Goal: Task Accomplishment & Management: Manage account settings

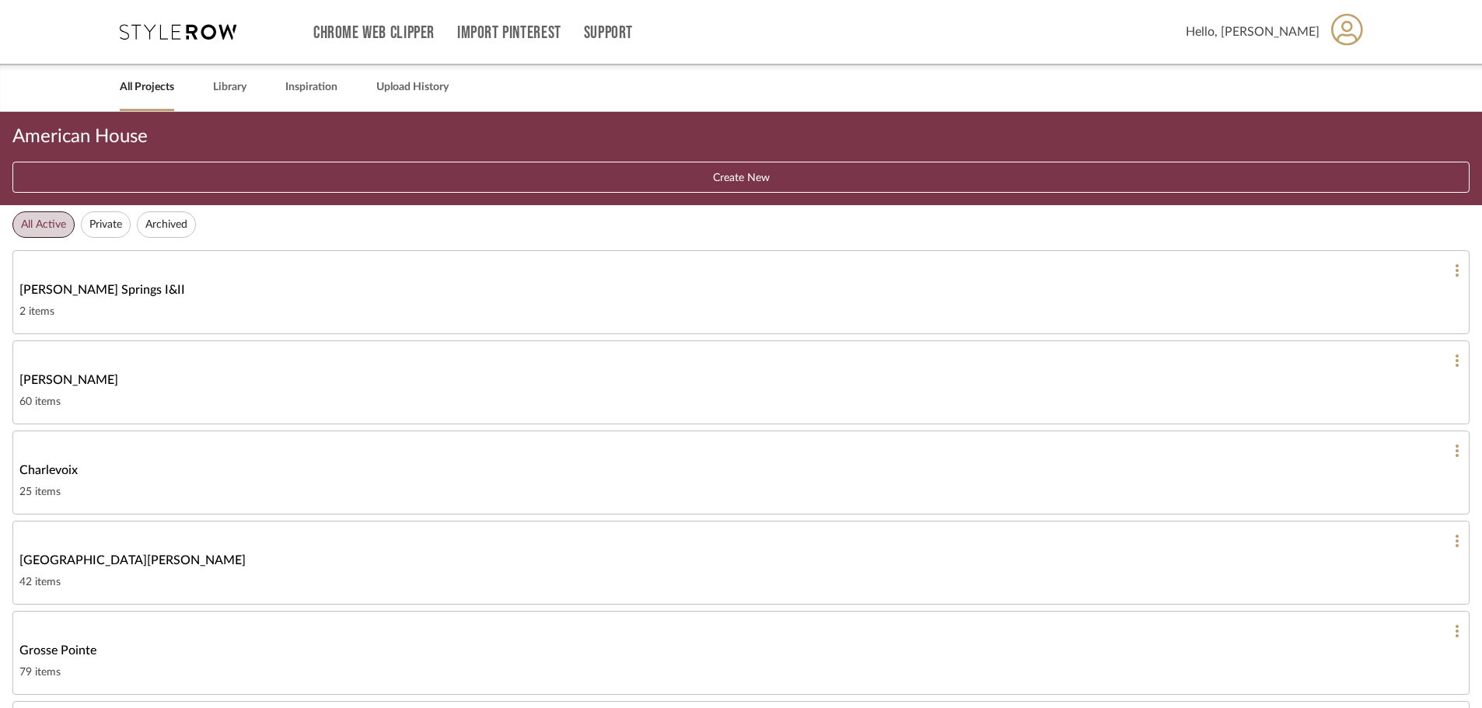
click at [186, 34] on icon at bounding box center [178, 32] width 117 height 16
click at [186, 30] on icon at bounding box center [178, 32] width 117 height 16
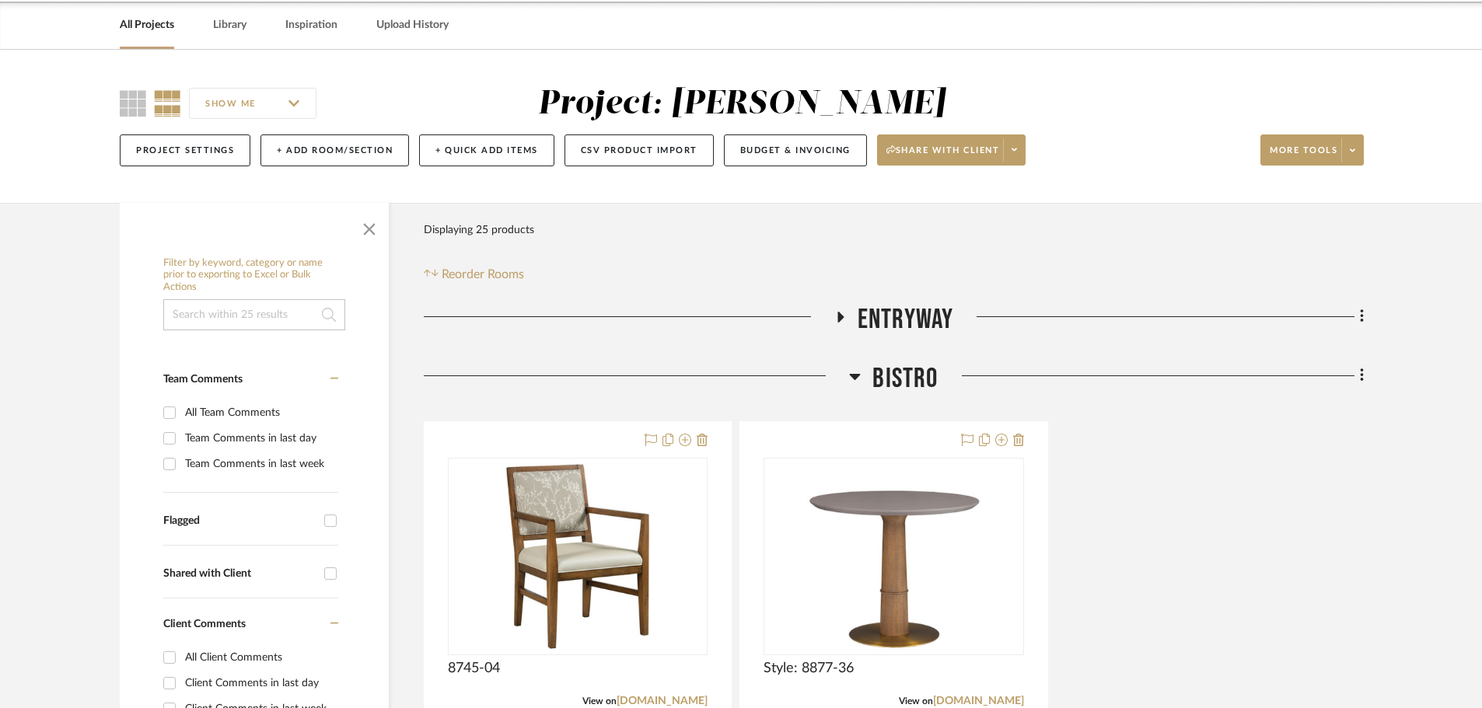
scroll to position [155, 0]
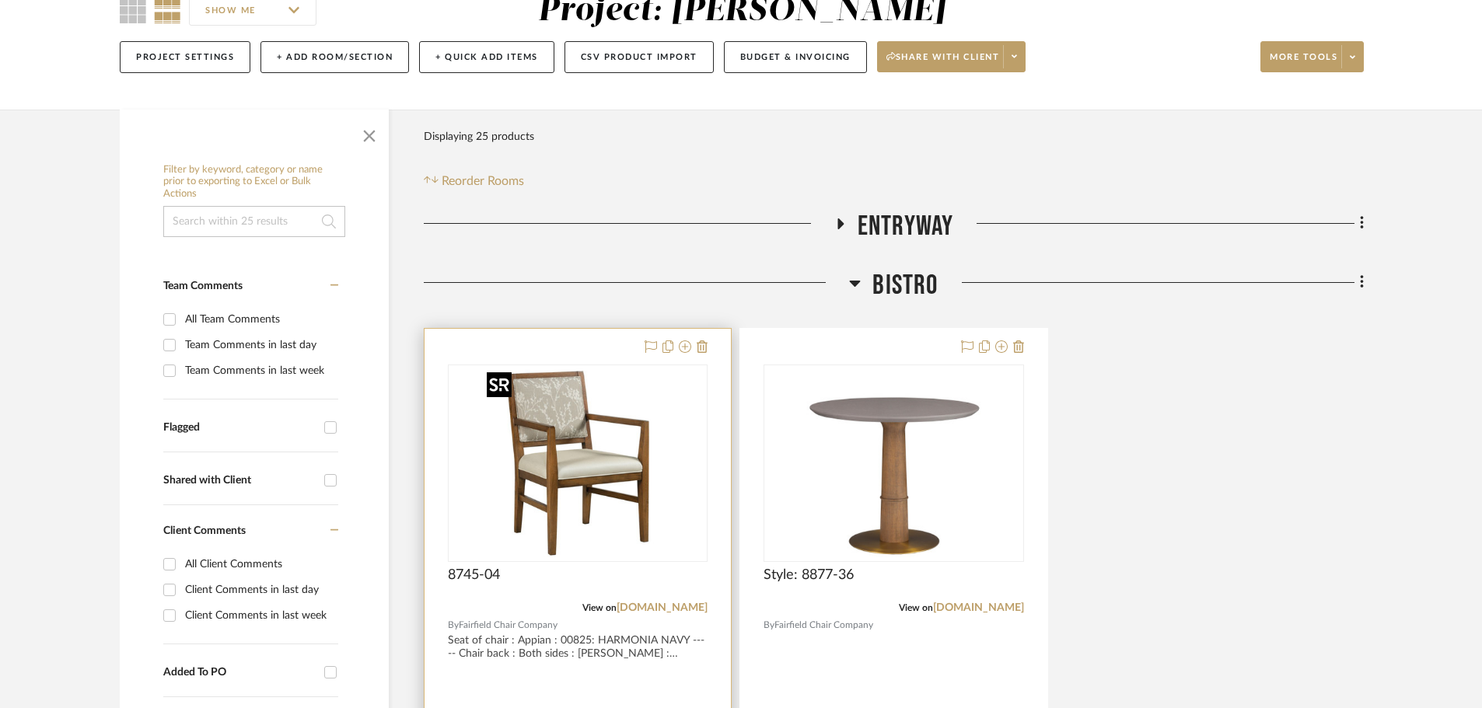
click at [617, 456] on img "0" at bounding box center [577, 463] width 194 height 194
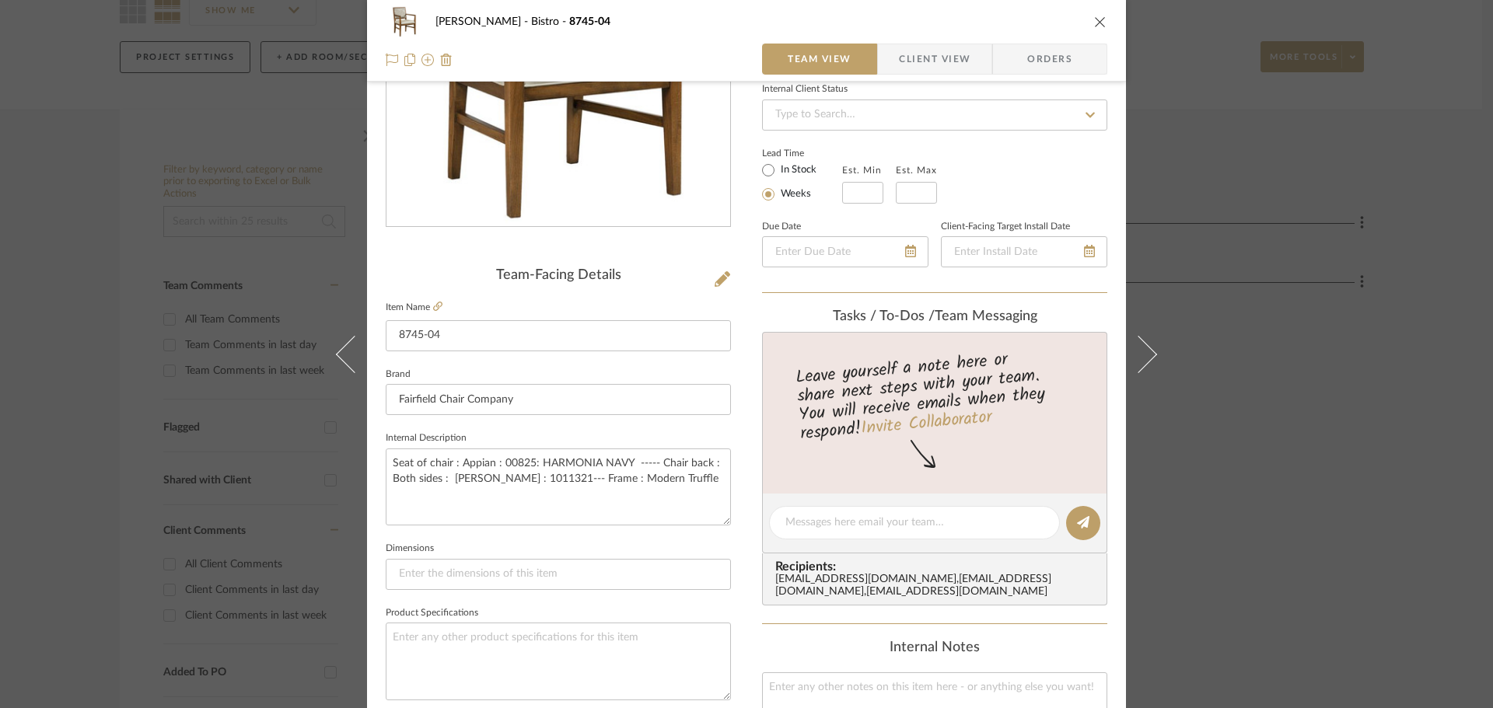
scroll to position [233, 0]
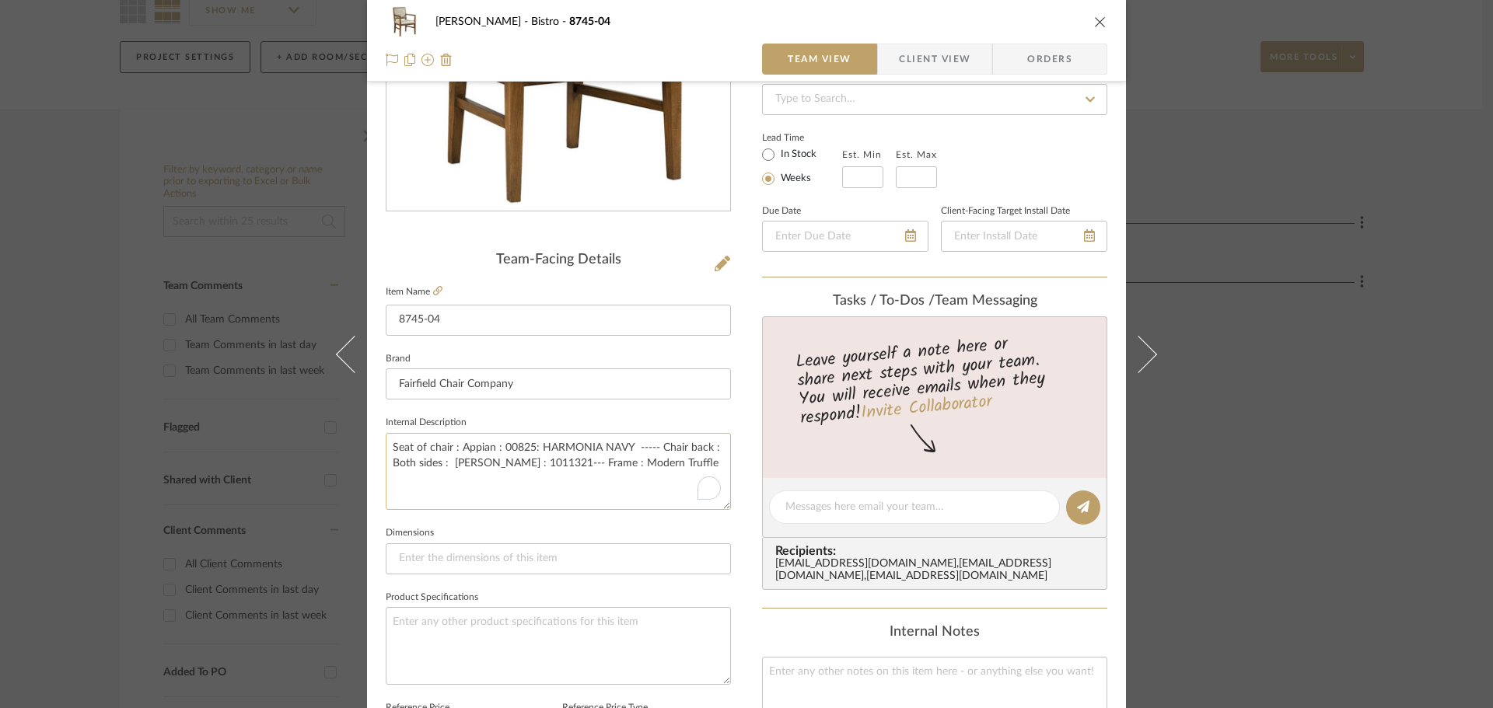
click at [485, 442] on textarea "Seat of chair : Appian : 00825: HARMONIA NAVY ----- Chair back : Both sides : […" at bounding box center [558, 471] width 345 height 77
drag, startPoint x: 456, startPoint y: 449, endPoint x: 623, endPoint y: 452, distance: 167.2
click at [623, 452] on textarea "Seat of chair : Appian : 00825: HARMONIA NAVY ----- Chair back : Both sides : […" at bounding box center [558, 471] width 345 height 77
click at [1094, 26] on icon "close" at bounding box center [1100, 22] width 12 height 12
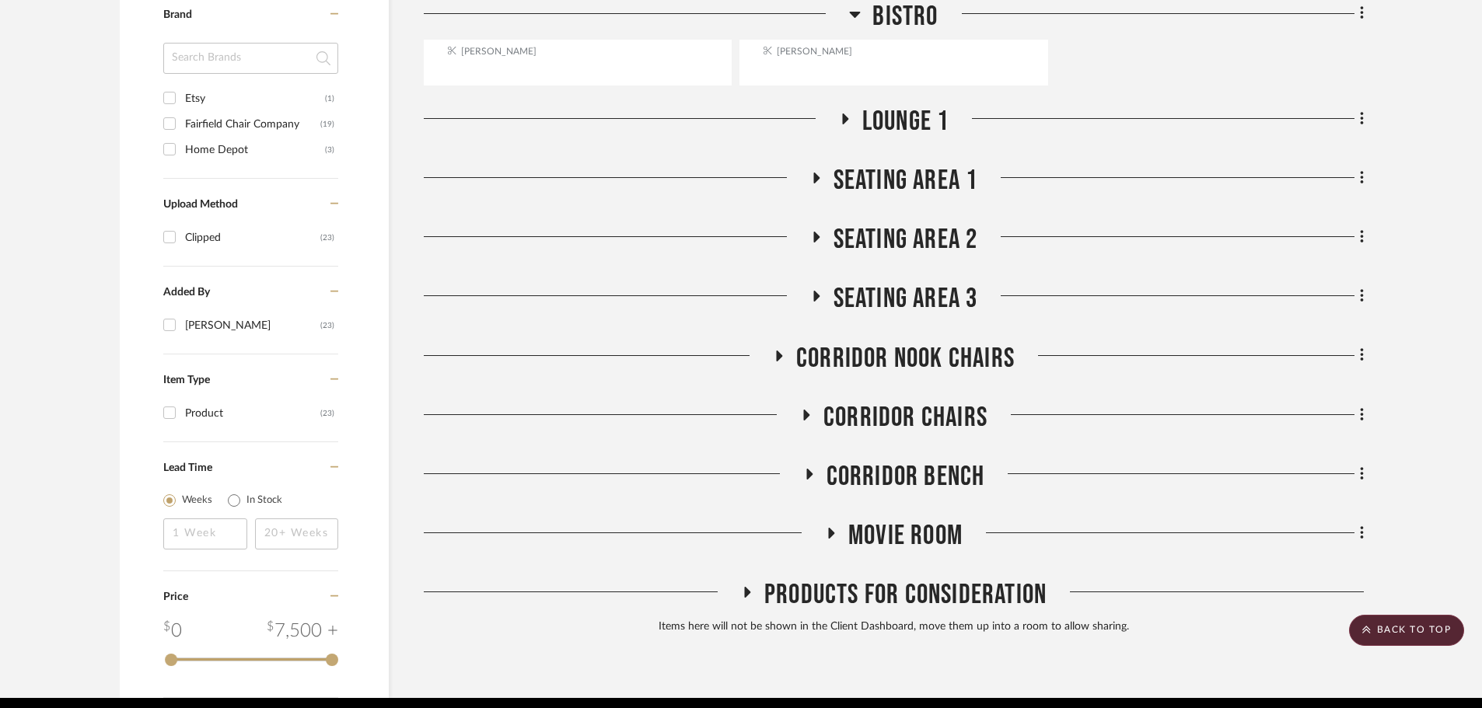
scroll to position [1141, 0]
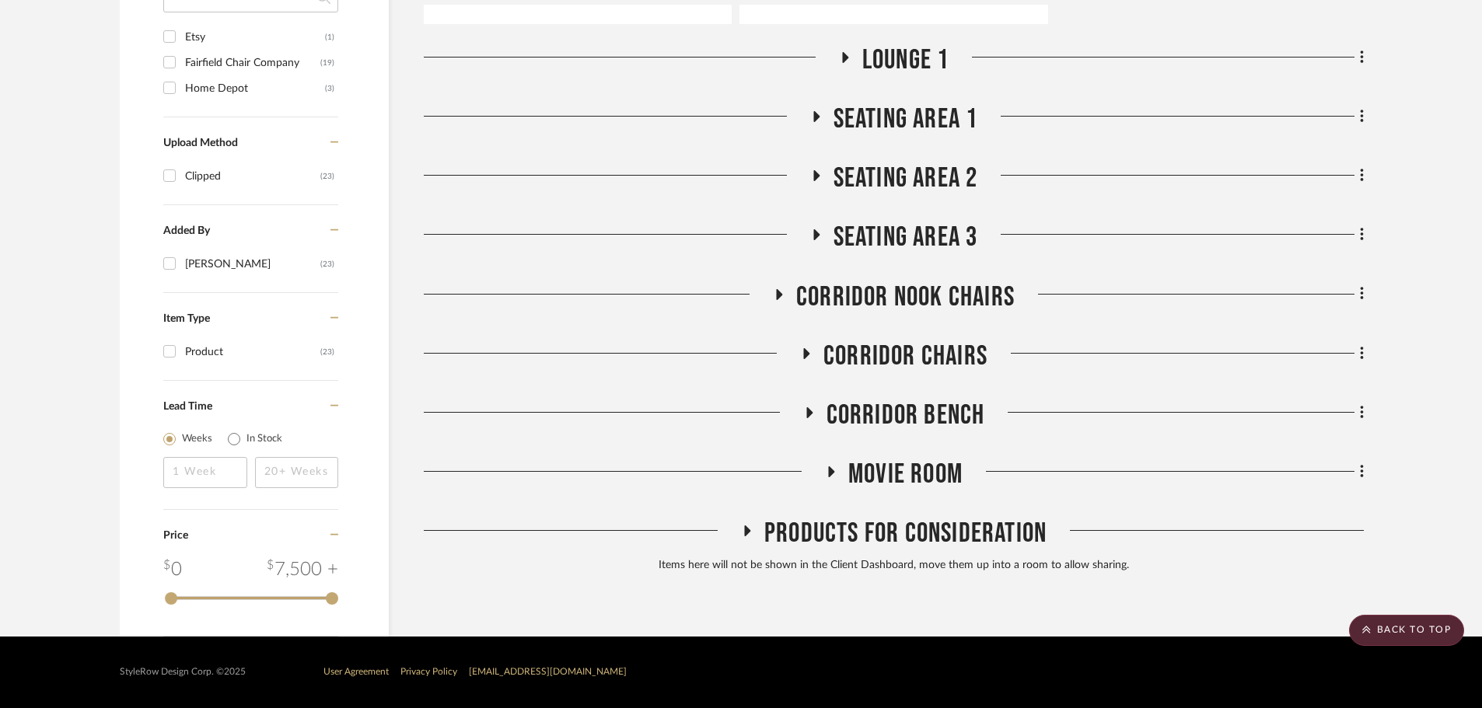
click at [808, 358] on icon at bounding box center [806, 353] width 19 height 12
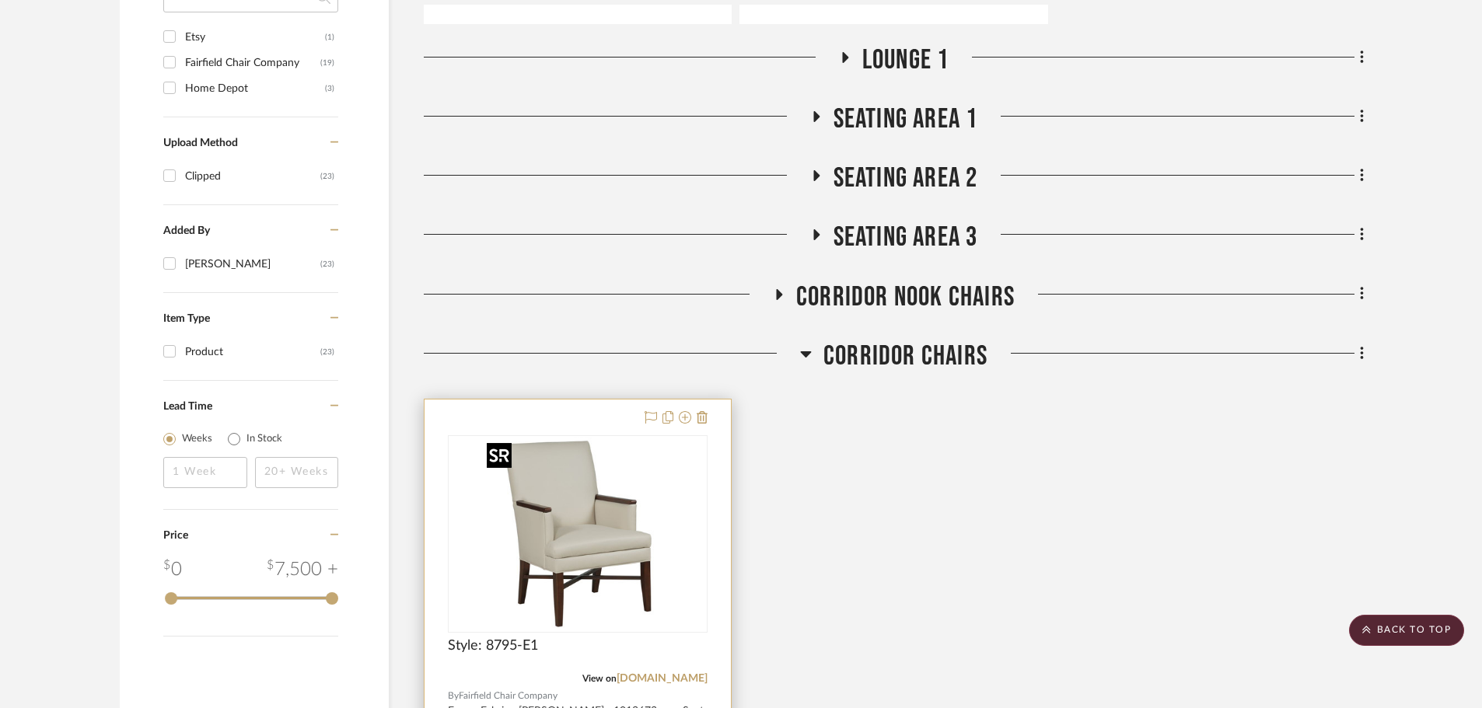
click at [0, 0] on img at bounding box center [0, 0] width 0 height 0
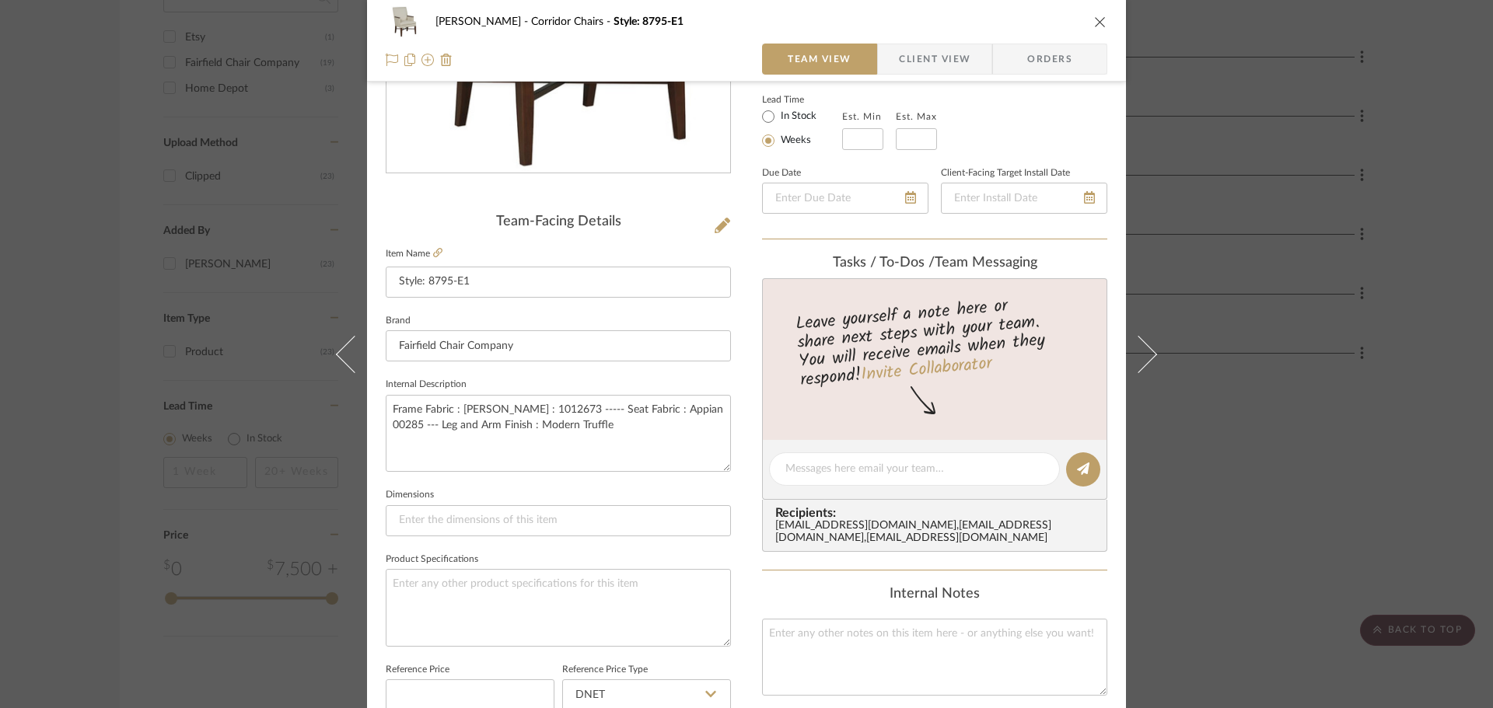
scroll to position [311, 0]
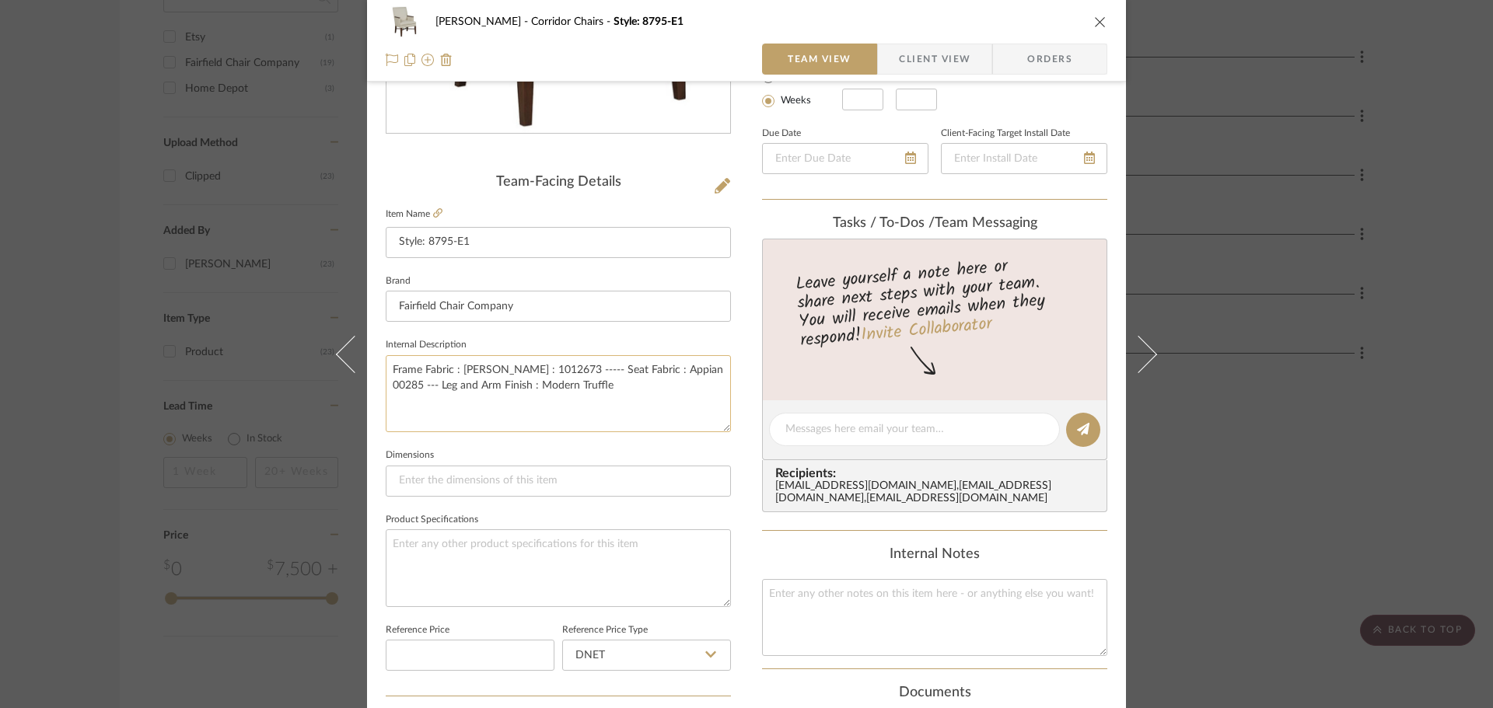
click at [512, 410] on textarea "Frame Fabric : Burch : 1012673 ----- Seat Fabric : Appian 00285 --- Leg and Arm…" at bounding box center [558, 393] width 345 height 77
drag, startPoint x: 661, startPoint y: 370, endPoint x: 691, endPoint y: 371, distance: 30.3
click at [691, 371] on textarea "Frame Fabric : Burch : 1012673 ----- Seat Fabric : Appian 00285 --- Leg and Arm…" at bounding box center [558, 393] width 345 height 77
paste textarea "Appian : 00825: HARMONIA NAVY"
type textarea "Frame Fabric : Burch : 1012673 ----- Seat Fabric : Appian Appian : 00825: HARMO…"
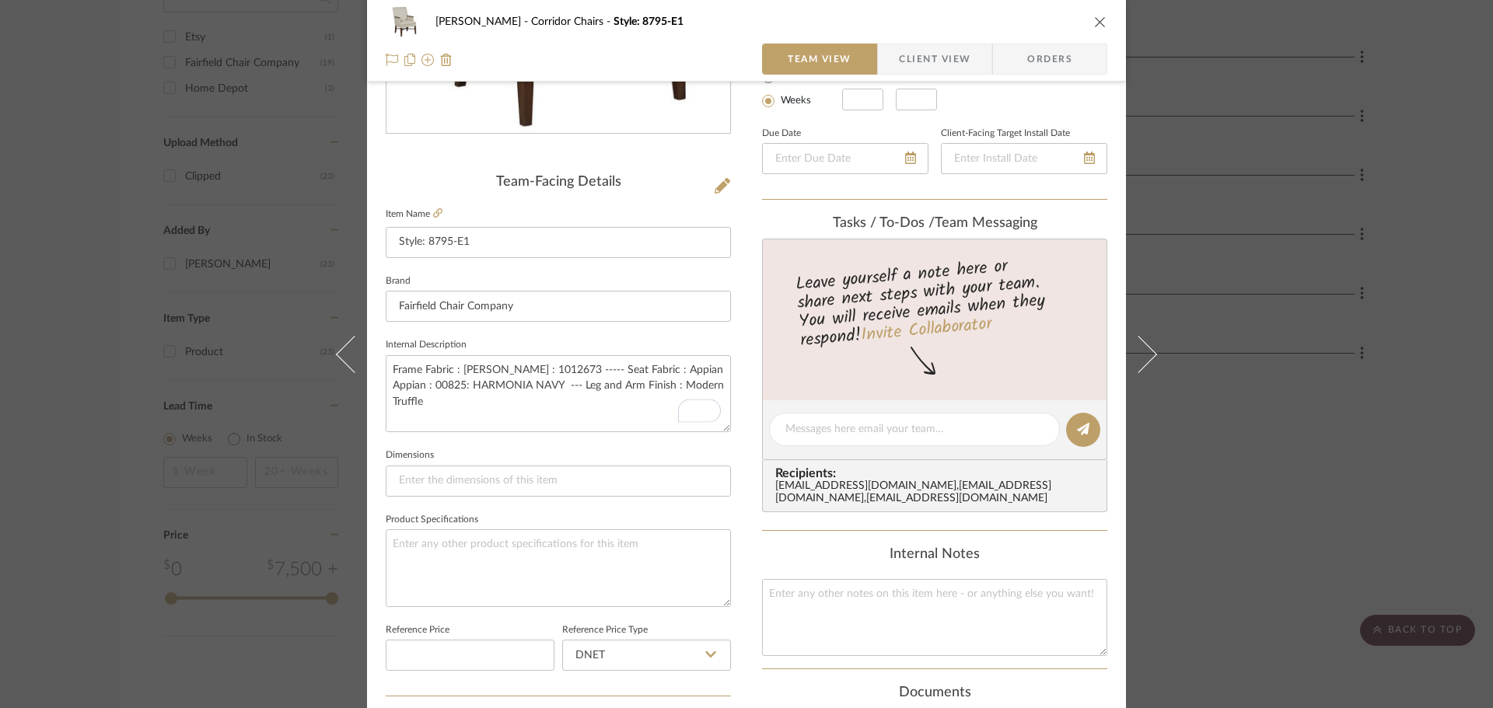
click at [630, 442] on sr-form-field "Internal Description Frame Fabric : Burch : 1012673 ----- Seat Fabric : Appian …" at bounding box center [558, 389] width 345 height 110
click at [1094, 21] on icon "close" at bounding box center [1100, 22] width 12 height 12
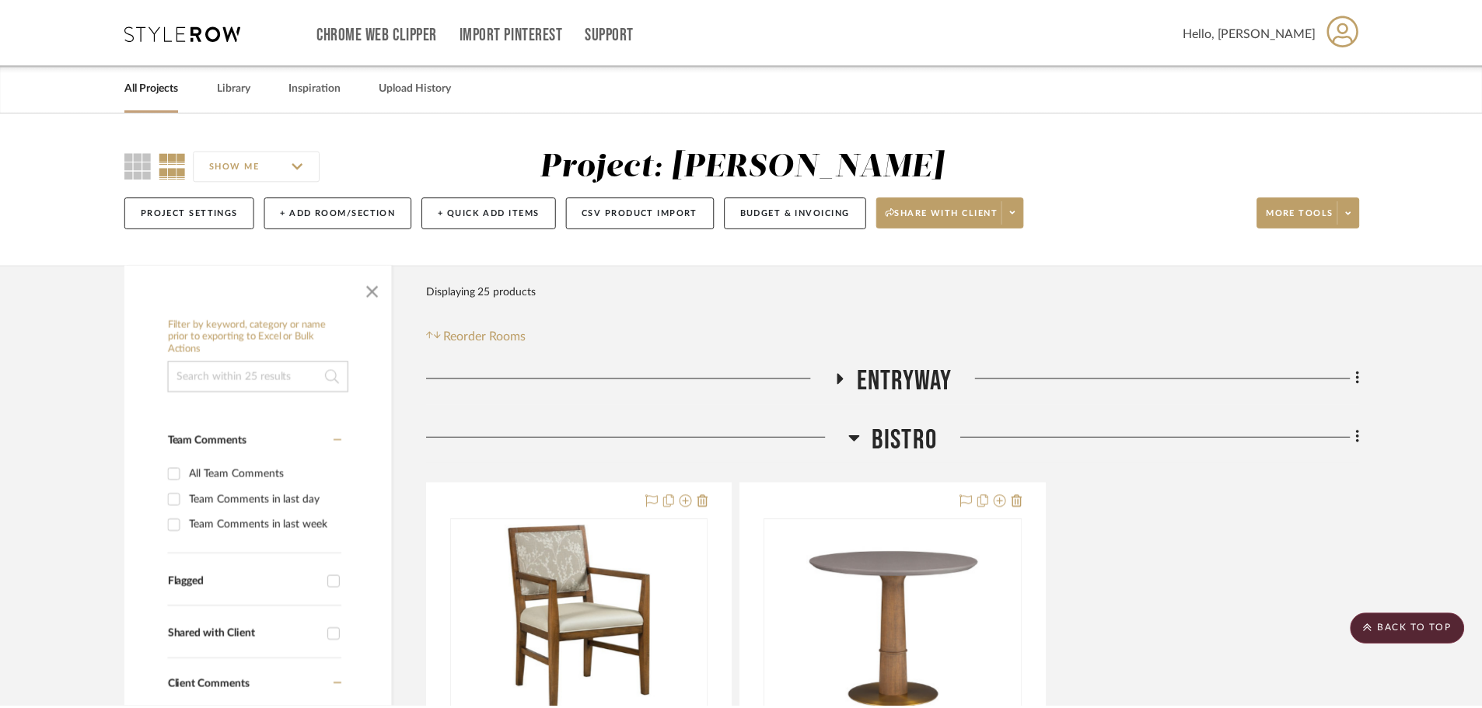
scroll to position [1141, 0]
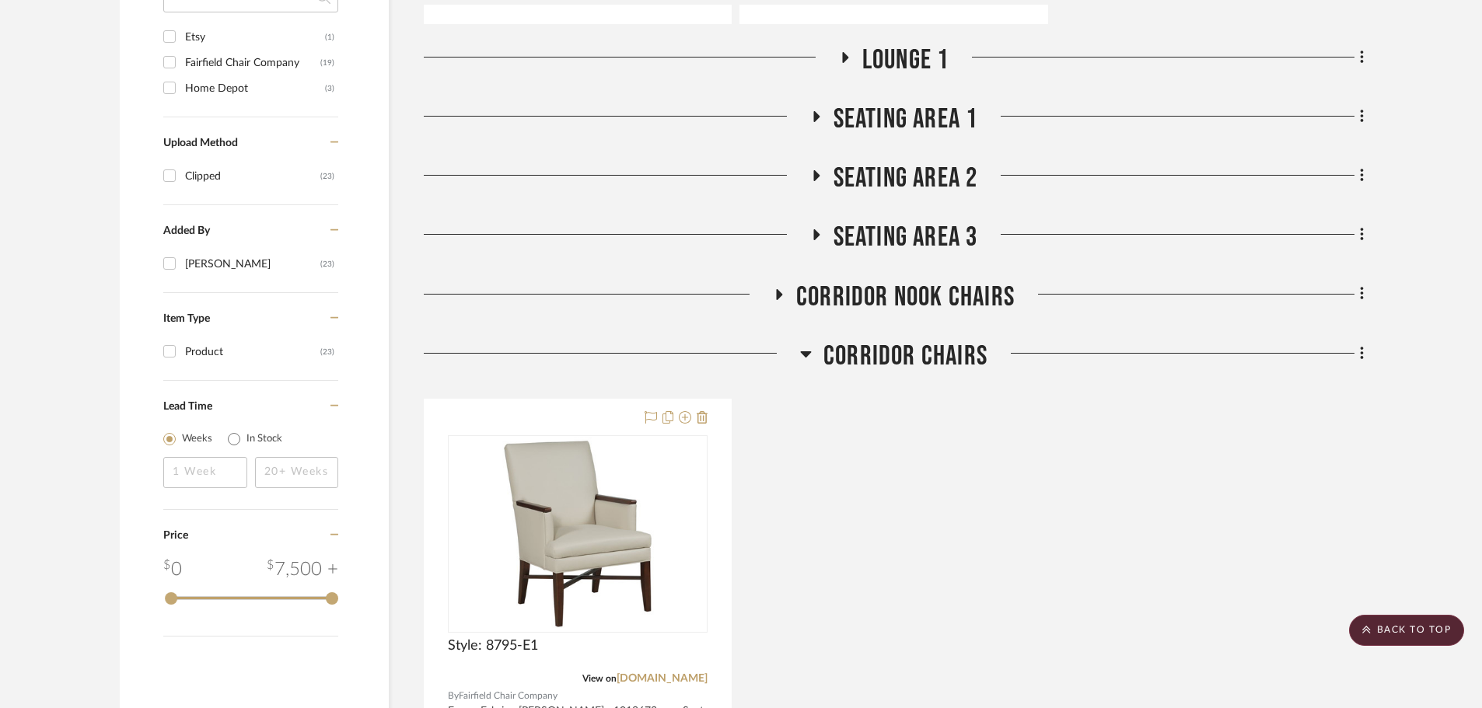
click at [809, 351] on icon at bounding box center [806, 354] width 11 height 6
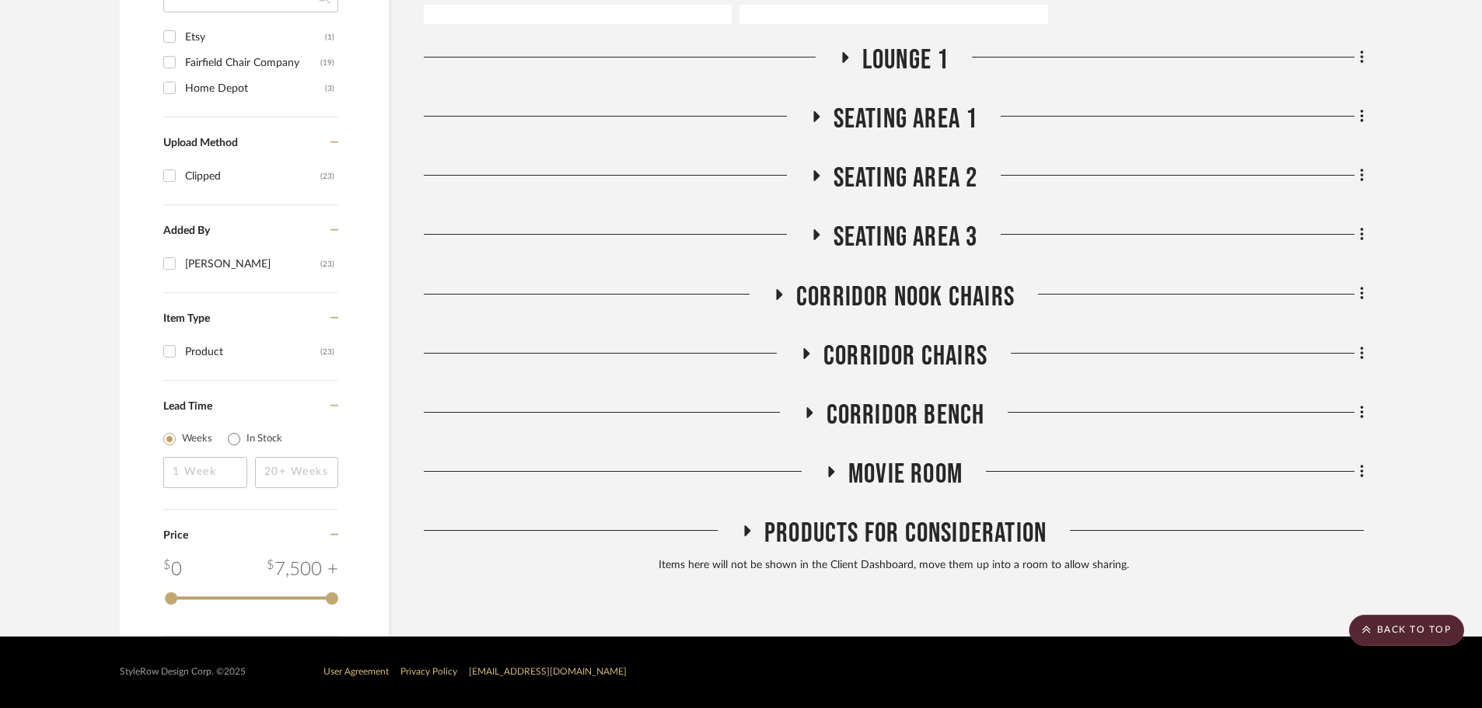
click at [812, 414] on icon at bounding box center [808, 413] width 19 height 12
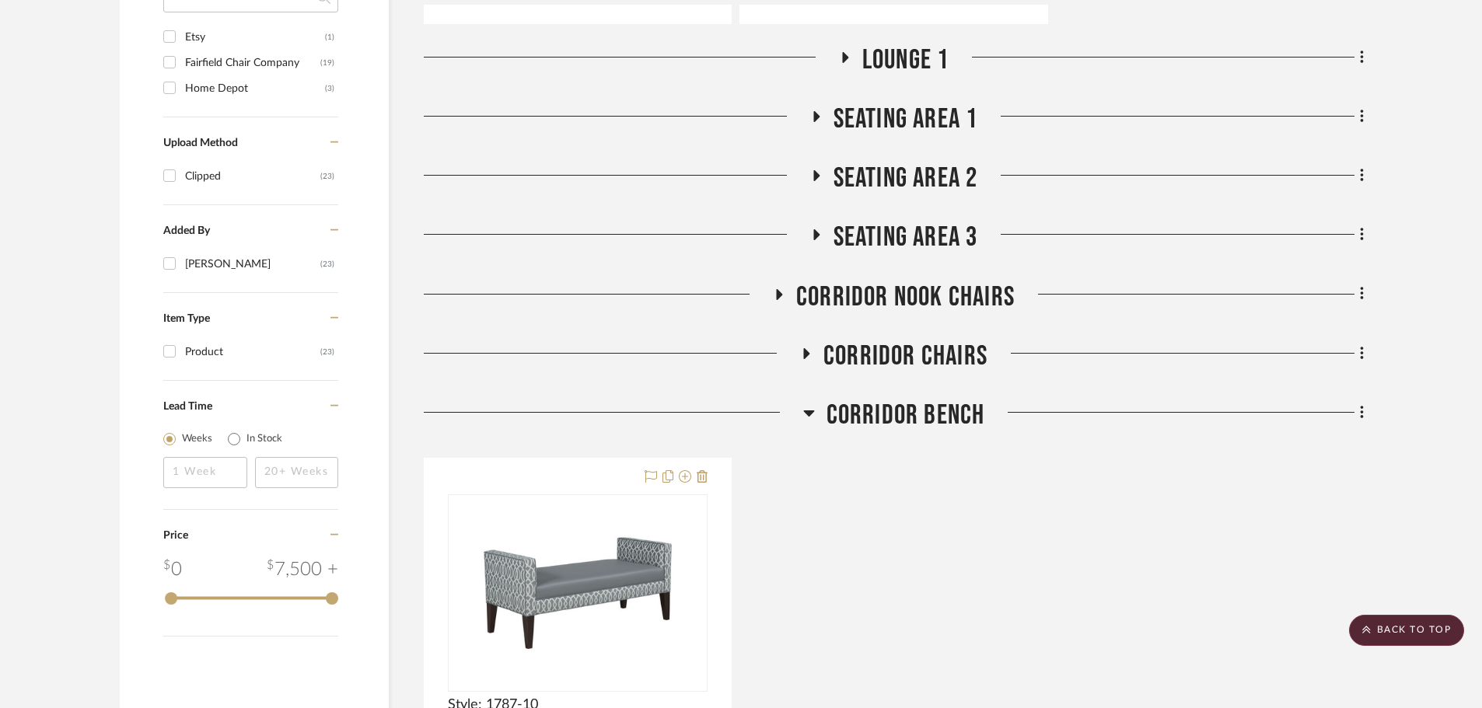
scroll to position [1297, 0]
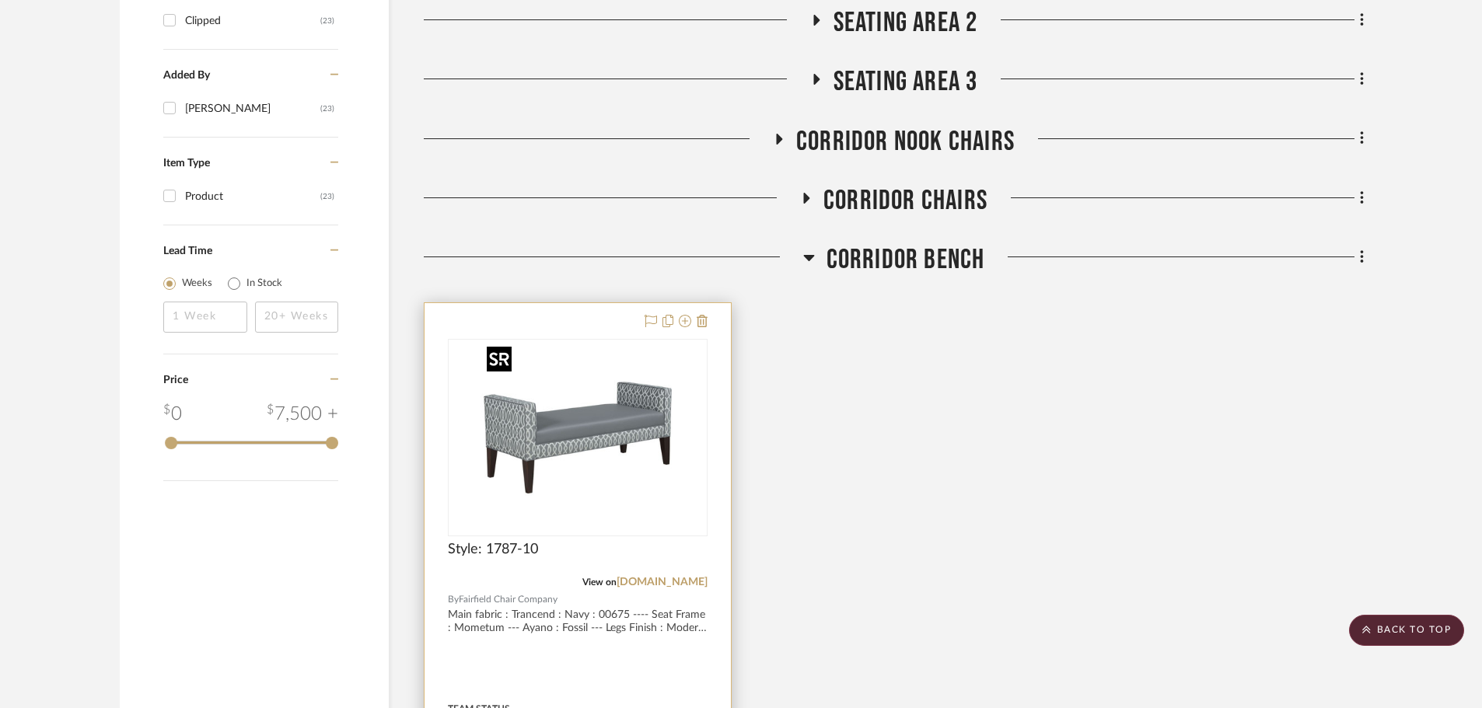
click at [0, 0] on img at bounding box center [0, 0] width 0 height 0
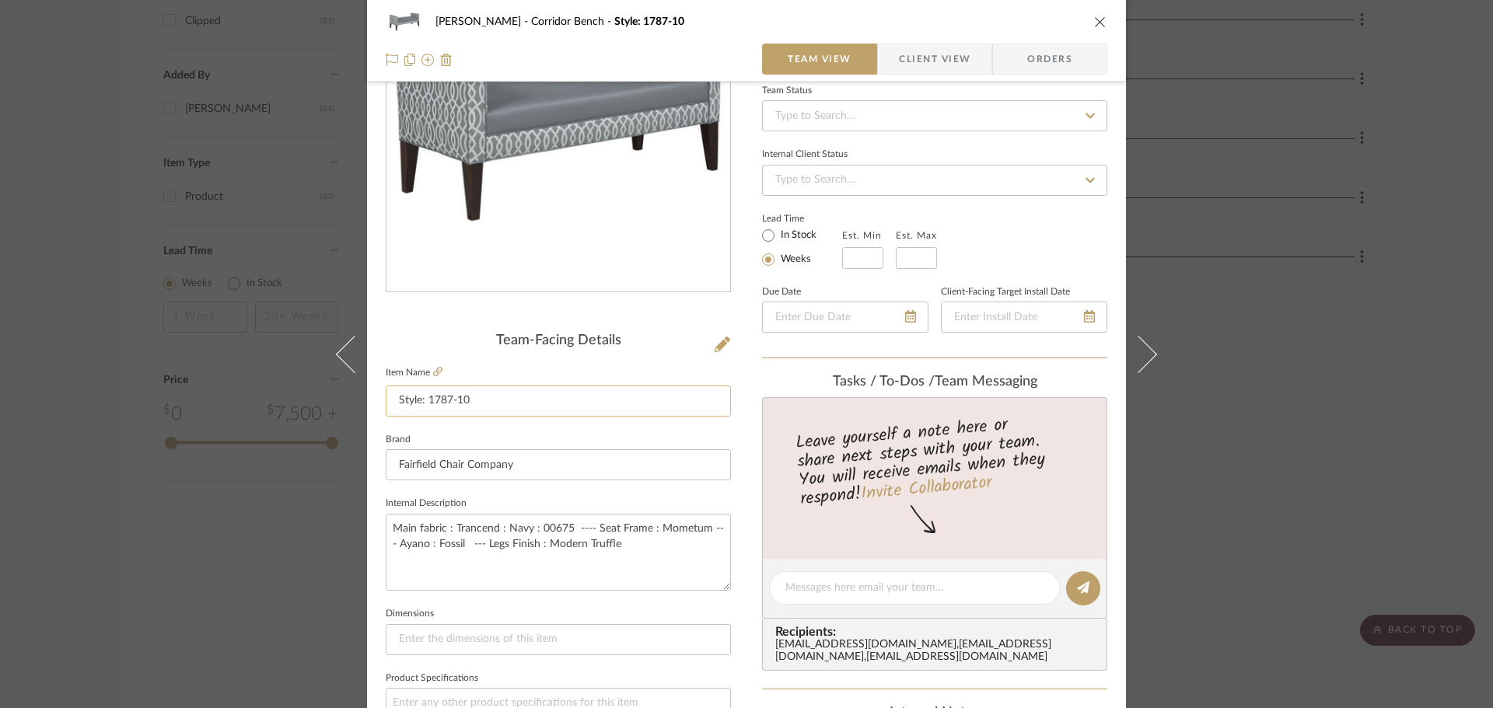
scroll to position [155, 0]
click at [1094, 19] on icon "close" at bounding box center [1100, 22] width 12 height 12
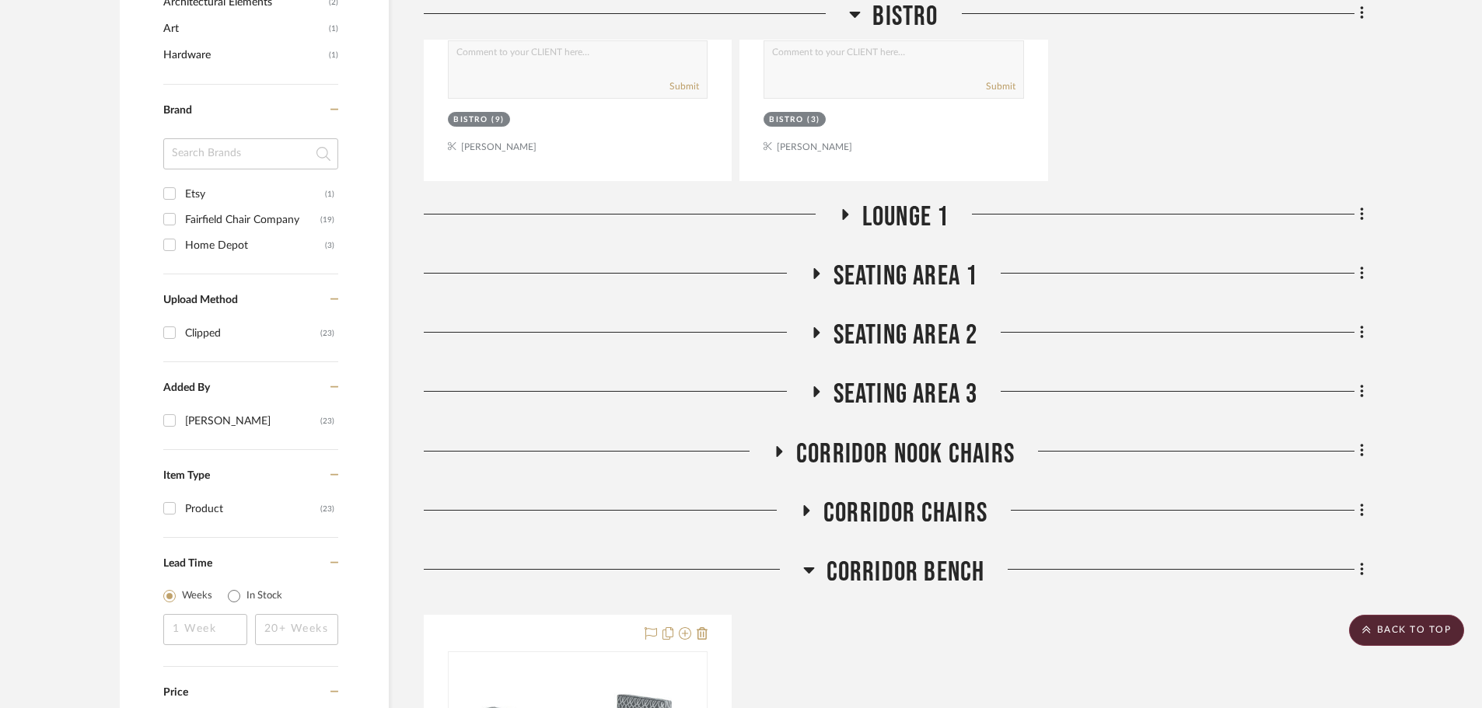
scroll to position [830, 0]
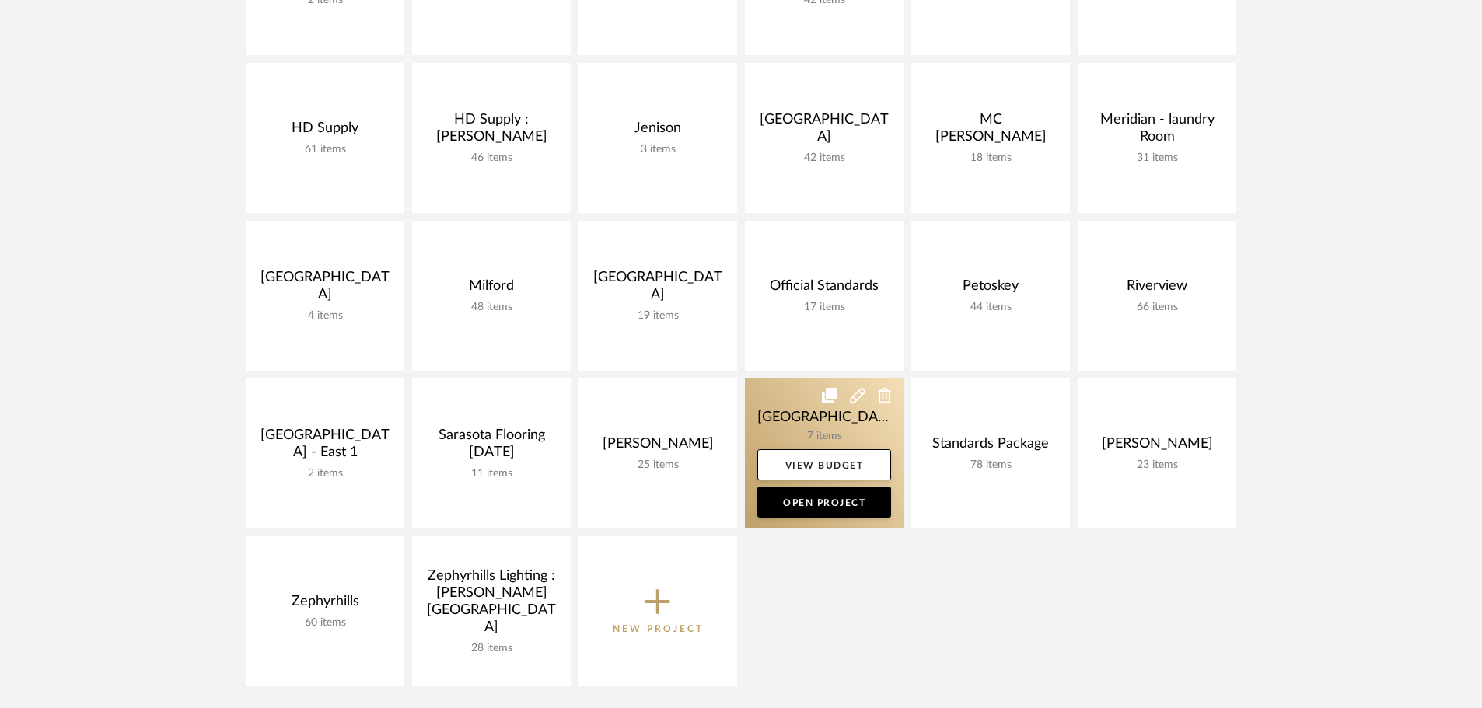
scroll to position [466, 0]
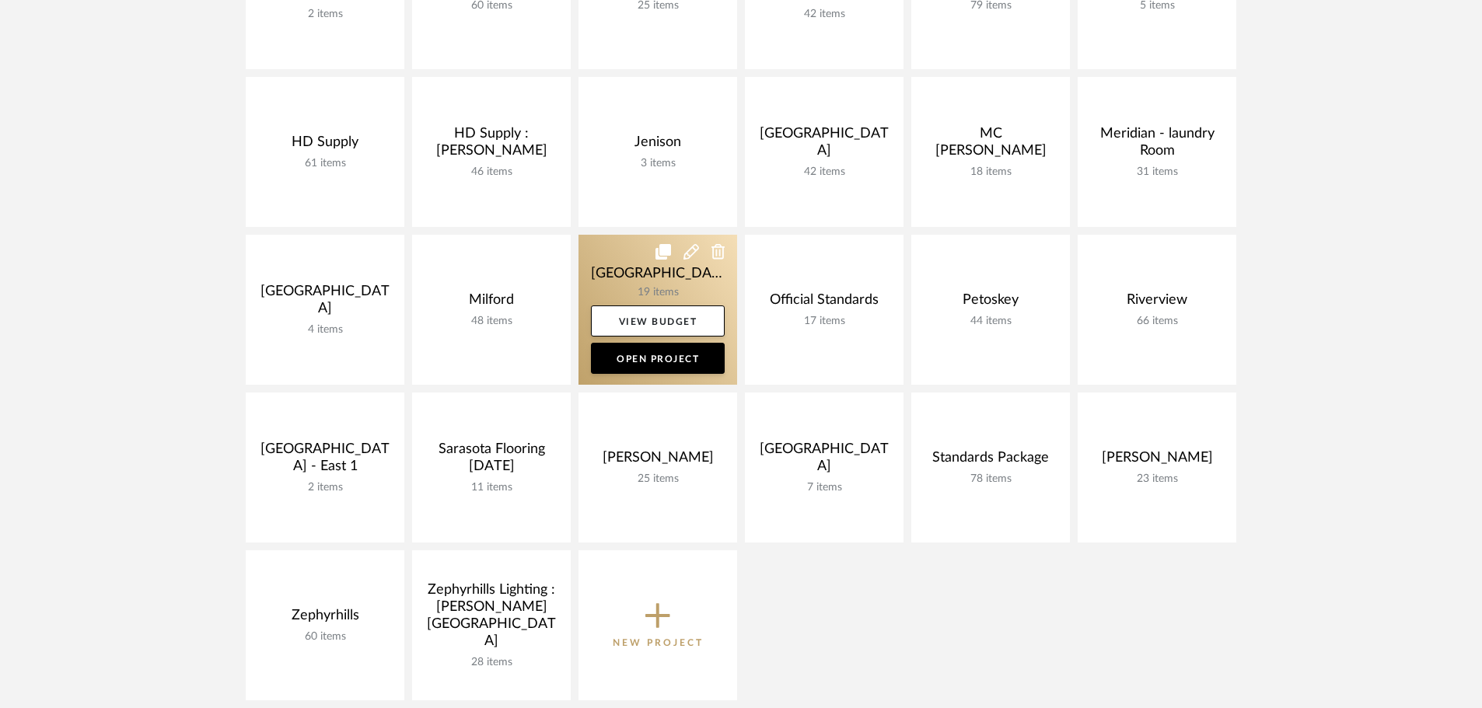
click at [593, 274] on link at bounding box center [657, 310] width 159 height 150
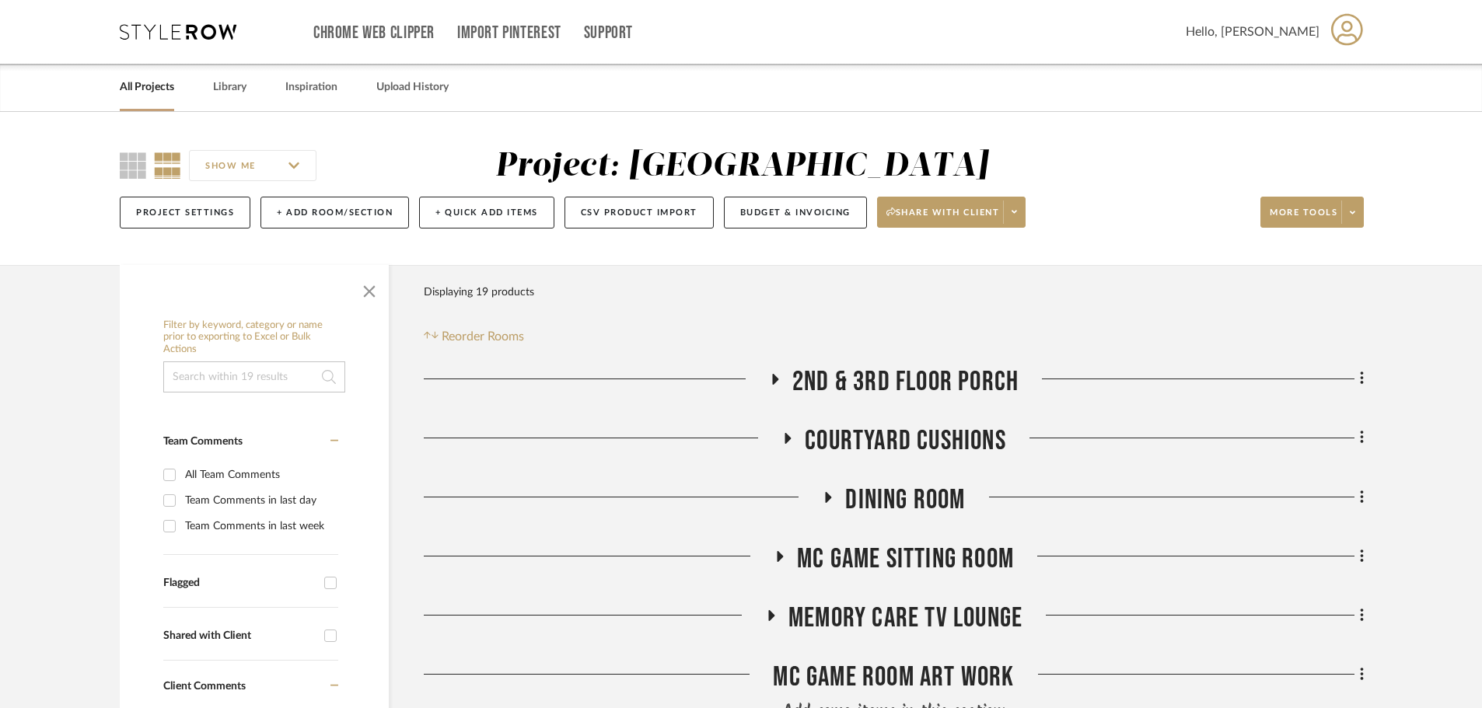
click at [771, 381] on icon at bounding box center [774, 379] width 19 height 12
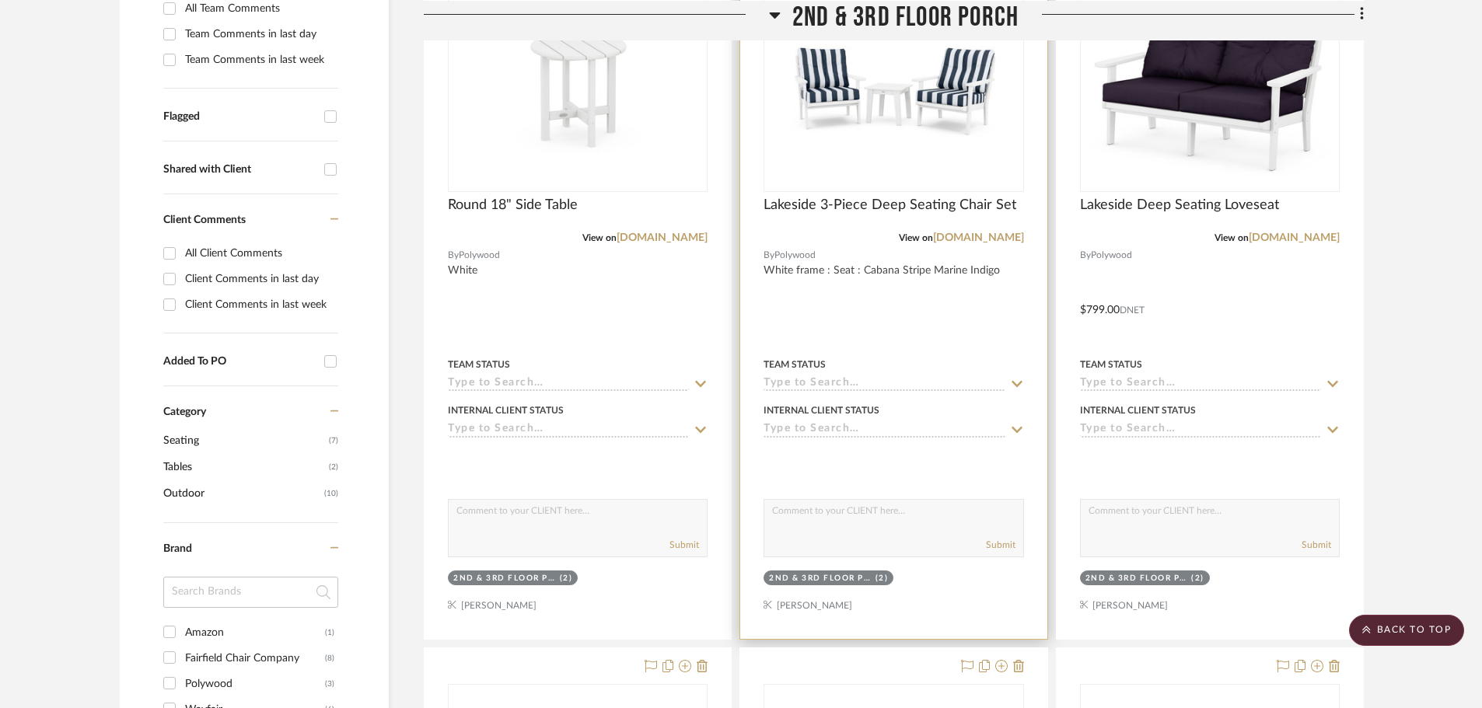
scroll to position [233, 0]
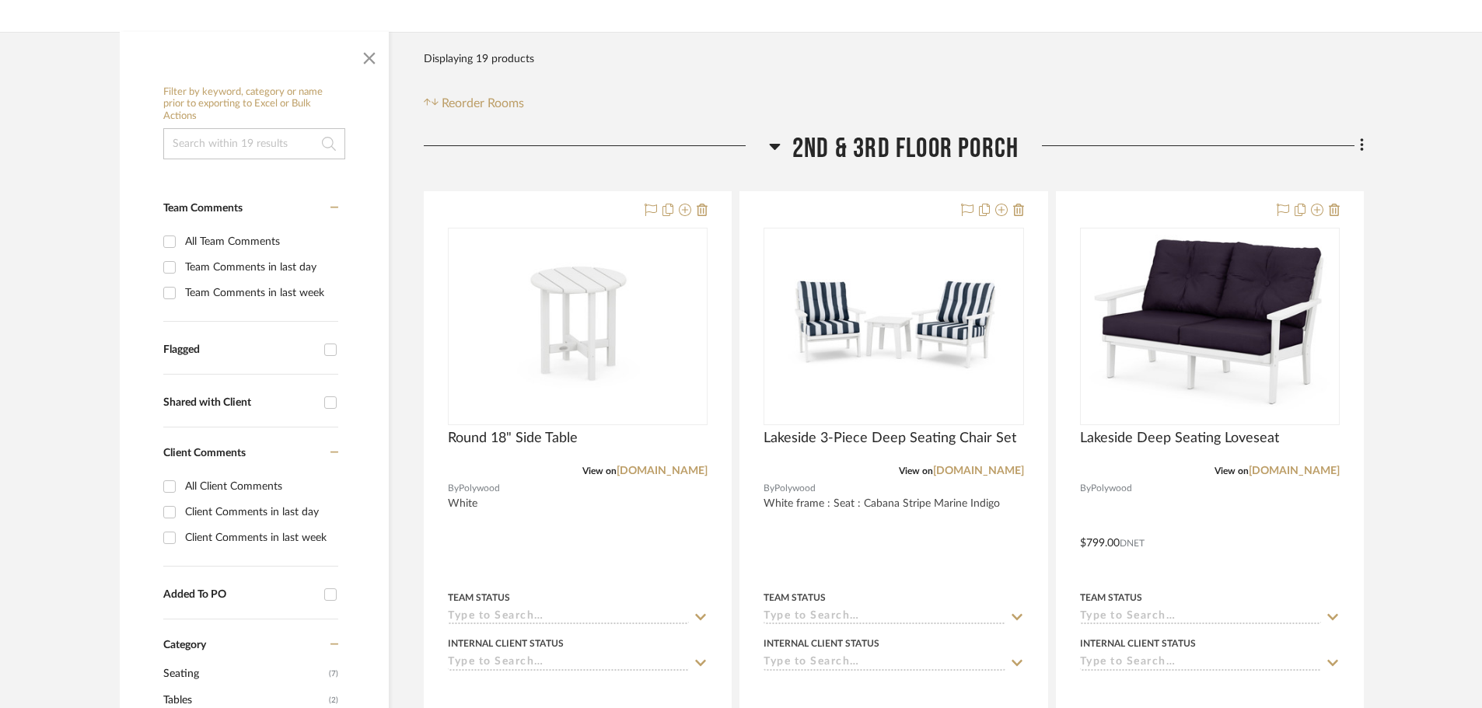
click at [775, 152] on icon at bounding box center [775, 146] width 12 height 19
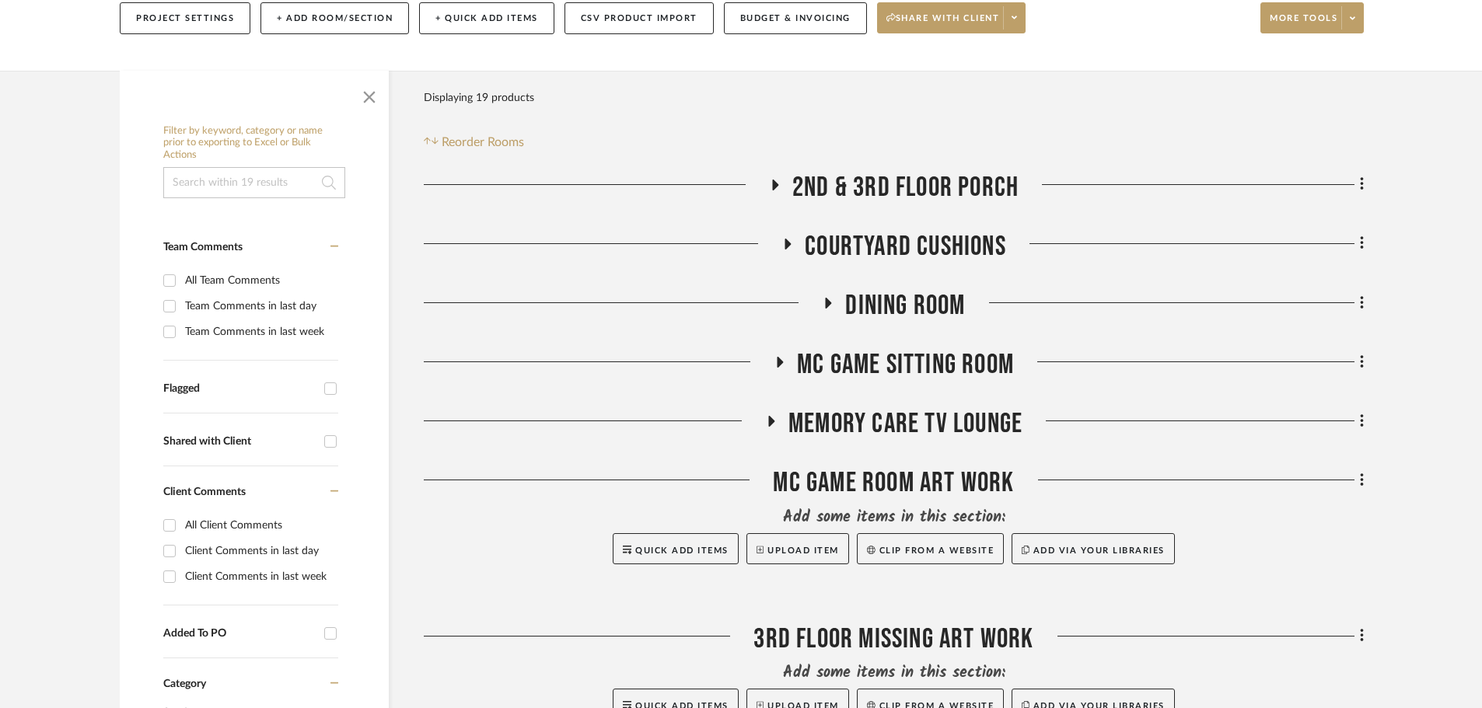
scroll to position [155, 0]
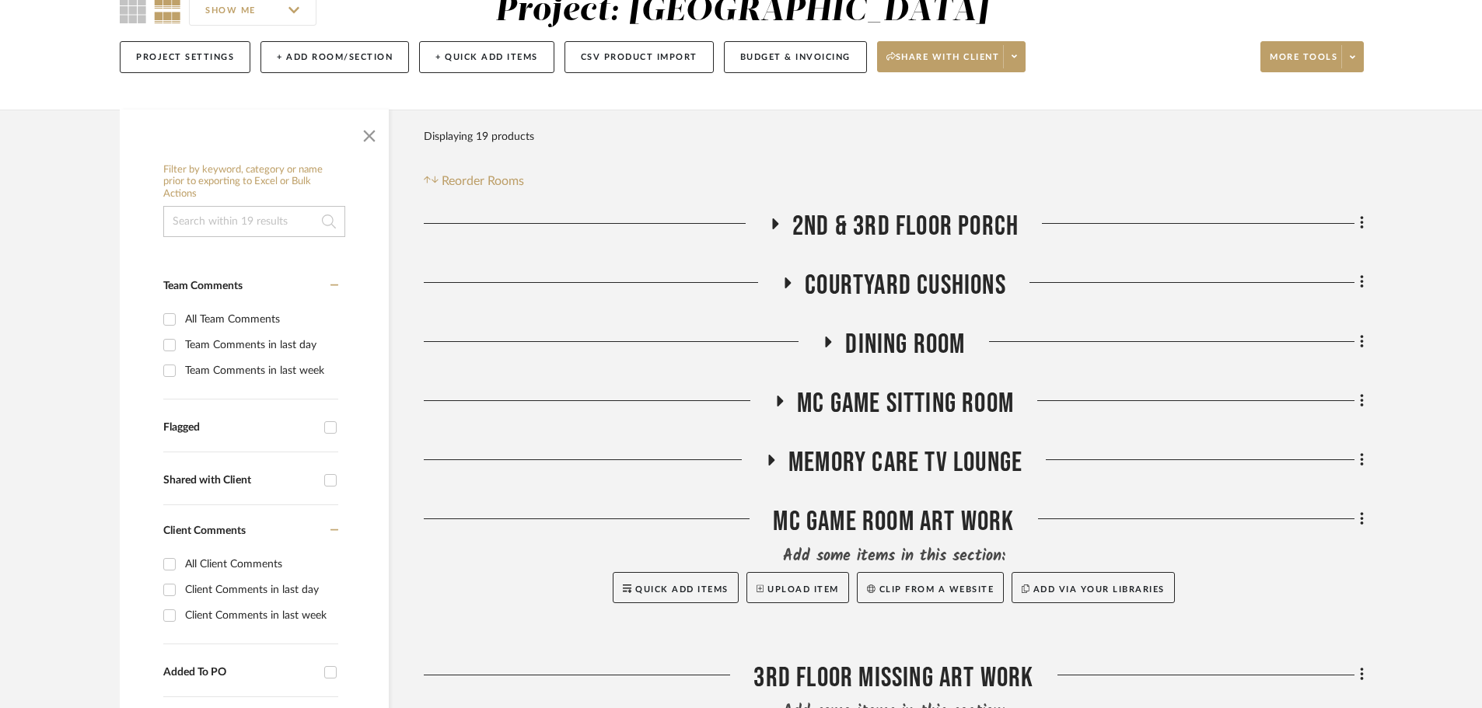
click at [830, 340] on icon at bounding box center [828, 342] width 19 height 12
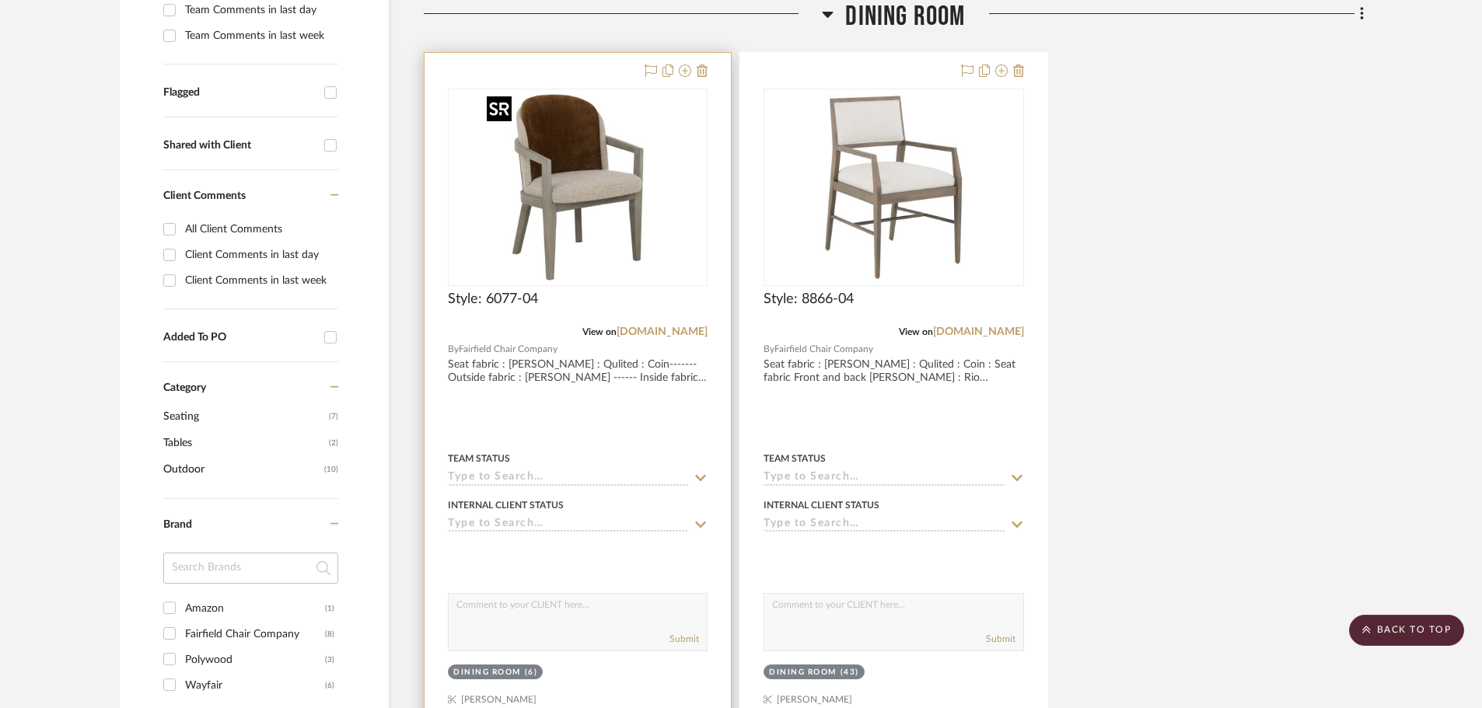
scroll to position [389, 0]
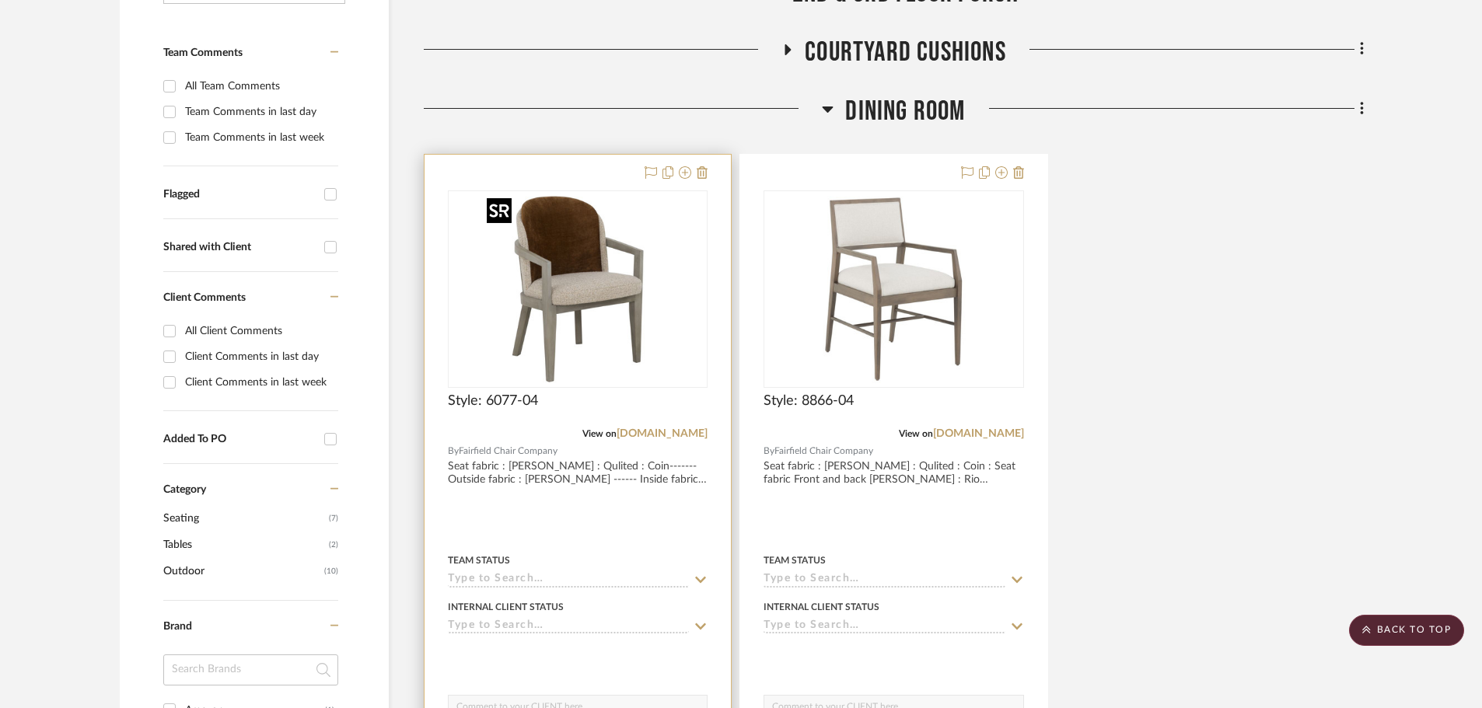
click at [578, 309] on img "0" at bounding box center [577, 289] width 194 height 194
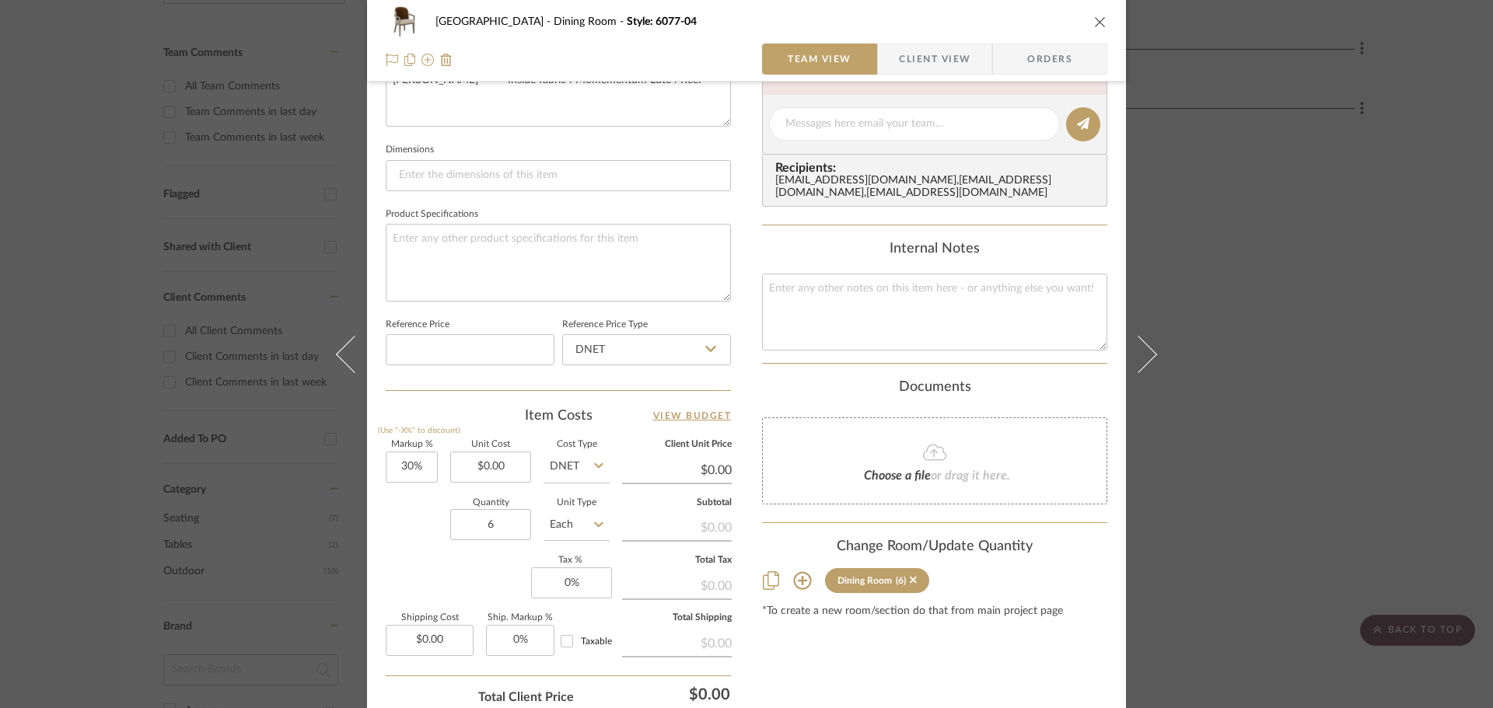
scroll to position [622, 0]
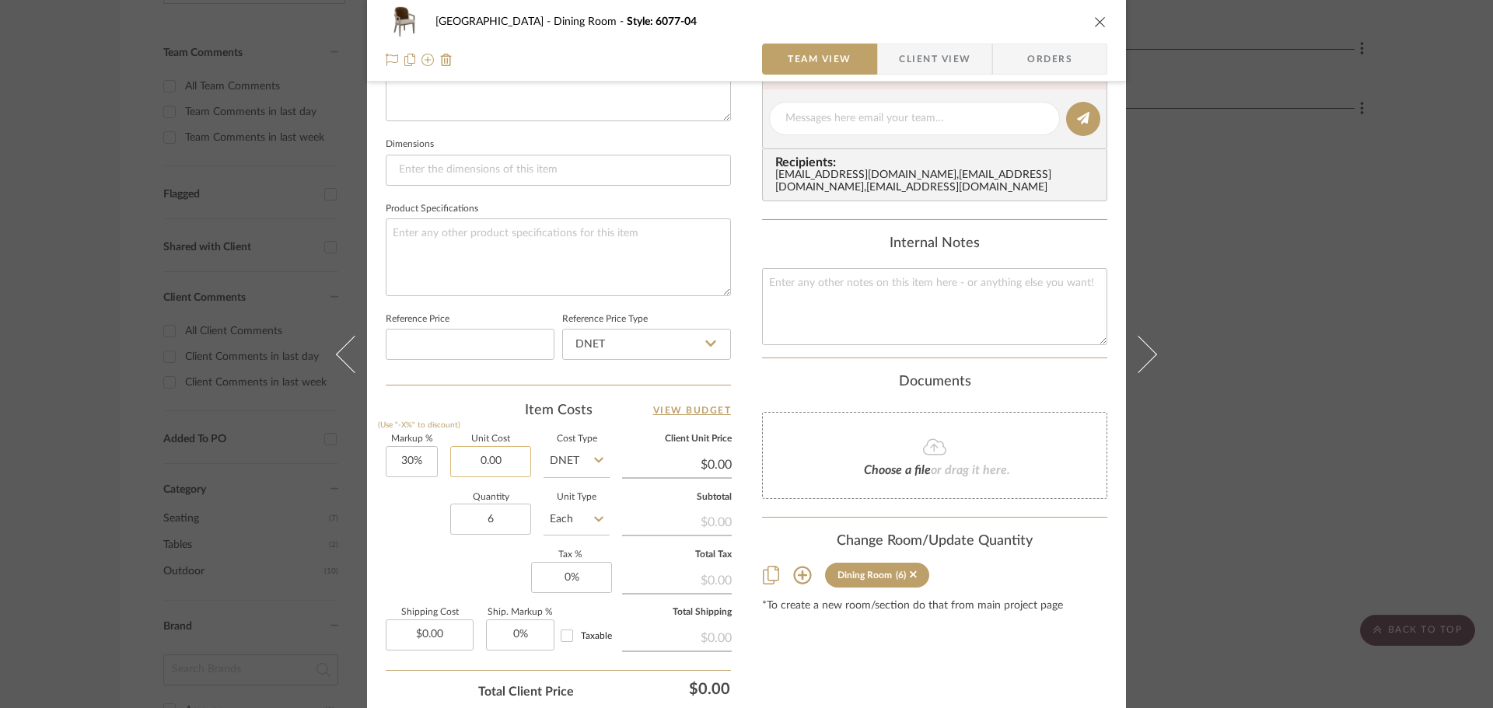
click at [487, 449] on input "0.00" at bounding box center [490, 461] width 81 height 31
type input "$940.00"
click at [432, 543] on div "Quantity 6 Unit Type Each" at bounding box center [498, 521] width 224 height 55
type input "$1,222.00"
click at [1094, 27] on icon "close" at bounding box center [1100, 22] width 12 height 12
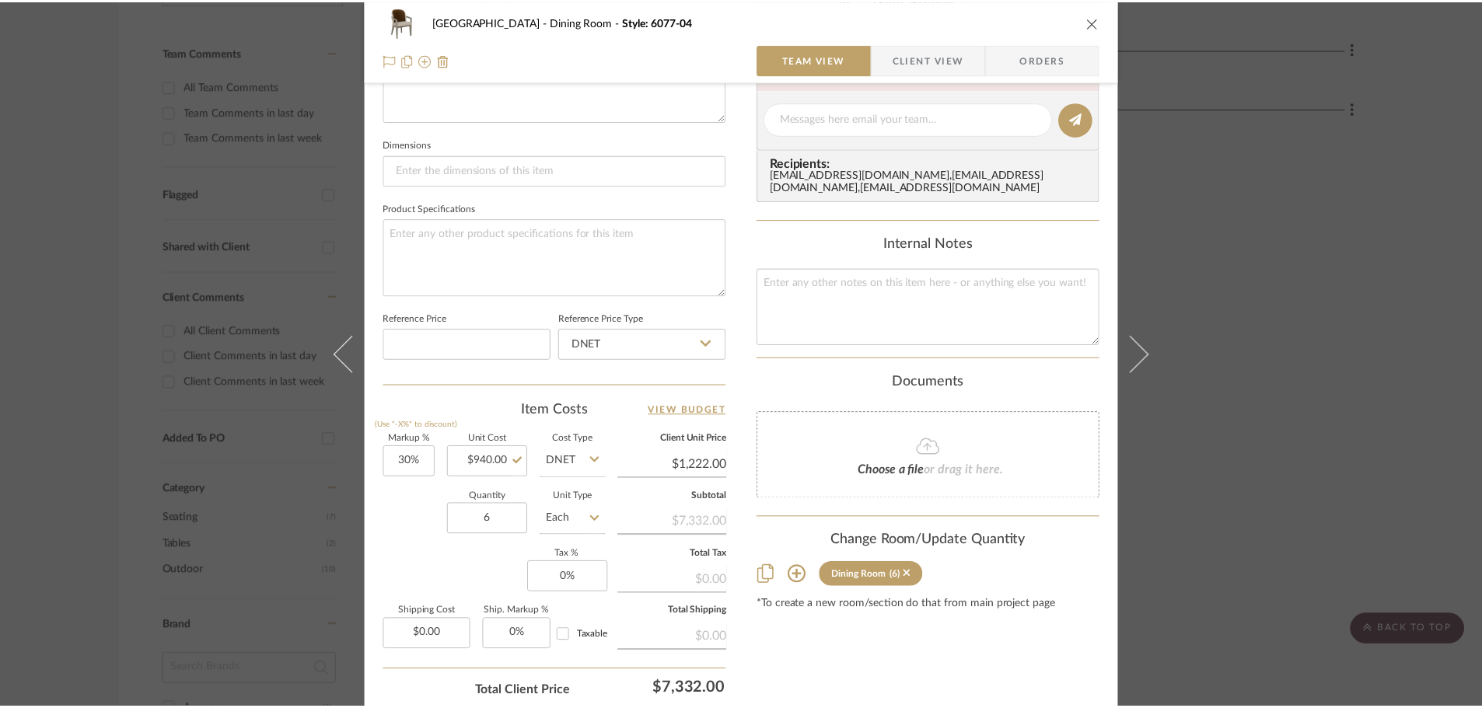
scroll to position [389, 0]
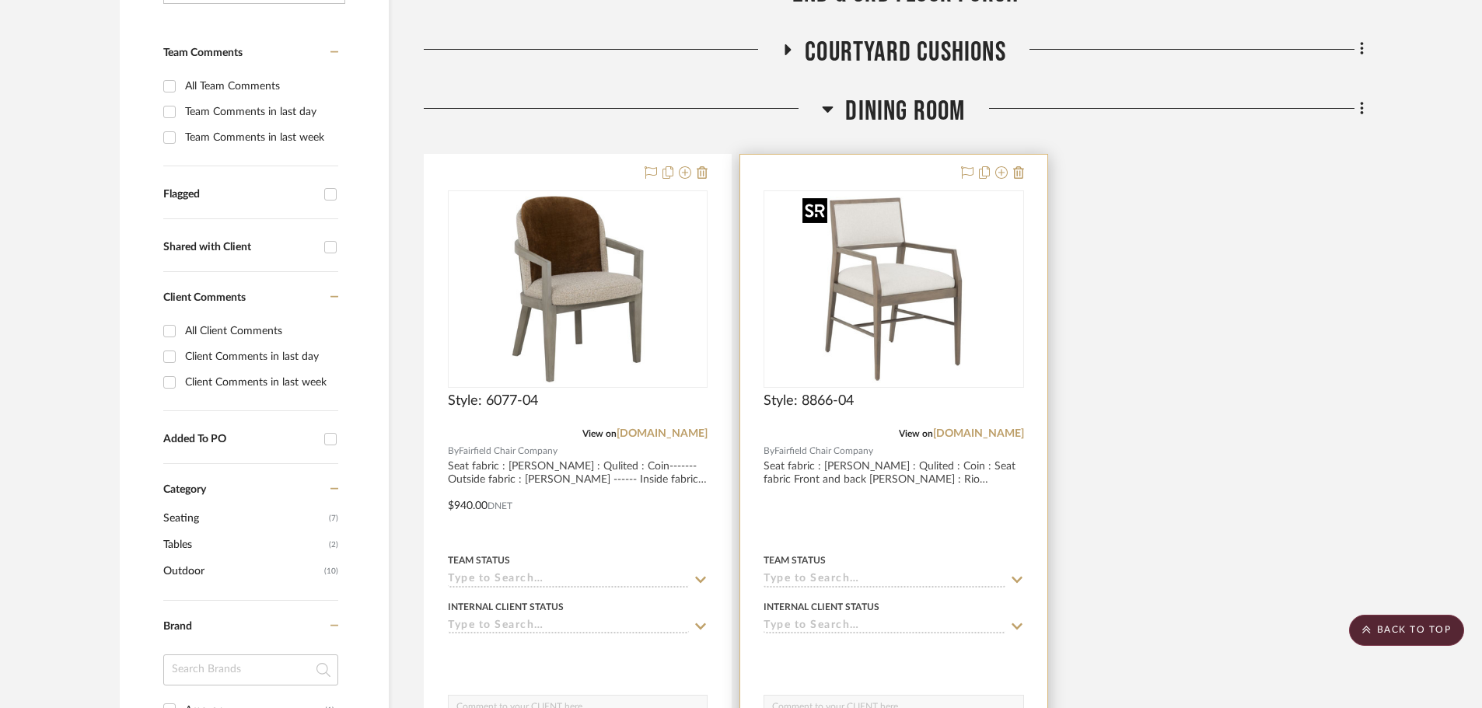
click at [871, 314] on img "0" at bounding box center [893, 289] width 194 height 194
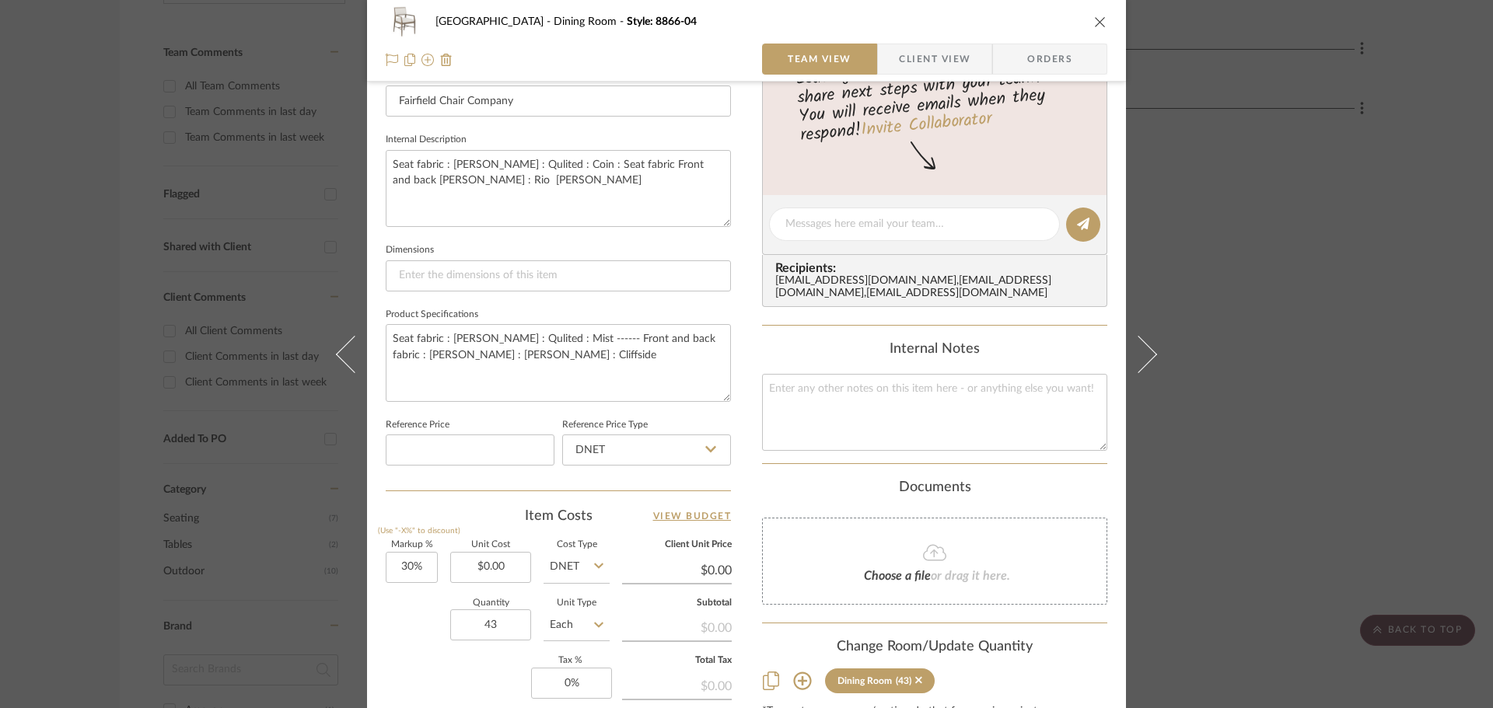
scroll to position [544, 0]
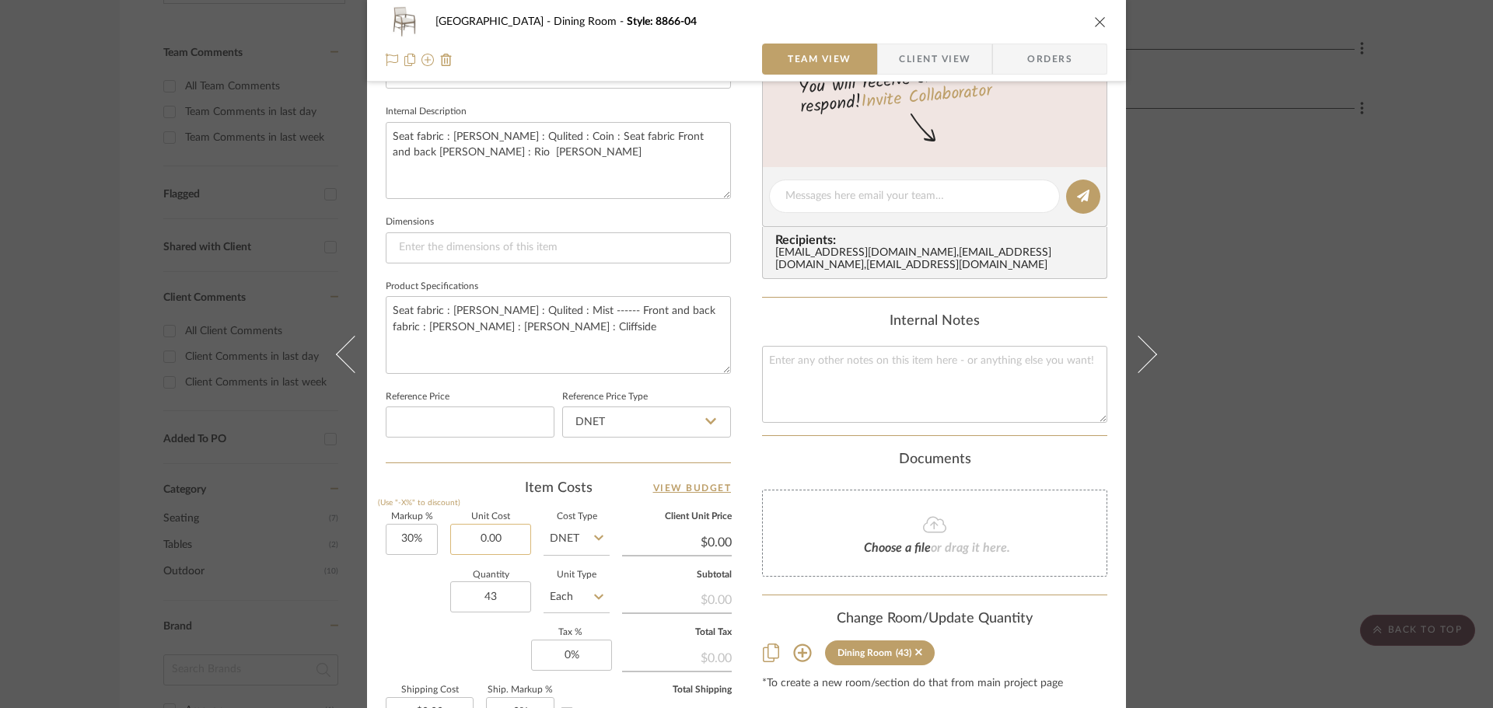
click at [487, 539] on input "0.00" at bounding box center [490, 539] width 81 height 31
type input "2"
type input "$628.00"
click at [389, 610] on div "Quantity 43 Unit Type Each" at bounding box center [498, 598] width 224 height 55
type input "$816.40"
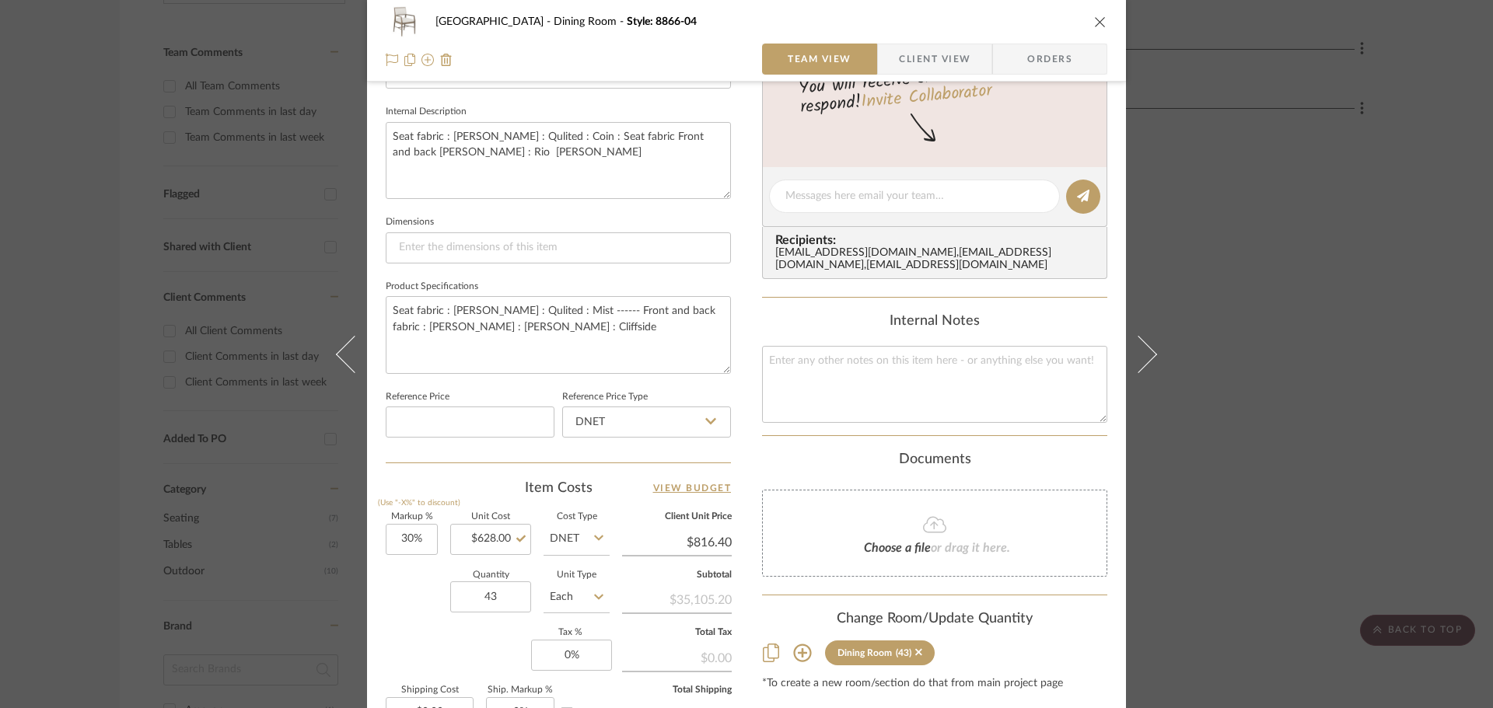
click at [1094, 21] on icon "close" at bounding box center [1100, 22] width 12 height 12
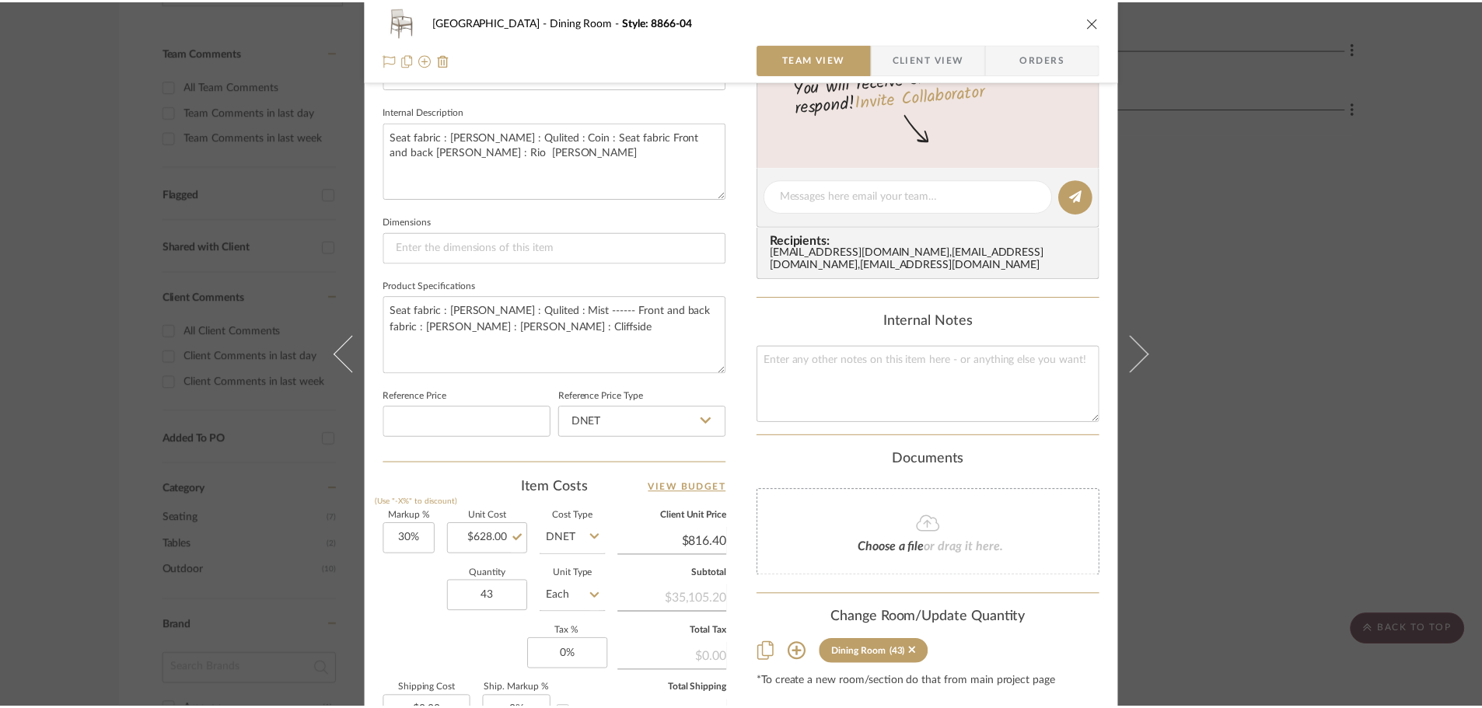
scroll to position [389, 0]
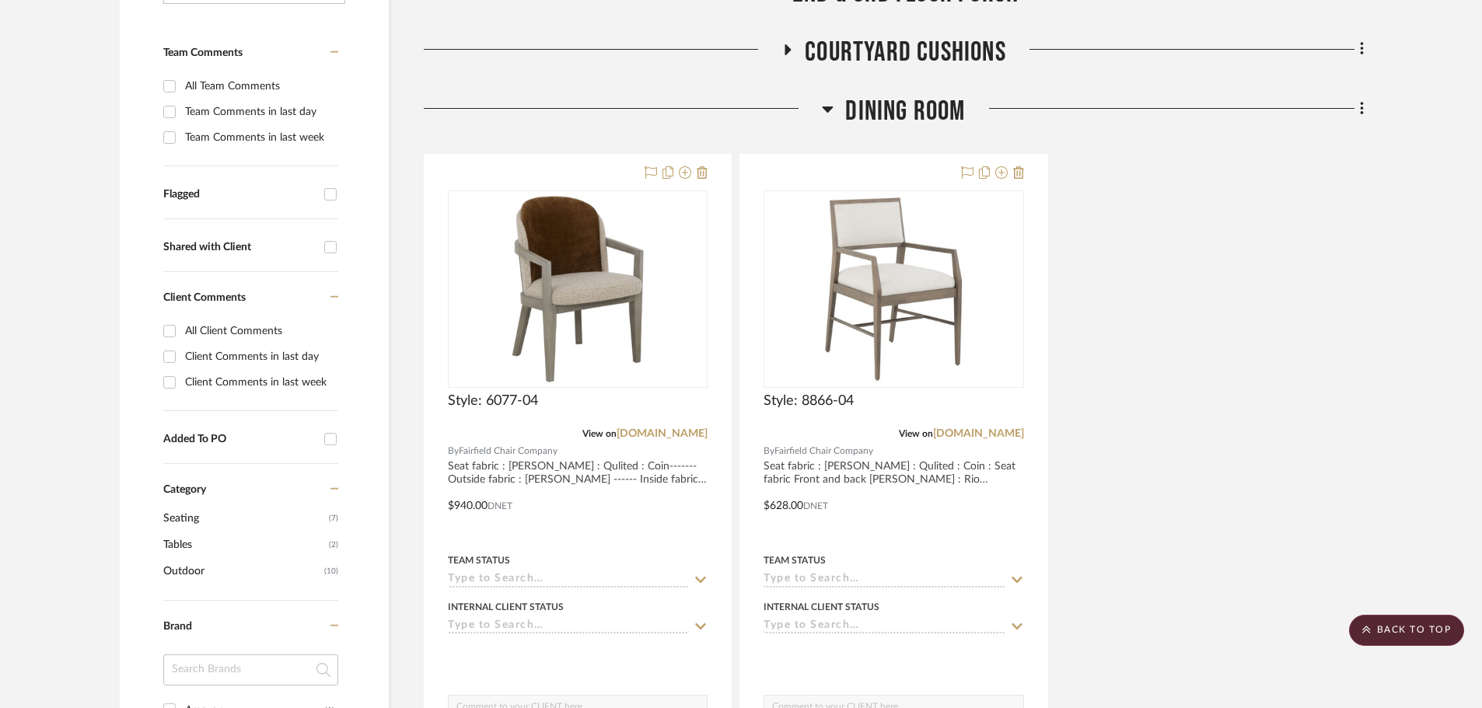
click at [825, 104] on icon at bounding box center [828, 109] width 12 height 19
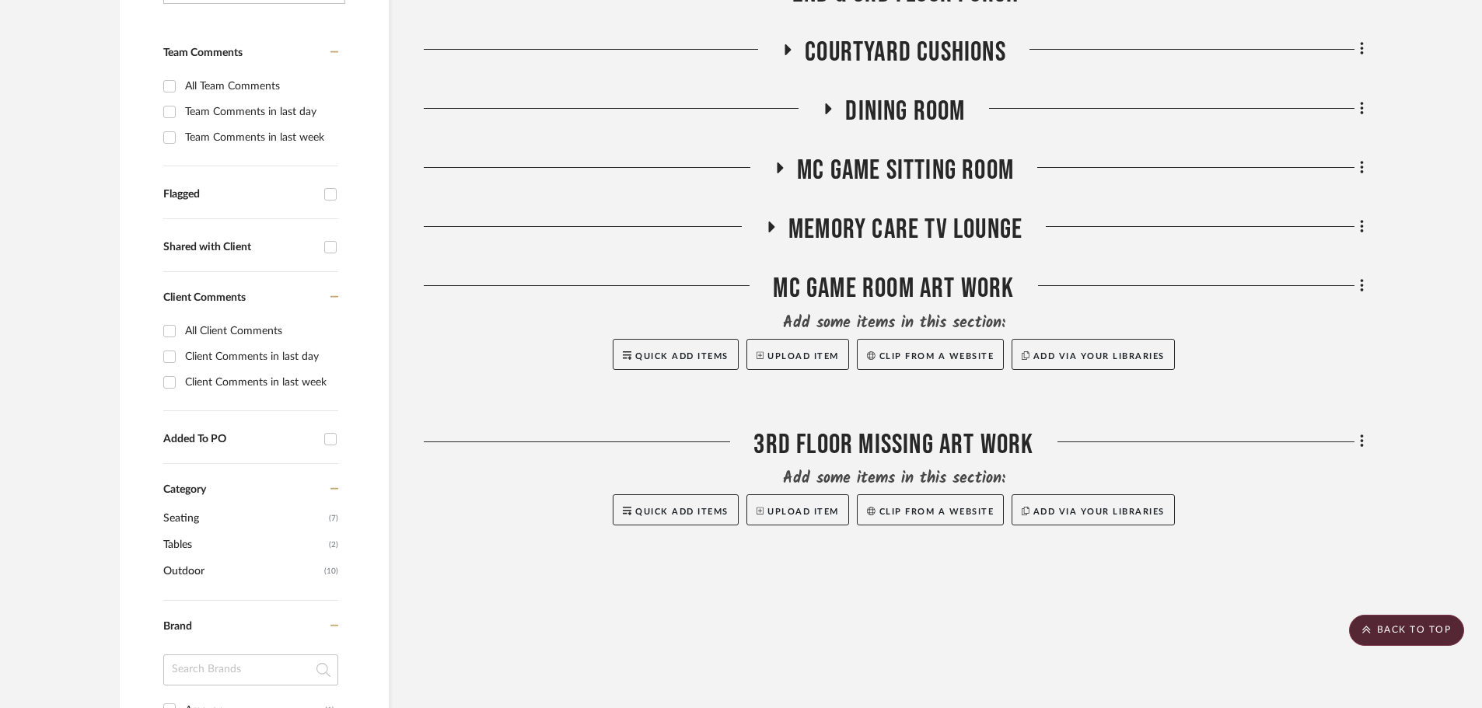
click at [789, 165] on h3 "MC Game Sitting Room" at bounding box center [893, 170] width 240 height 33
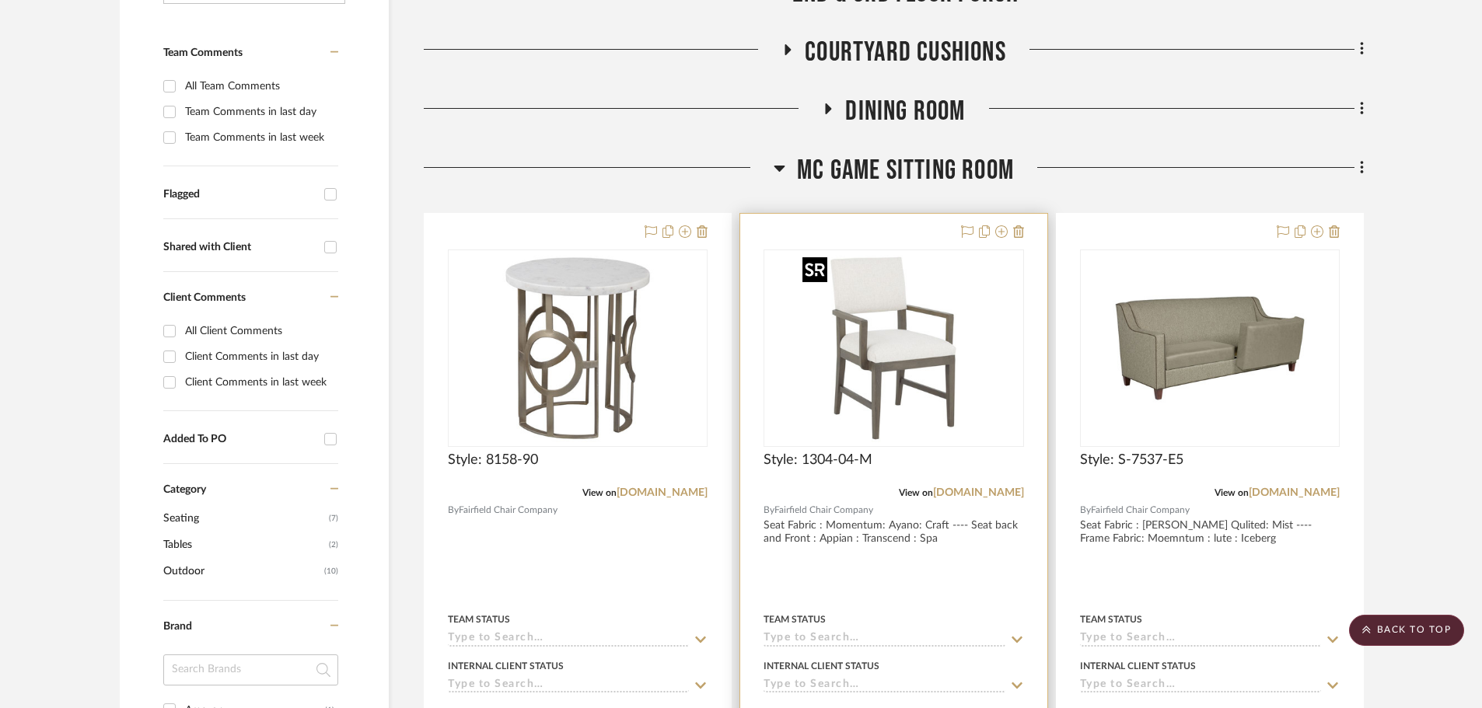
click at [0, 0] on img at bounding box center [0, 0] width 0 height 0
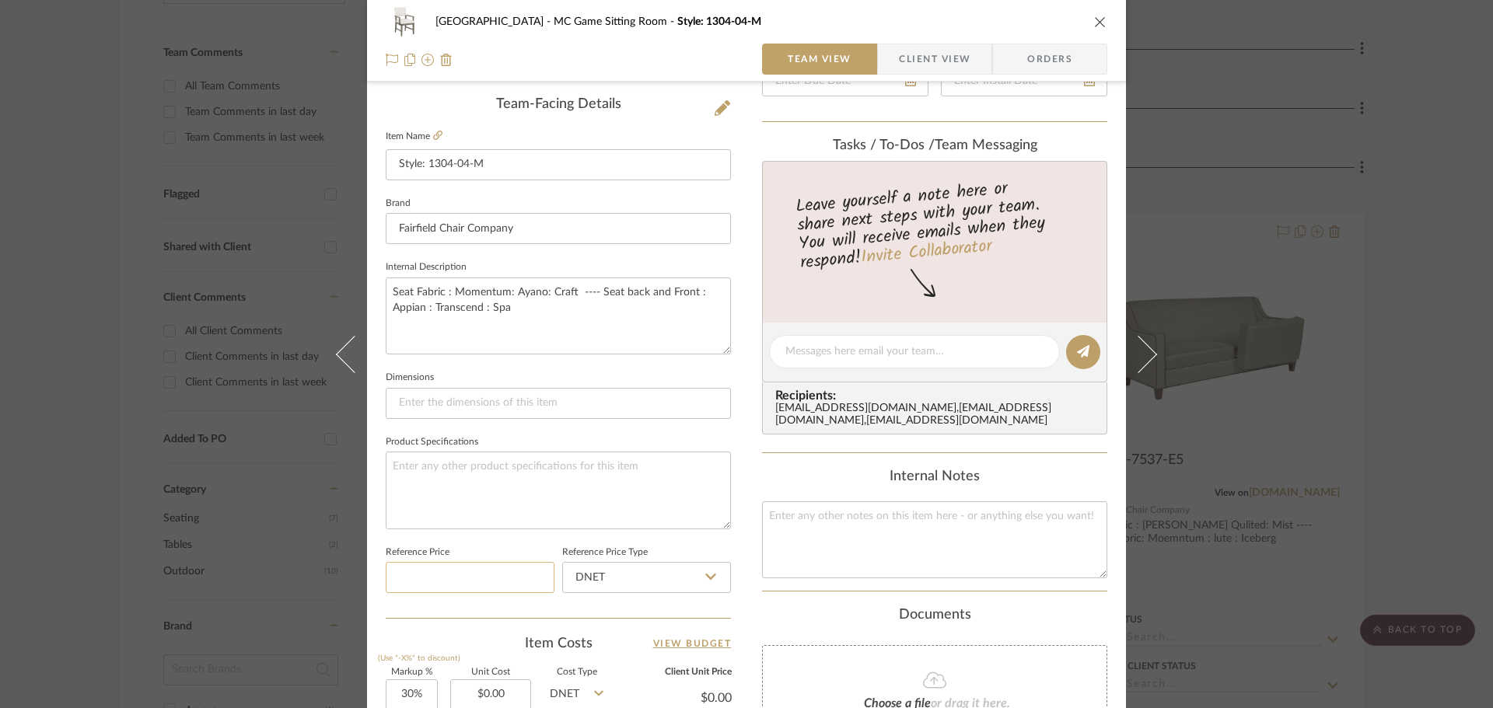
scroll to position [466, 0]
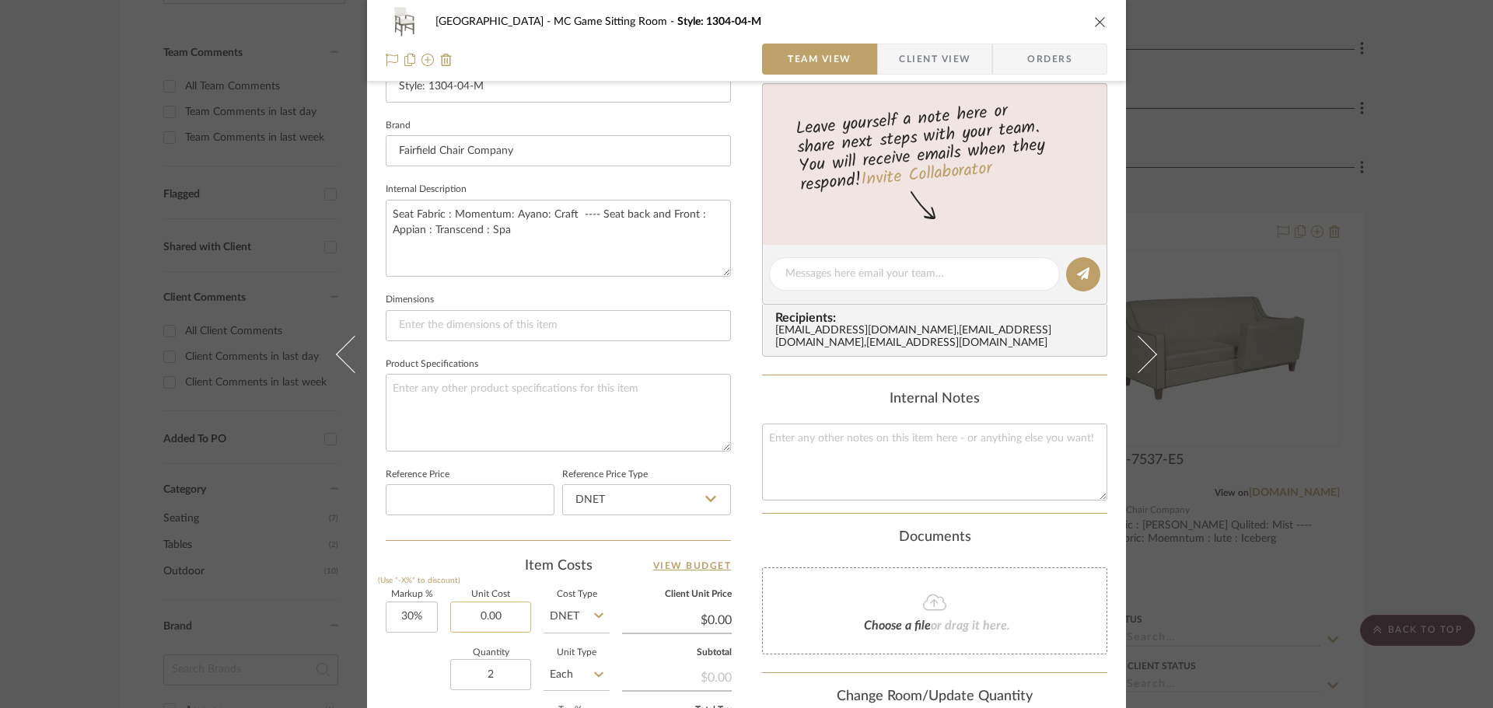
click at [489, 622] on input "0.00" at bounding box center [490, 617] width 81 height 31
type input "$479.00"
click at [399, 683] on div "Quantity 2 Unit Type Each" at bounding box center [498, 676] width 224 height 55
type input "$622.70"
click at [489, 613] on input "479.00" at bounding box center [490, 617] width 81 height 31
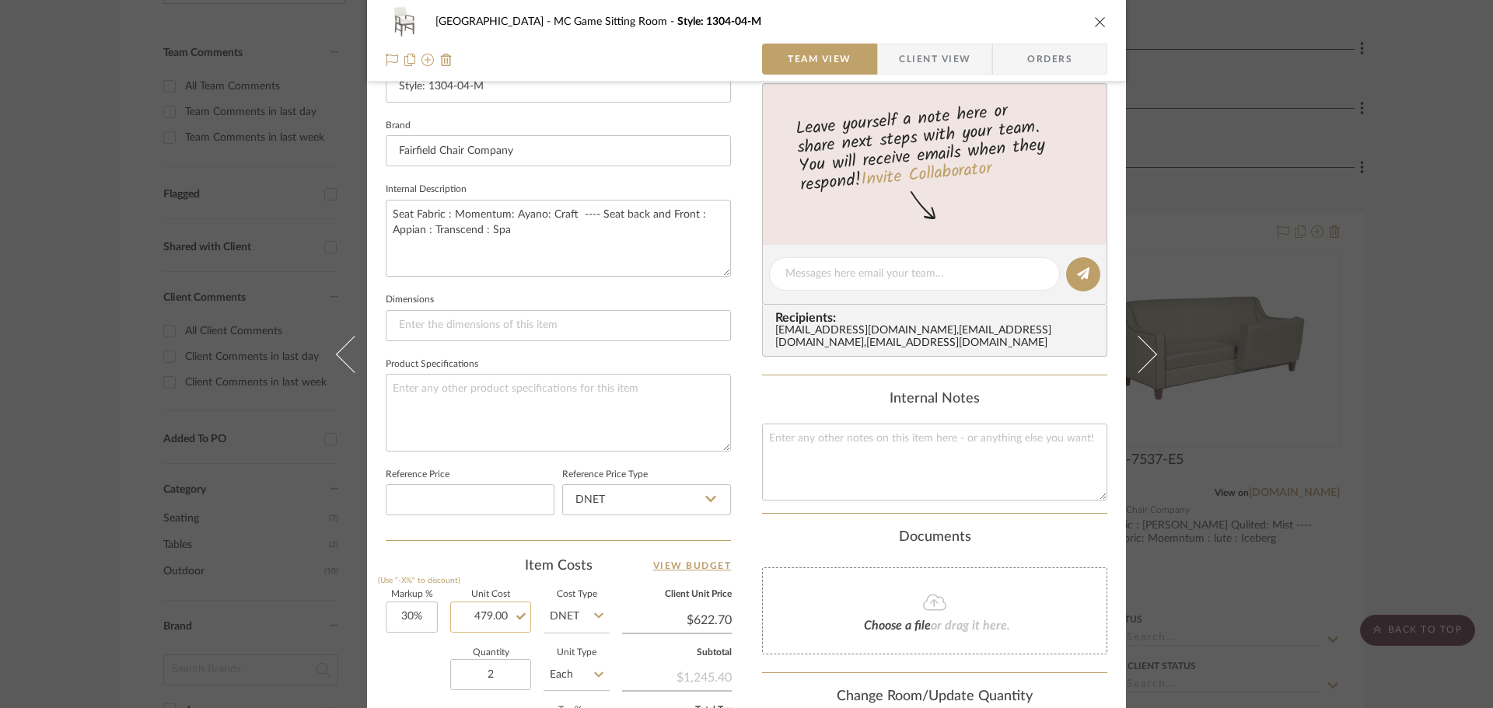
click at [489, 613] on input "479.00" at bounding box center [490, 617] width 81 height 31
type input "$476.00"
click at [404, 651] on div "Quantity 2 Unit Type Each" at bounding box center [498, 676] width 224 height 55
type input "$618.80"
click at [1093, 18] on button "close" at bounding box center [1100, 22] width 14 height 14
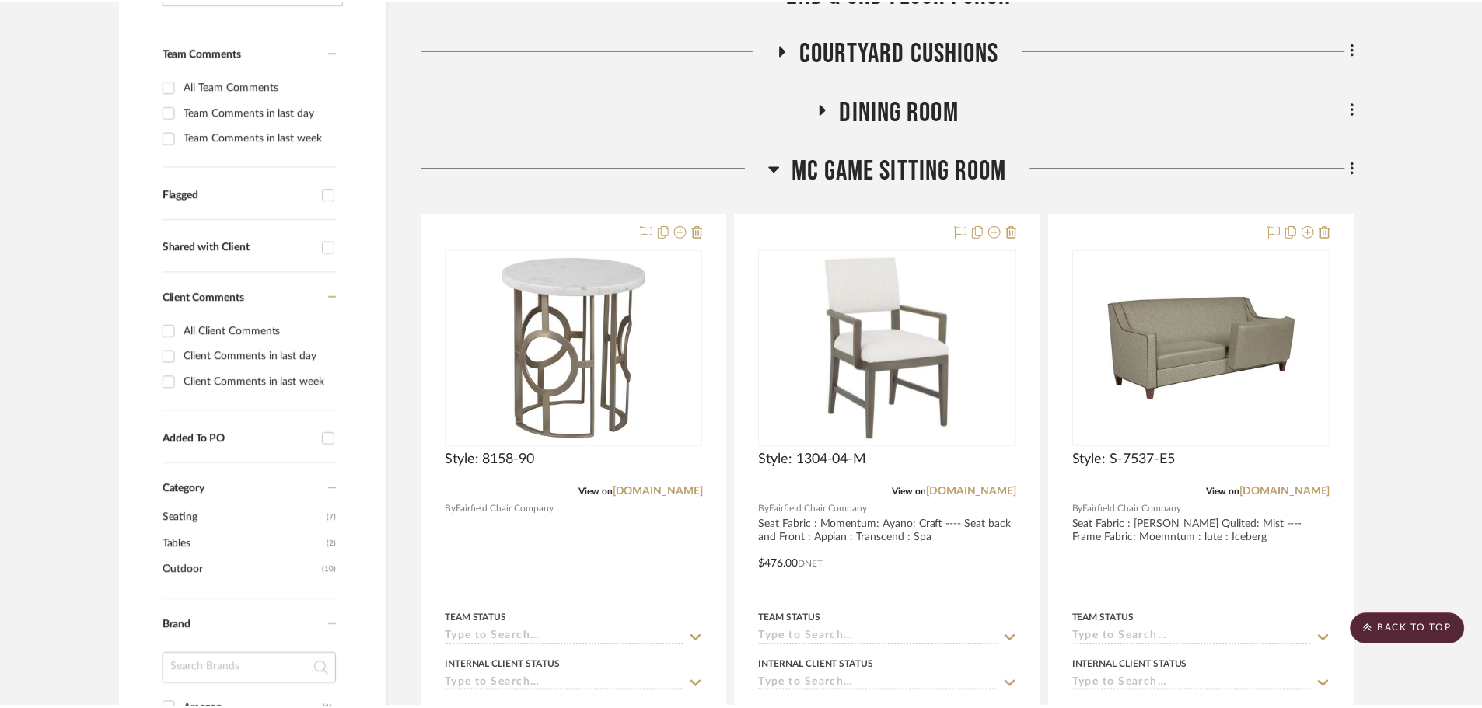
scroll to position [389, 0]
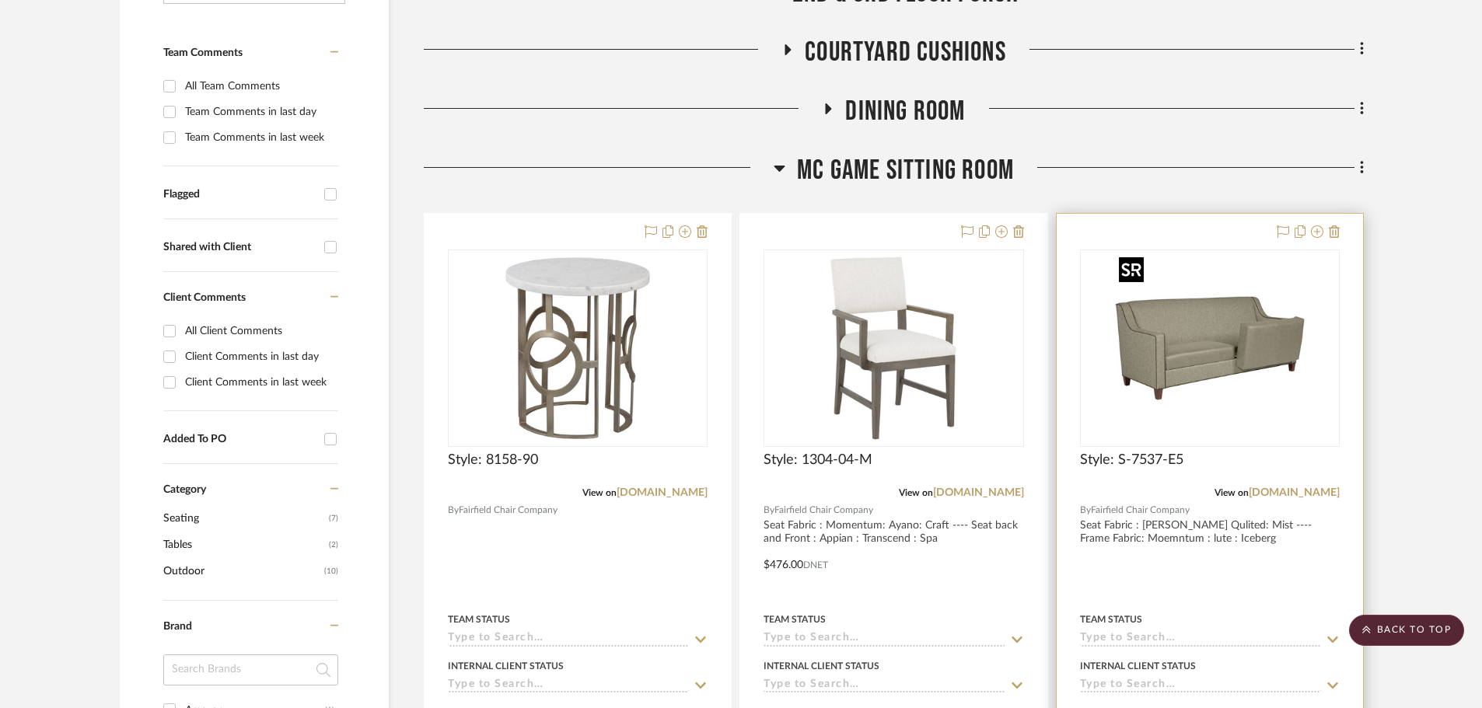
click at [1139, 354] on img "0" at bounding box center [1209, 348] width 194 height 194
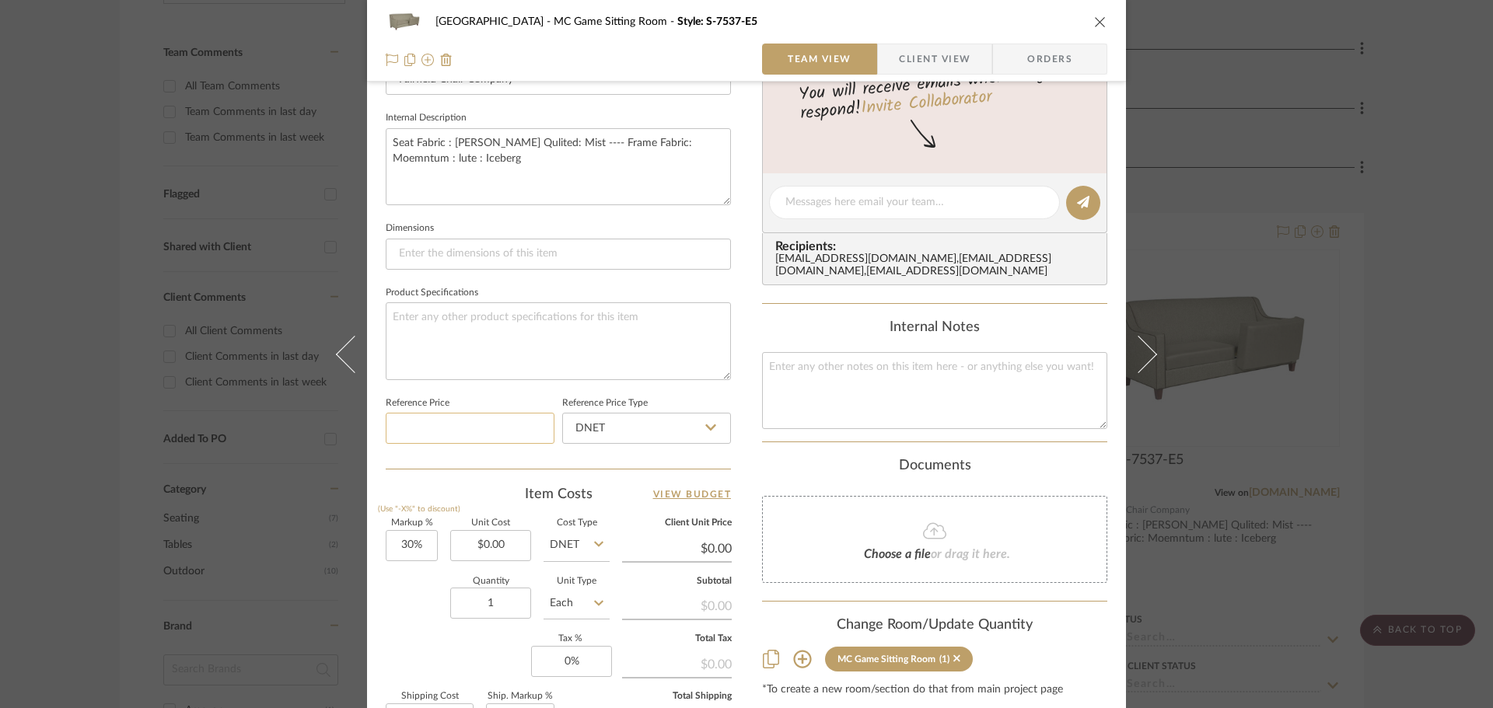
scroll to position [544, 0]
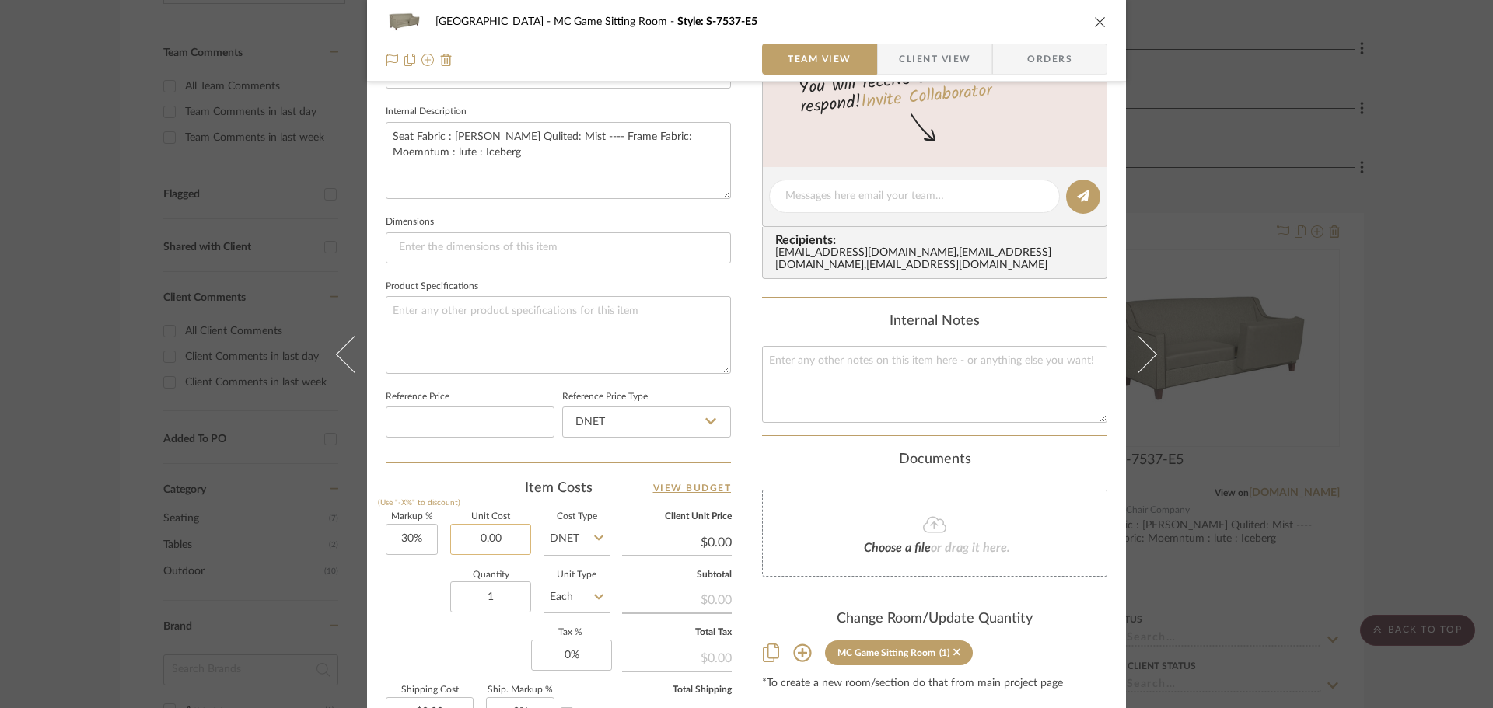
click at [511, 550] on input "0.00" at bounding box center [490, 539] width 81 height 31
type input "$2,237.00"
click at [431, 588] on div "Quantity 1 Unit Type Each" at bounding box center [498, 598] width 224 height 55
type input "$2,908.10"
click at [1096, 19] on icon "close" at bounding box center [1100, 22] width 12 height 12
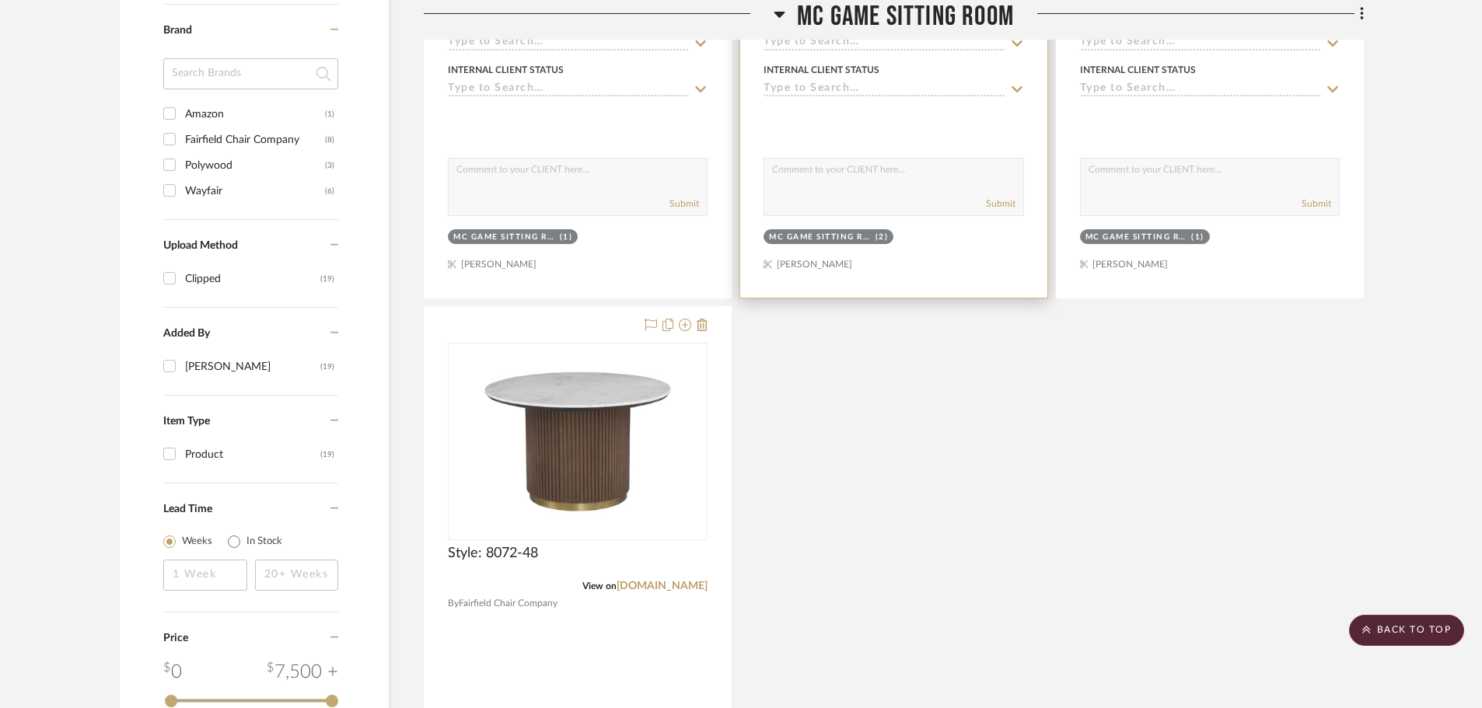
scroll to position [1011, 0]
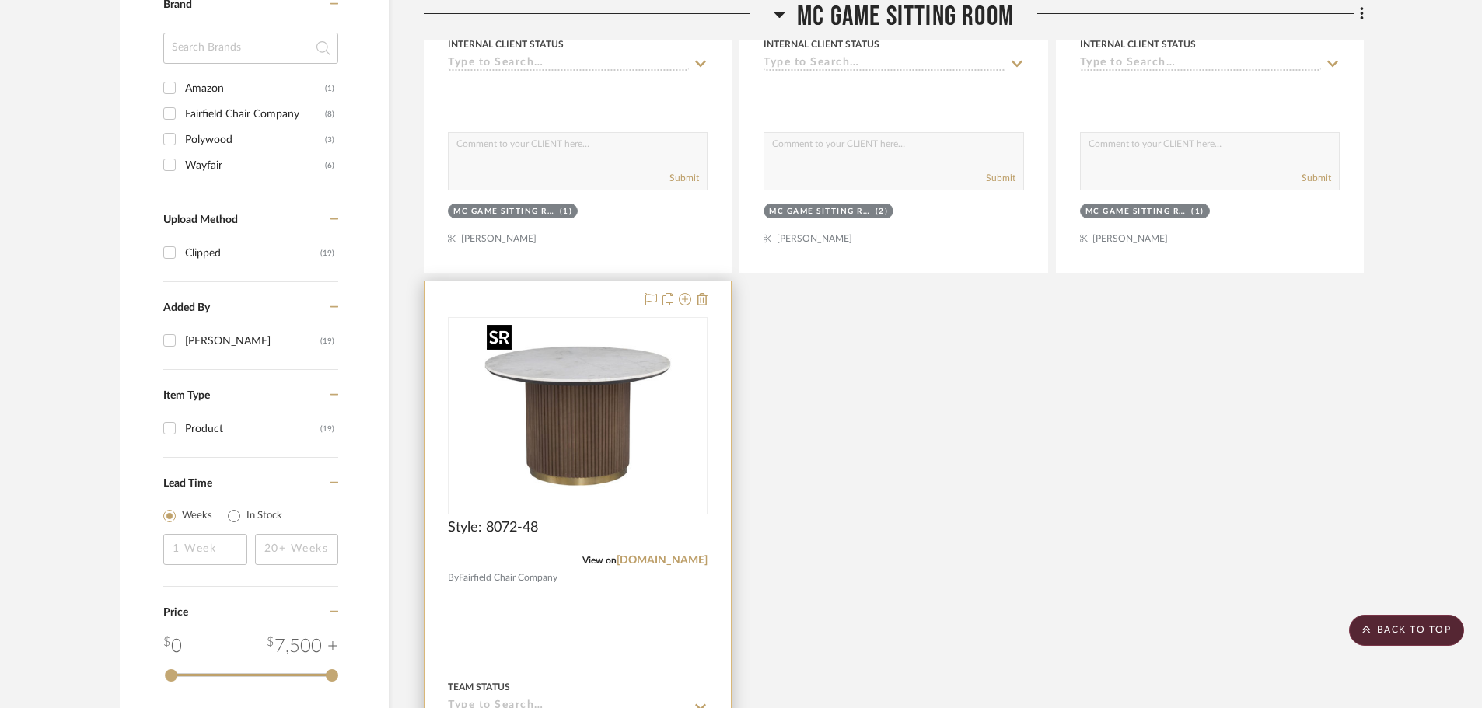
click at [535, 447] on img "0" at bounding box center [577, 416] width 194 height 194
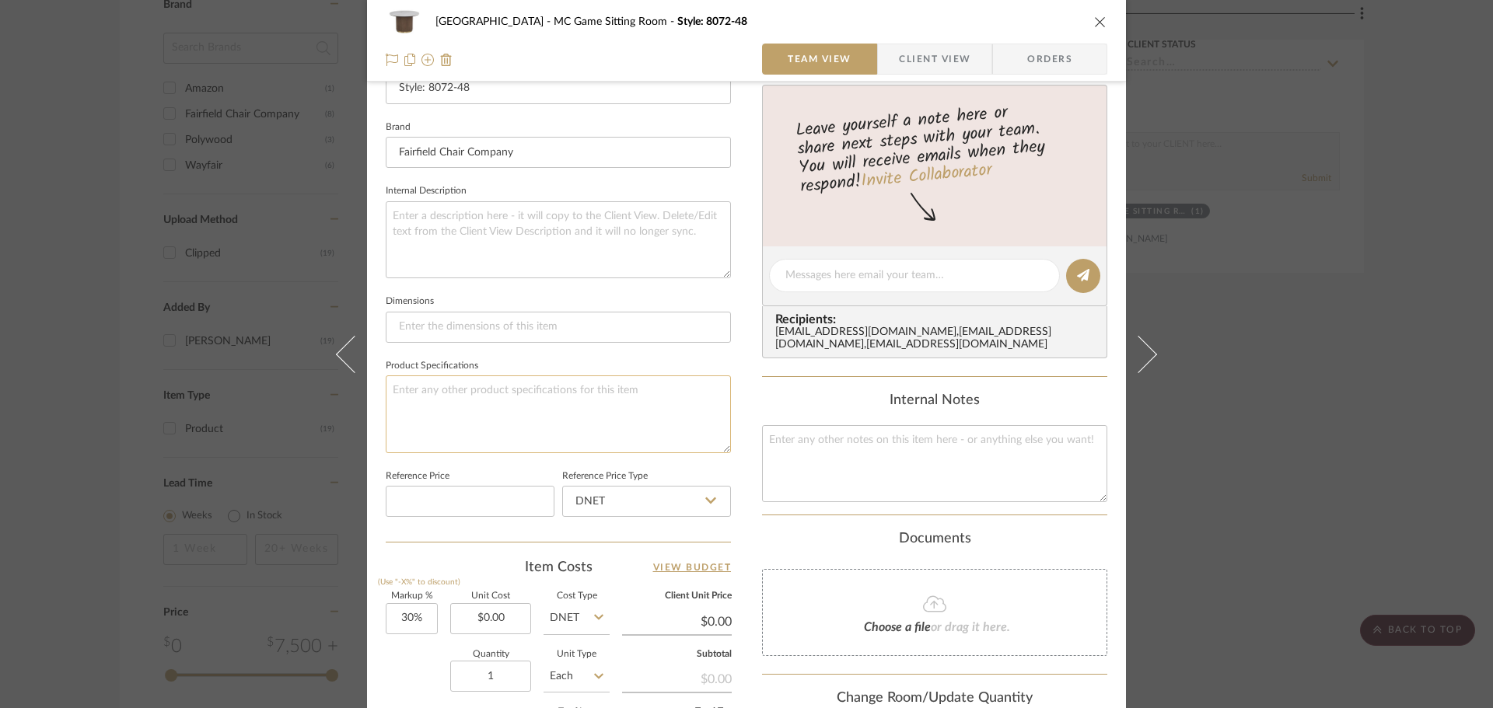
scroll to position [466, 0]
click at [502, 619] on input "0.00" at bounding box center [490, 617] width 81 height 31
type input "$1,487.00"
click at [410, 670] on div "Quantity 1 Unit Type Each" at bounding box center [498, 676] width 224 height 55
type input "$1,933.10"
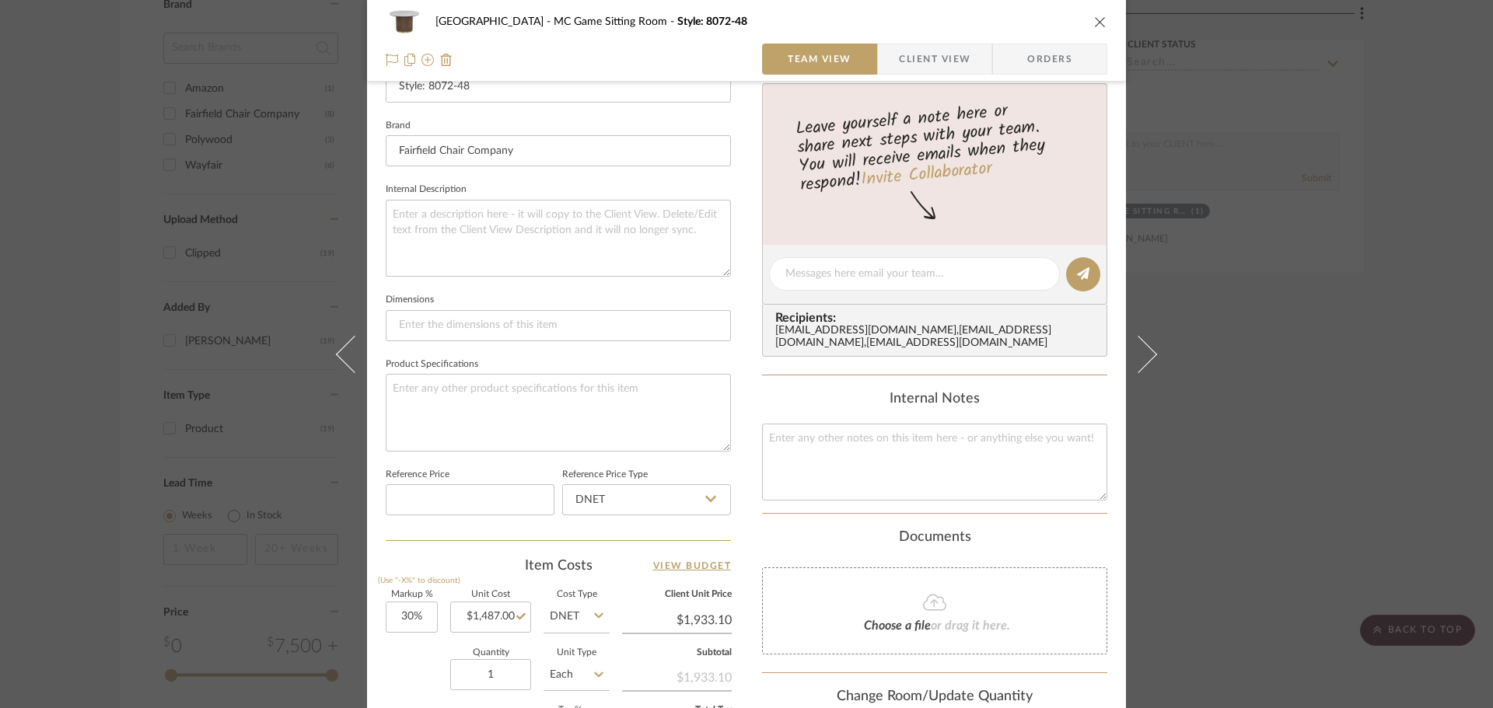
click at [1094, 26] on icon "close" at bounding box center [1100, 22] width 12 height 12
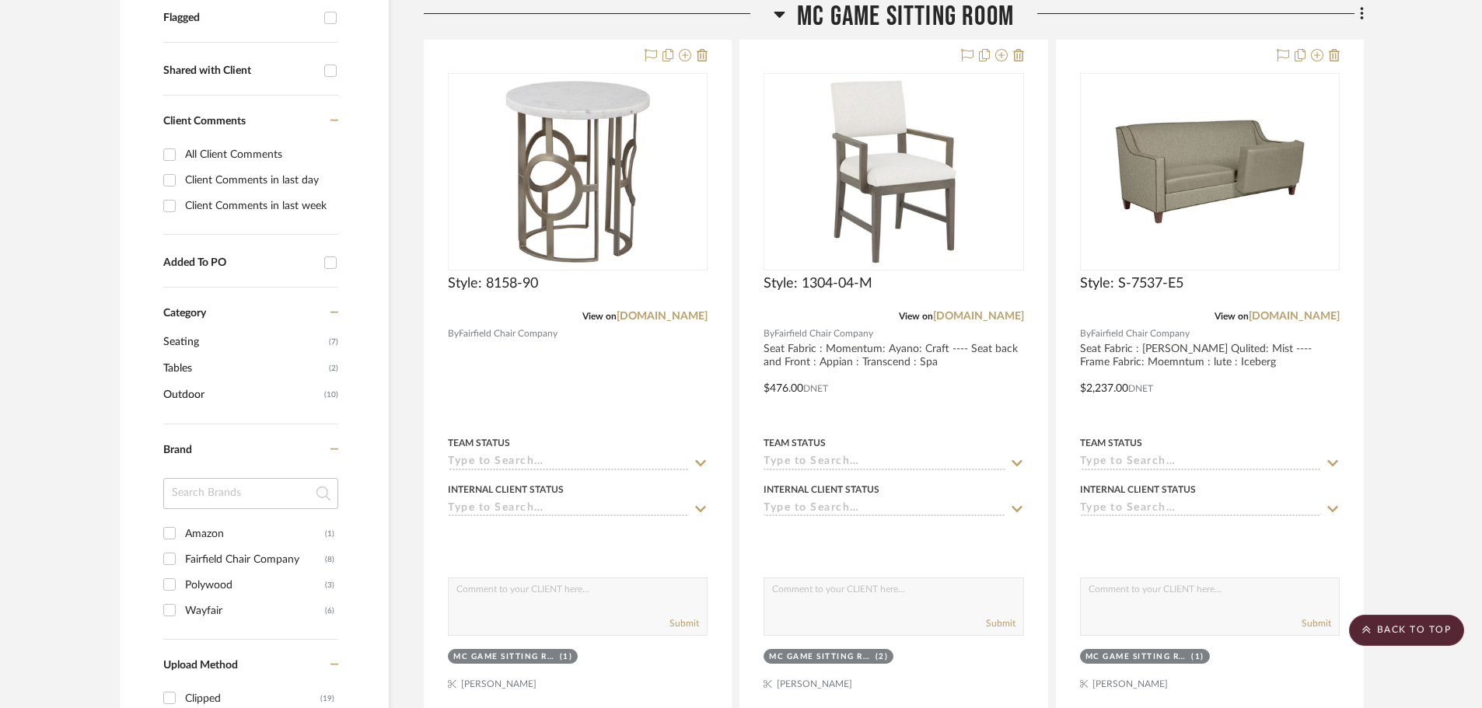
scroll to position [544, 0]
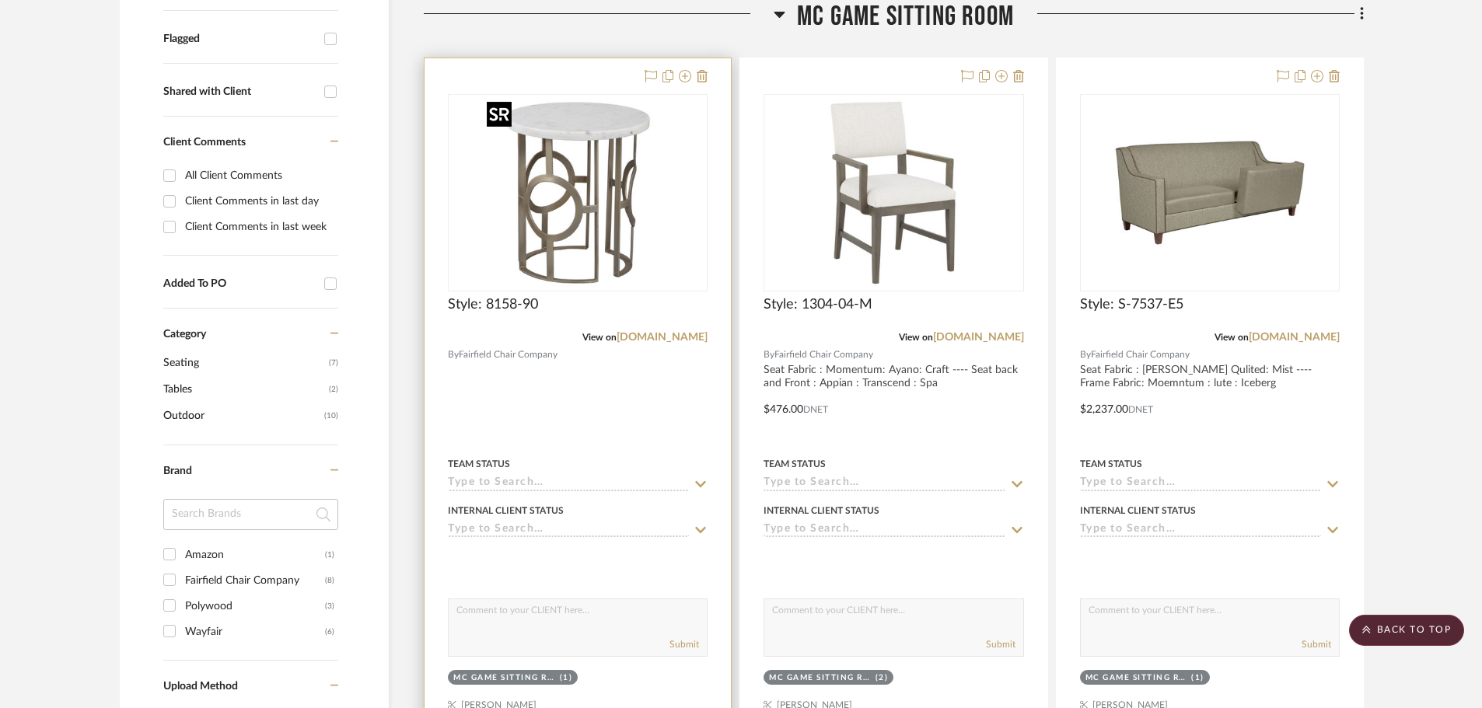
click at [0, 0] on img at bounding box center [0, 0] width 0 height 0
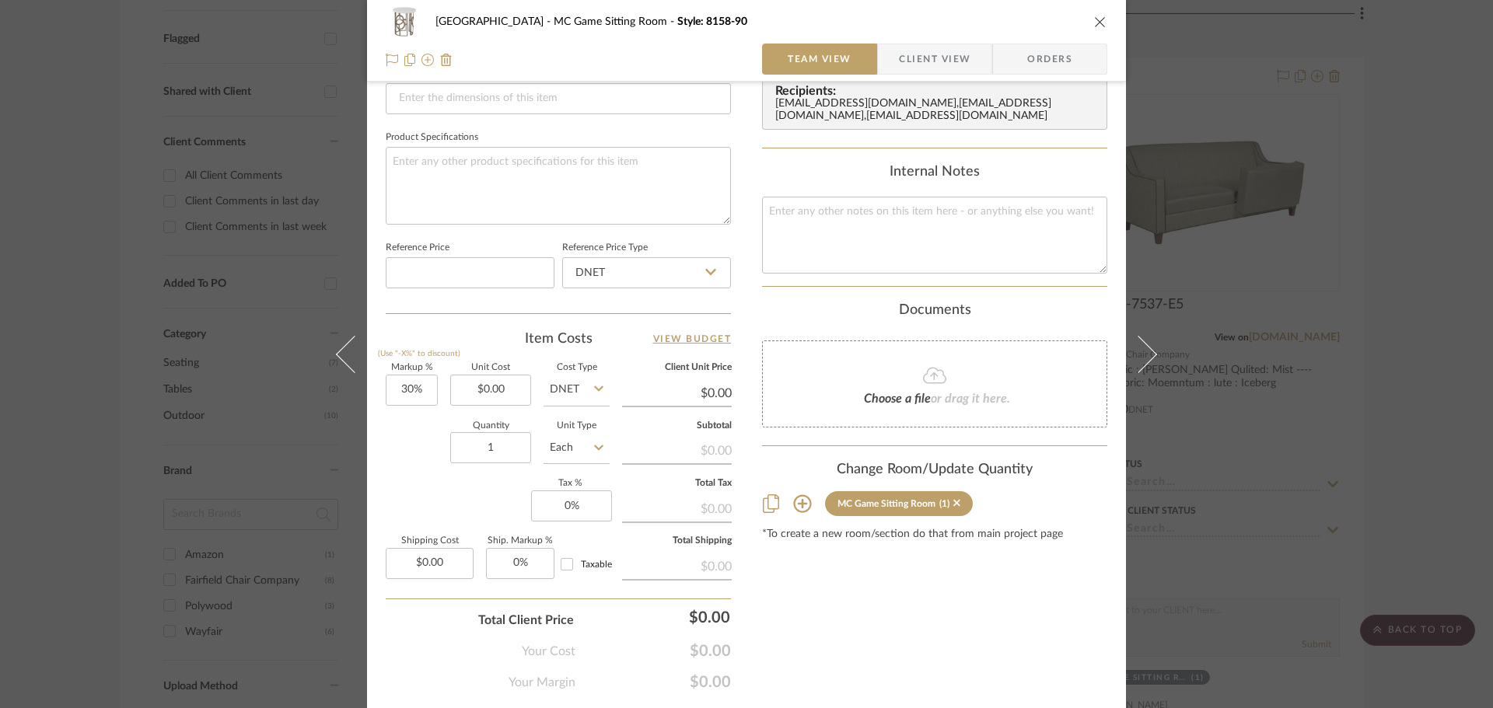
scroll to position [700, 0]
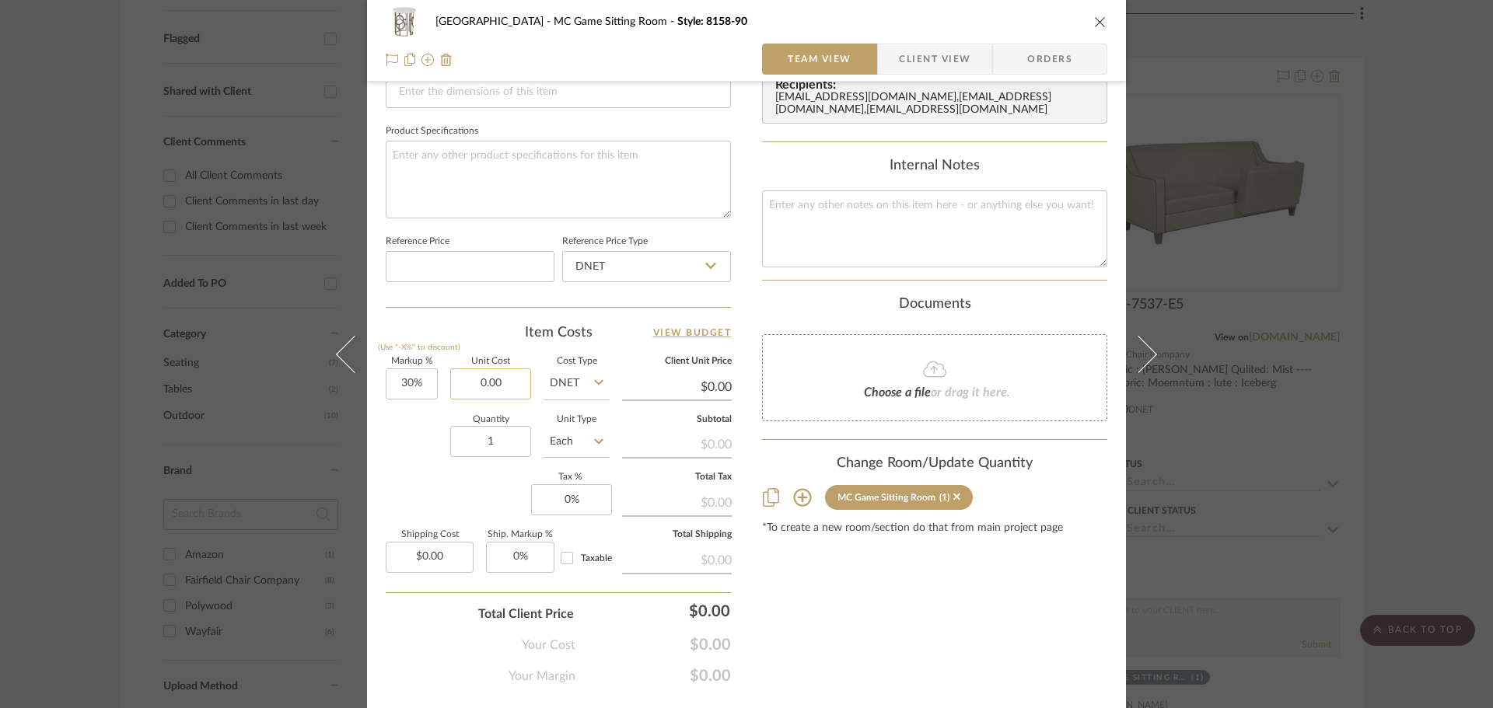
click at [521, 386] on input "0.00" at bounding box center [490, 383] width 81 height 31
type input "$387.00"
click at [447, 489] on div "Markup % (Use "-X%" to discount) 30% Unit Cost $387.00 Cost Type DNET Client Un…" at bounding box center [558, 471] width 345 height 227
type input "$503.10"
drag, startPoint x: 1089, startPoint y: 25, endPoint x: 1075, endPoint y: 22, distance: 14.3
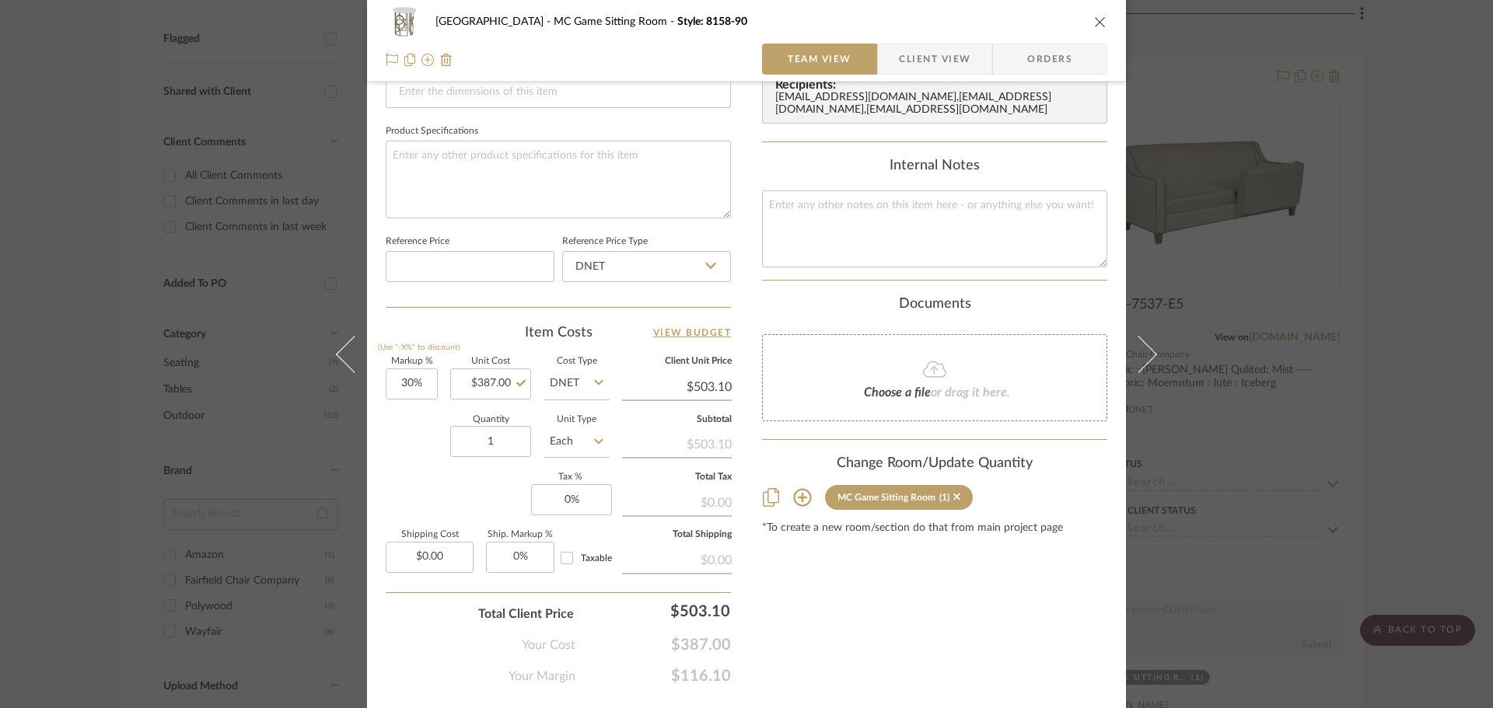
click at [1087, 25] on div "Naples MC Game Sitting Room Style: 8158-90" at bounding box center [746, 21] width 721 height 31
click at [1095, 19] on icon "close" at bounding box center [1100, 22] width 12 height 12
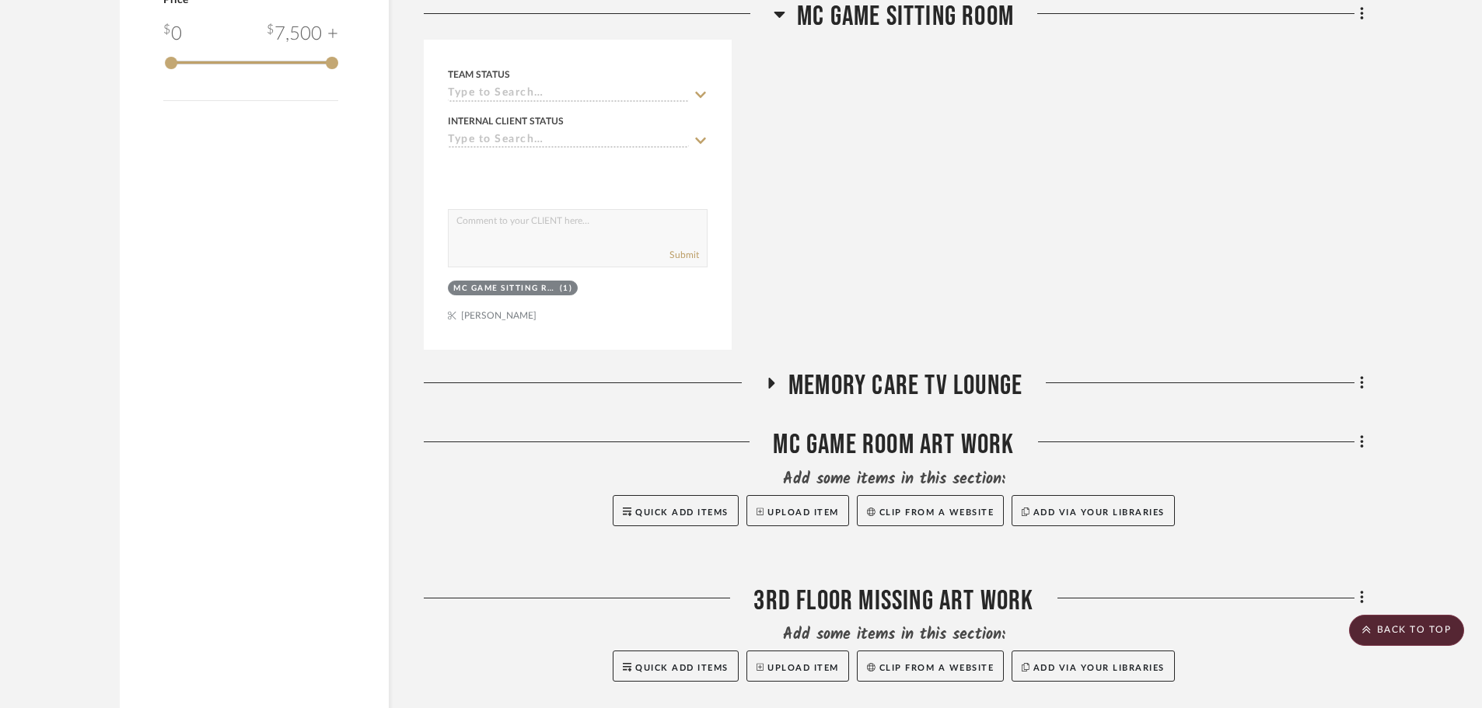
scroll to position [1632, 0]
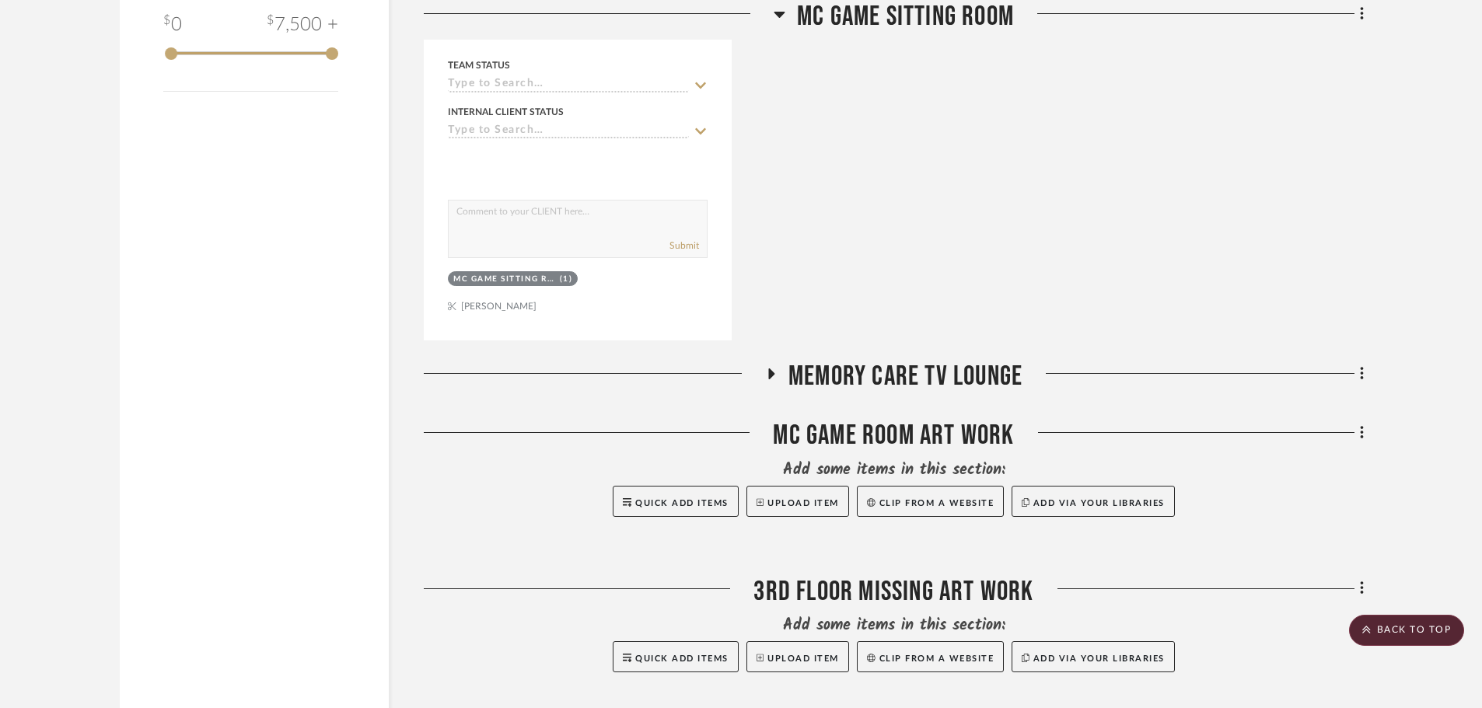
click at [766, 375] on icon at bounding box center [770, 374] width 19 height 12
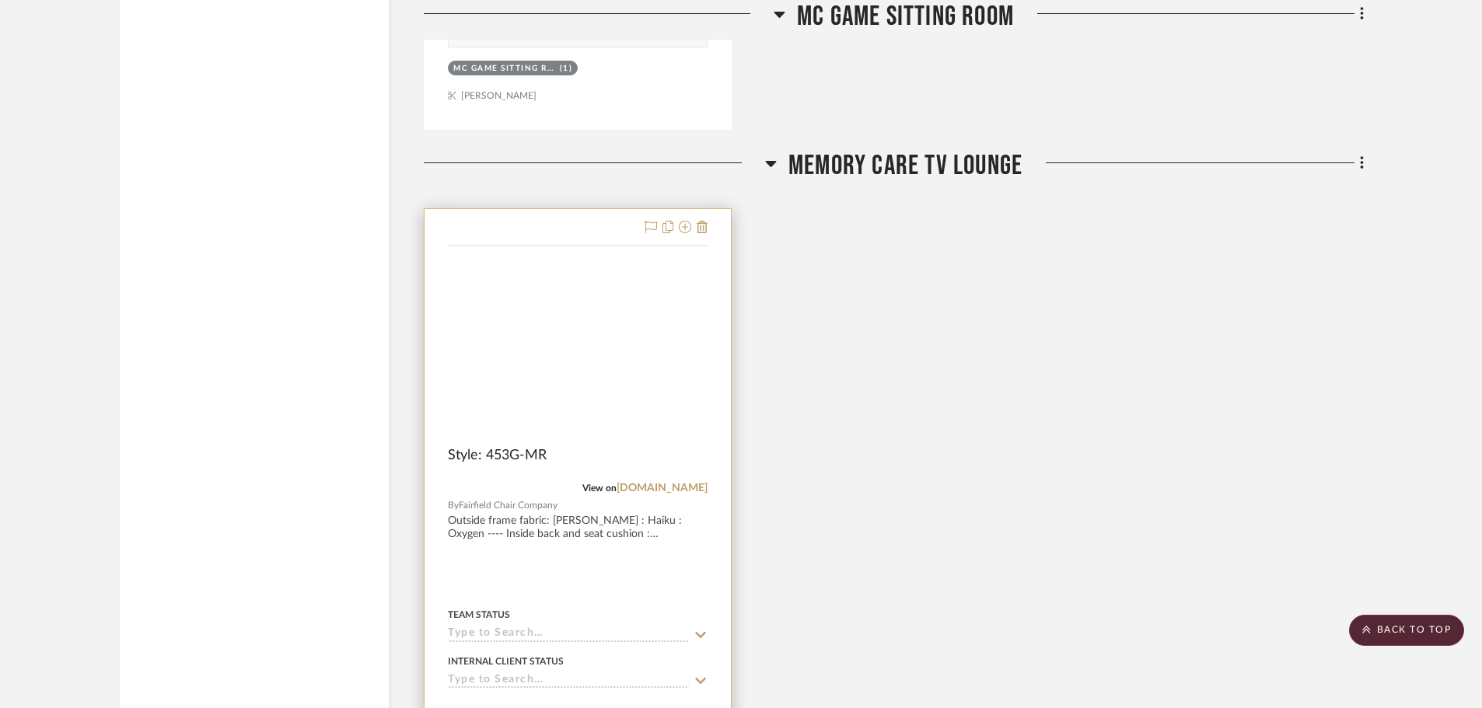
scroll to position [1866, 0]
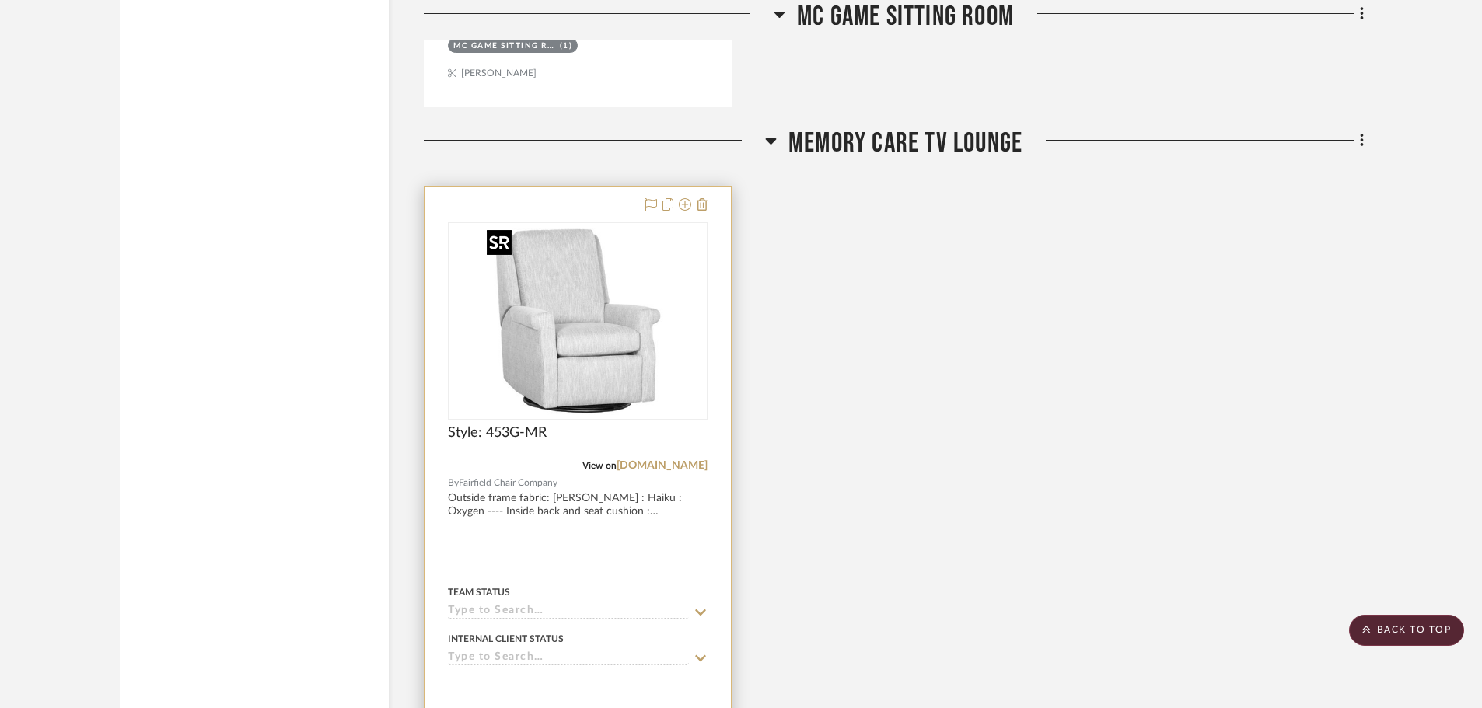
click at [0, 0] on img at bounding box center [0, 0] width 0 height 0
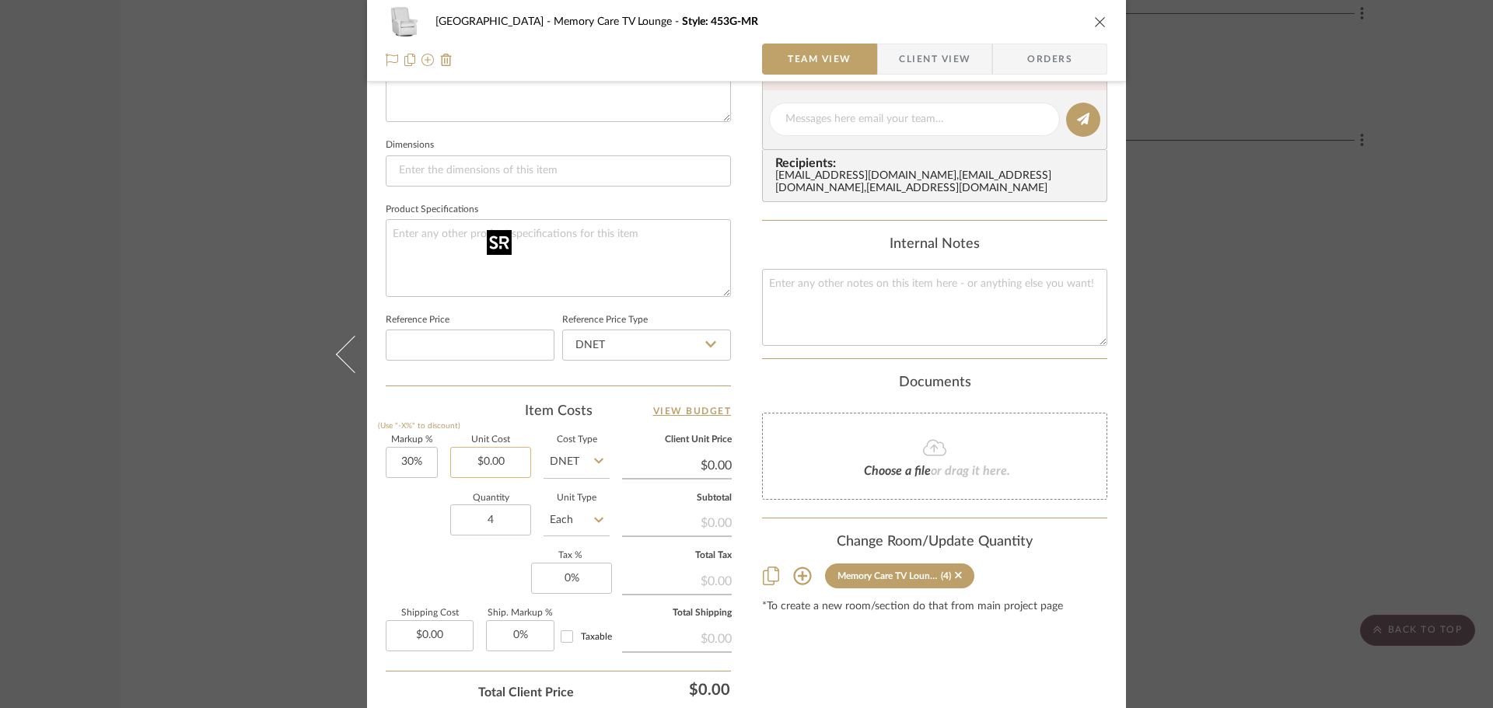
scroll to position [622, 0]
click at [492, 463] on input "0.00" at bounding box center [490, 461] width 81 height 31
type input "$1,841.00"
click at [1018, 652] on div "Content here copies to Client View - confirm visibility there. Show in Client D…" at bounding box center [934, 124] width 345 height 1280
type input "$2,393.30"
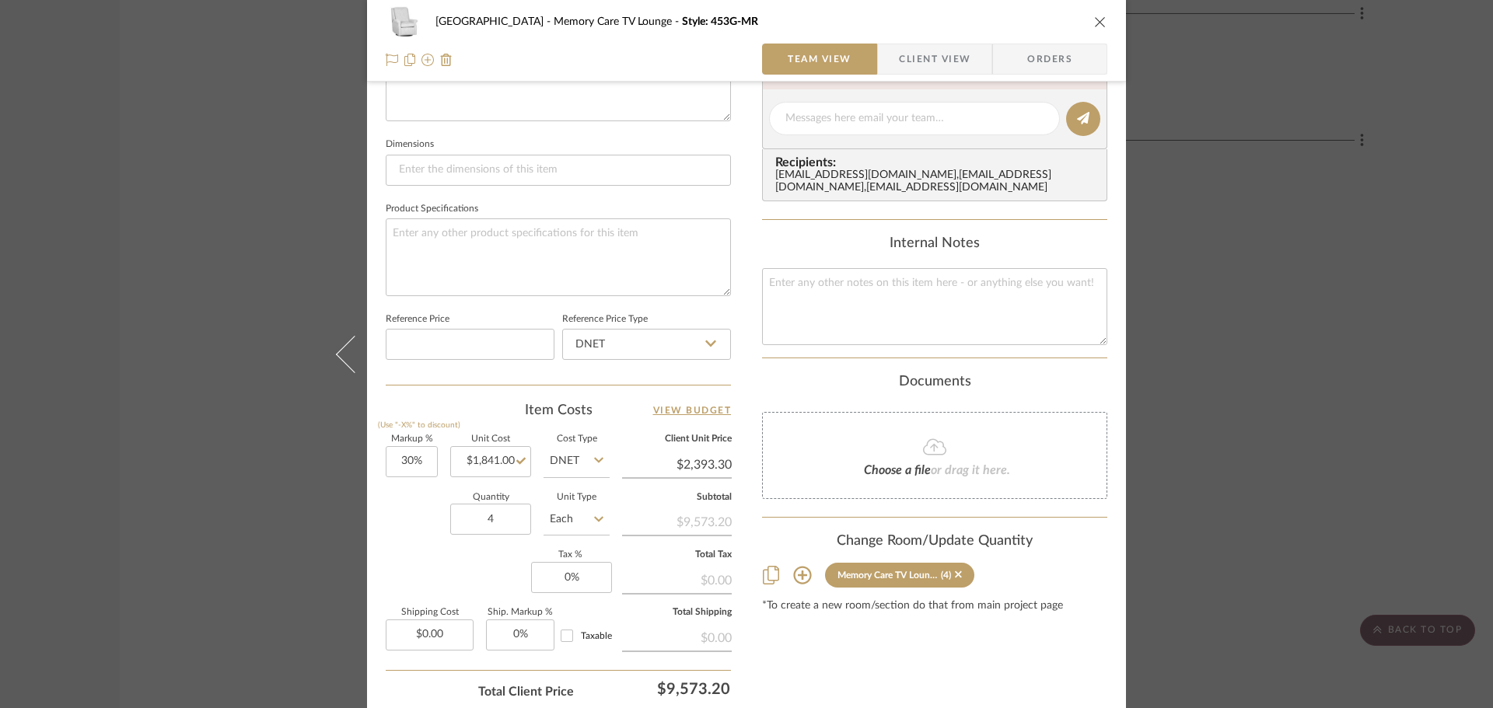
click at [1094, 17] on icon "close" at bounding box center [1100, 22] width 12 height 12
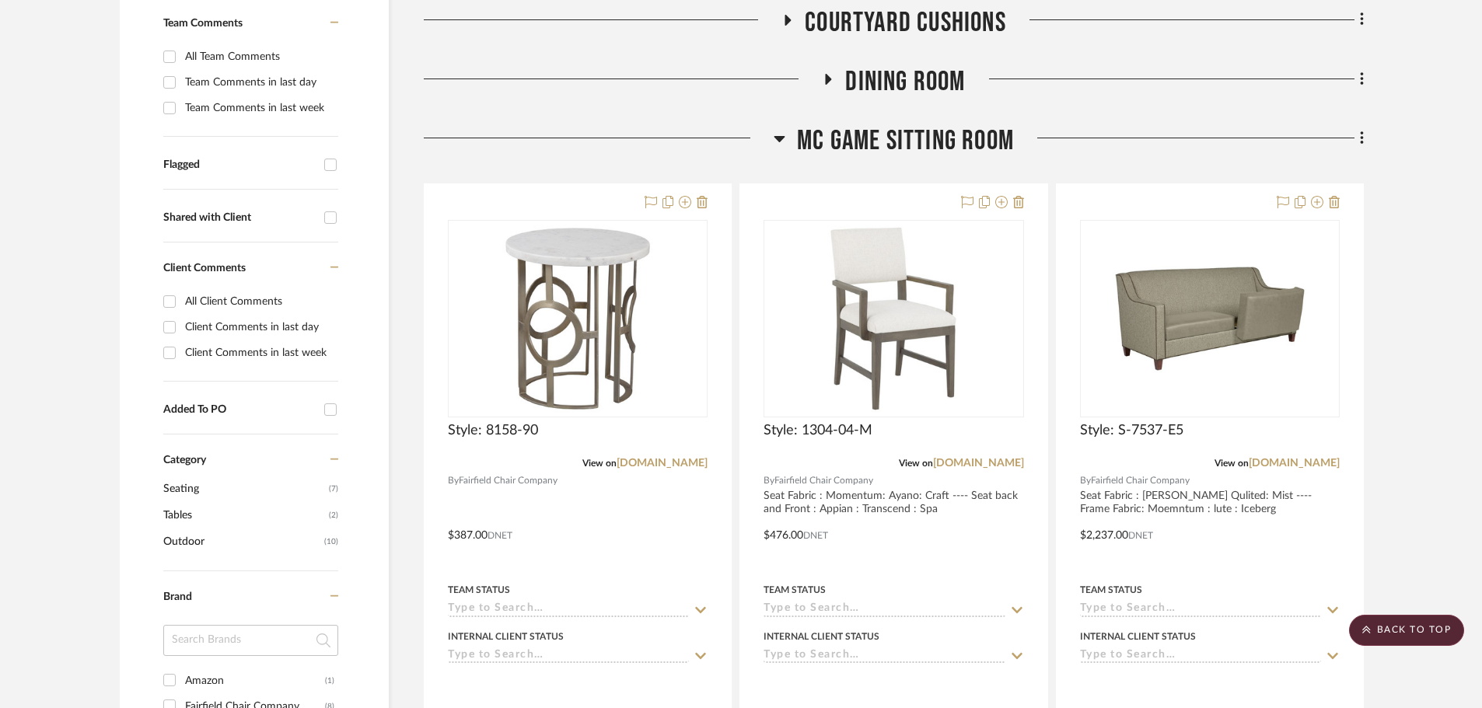
scroll to position [0, 0]
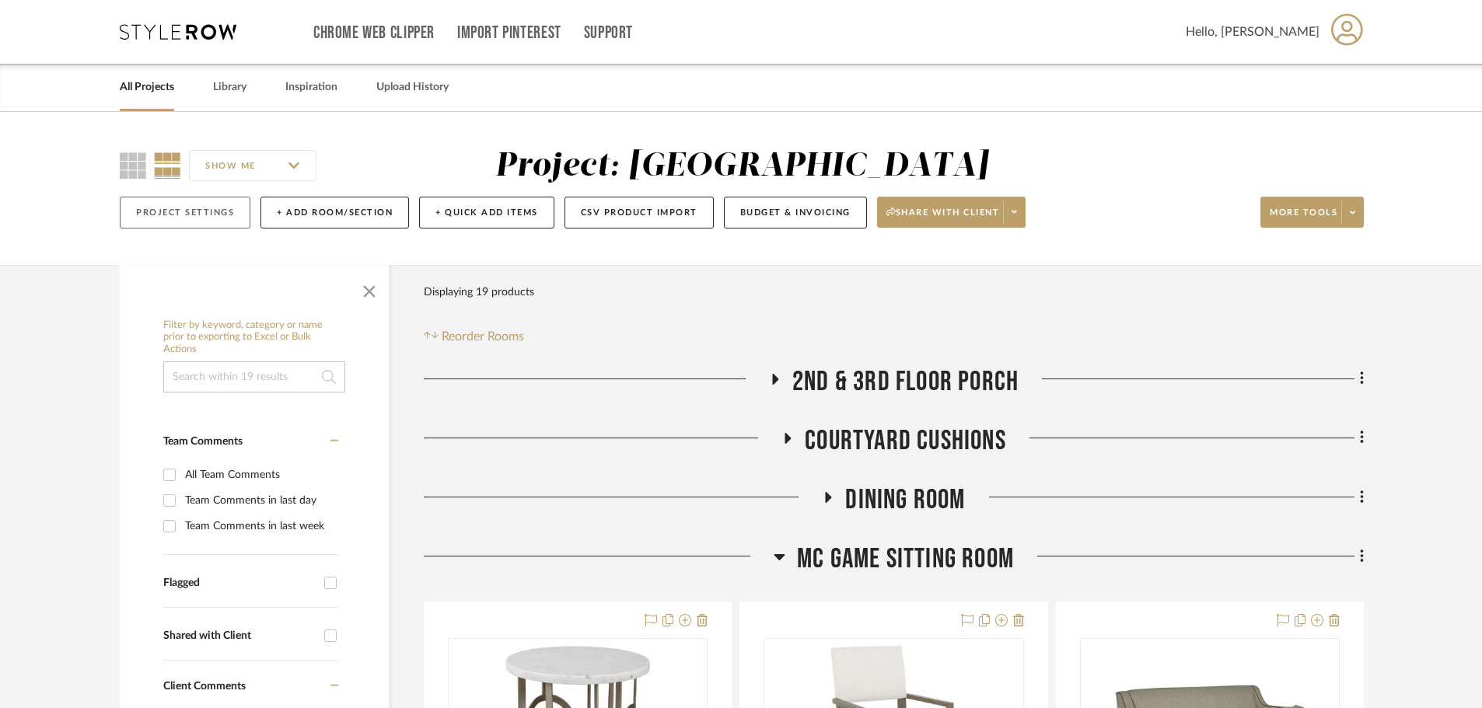
click at [210, 218] on button "Project Settings" at bounding box center [185, 213] width 131 height 32
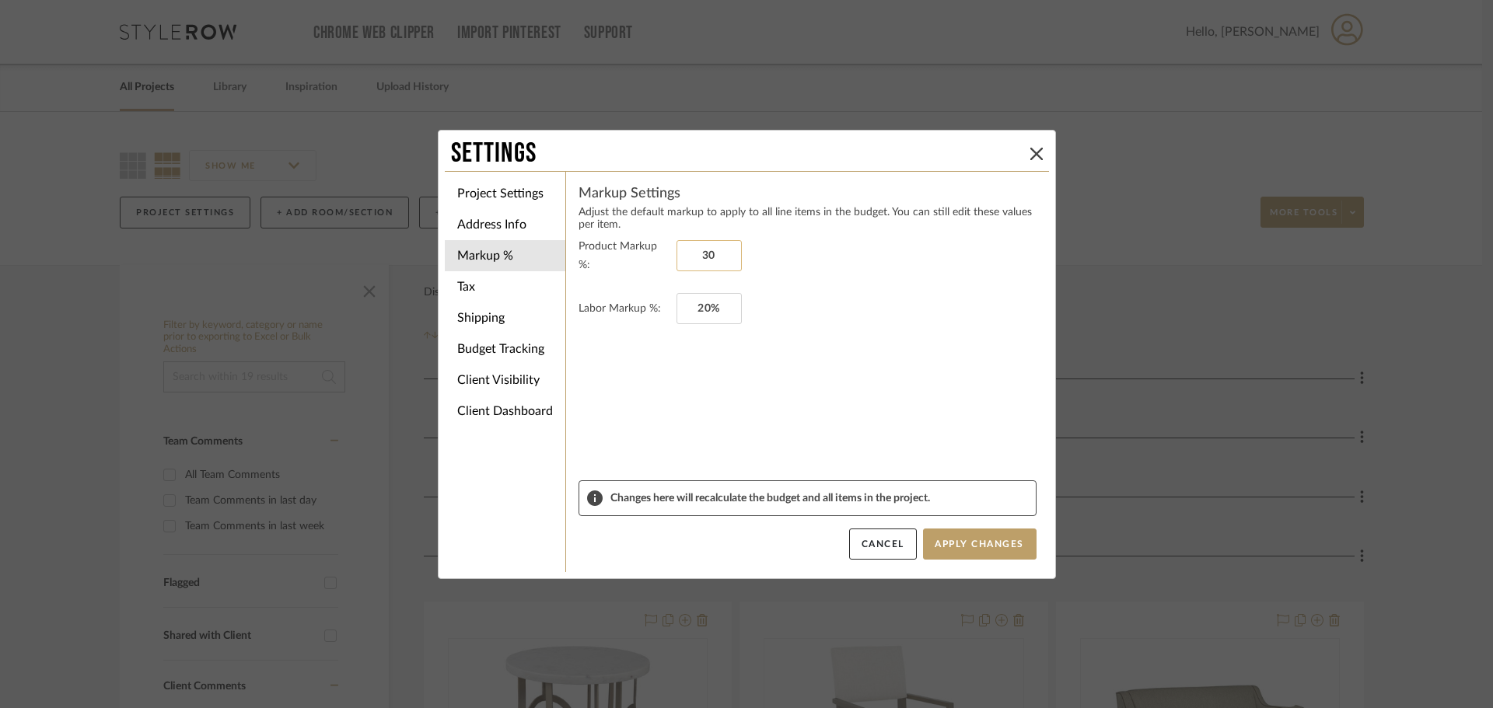
click at [708, 253] on input "30" at bounding box center [708, 255] width 65 height 31
type input "35%"
click at [711, 389] on form "Product Markup %: 35% Labor Markup %: 20%" at bounding box center [807, 358] width 458 height 243
click at [708, 304] on input "20" at bounding box center [708, 308] width 65 height 31
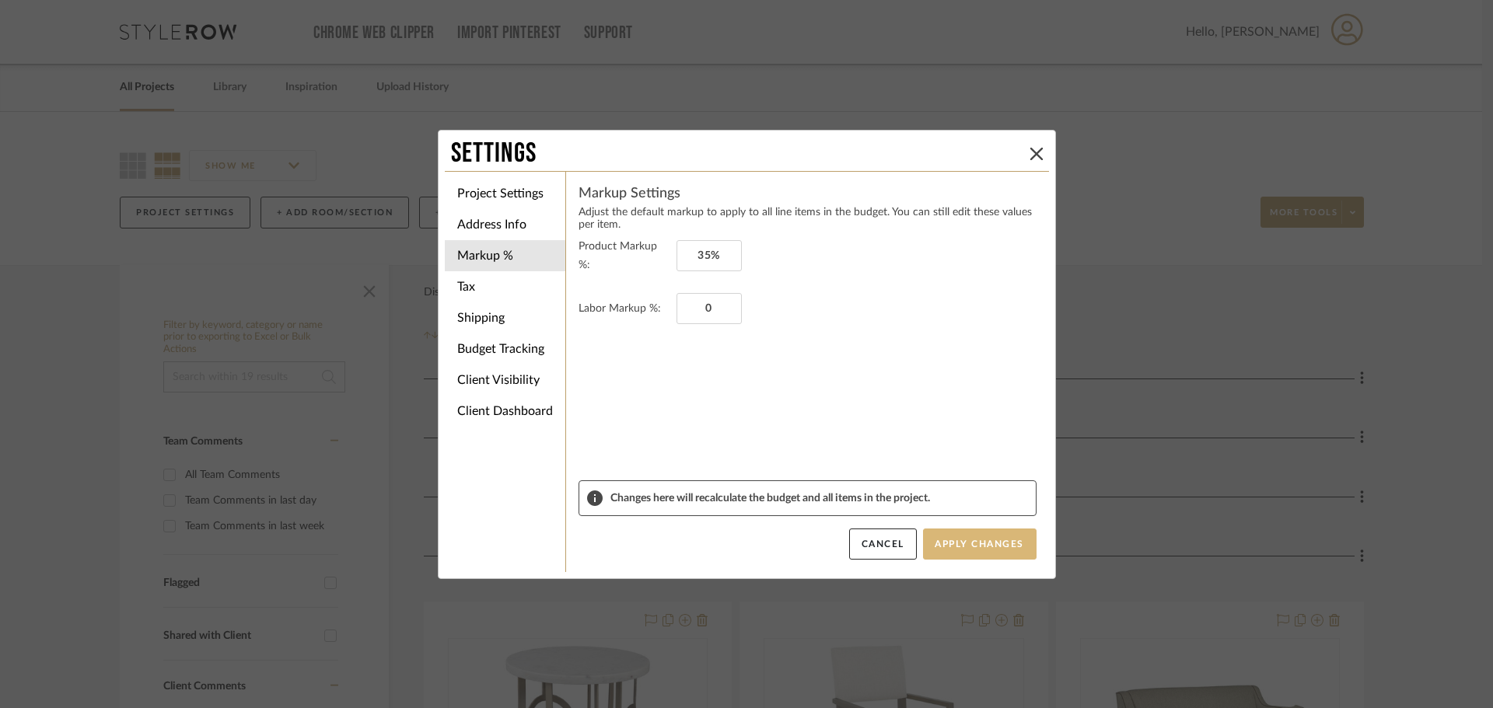
type input "0%"
click at [1019, 557] on button "Apply Changes" at bounding box center [979, 544] width 113 height 31
click at [990, 539] on button "Apply Changes" at bounding box center [979, 544] width 113 height 31
click at [1033, 151] on icon at bounding box center [1036, 154] width 12 height 12
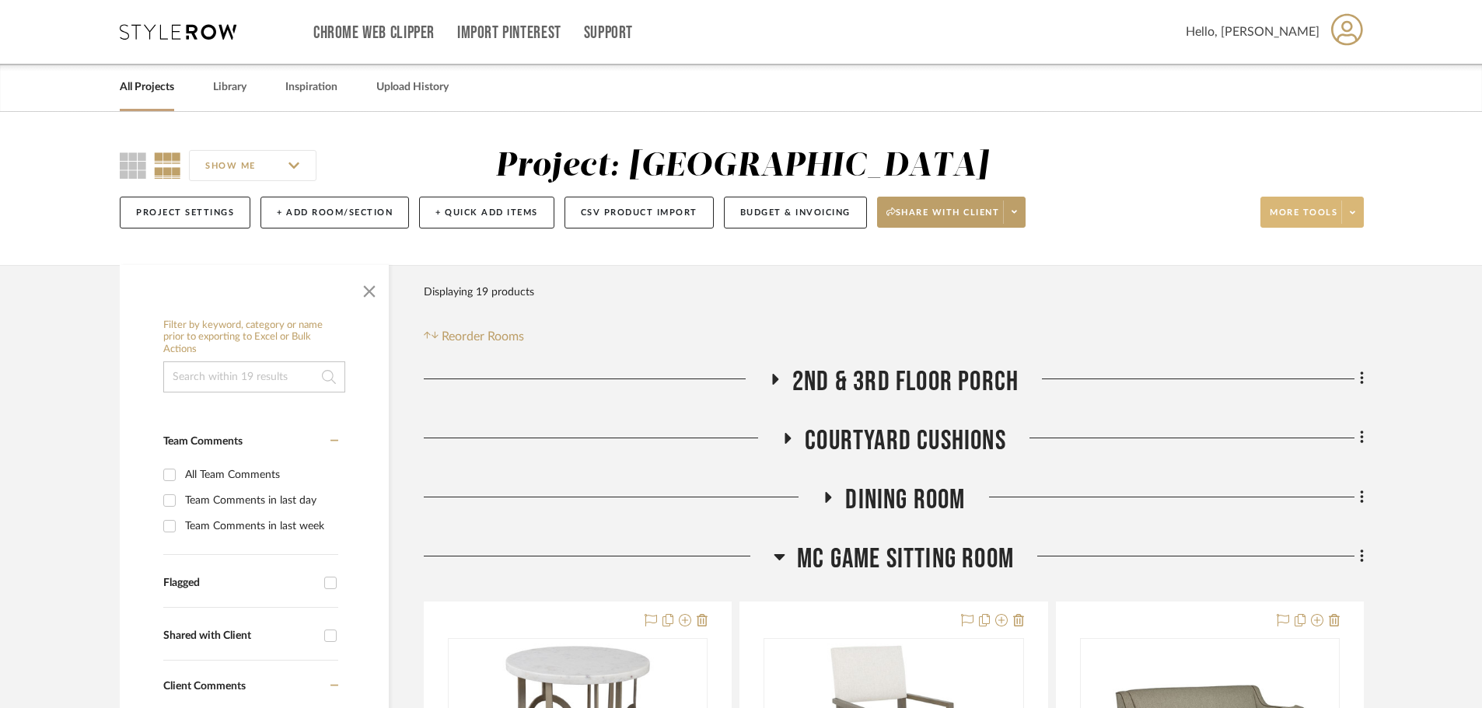
click at [1341, 211] on span at bounding box center [1352, 212] width 22 height 23
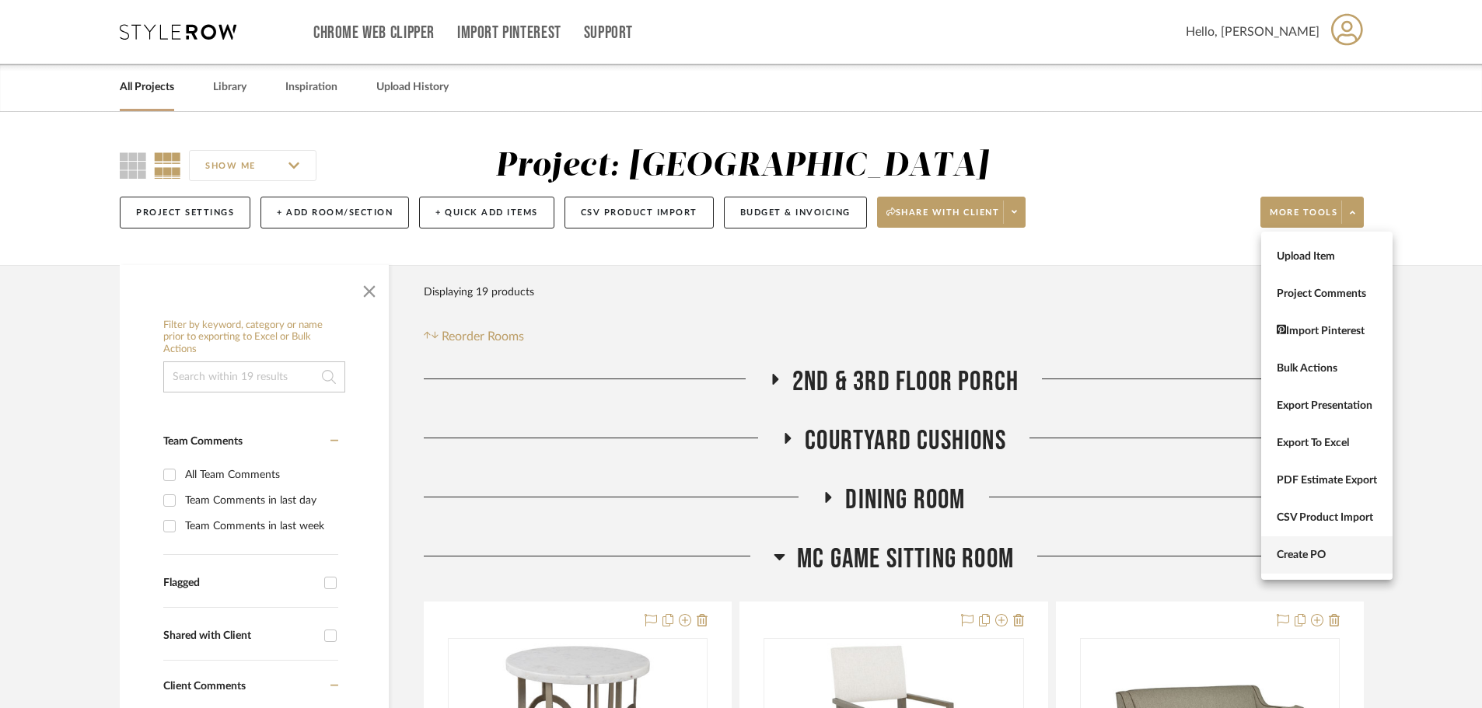
click at [1346, 552] on span "Create PO" at bounding box center [1326, 555] width 100 height 13
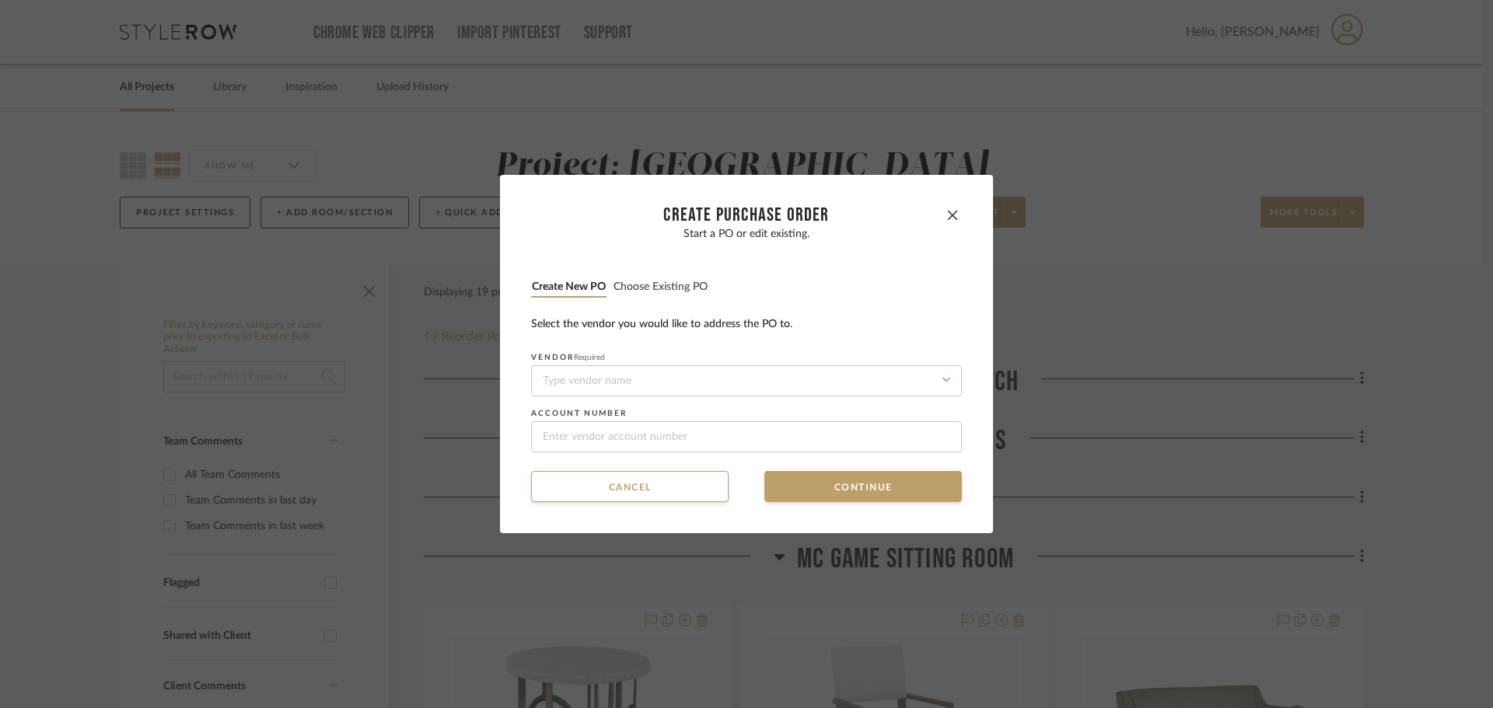
click at [669, 292] on button "Choose existing PO" at bounding box center [661, 287] width 96 height 15
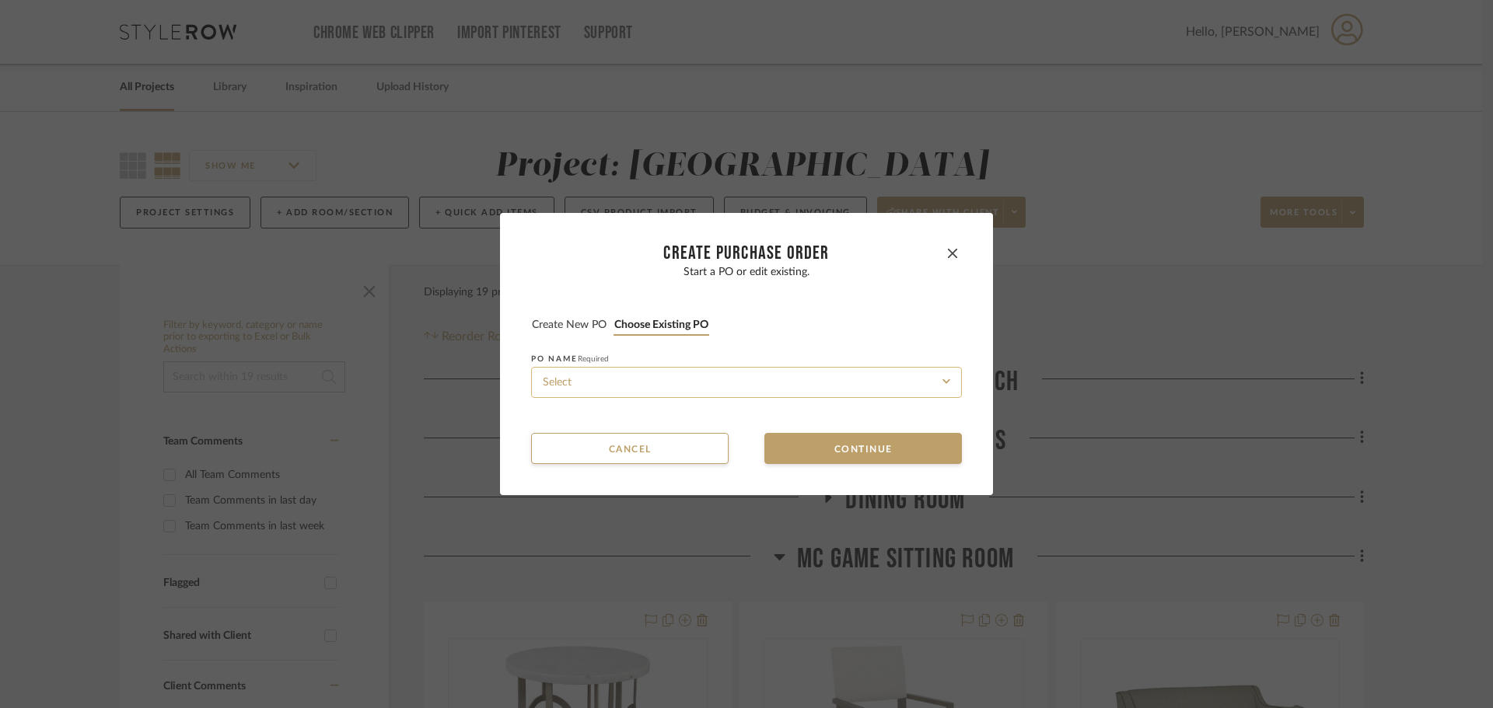
click at [712, 384] on input at bounding box center [746, 382] width 431 height 31
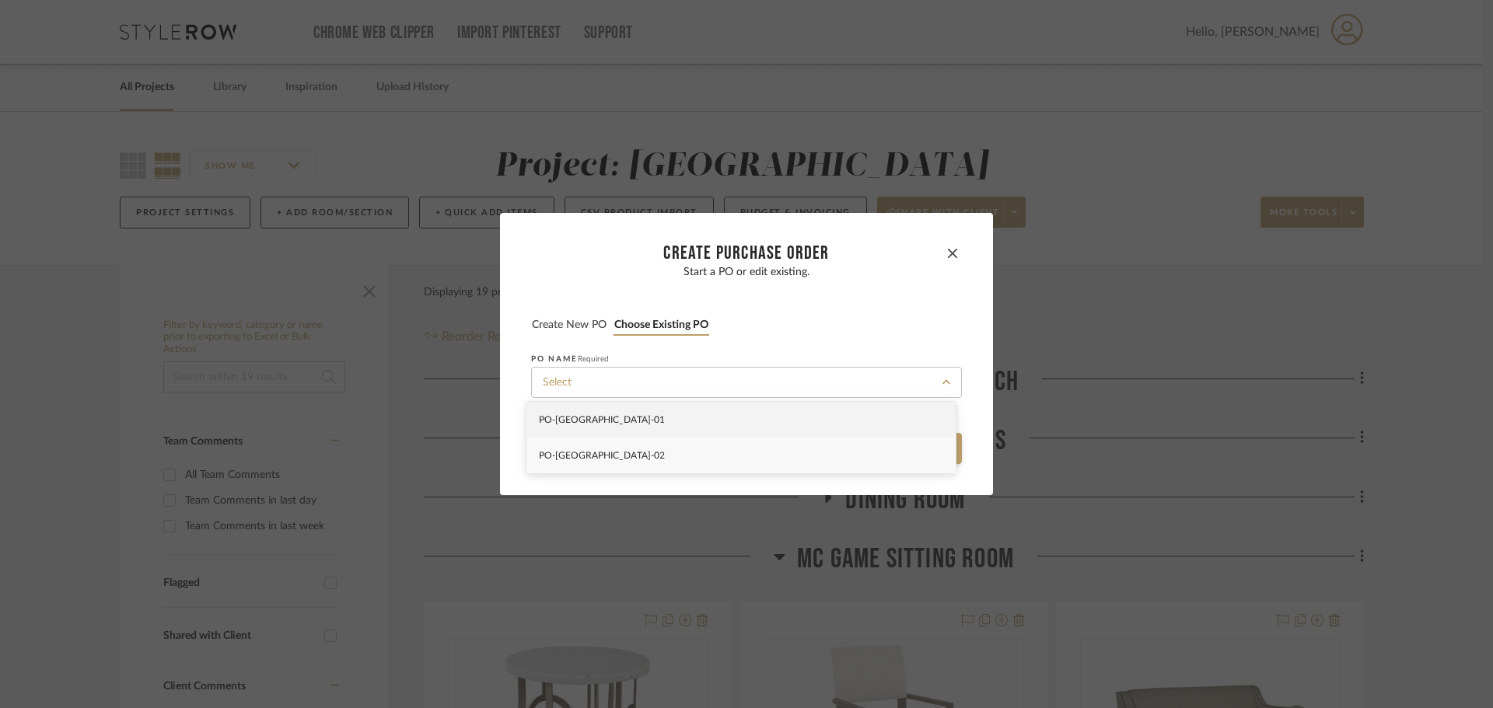
click at [705, 459] on div "PO-NAPLES-02" at bounding box center [740, 456] width 429 height 36
type input "PO-NAPLES-02"
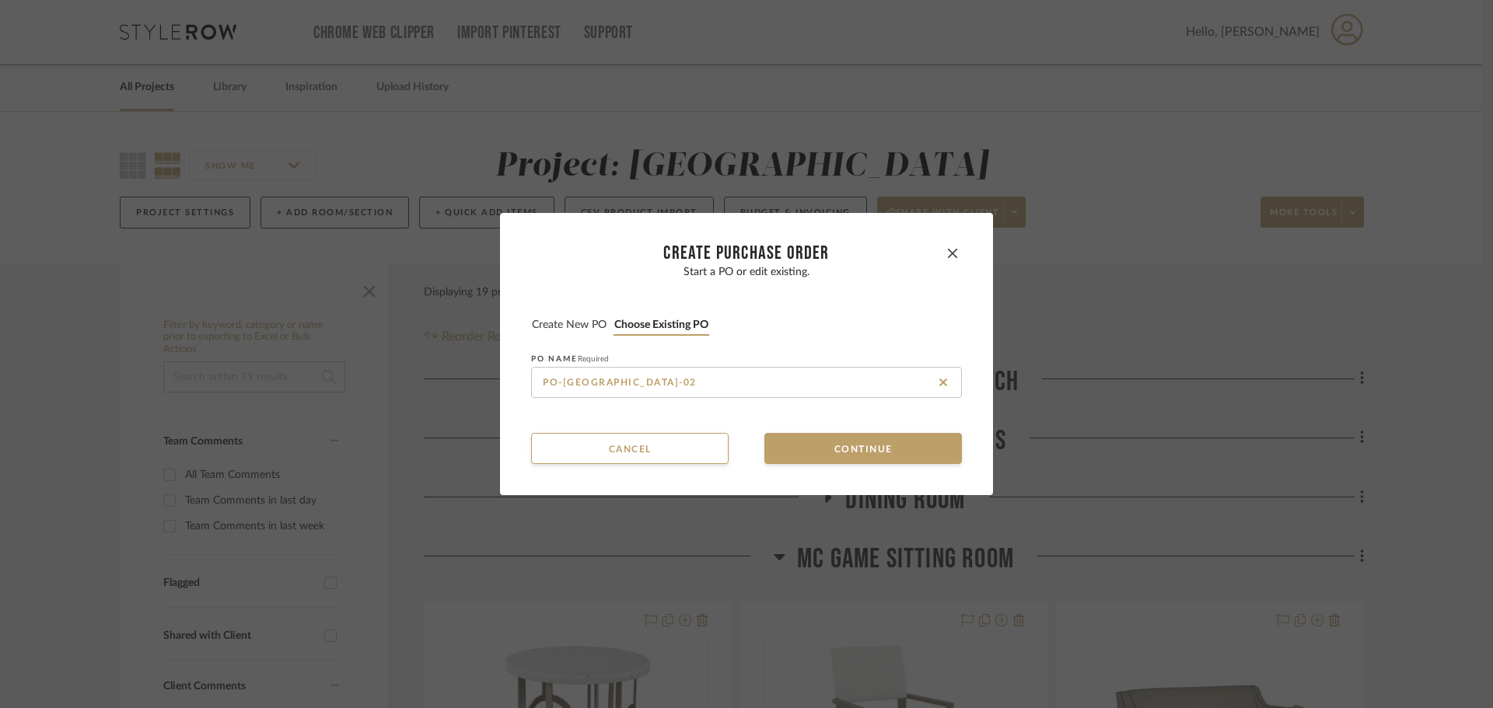
click at [837, 432] on mat-dialog-content "CREATE Purchase order Start a PO or edit existing. Create new PO Choose existin…" at bounding box center [746, 354] width 431 height 220
click at [835, 445] on button "Continue" at bounding box center [862, 448] width 197 height 31
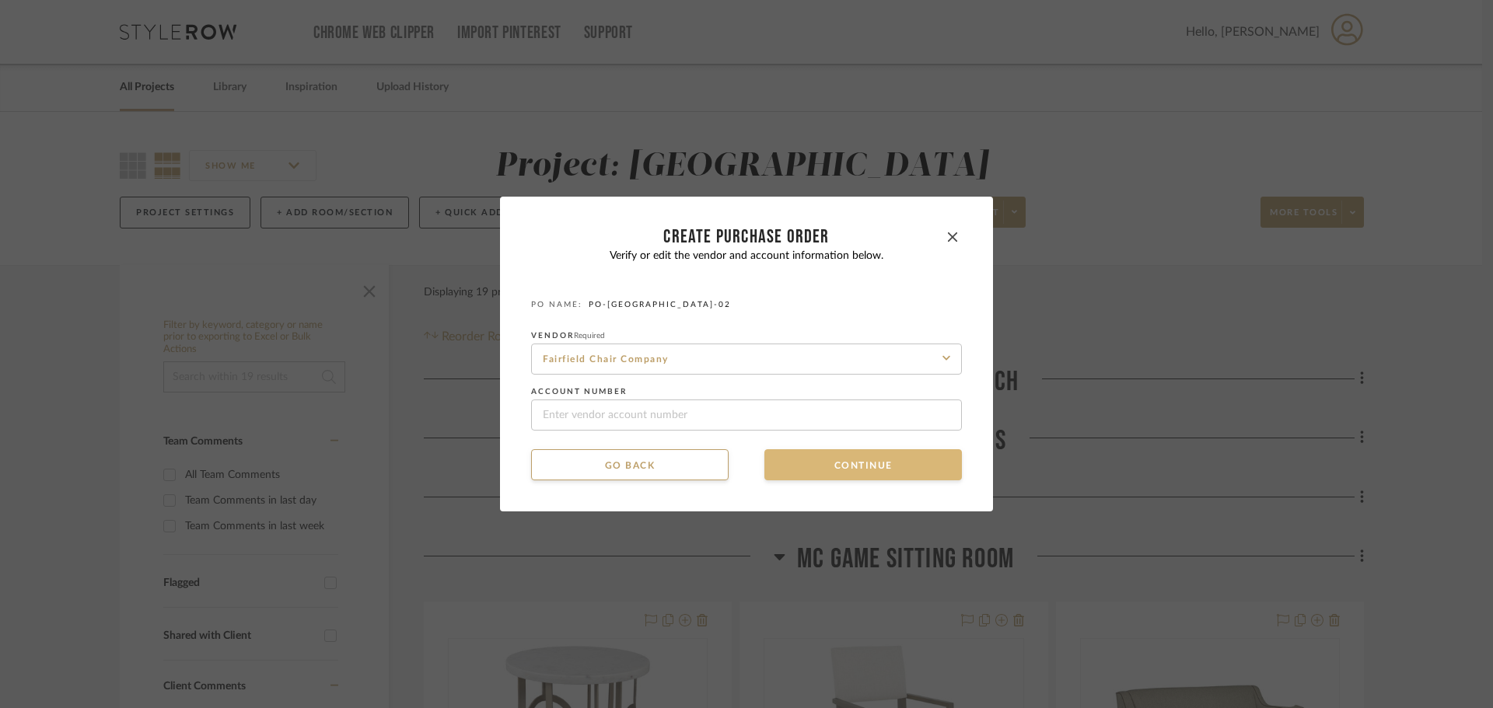
click at [829, 459] on button "Continue" at bounding box center [862, 464] width 197 height 31
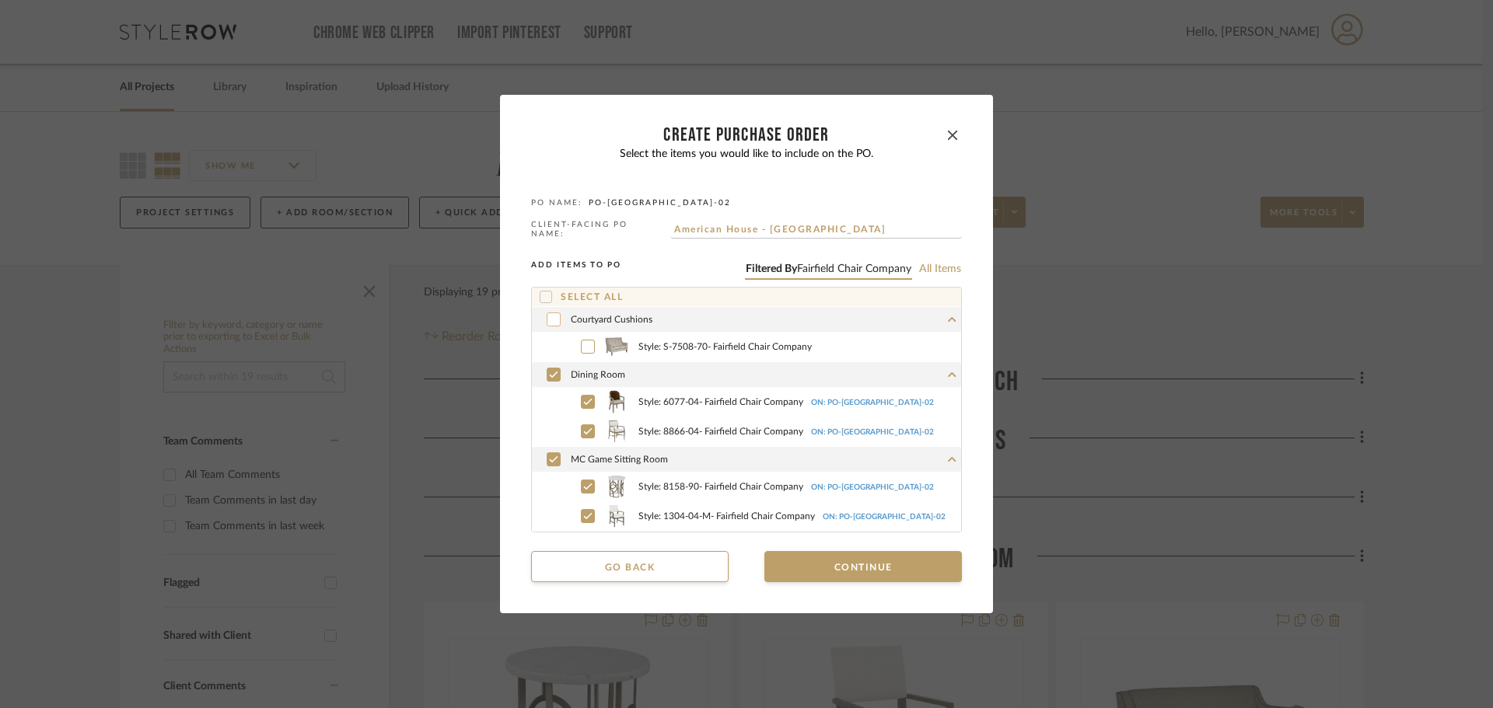
click at [546, 312] on div at bounding box center [553, 319] width 14 height 14
click at [948, 136] on icon "button" at bounding box center [952, 135] width 9 height 9
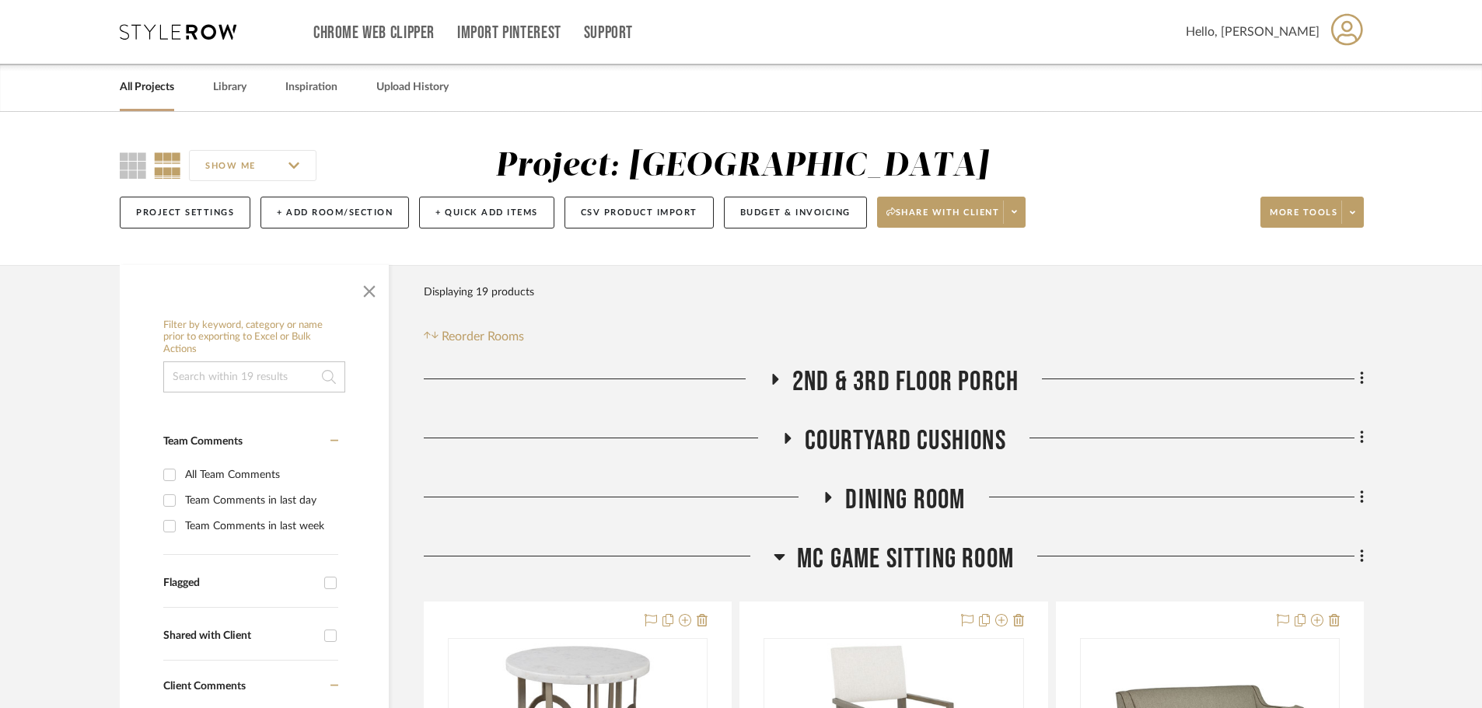
click at [783, 429] on h3 "Courtyard Cushions" at bounding box center [893, 440] width 225 height 33
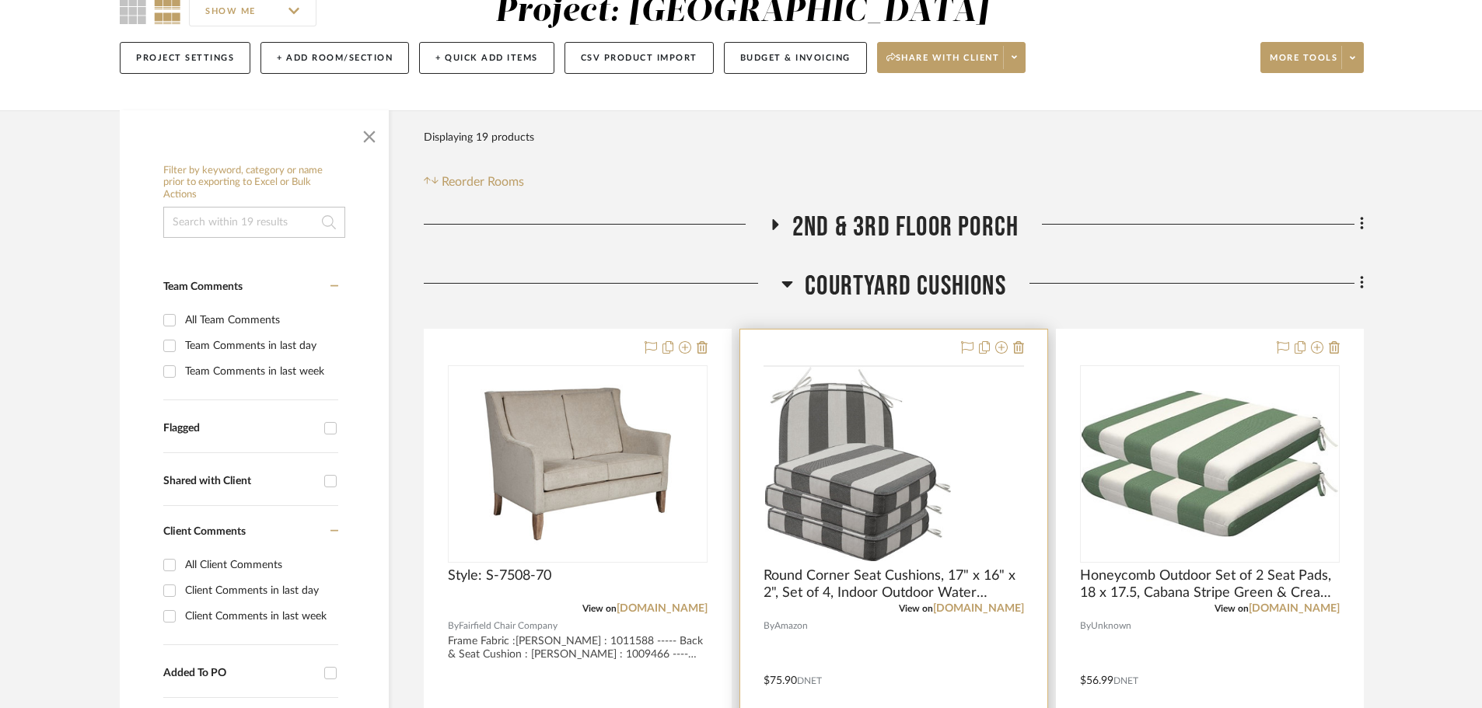
scroll to position [155, 0]
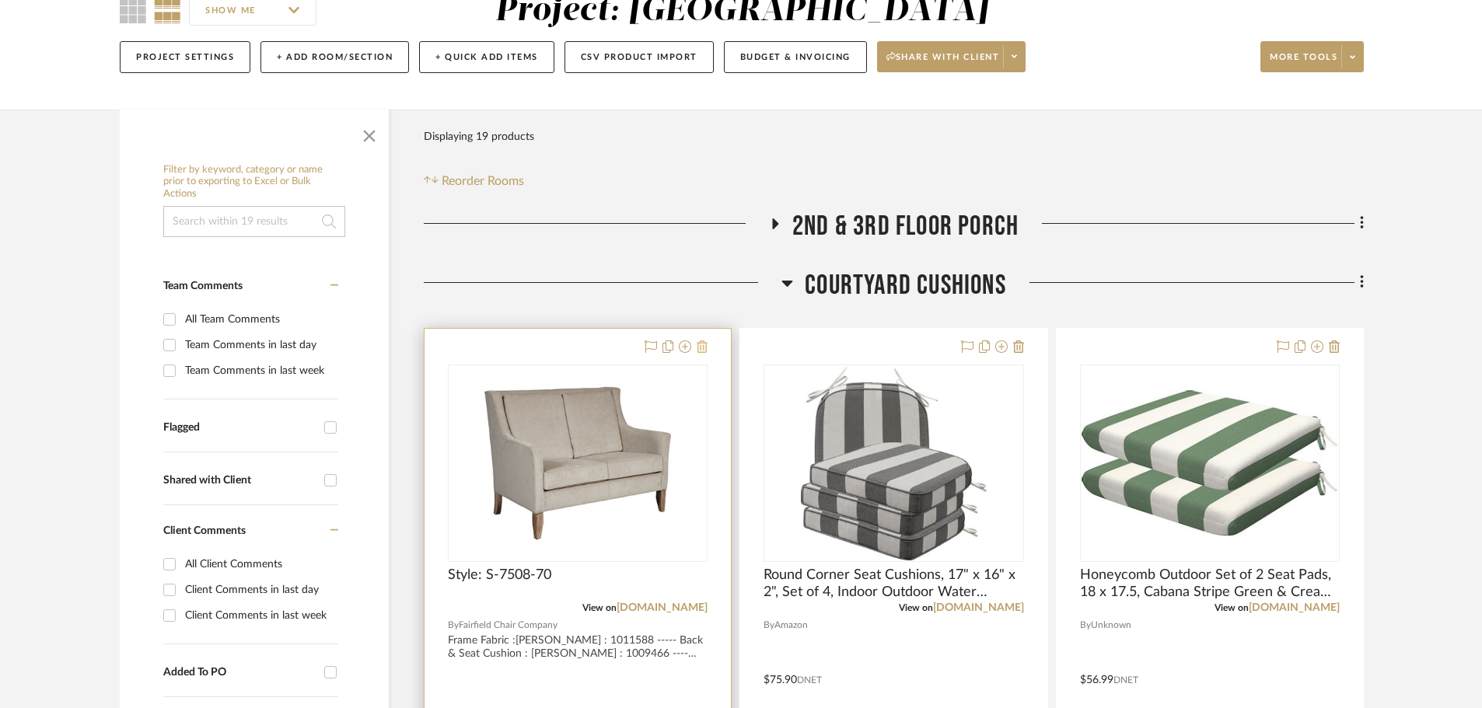
click at [699, 347] on icon at bounding box center [702, 346] width 11 height 12
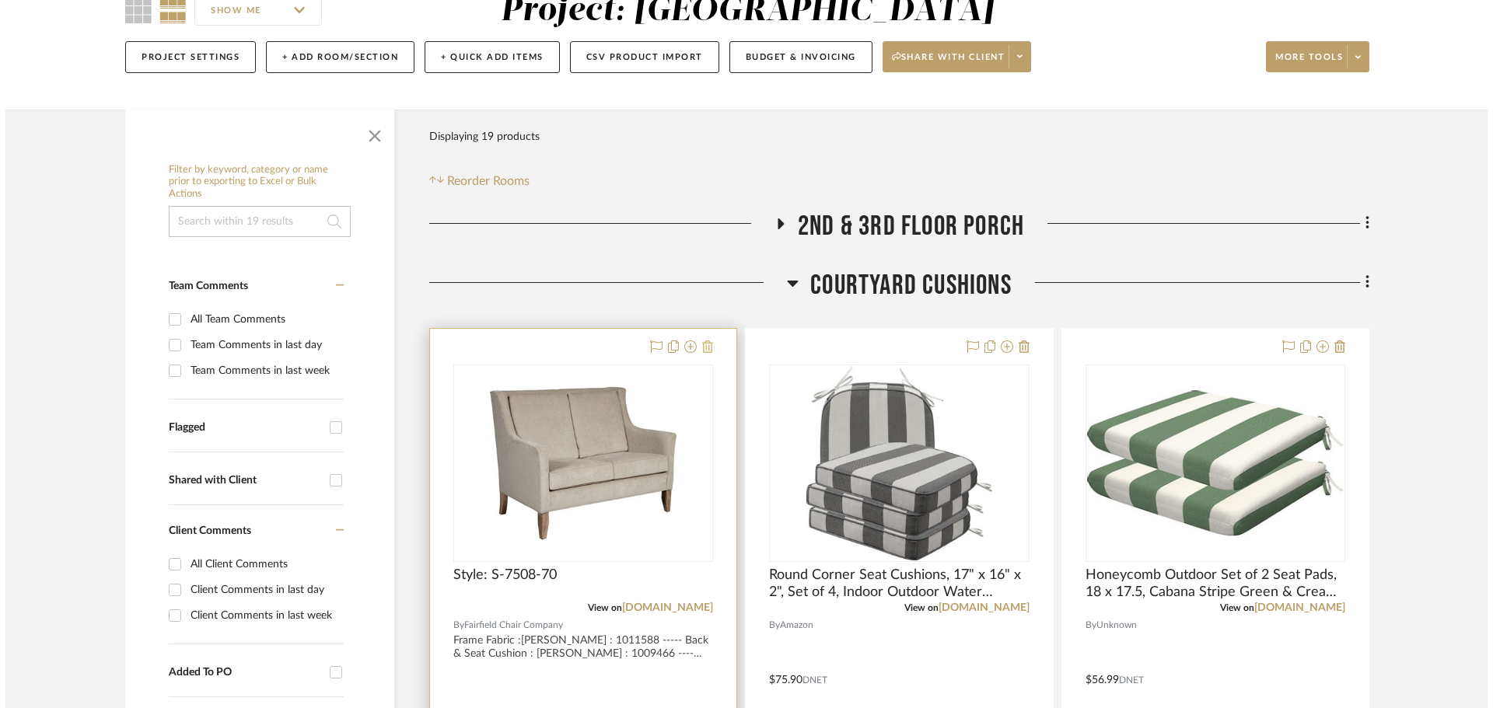
scroll to position [0, 0]
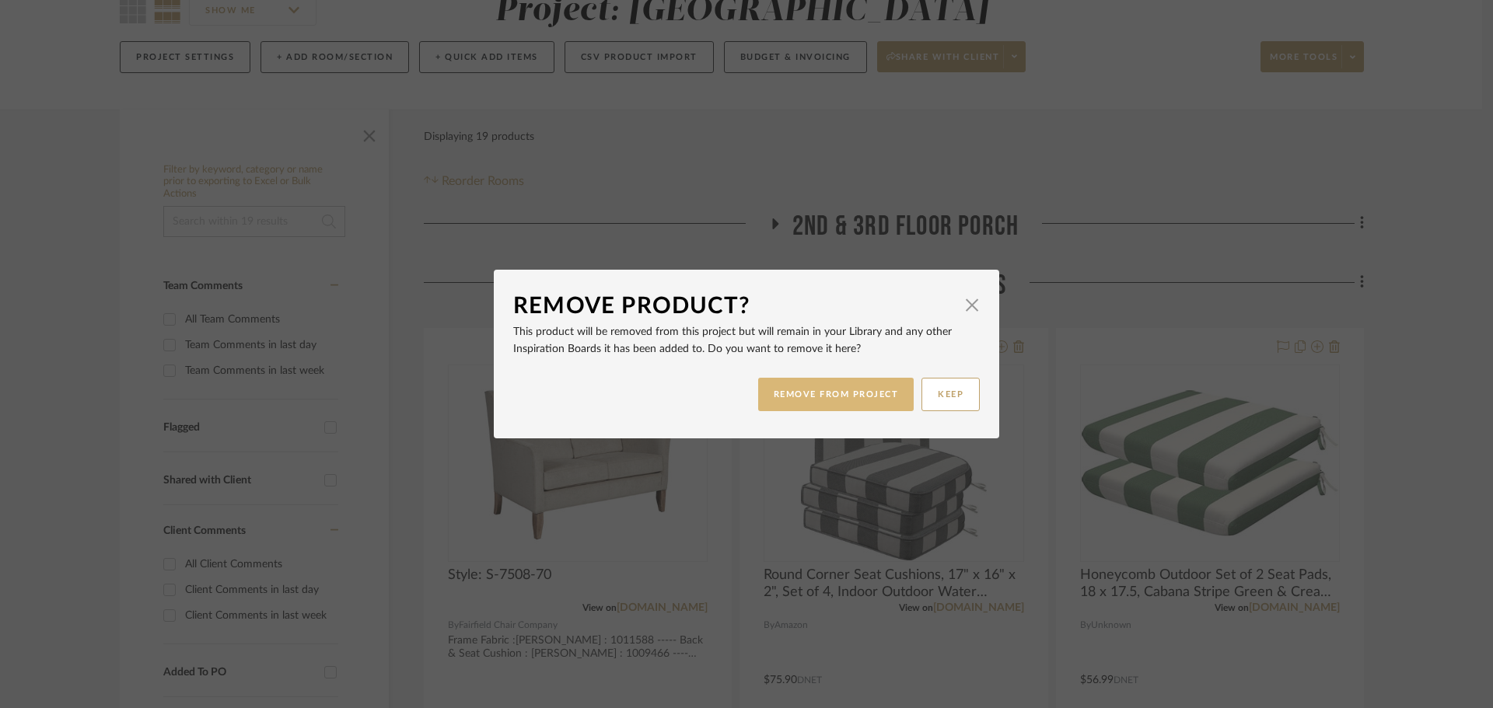
click at [794, 396] on button "REMOVE FROM PROJECT" at bounding box center [836, 394] width 156 height 33
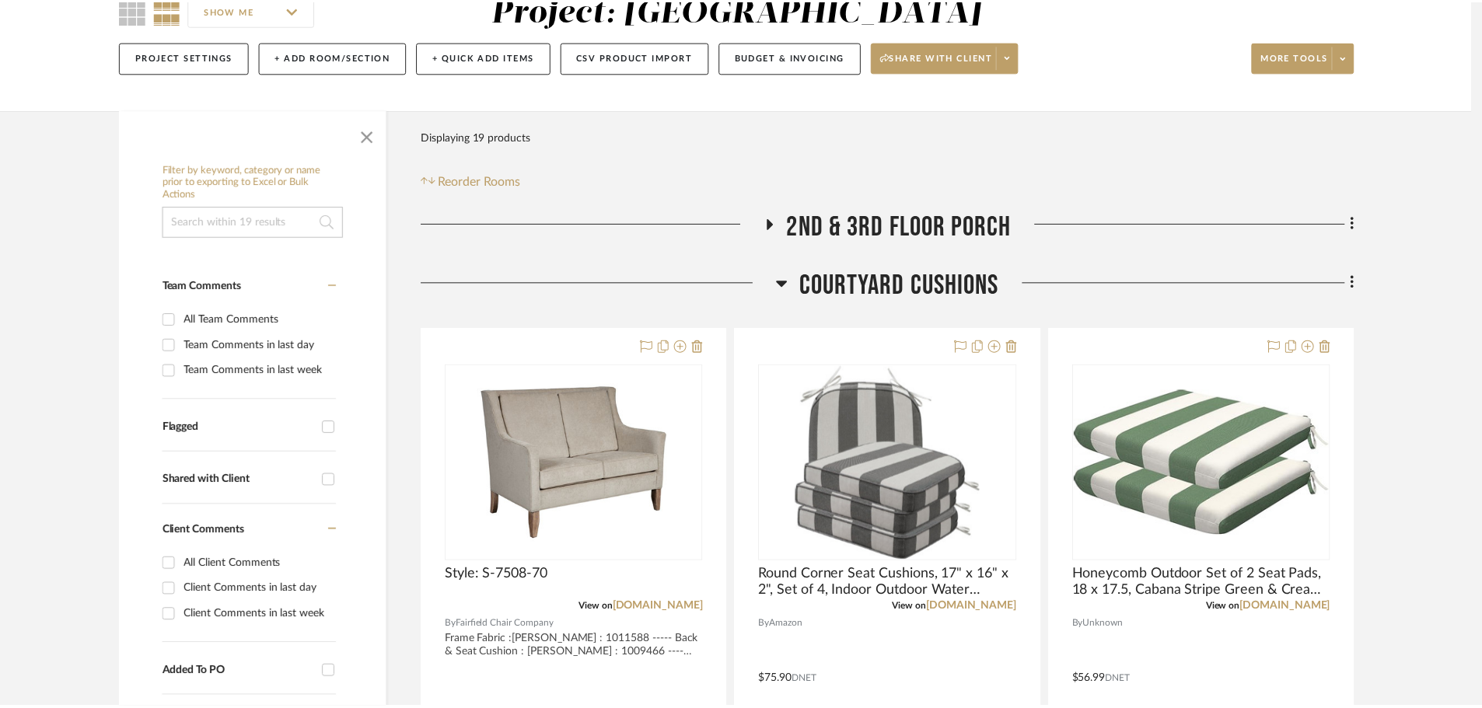
scroll to position [155, 0]
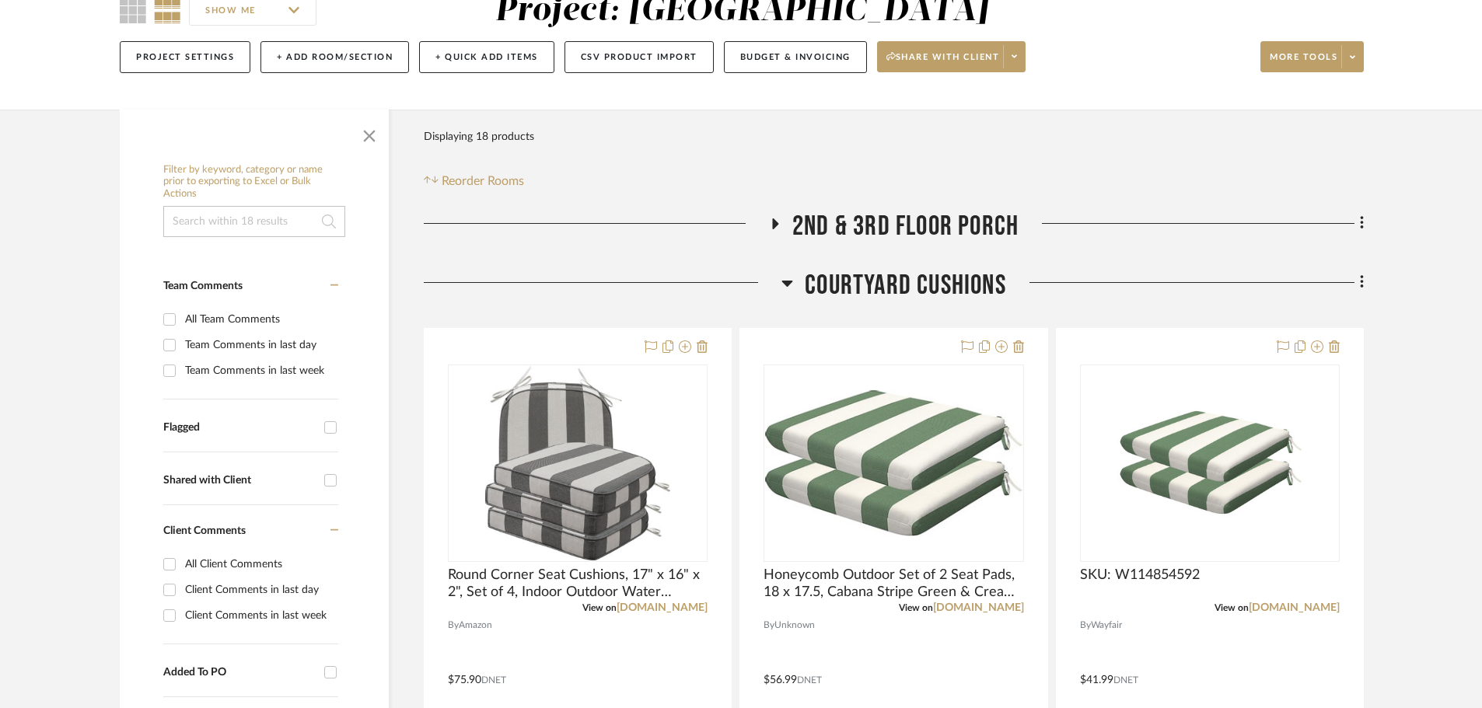
click at [794, 280] on h3 "Courtyard Cushions" at bounding box center [893, 285] width 225 height 33
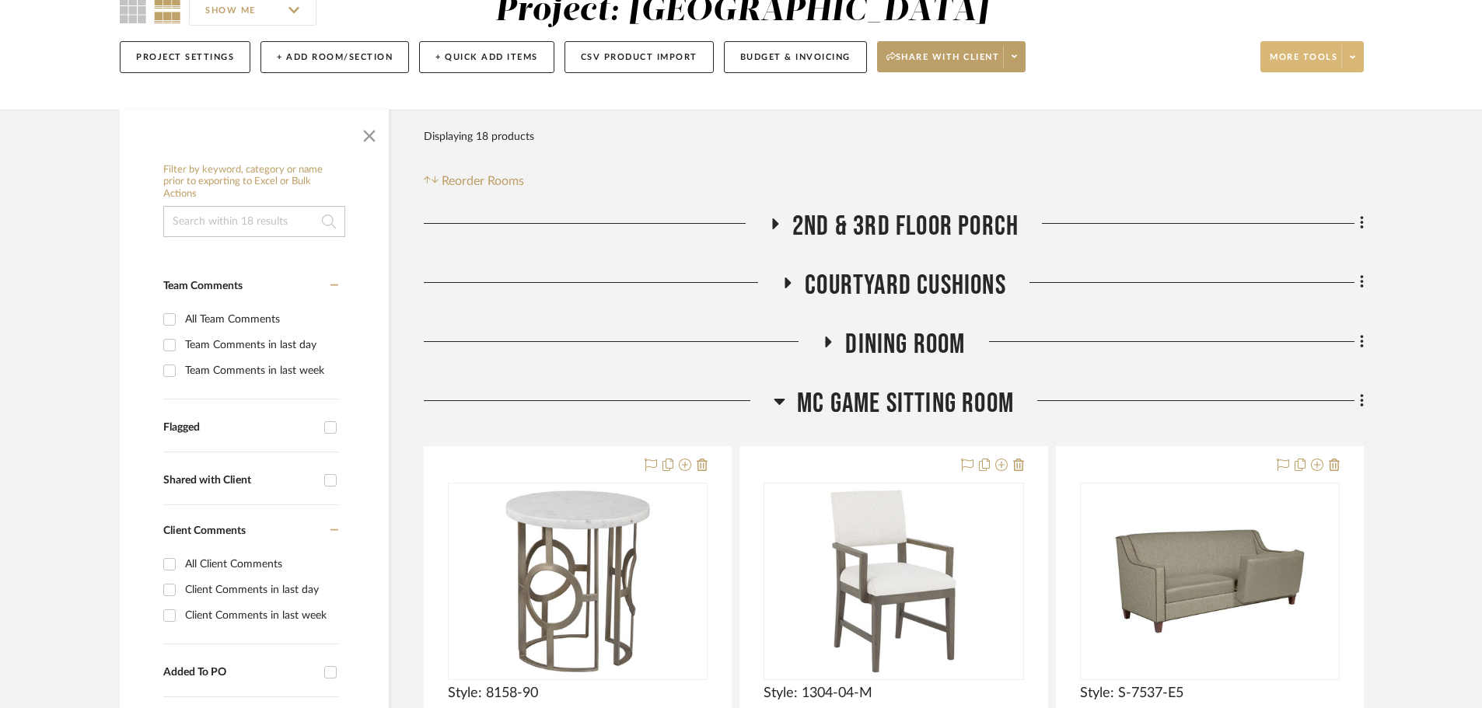
drag, startPoint x: 1360, startPoint y: 58, endPoint x: 1353, endPoint y: 67, distance: 11.0
click at [1353, 67] on span at bounding box center [1352, 56] width 22 height 23
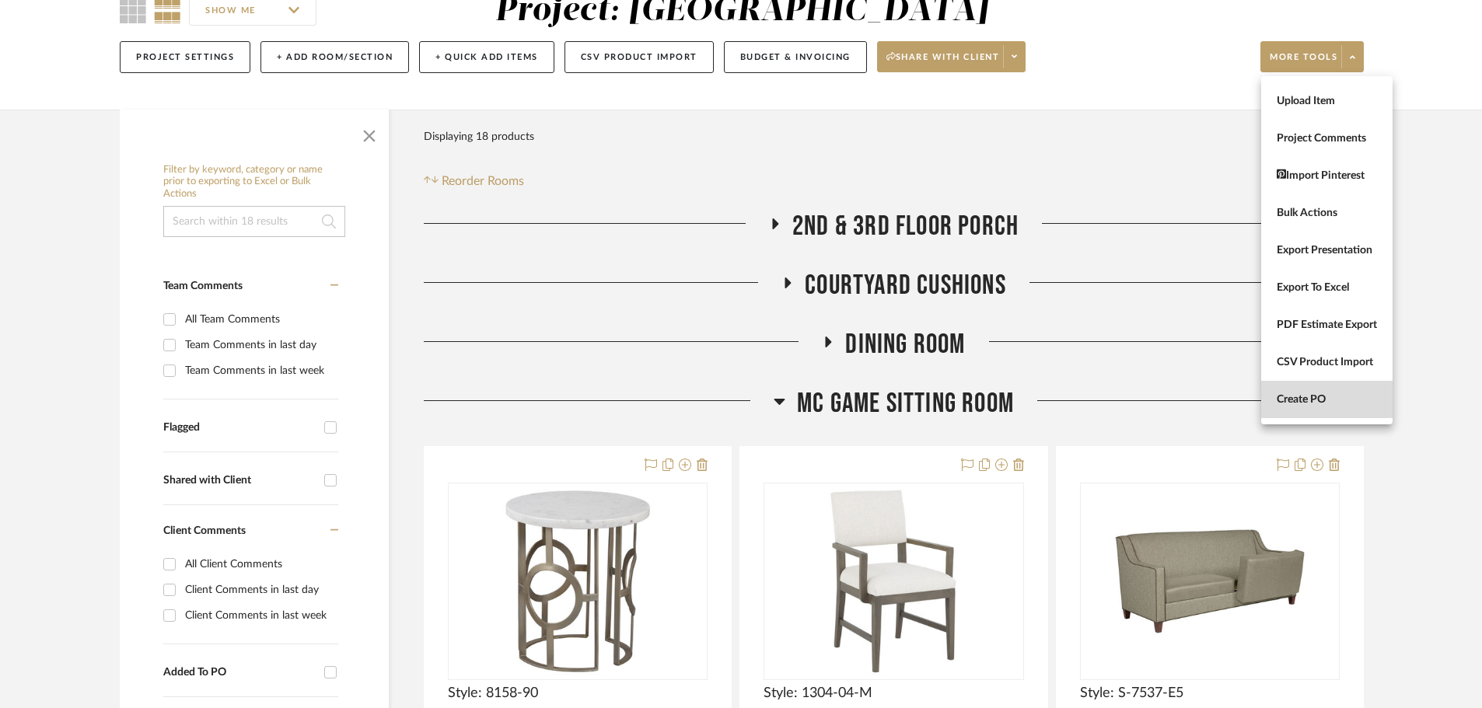
click at [1289, 394] on span "Create PO" at bounding box center [1326, 399] width 100 height 13
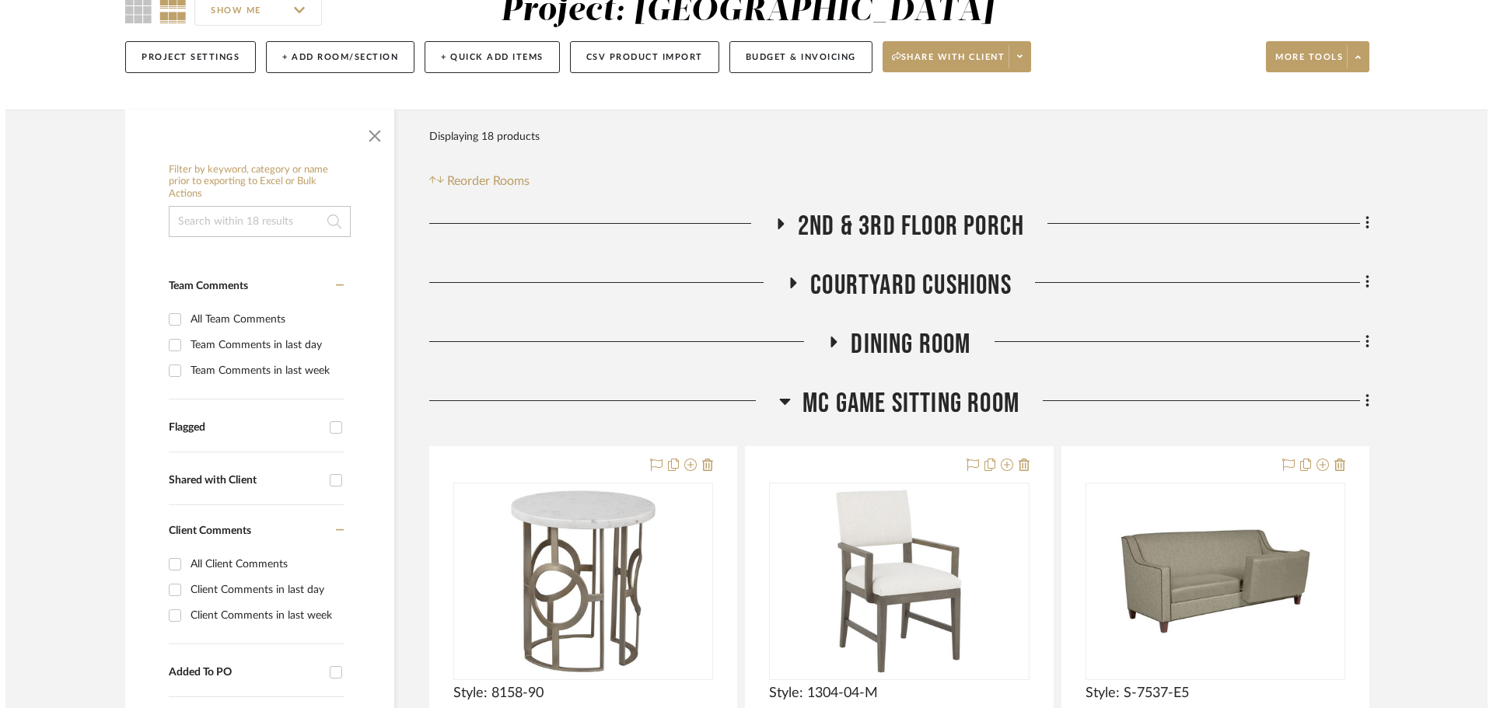
scroll to position [0, 0]
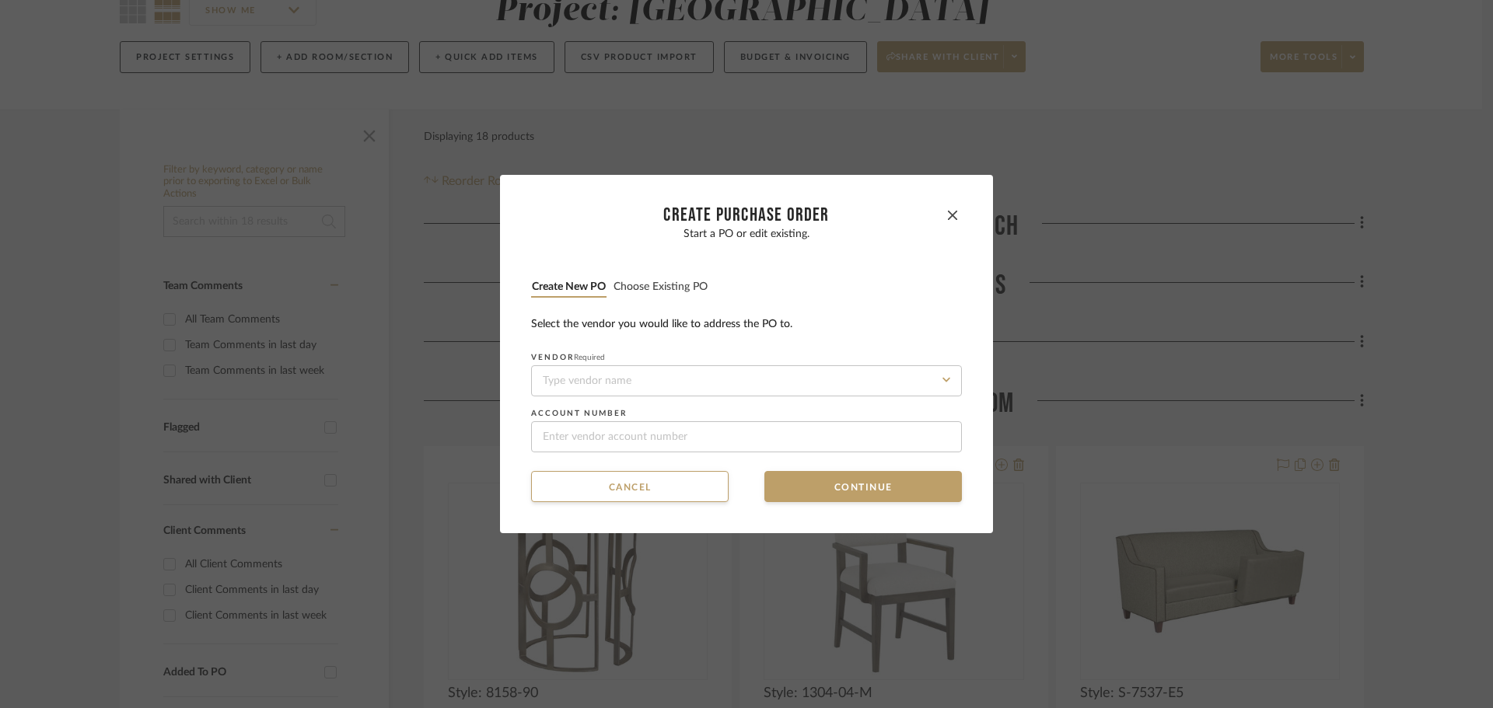
click at [665, 281] on button "Choose existing PO" at bounding box center [661, 287] width 96 height 15
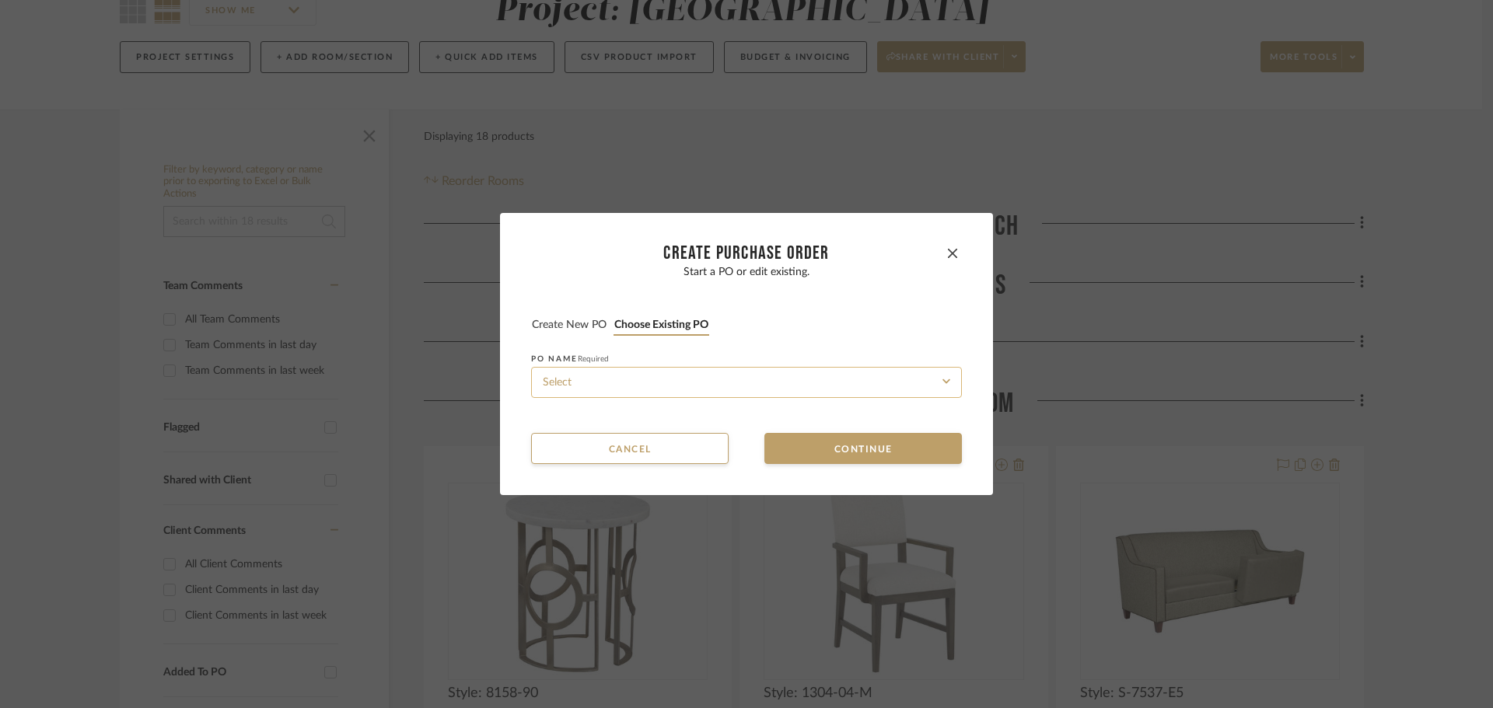
click at [690, 377] on input at bounding box center [746, 382] width 431 height 31
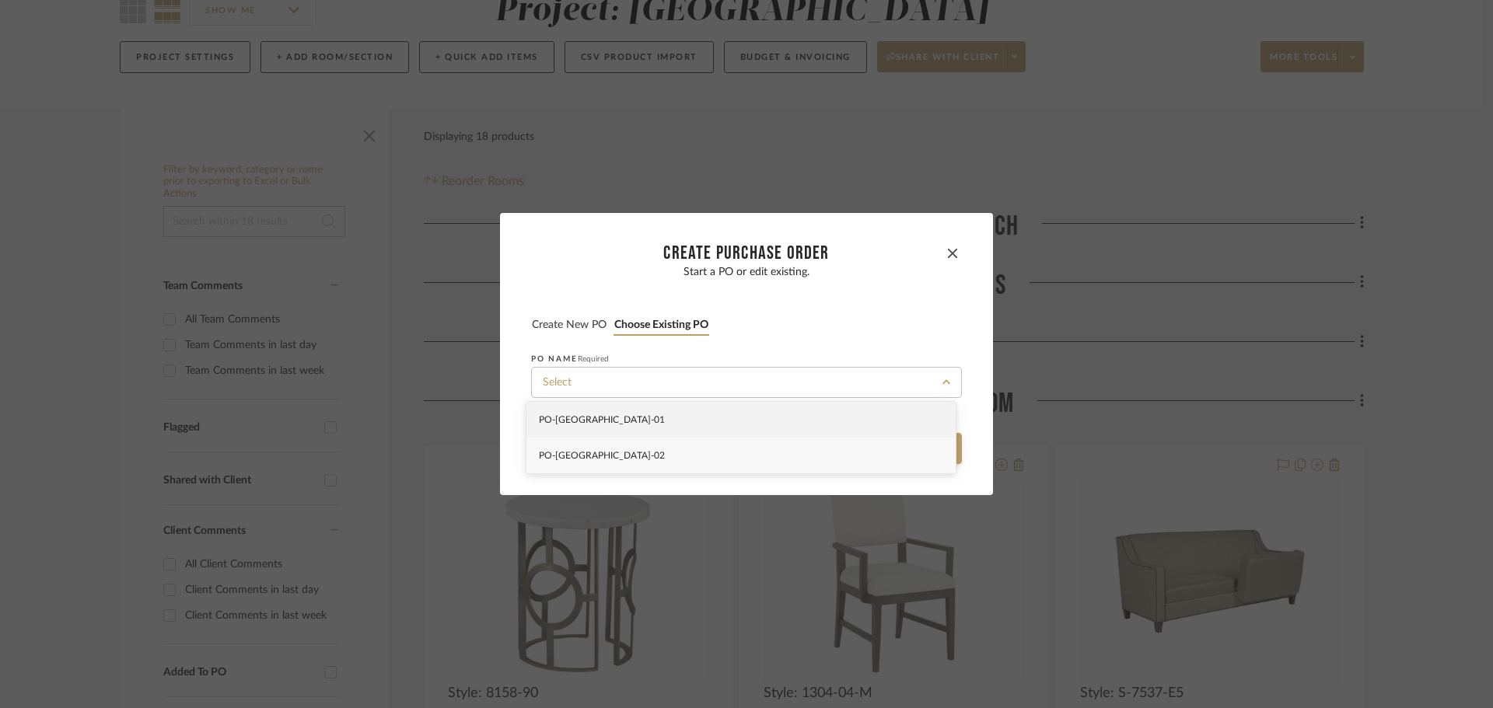
click at [714, 449] on div "PO-NAPLES-02" at bounding box center [740, 456] width 429 height 36
type input "PO-NAPLES-02"
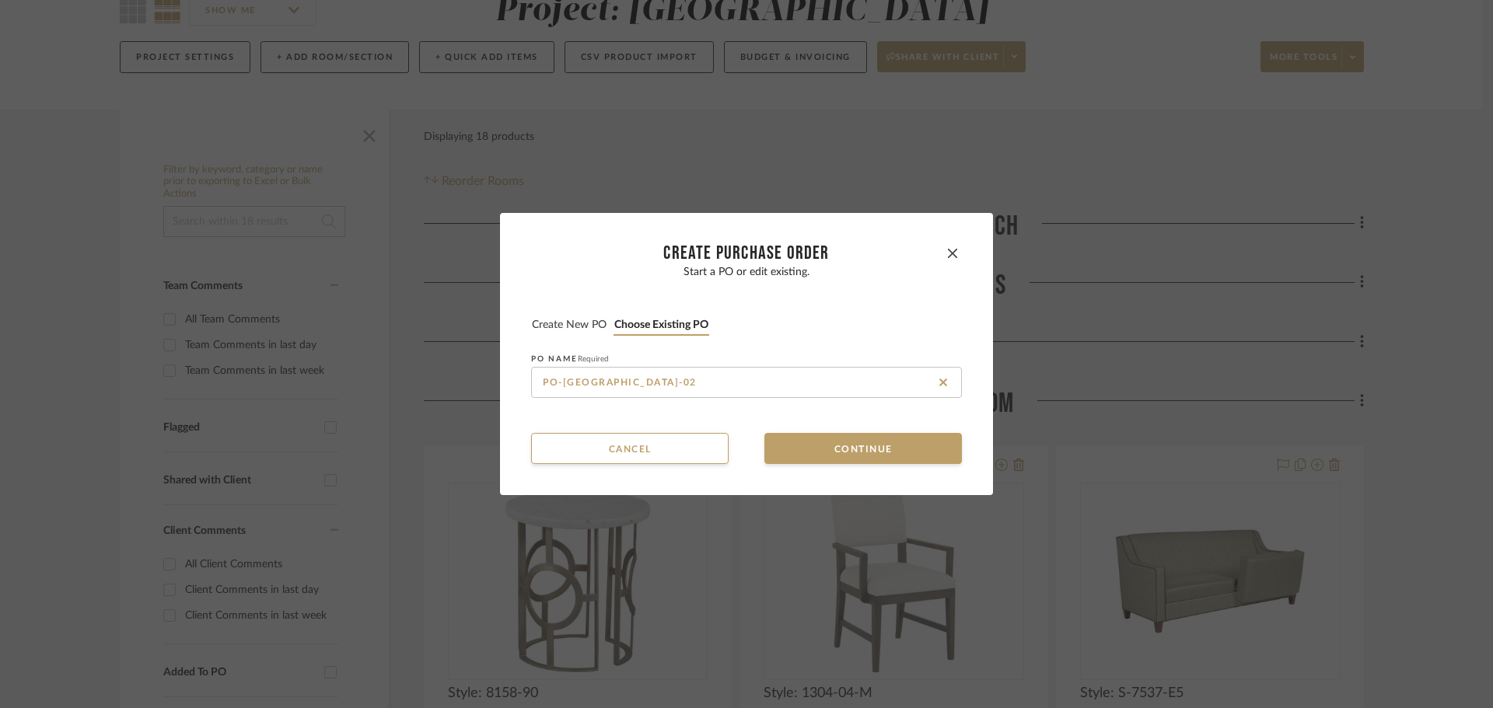
click at [807, 430] on mat-dialog-content "CREATE Purchase order Start a PO or edit existing. Create new PO Choose existin…" at bounding box center [746, 354] width 431 height 220
click at [808, 450] on button "Continue" at bounding box center [862, 448] width 197 height 31
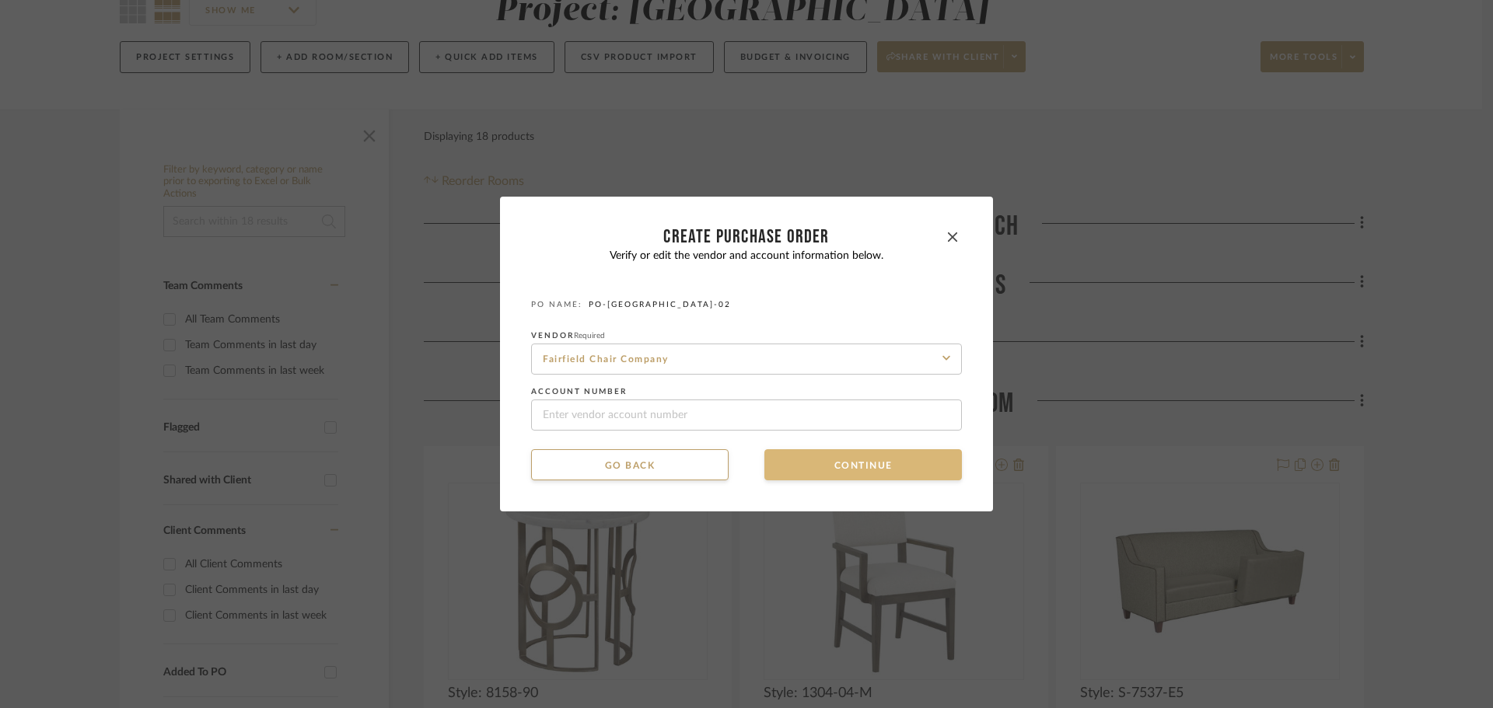
click at [837, 461] on button "Continue" at bounding box center [862, 464] width 197 height 31
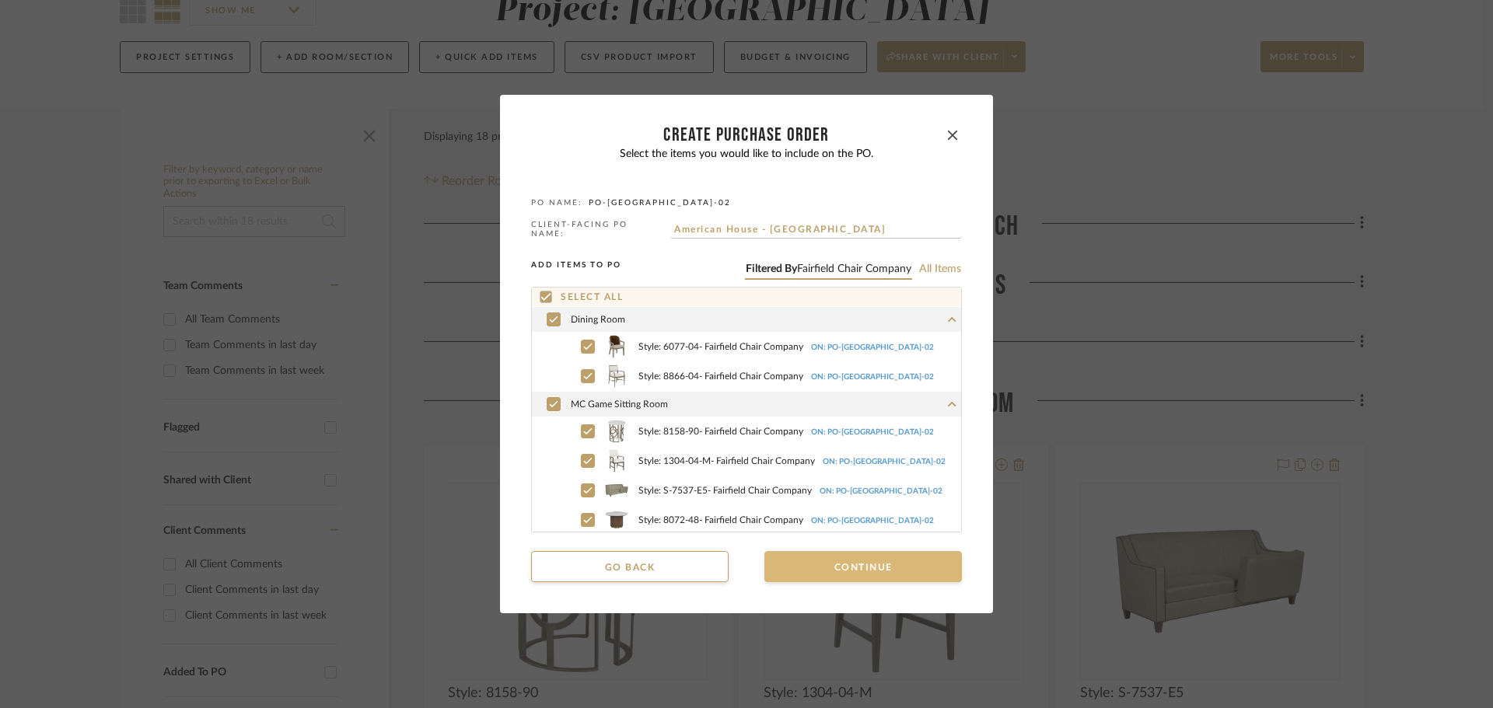
scroll to position [58, 0]
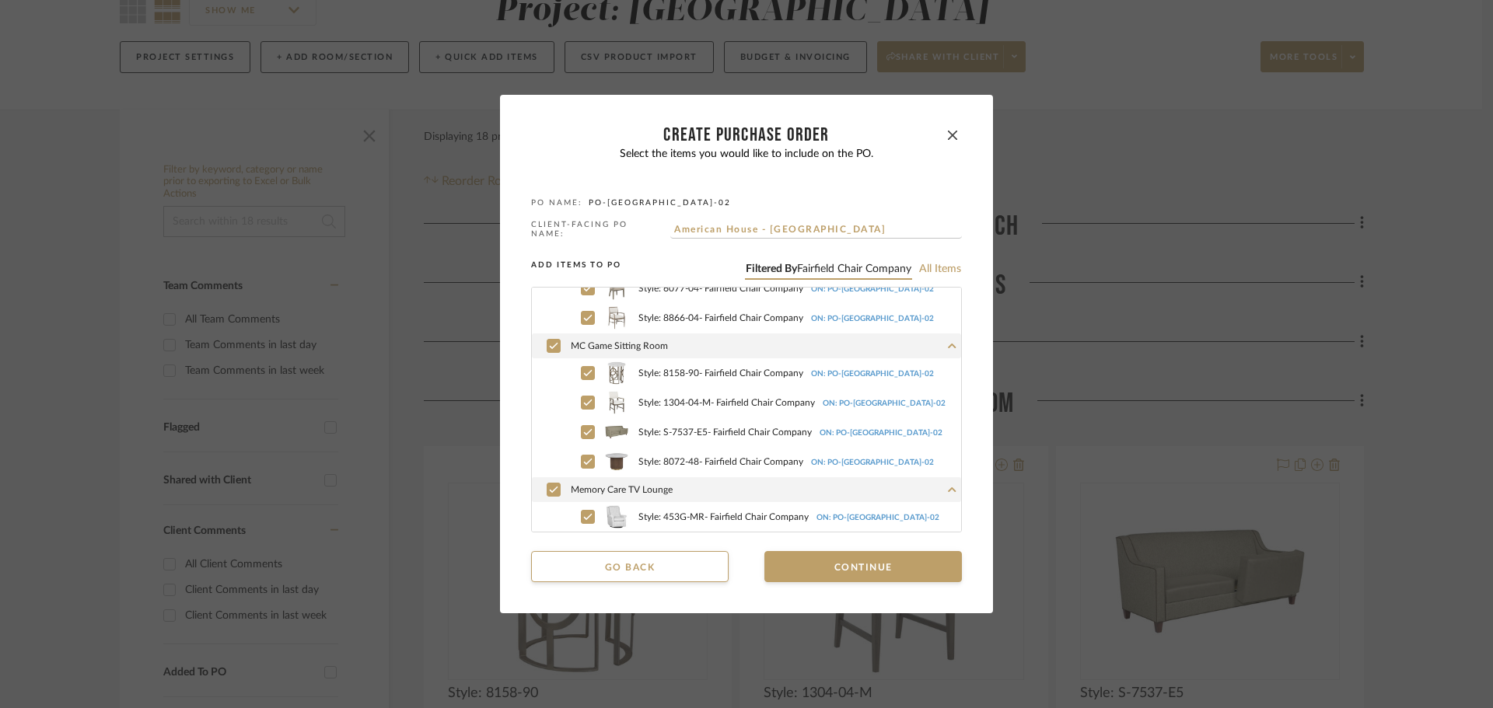
click at [856, 543] on mat-dialog-content "CREATE Purchase order Select the items you would like to include on the PO. PO …" at bounding box center [746, 354] width 431 height 456
click at [866, 560] on button "Continue" at bounding box center [862, 566] width 197 height 31
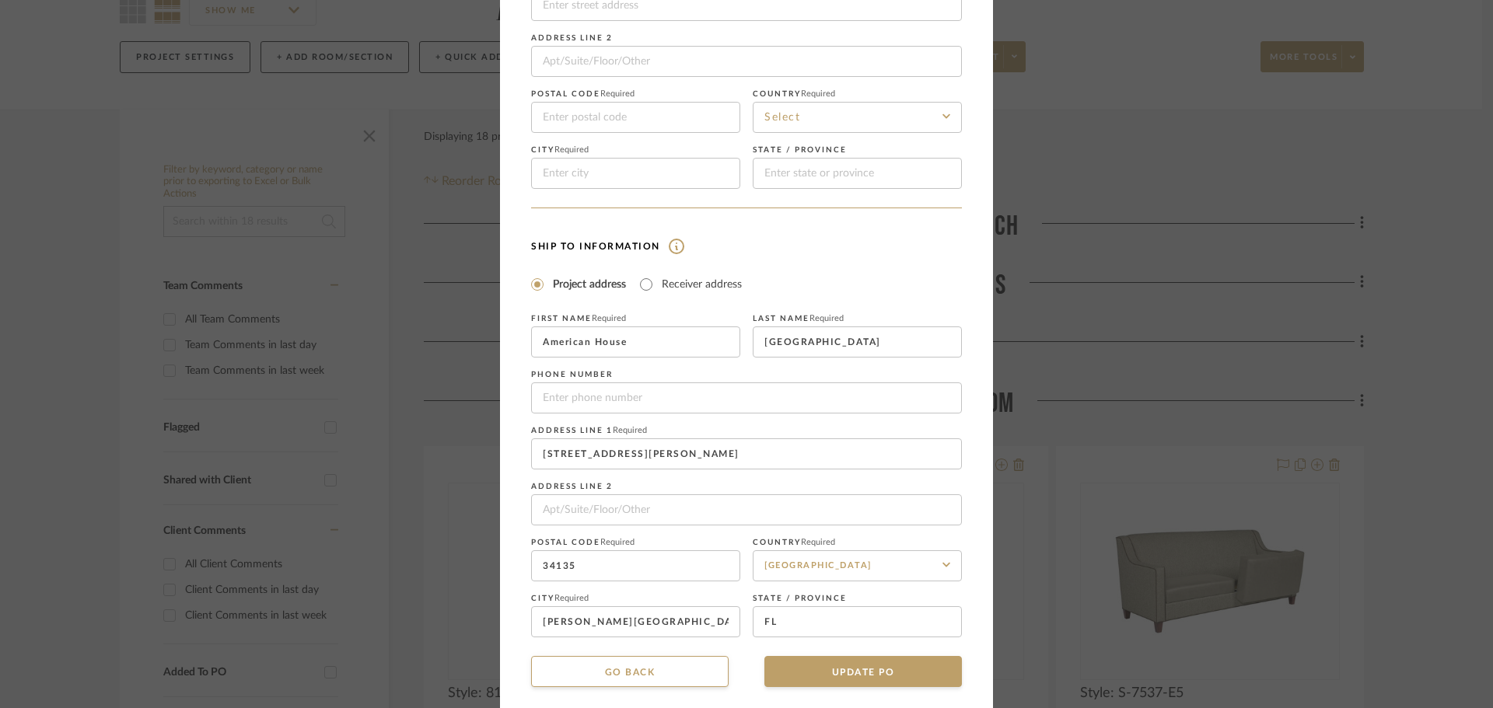
scroll to position [182, 0]
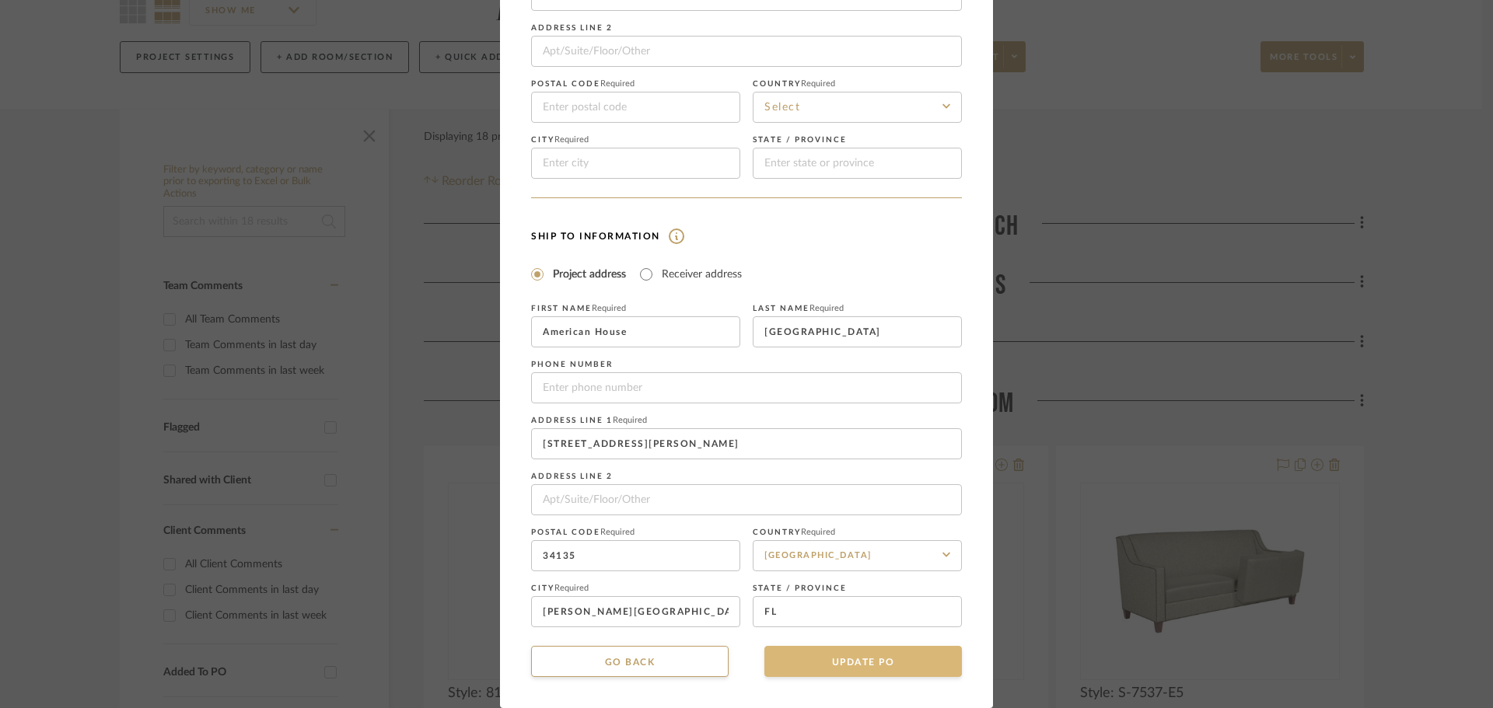
click at [863, 649] on button "UPDATE PO" at bounding box center [862, 661] width 197 height 31
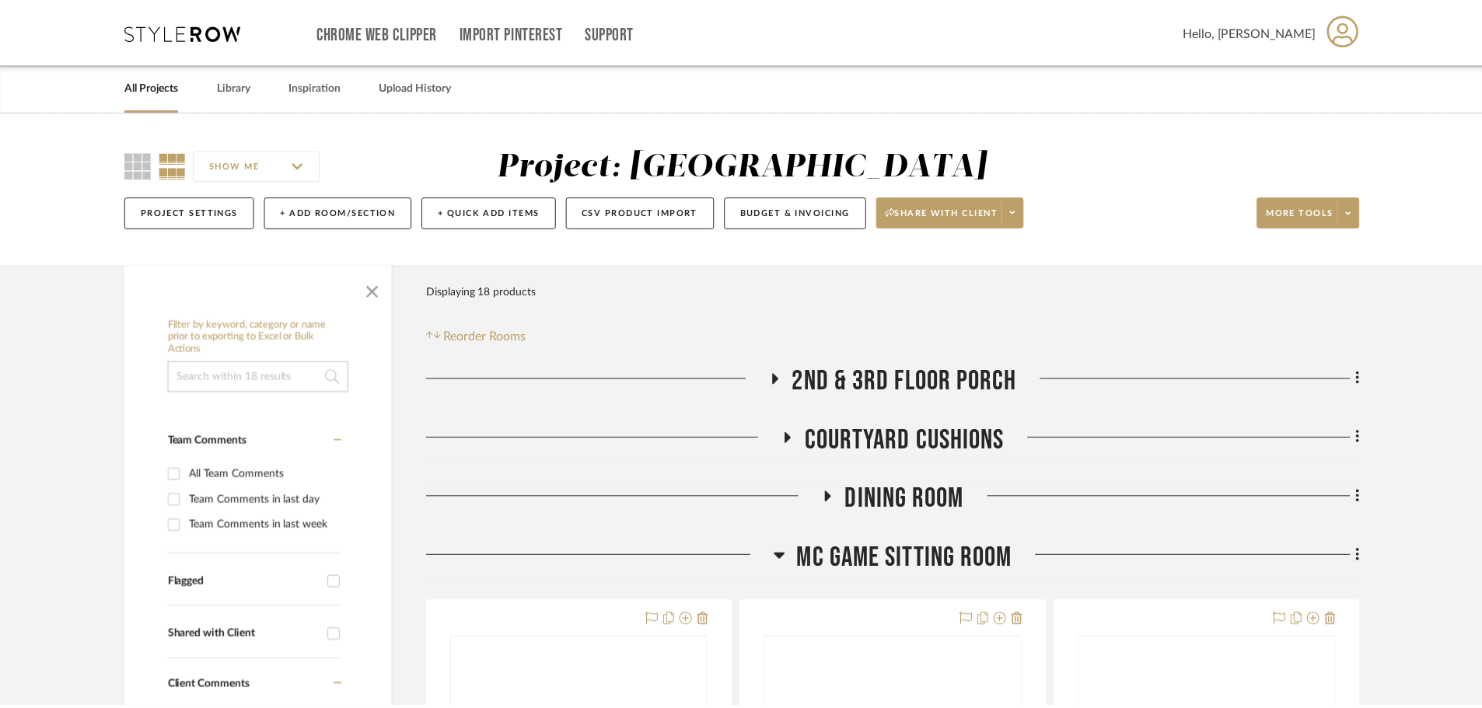
scroll to position [155, 0]
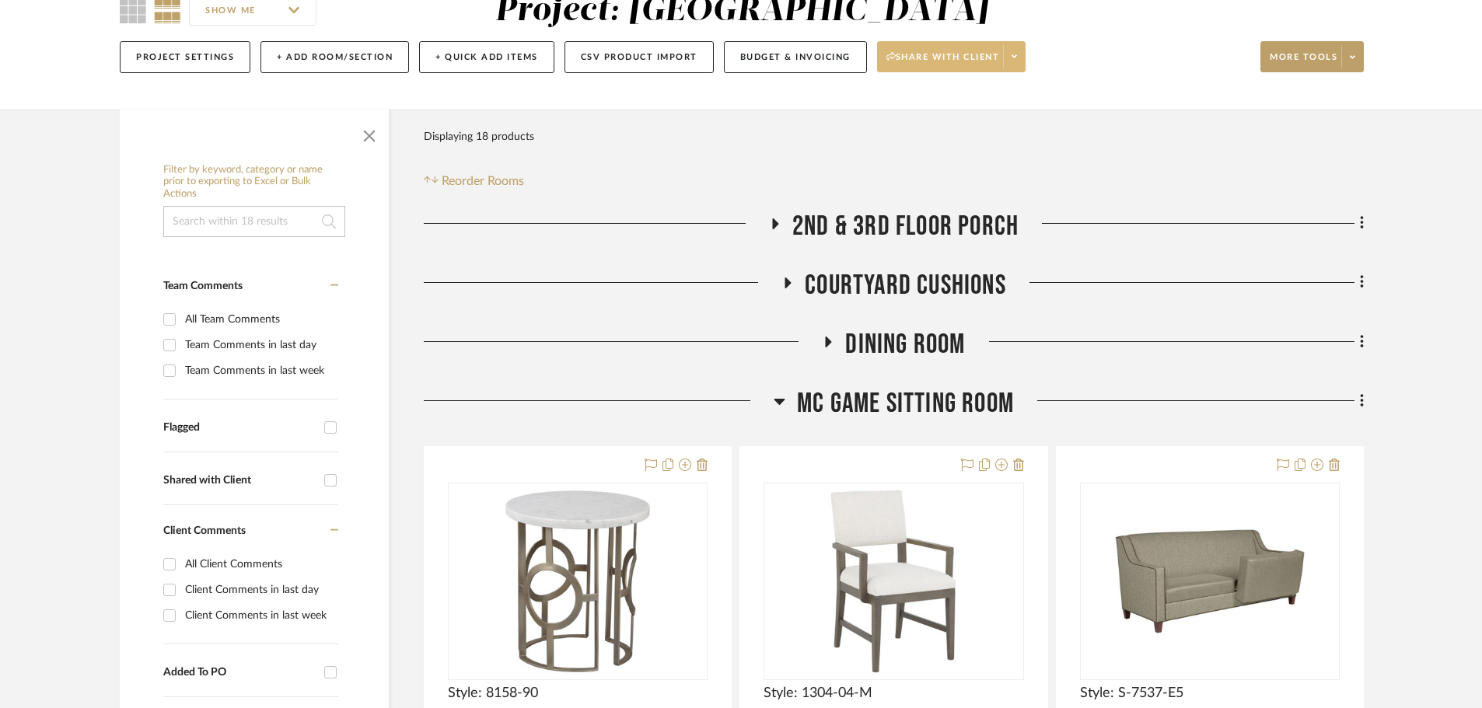
click at [1025, 56] on span at bounding box center [1014, 56] width 22 height 23
click at [1025, 56] on div at bounding box center [741, 354] width 1482 height 708
click at [763, 42] on button "Budget & Invoicing" at bounding box center [795, 57] width 143 height 32
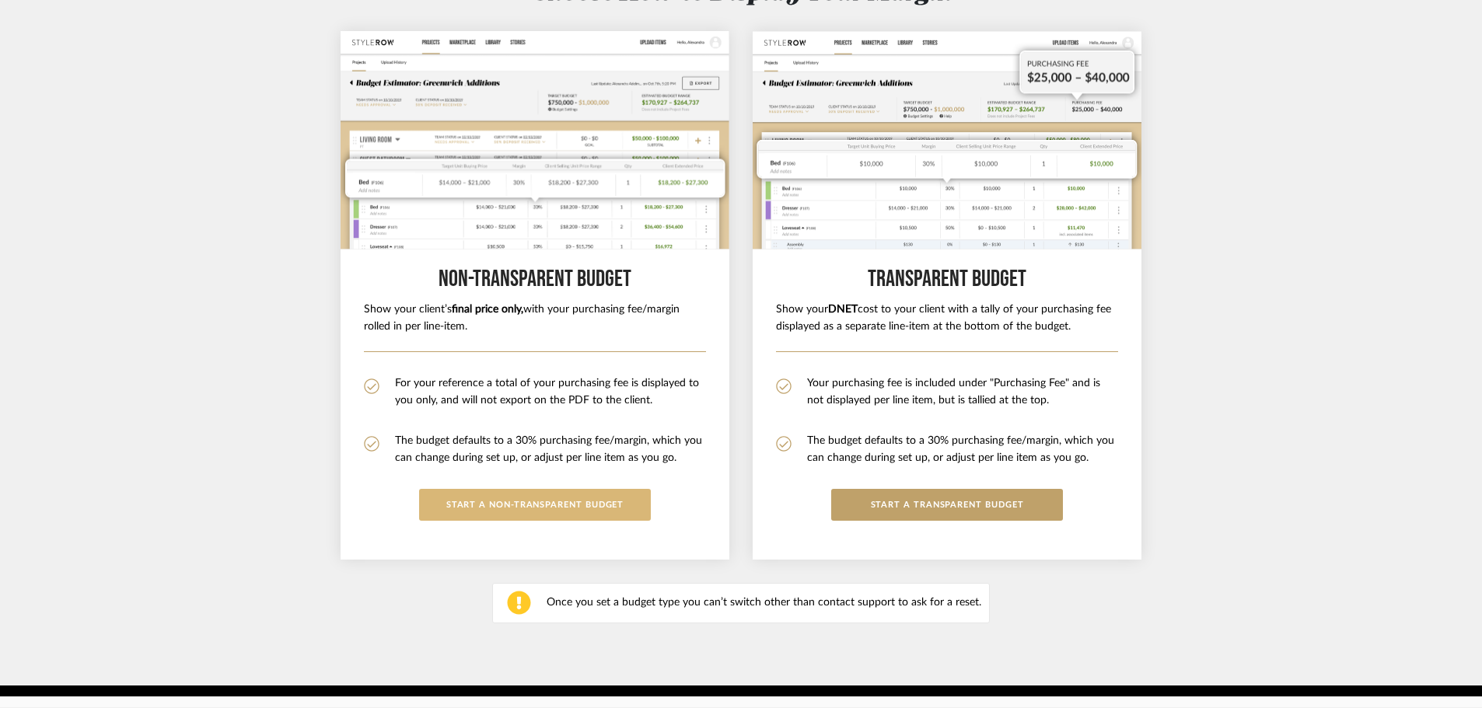
drag, startPoint x: 585, startPoint y: 491, endPoint x: 592, endPoint y: 489, distance: 8.1
click at [588, 489] on button "START A Non-Transparent BUDGET" at bounding box center [535, 505] width 232 height 32
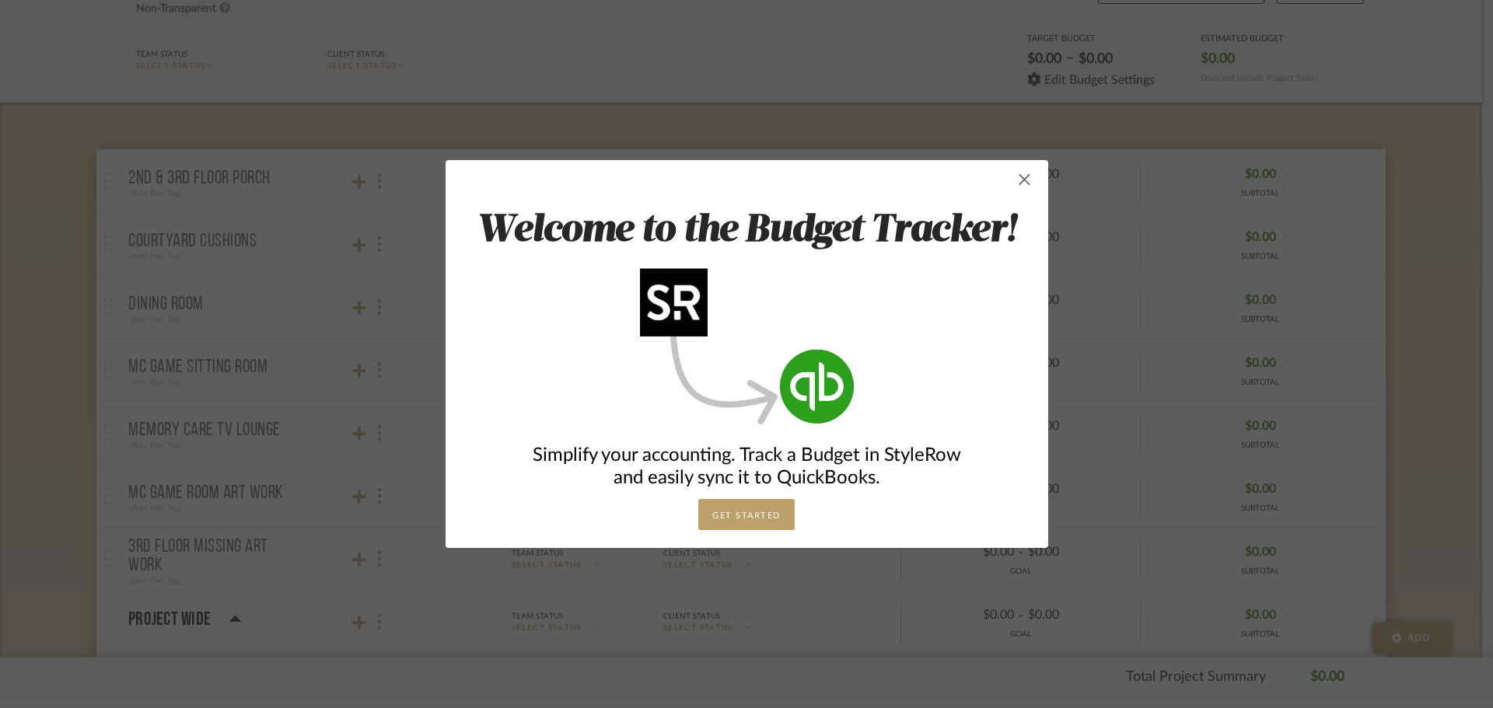
click at [1021, 181] on span "button" at bounding box center [1024, 179] width 31 height 31
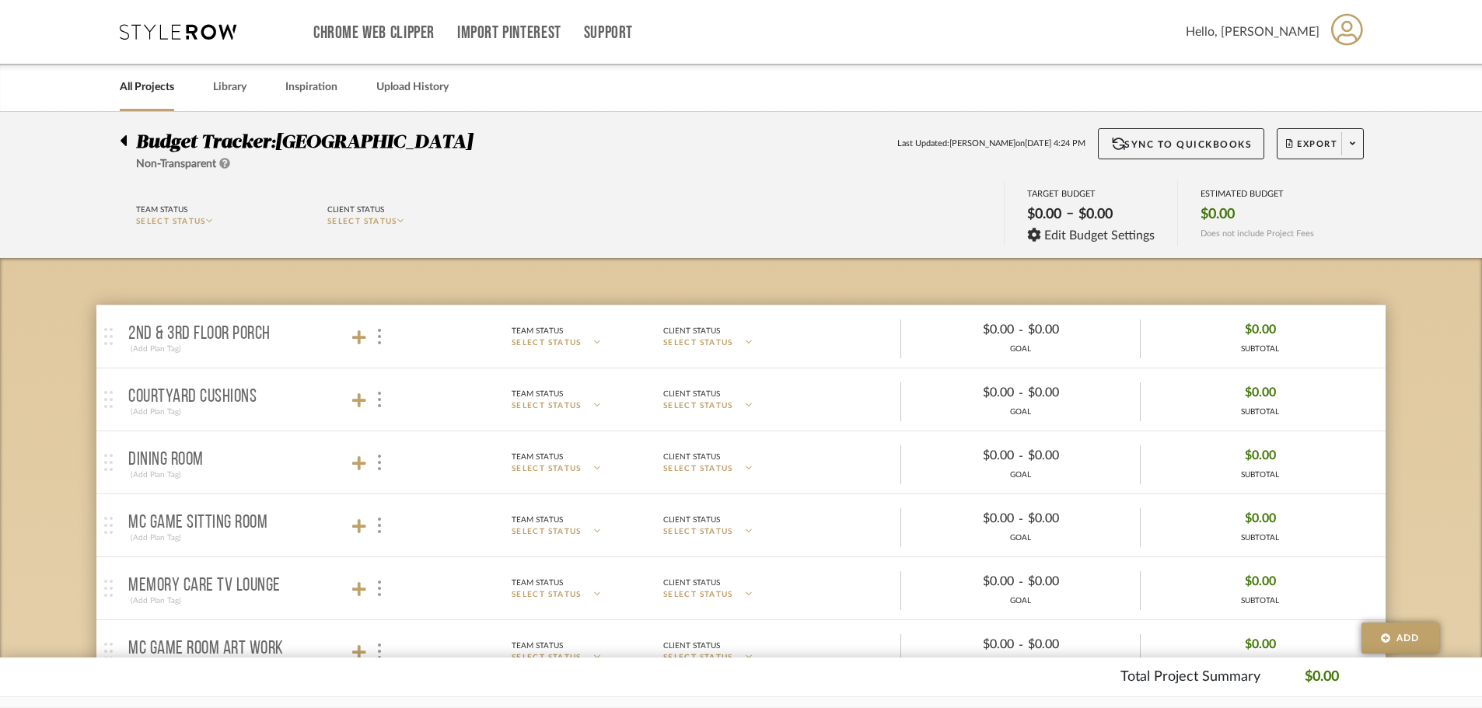
click at [122, 134] on icon at bounding box center [123, 140] width 7 height 19
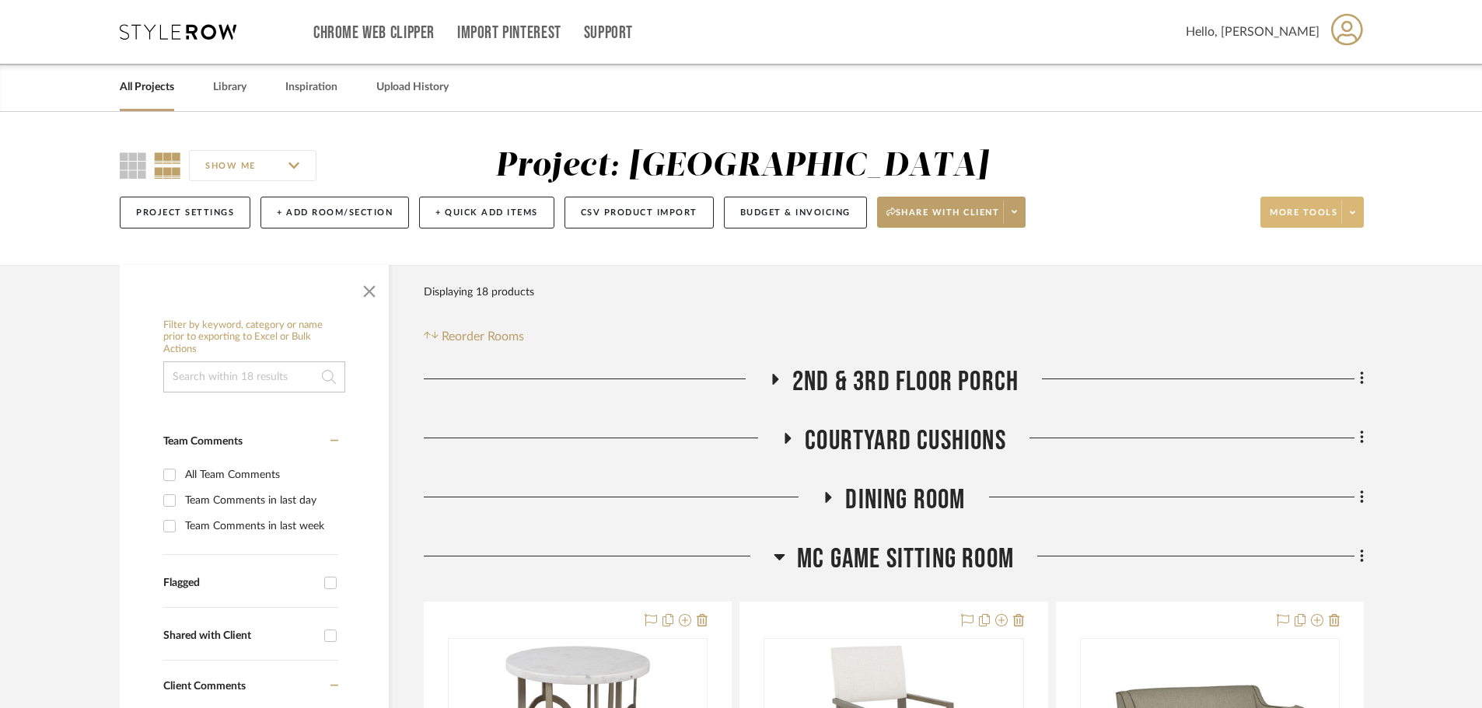
click at [1360, 214] on span at bounding box center [1352, 212] width 22 height 23
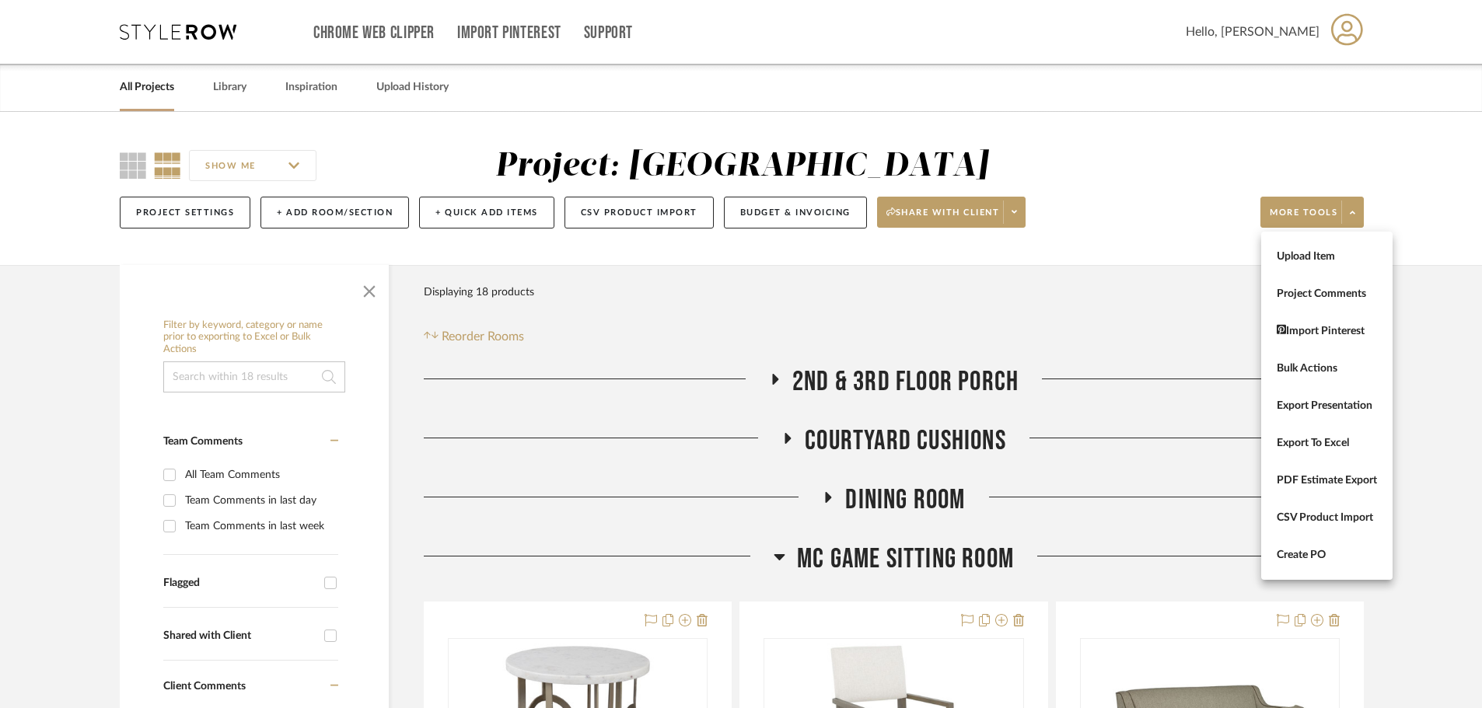
click at [1360, 214] on div at bounding box center [741, 354] width 1482 height 708
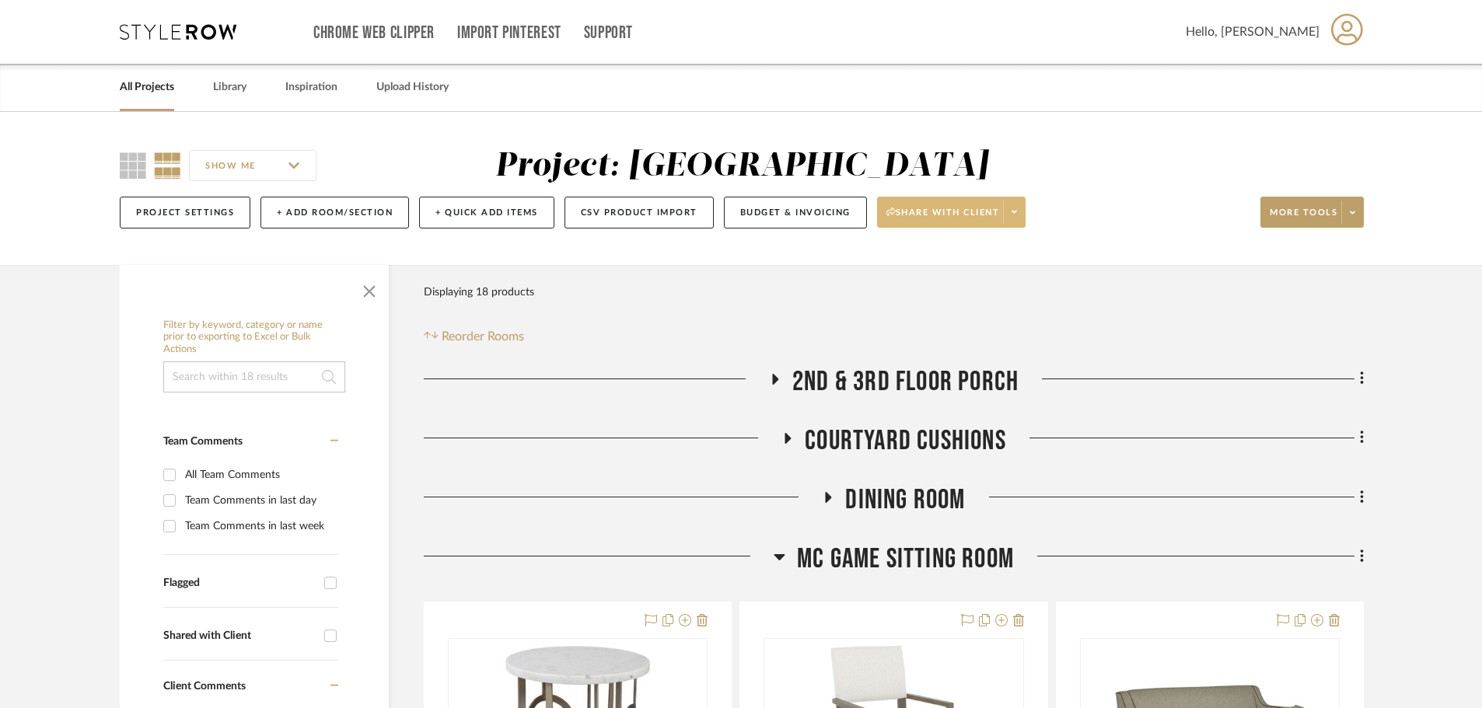
click at [894, 214] on icon at bounding box center [890, 212] width 9 height 9
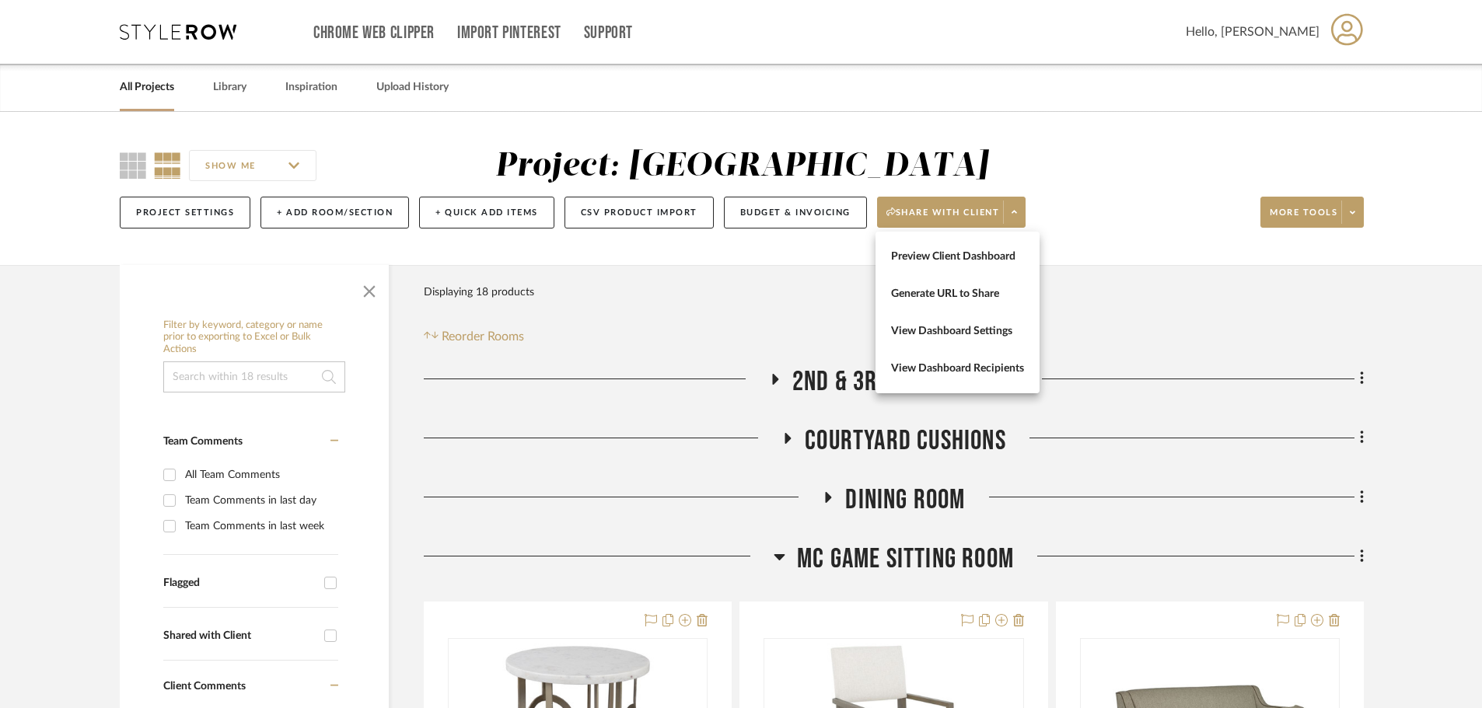
click at [1014, 209] on div at bounding box center [741, 354] width 1482 height 708
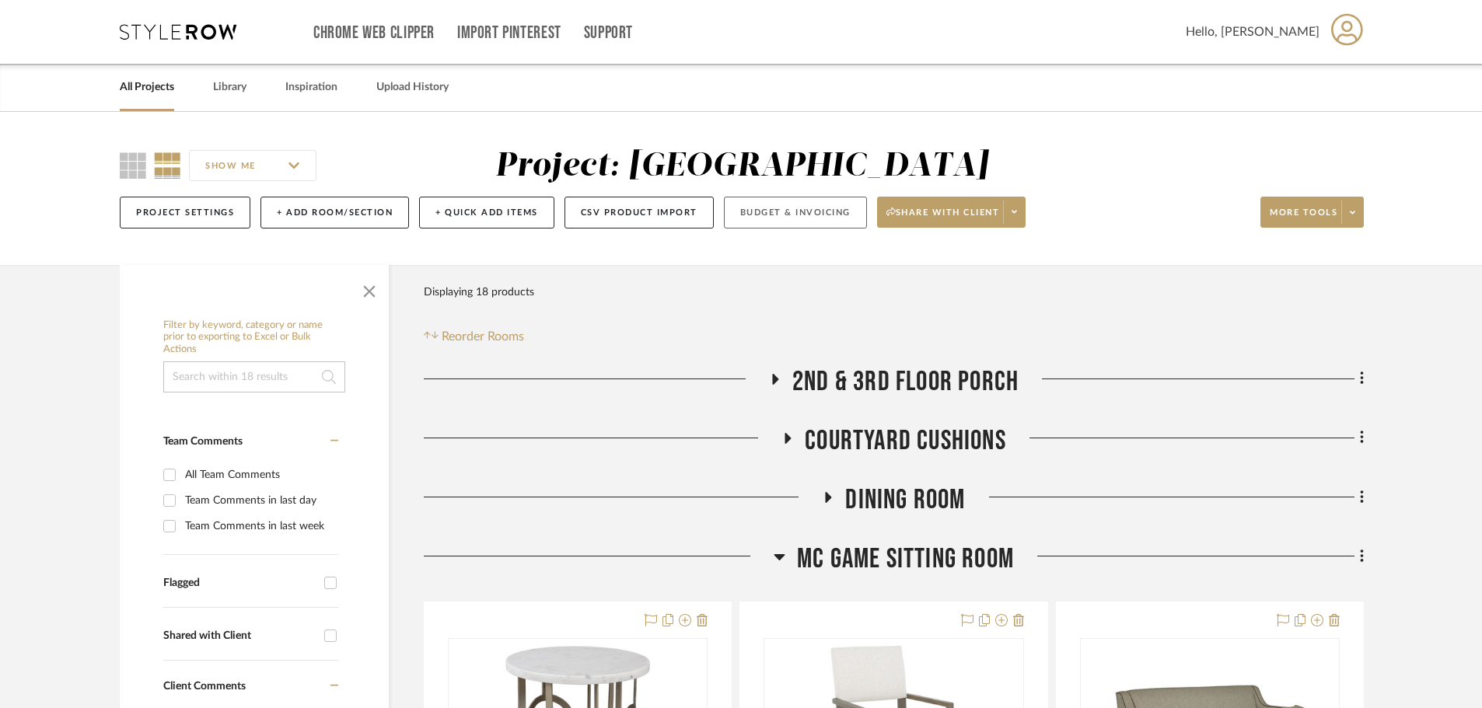
click at [832, 224] on button "Budget & Invoicing" at bounding box center [795, 213] width 143 height 32
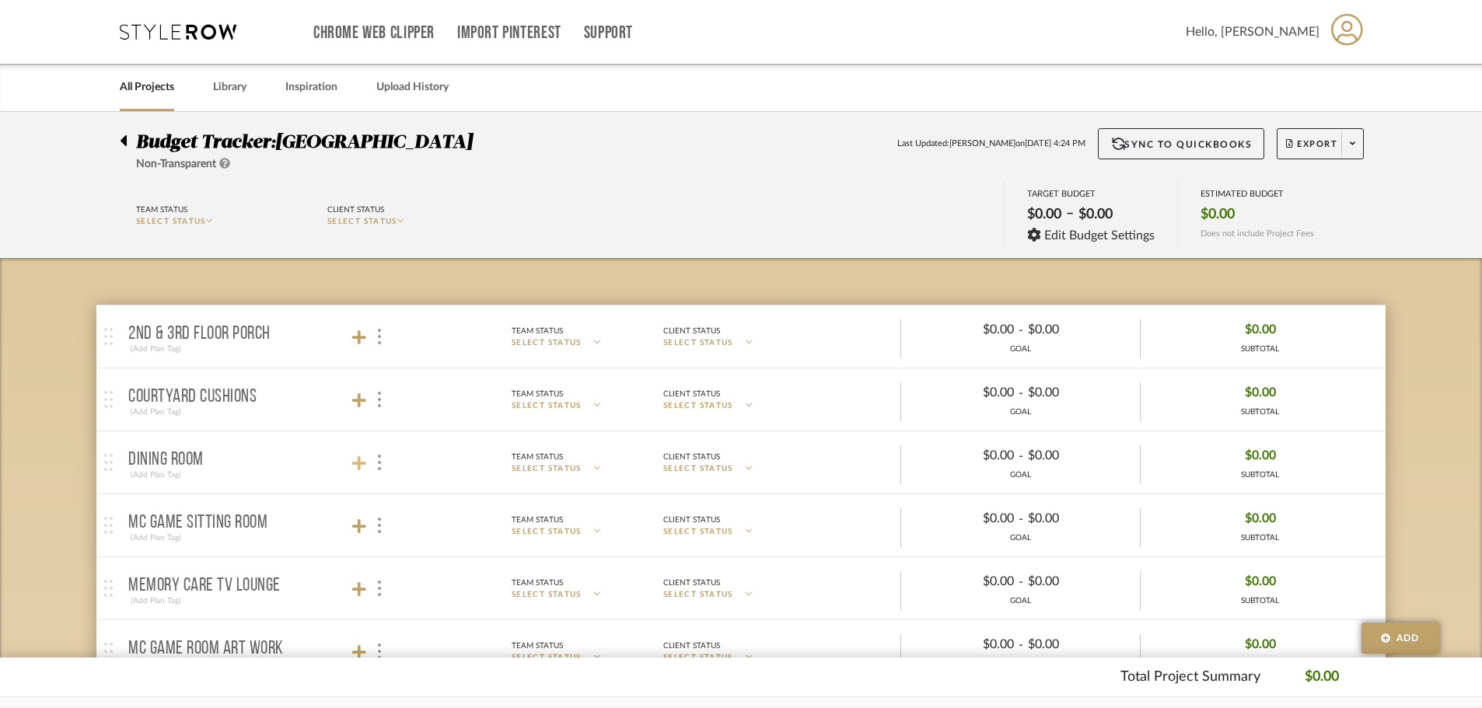
click at [359, 463] on icon at bounding box center [359, 463] width 14 height 14
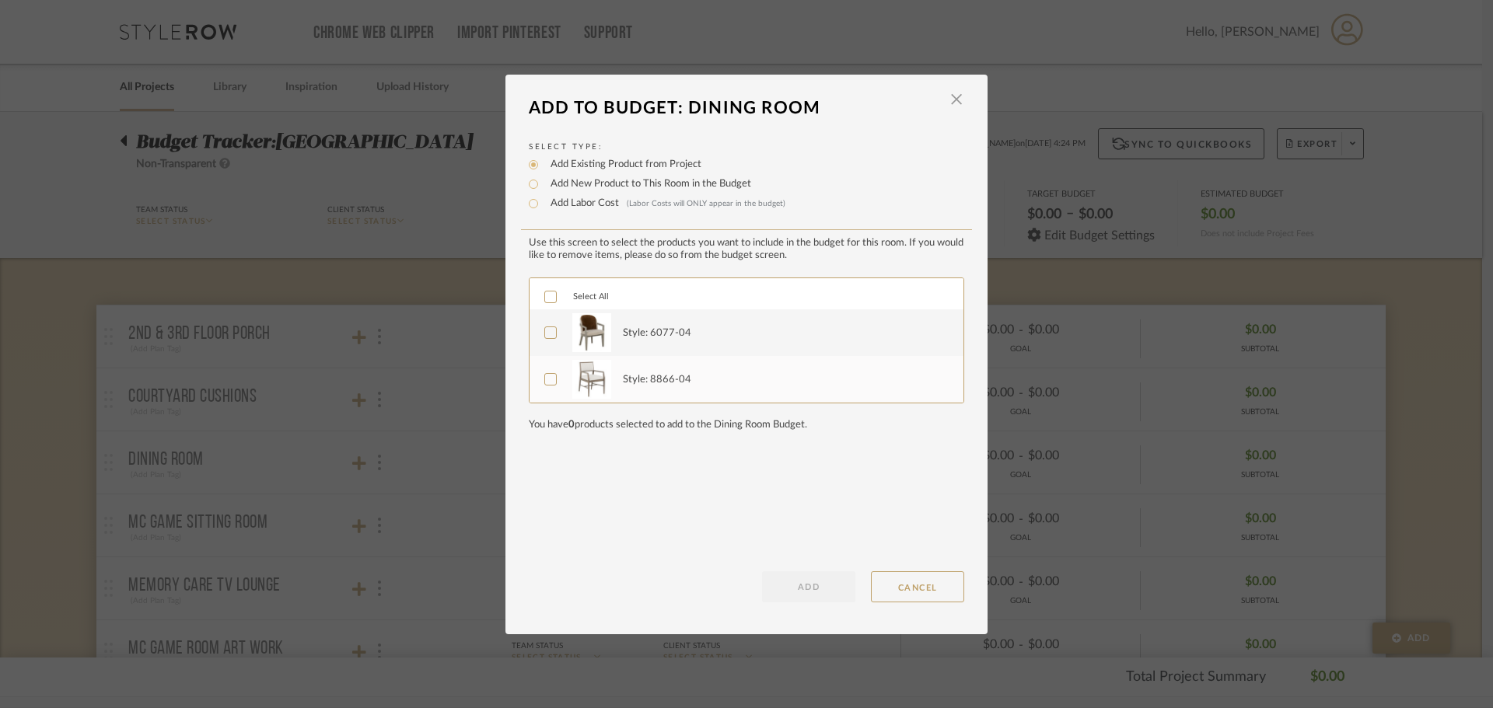
click at [536, 295] on div "Select All" at bounding box center [746, 293] width 434 height 31
click at [549, 295] on icon at bounding box center [551, 297] width 10 height 8
click at [787, 580] on button "ADD" at bounding box center [808, 586] width 93 height 31
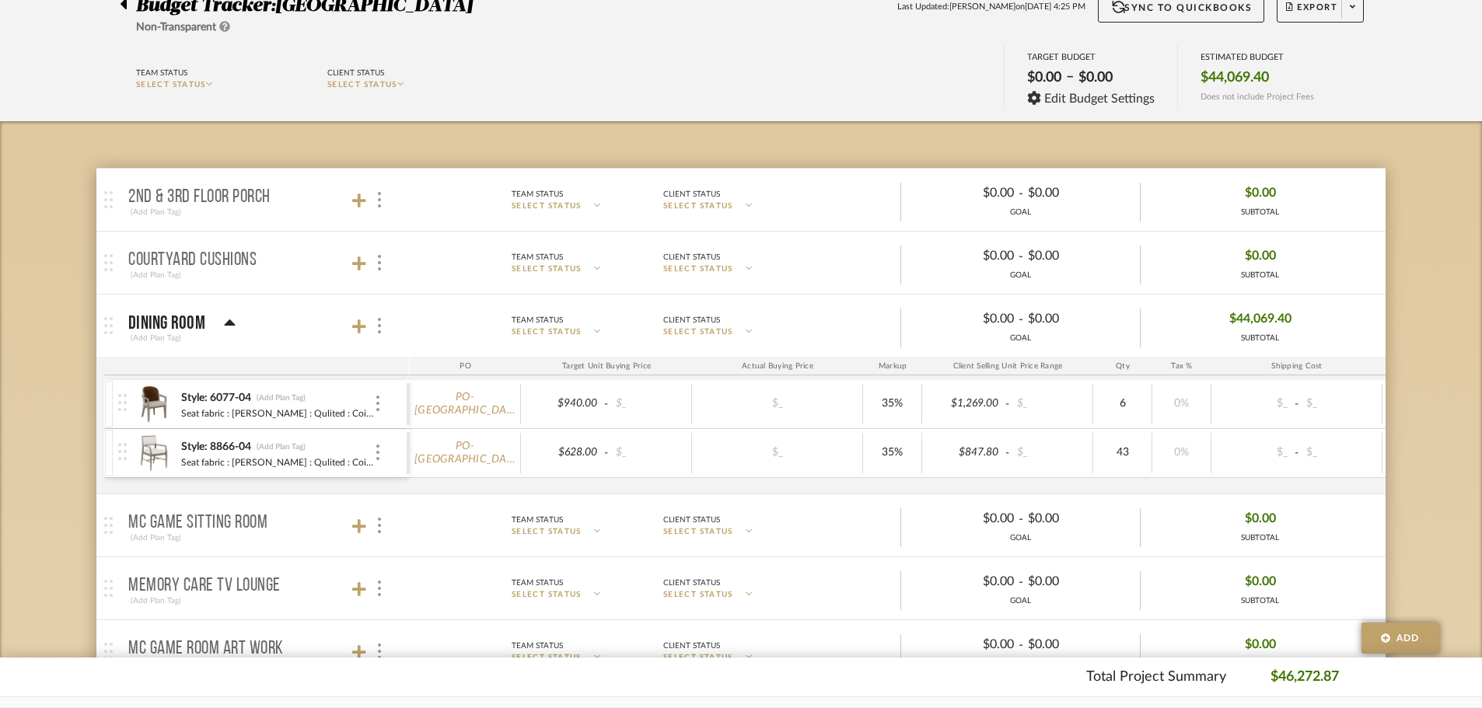
scroll to position [155, 0]
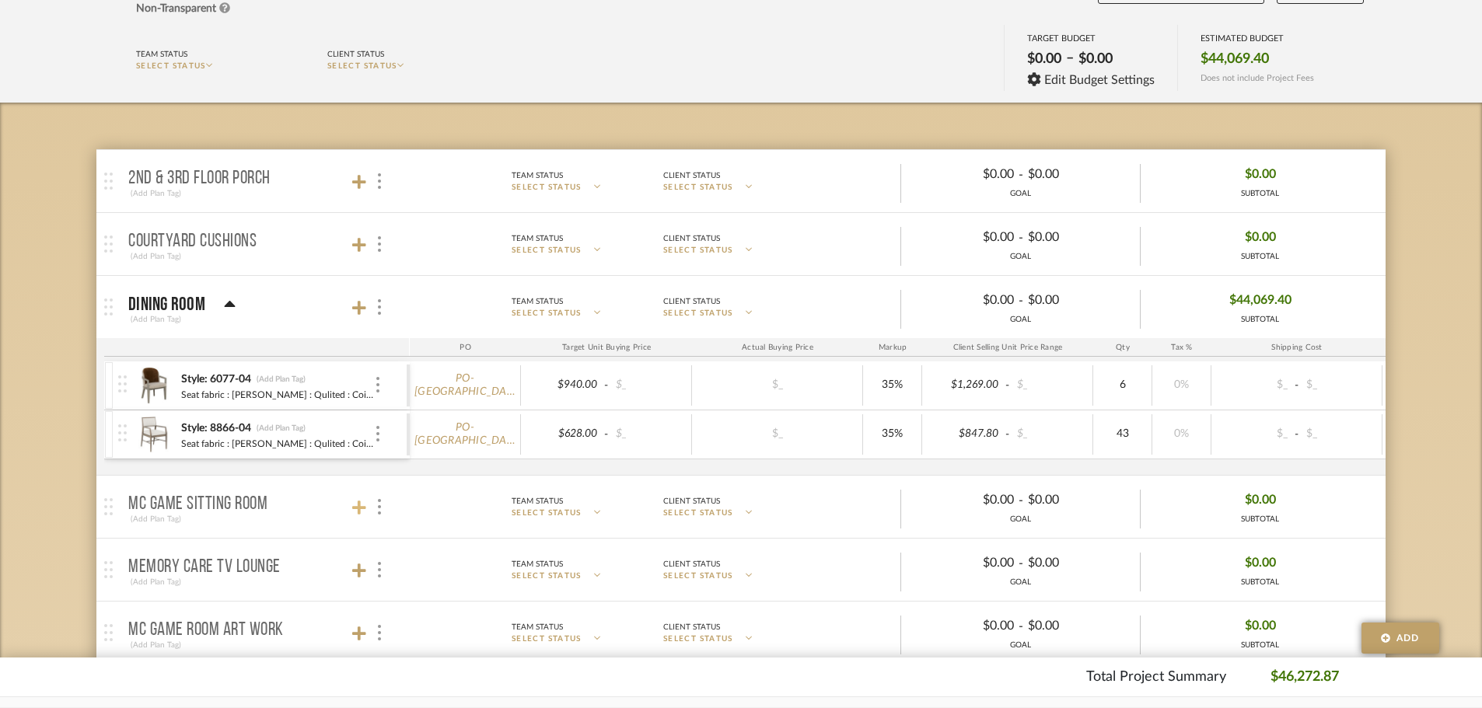
click at [356, 505] on icon at bounding box center [359, 508] width 14 height 16
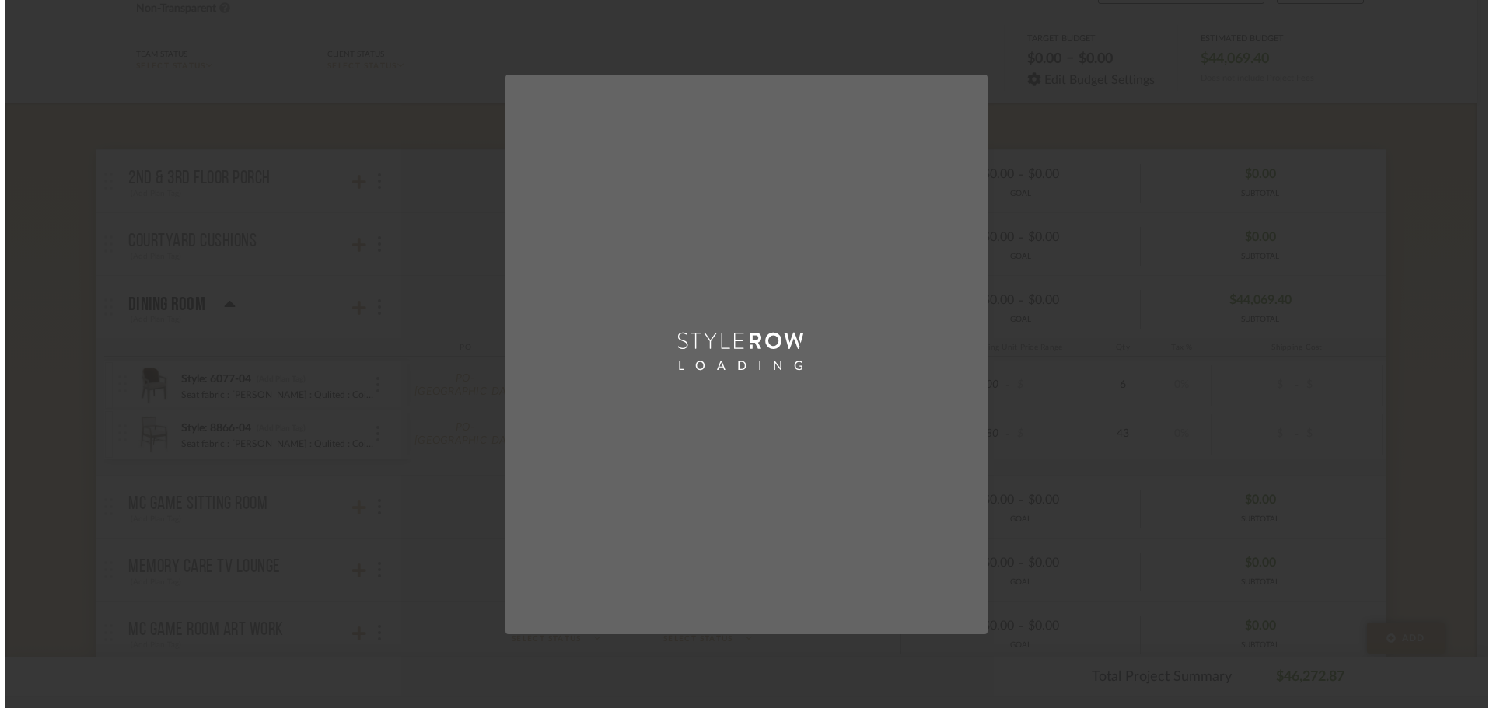
scroll to position [0, 0]
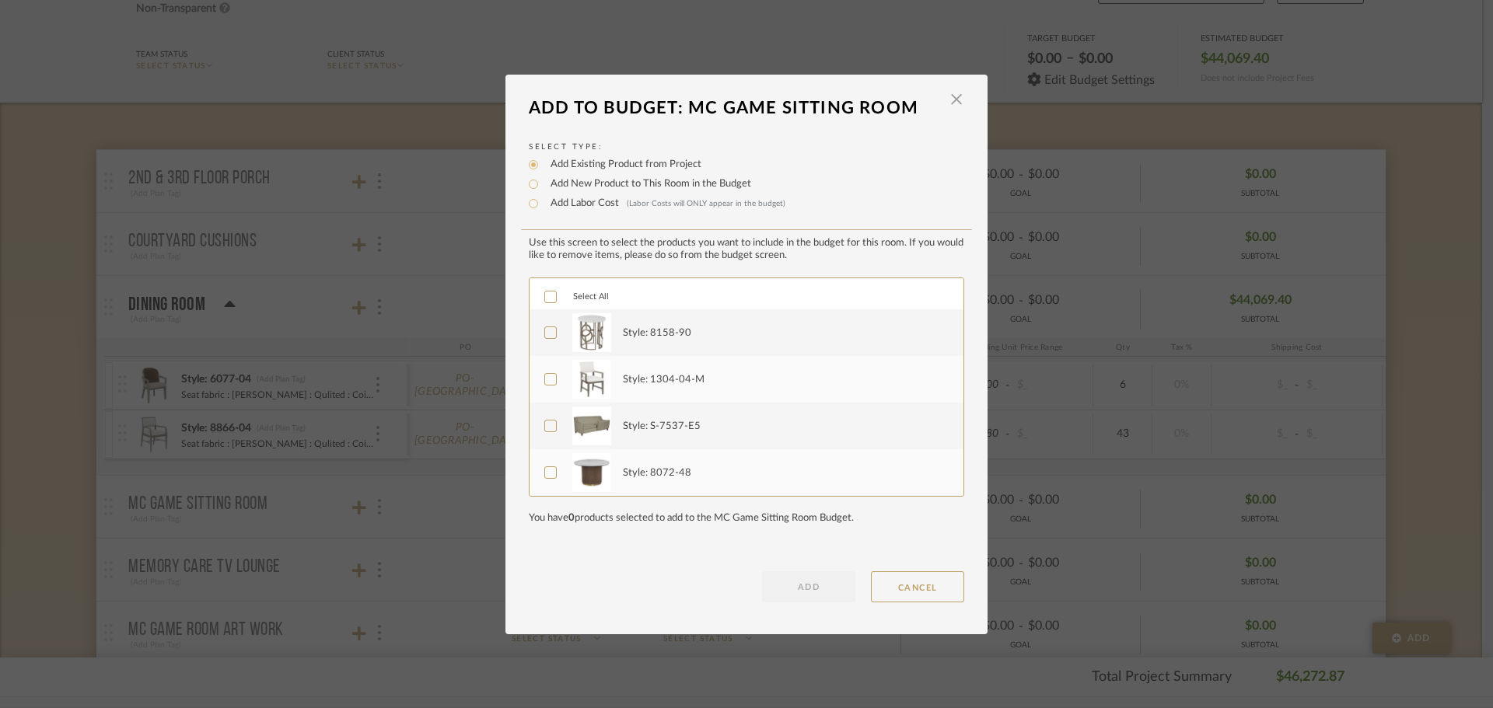
click at [536, 295] on div "Select All" at bounding box center [746, 293] width 434 height 31
click at [545, 296] on icon at bounding box center [550, 297] width 11 height 11
click at [800, 578] on button "ADD" at bounding box center [808, 586] width 93 height 31
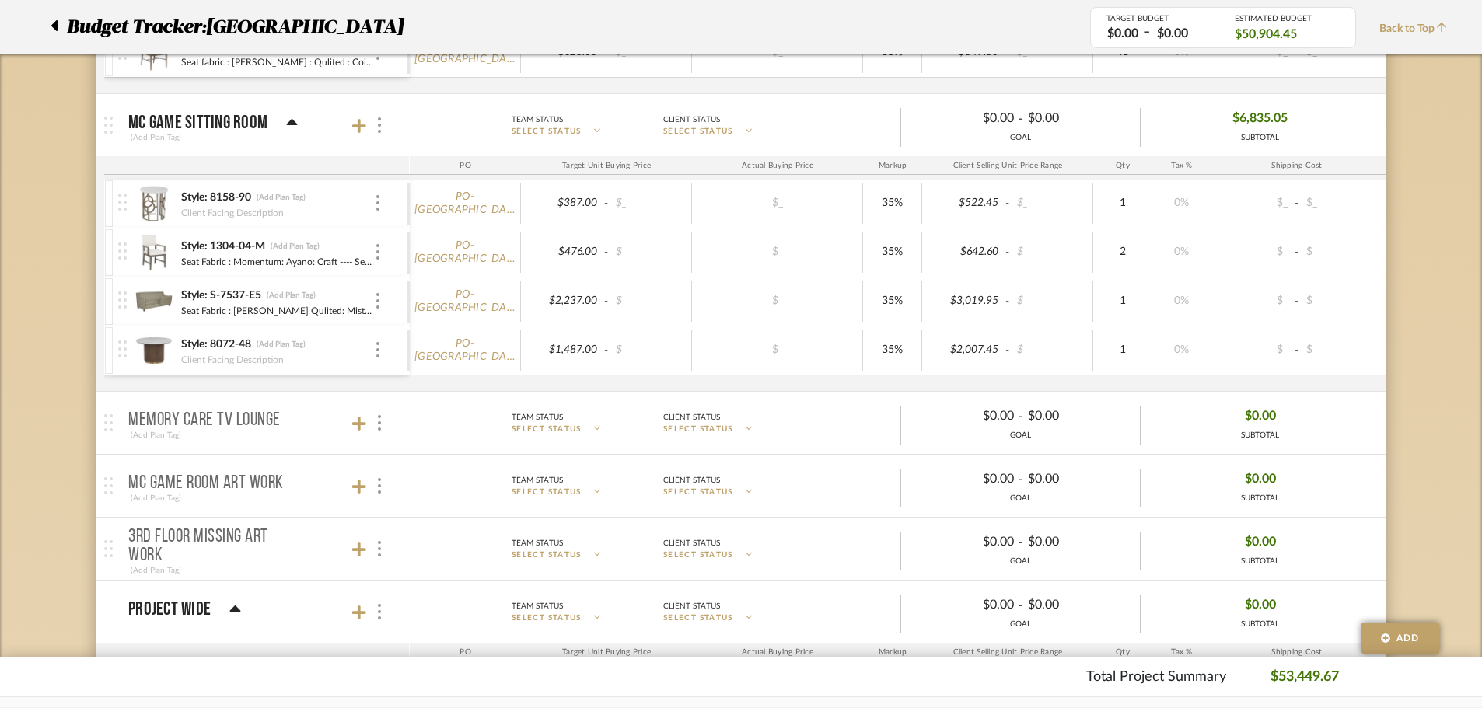
scroll to position [544, 0]
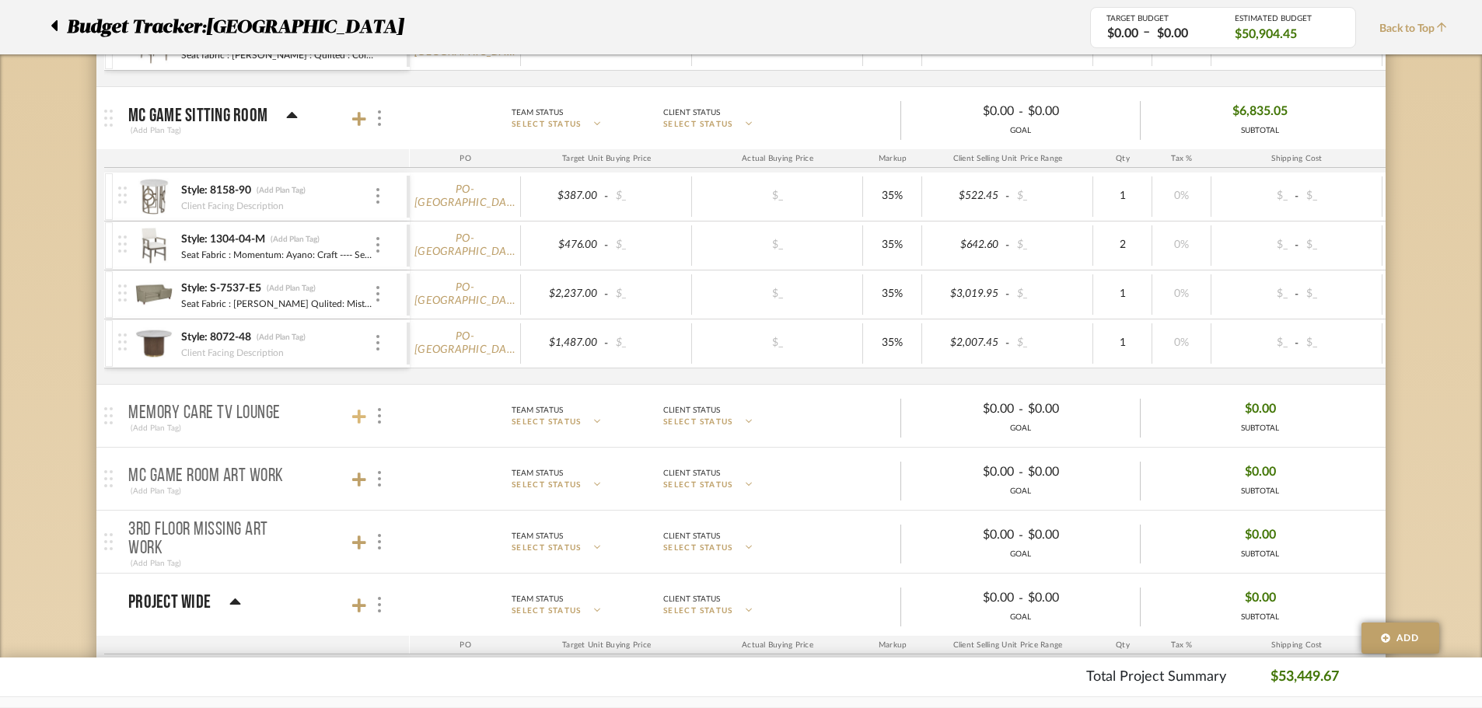
click at [360, 409] on icon at bounding box center [359, 417] width 14 height 16
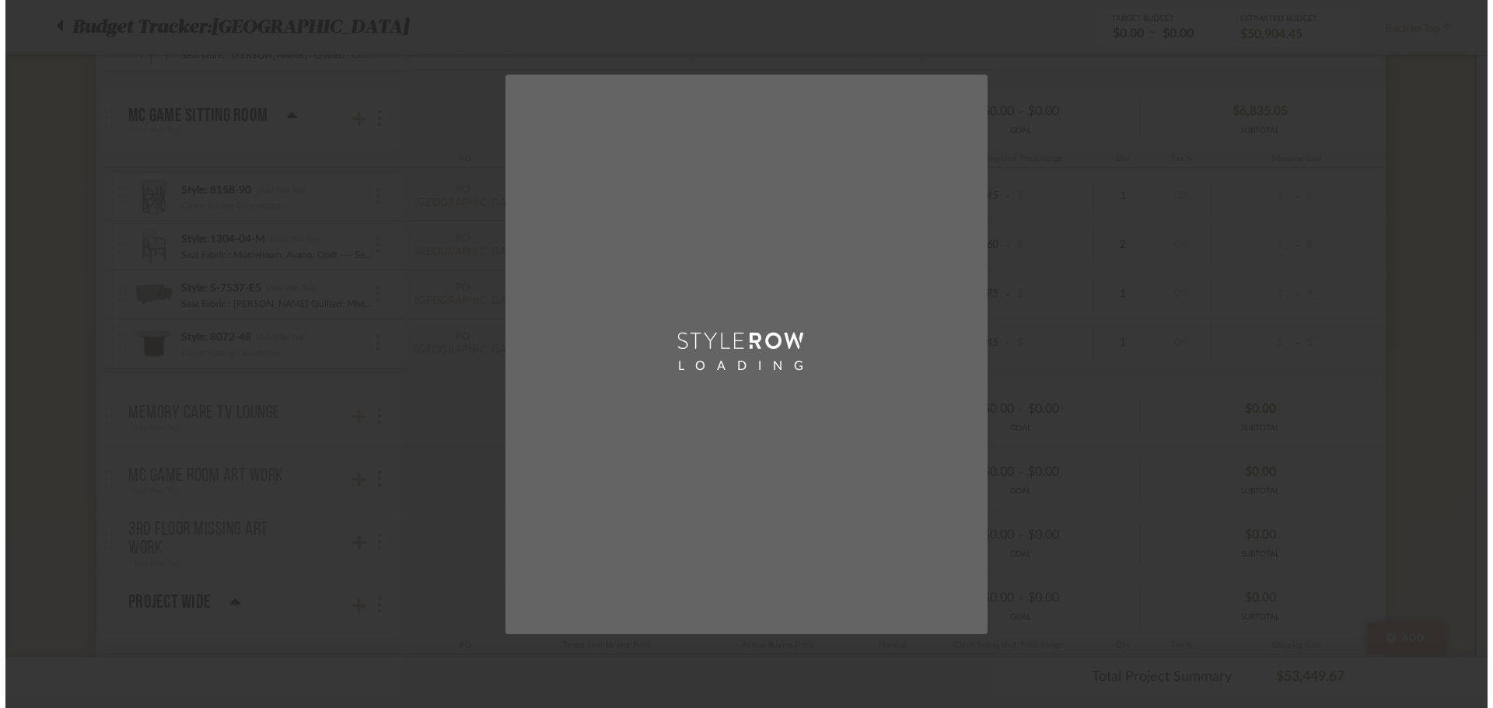
scroll to position [0, 0]
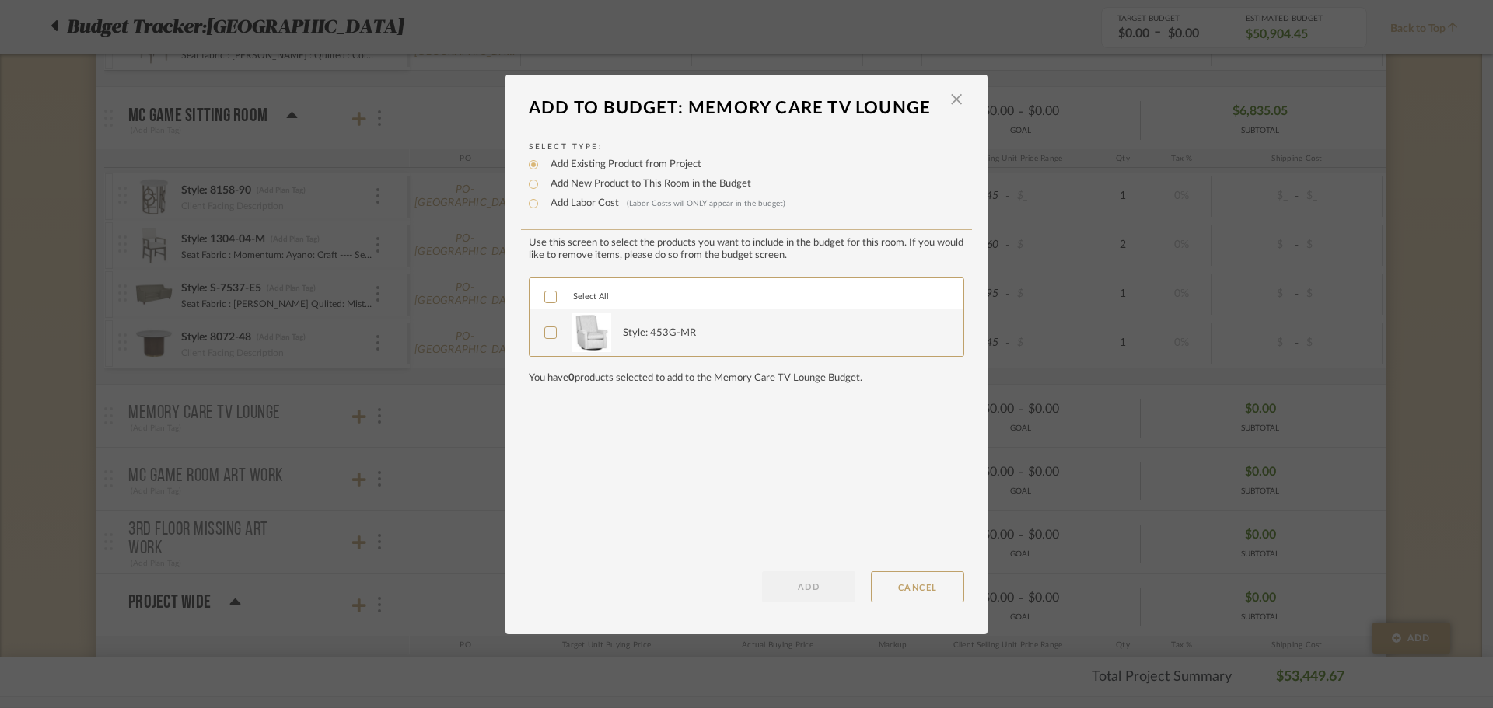
click at [544, 296] on div at bounding box center [550, 297] width 12 height 12
click at [805, 591] on button "ADD" at bounding box center [808, 586] width 93 height 31
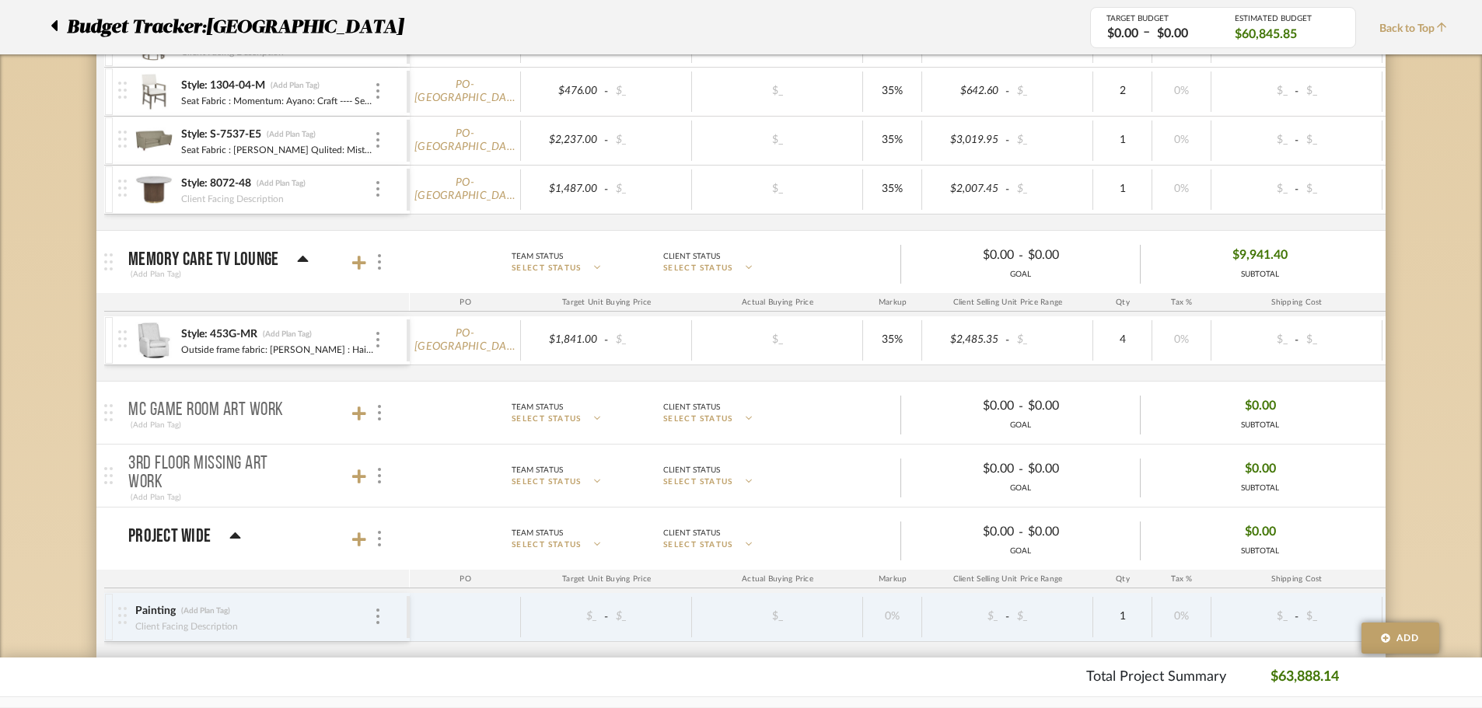
scroll to position [700, 0]
click at [350, 407] on mat-panel-title "MC Game Room Art Work (Add Plan Tag)" at bounding box center [265, 412] width 274 height 38
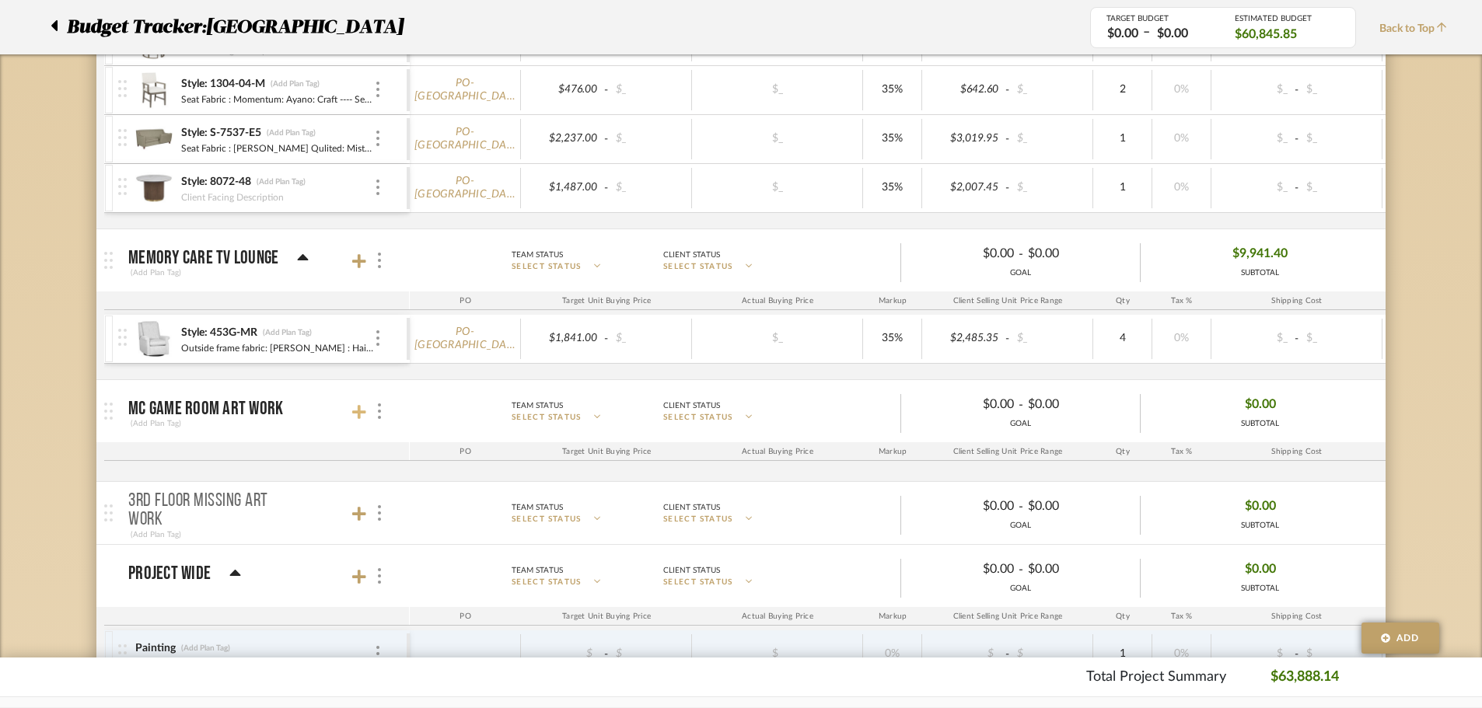
click at [357, 410] on icon at bounding box center [359, 412] width 14 height 16
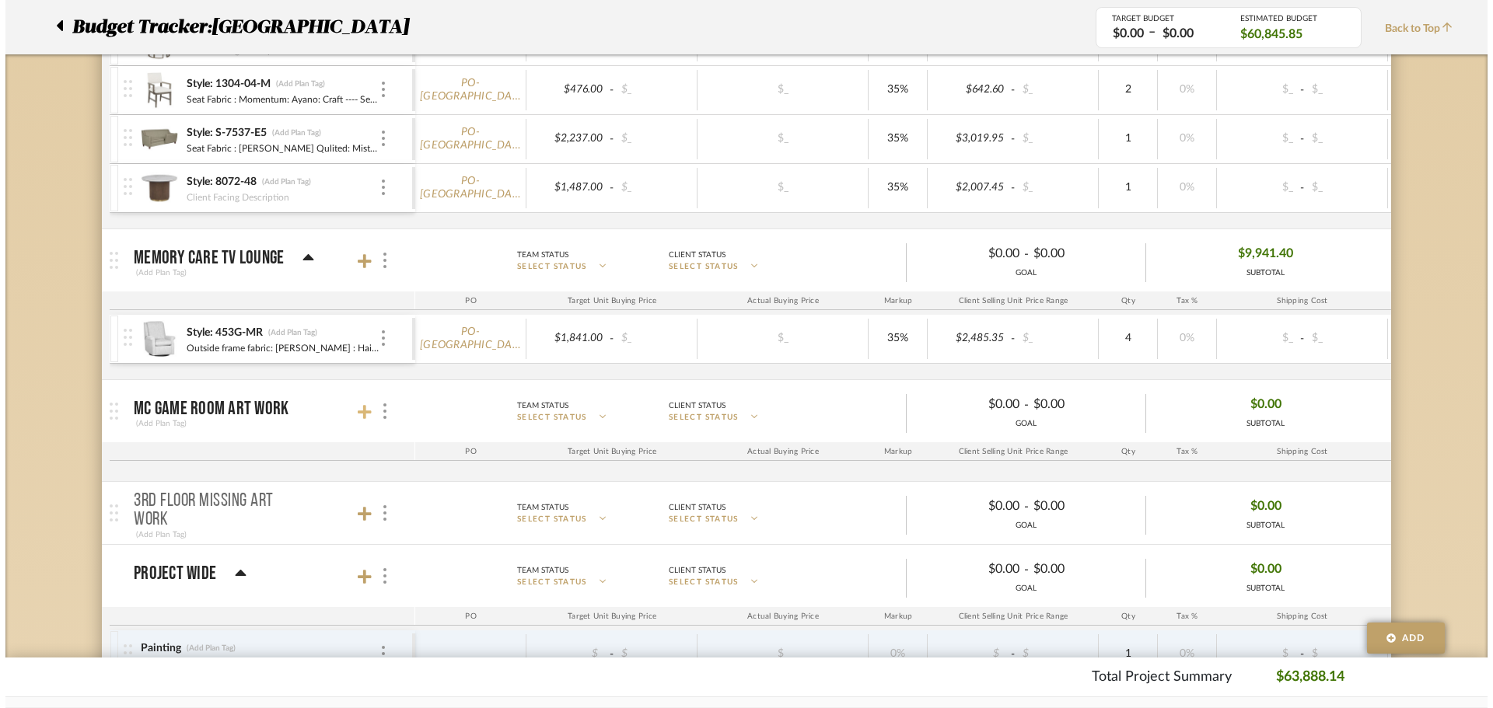
scroll to position [0, 0]
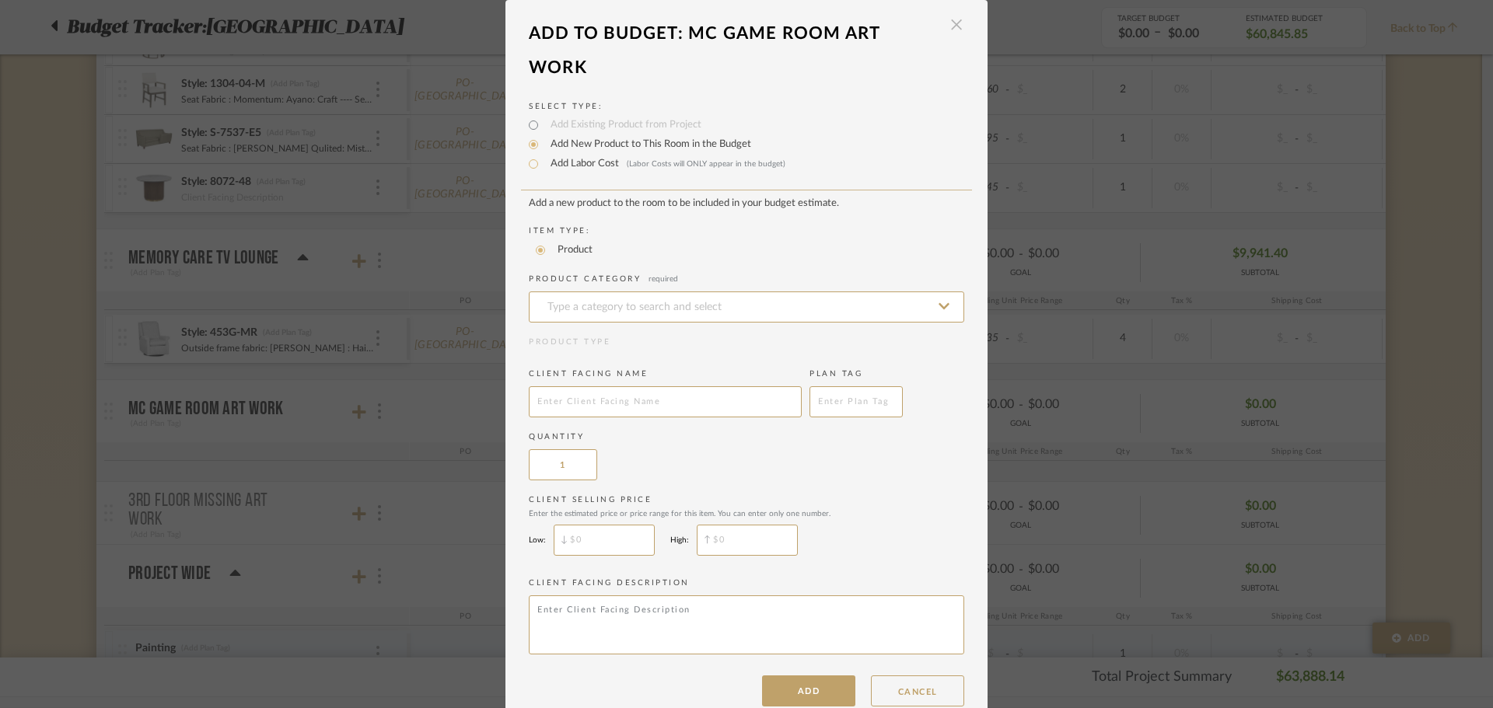
click at [947, 23] on span "button" at bounding box center [956, 24] width 31 height 31
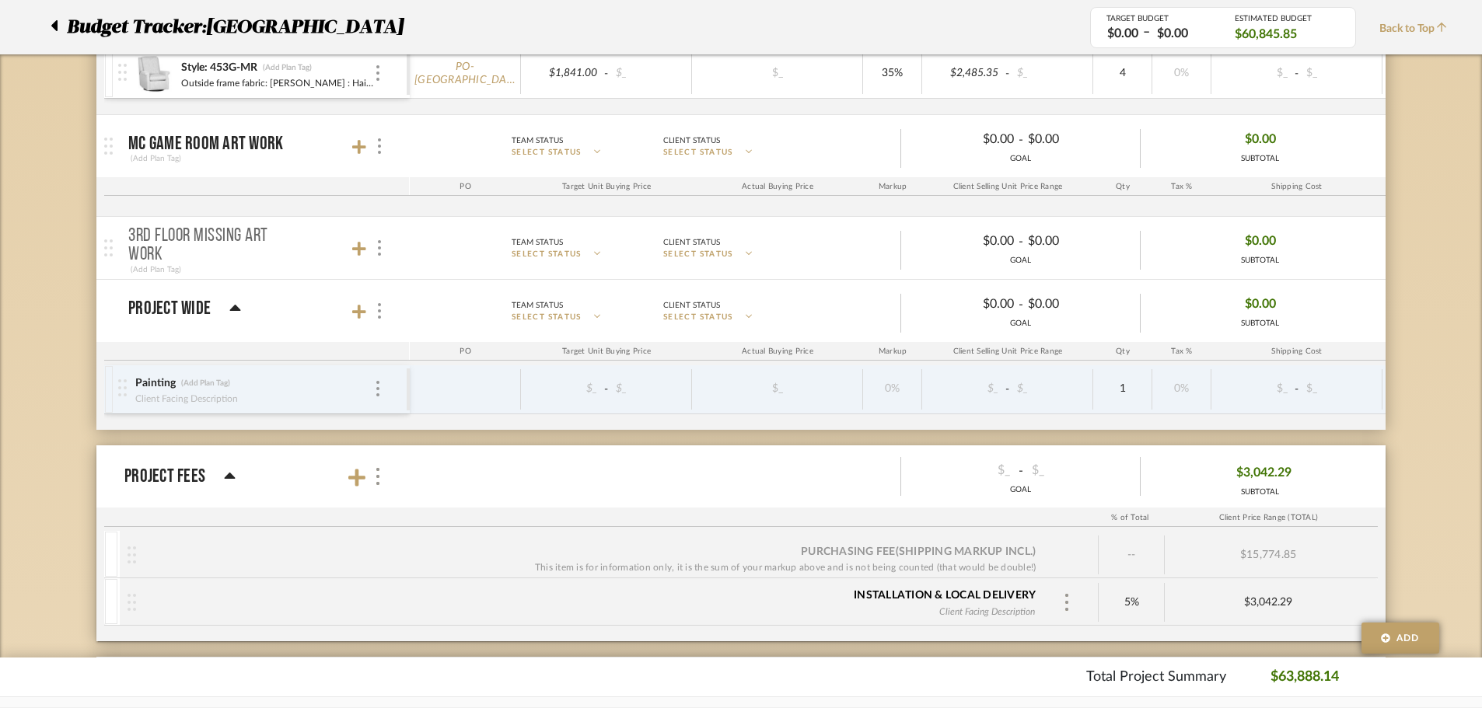
scroll to position [1011, 0]
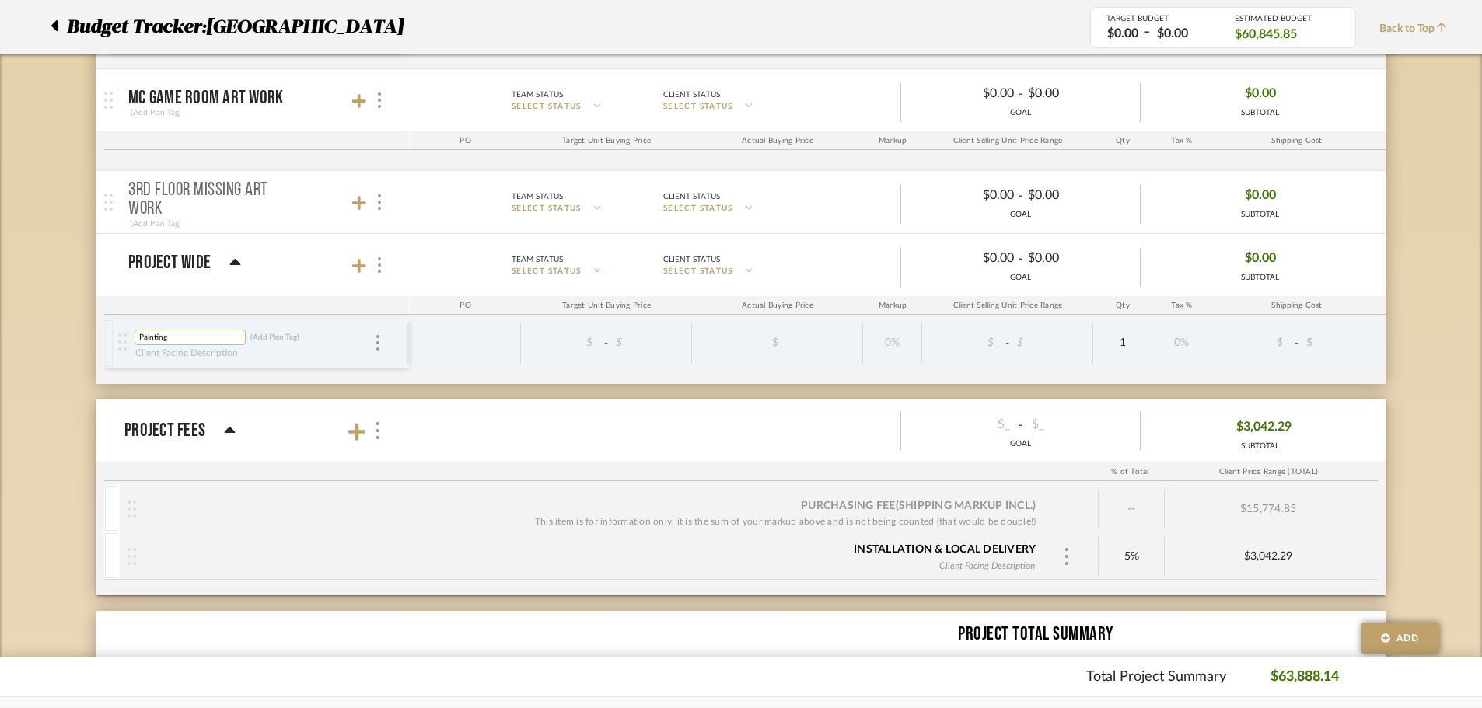
click at [166, 337] on input "Painting" at bounding box center [189, 338] width 111 height 16
click at [380, 339] on div at bounding box center [378, 343] width 8 height 17
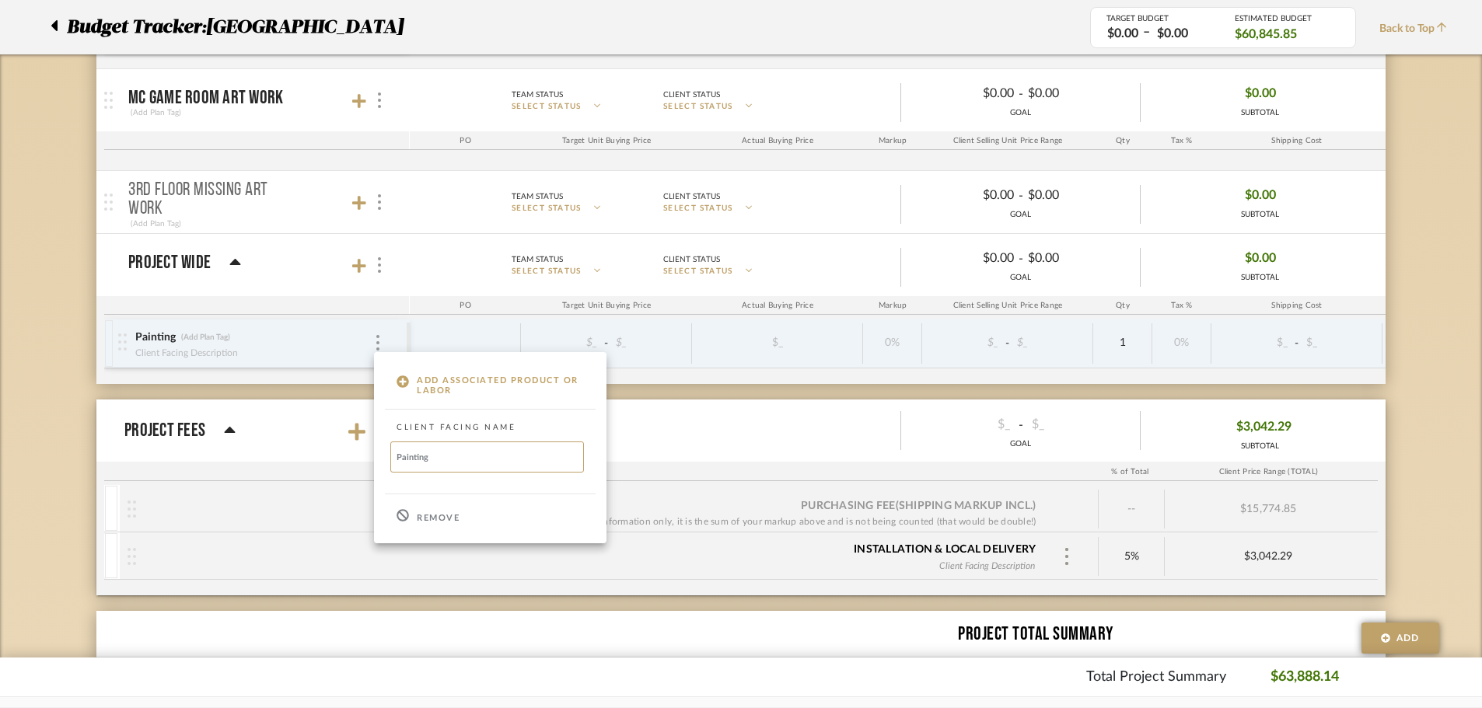
click at [425, 510] on div "Remove" at bounding box center [490, 516] width 232 height 42
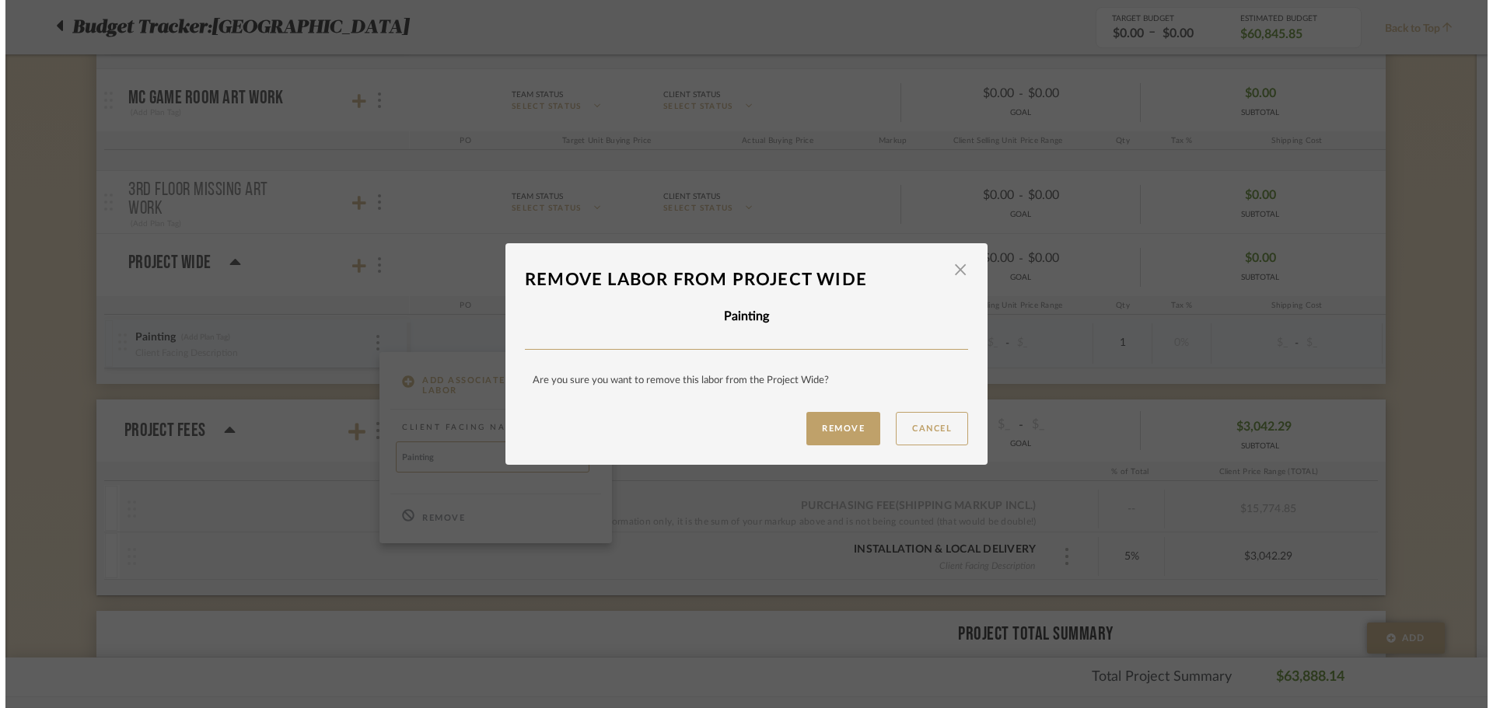
scroll to position [0, 0]
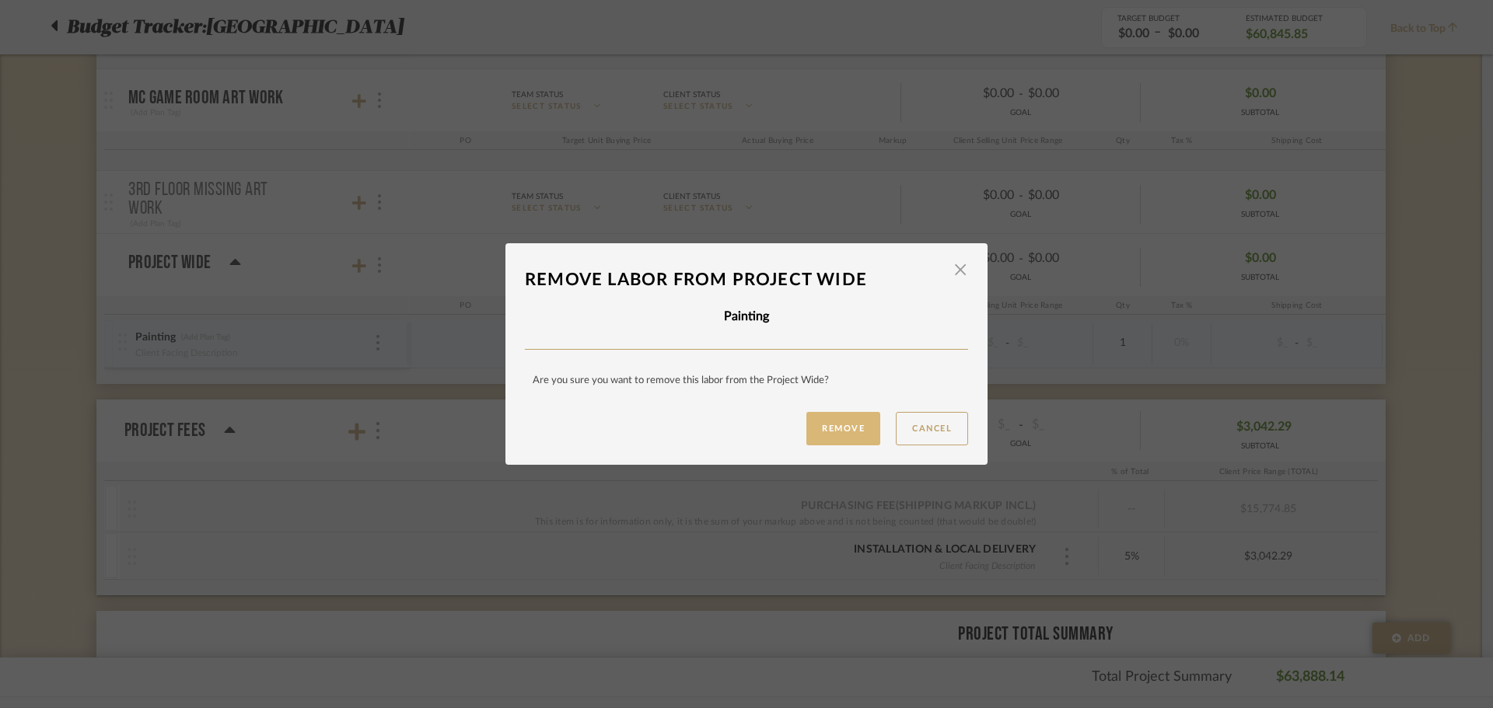
click at [806, 419] on button "Remove" at bounding box center [843, 428] width 74 height 33
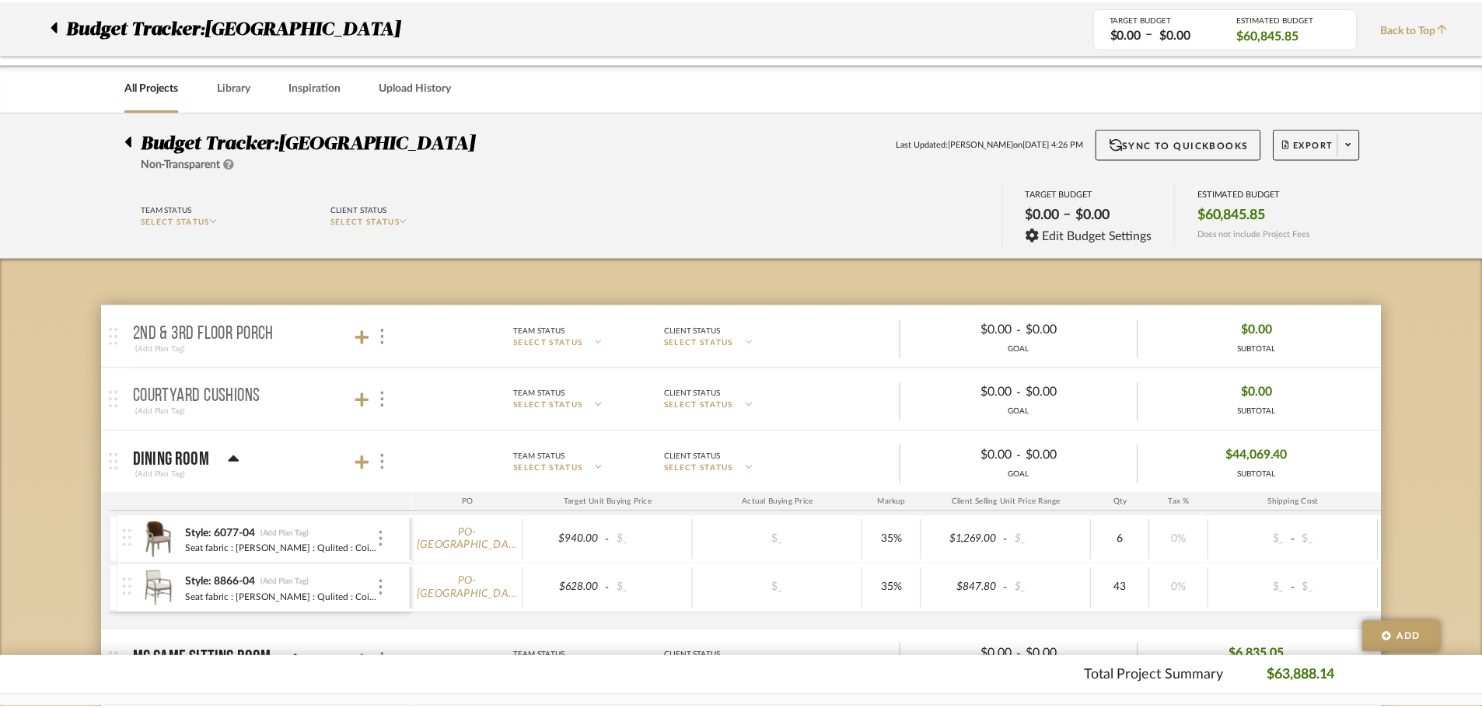
scroll to position [1011, 0]
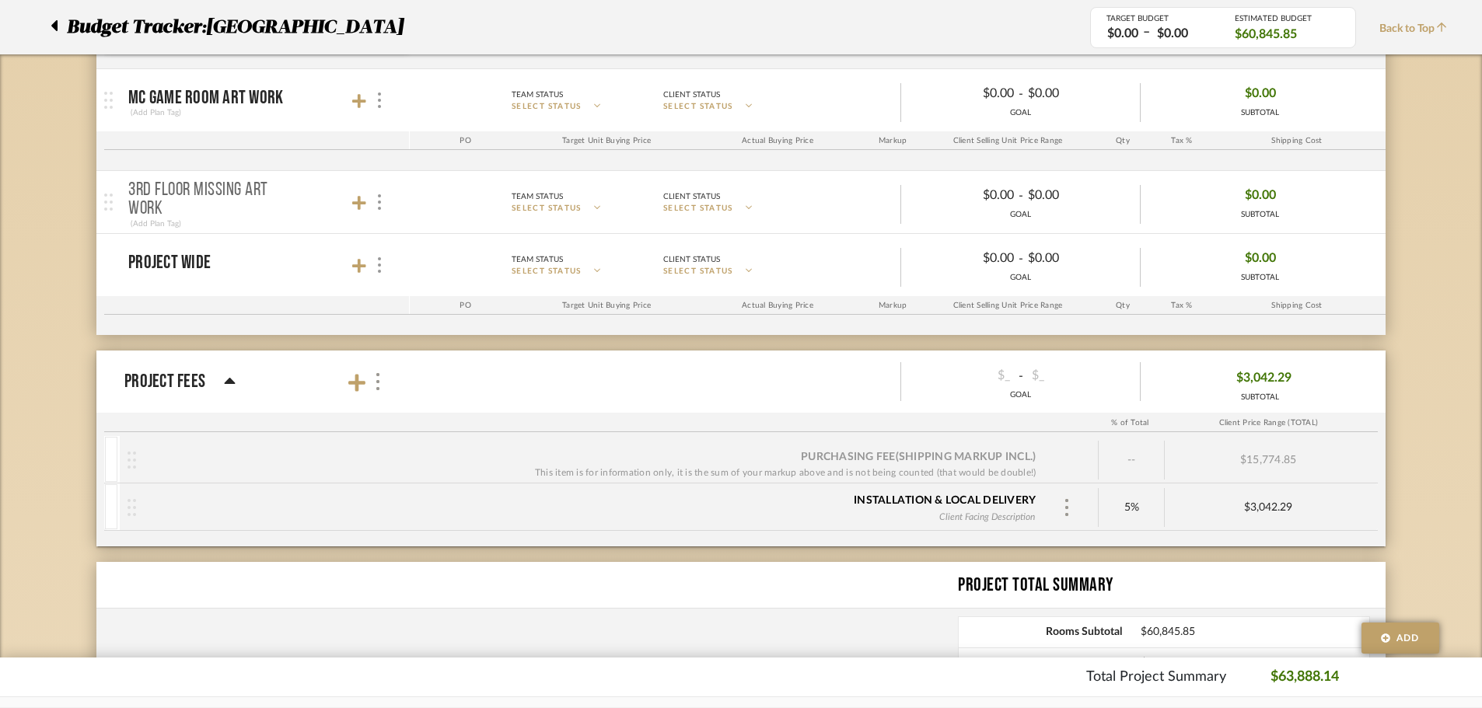
click at [862, 455] on div "Purchasing Fee (Shipping markup incl.)" at bounding box center [918, 457] width 235 height 16
click at [1140, 454] on div "--" at bounding box center [1131, 460] width 66 height 39
click at [1131, 459] on div "--" at bounding box center [1131, 460] width 66 height 39
click at [1069, 504] on img at bounding box center [1067, 507] width 8 height 17
click at [1107, 501] on div at bounding box center [741, 354] width 1482 height 708
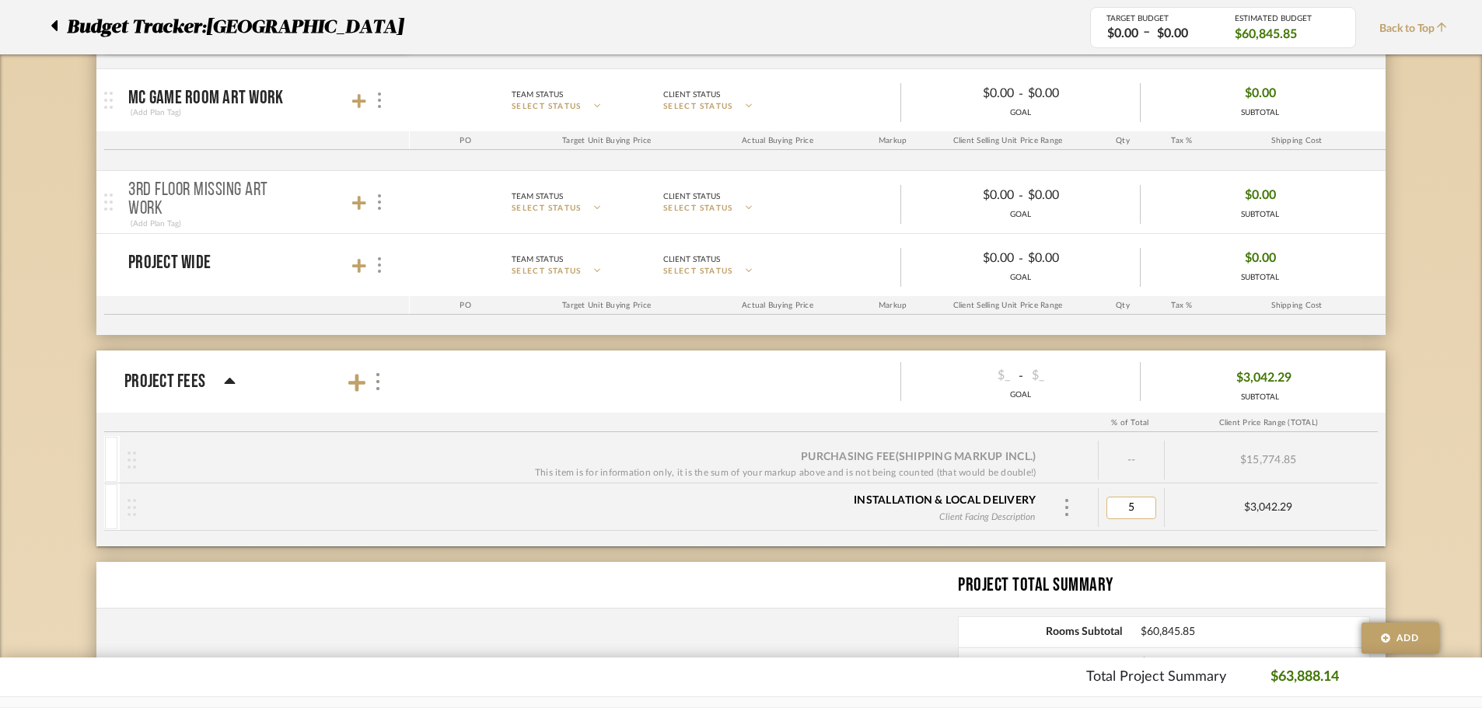
type input "0"
click at [1266, 506] on div "$3,042.29" at bounding box center [1267, 507] width 207 height 13
click at [1269, 508] on div "$0.00" at bounding box center [1267, 507] width 207 height 13
click at [353, 382] on icon at bounding box center [356, 382] width 17 height 17
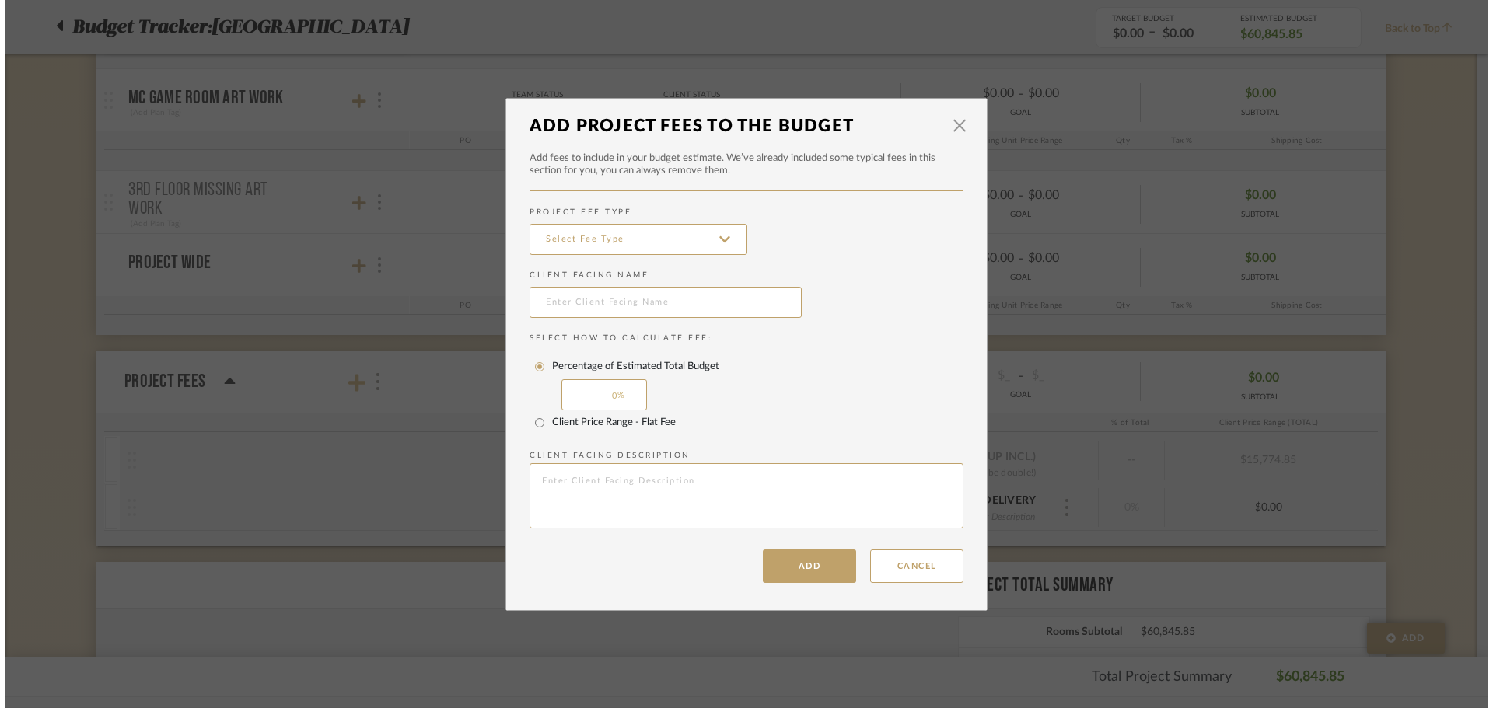
scroll to position [0, 0]
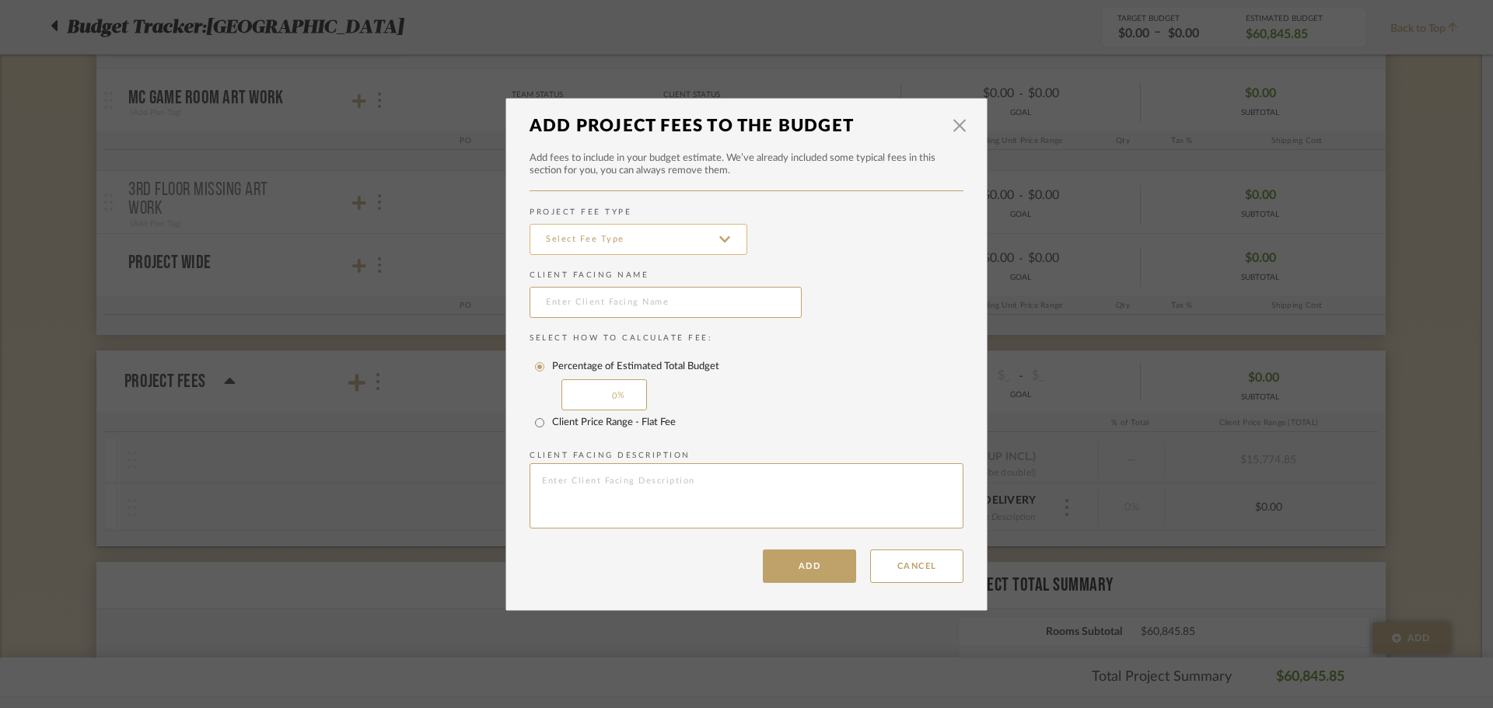
click at [615, 247] on input at bounding box center [638, 239] width 218 height 31
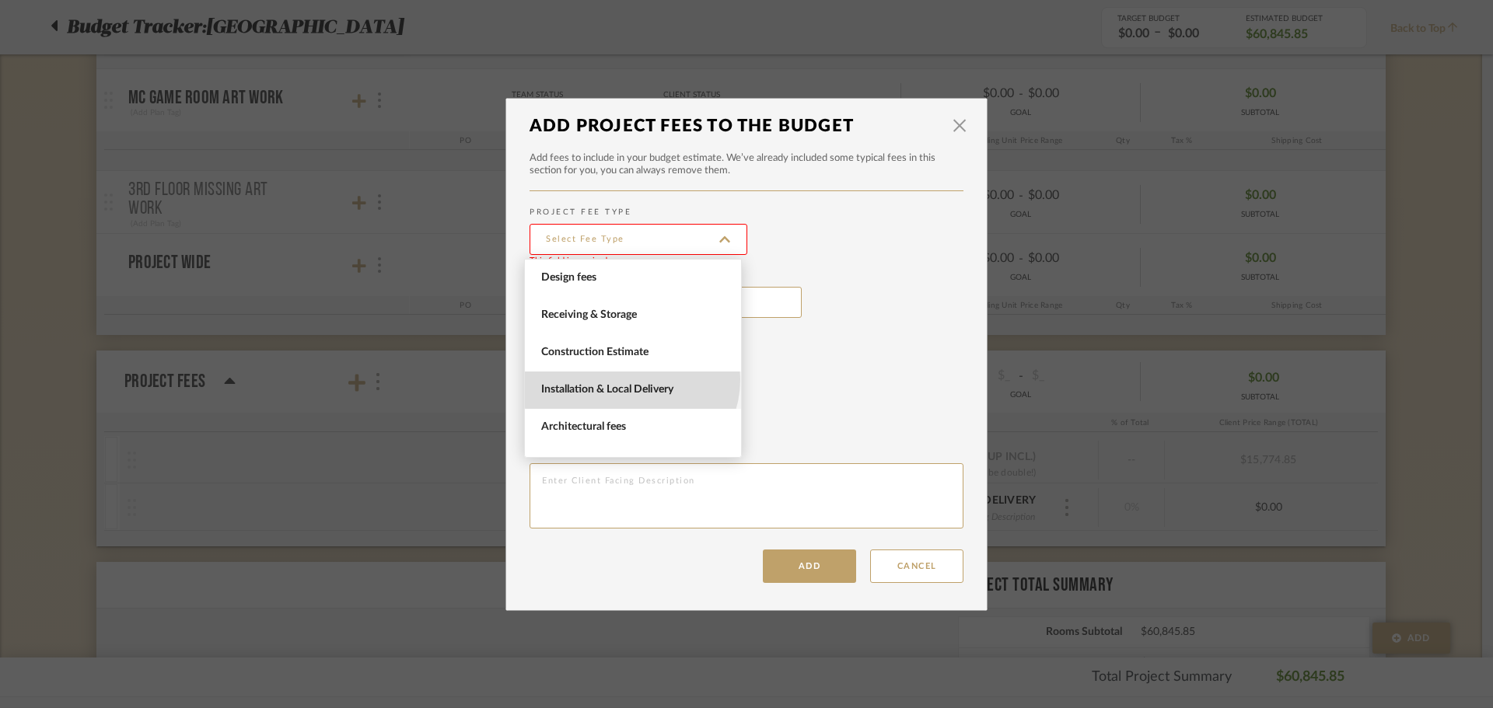
click at [630, 379] on span "Installation & Local Delivery" at bounding box center [633, 390] width 216 height 37
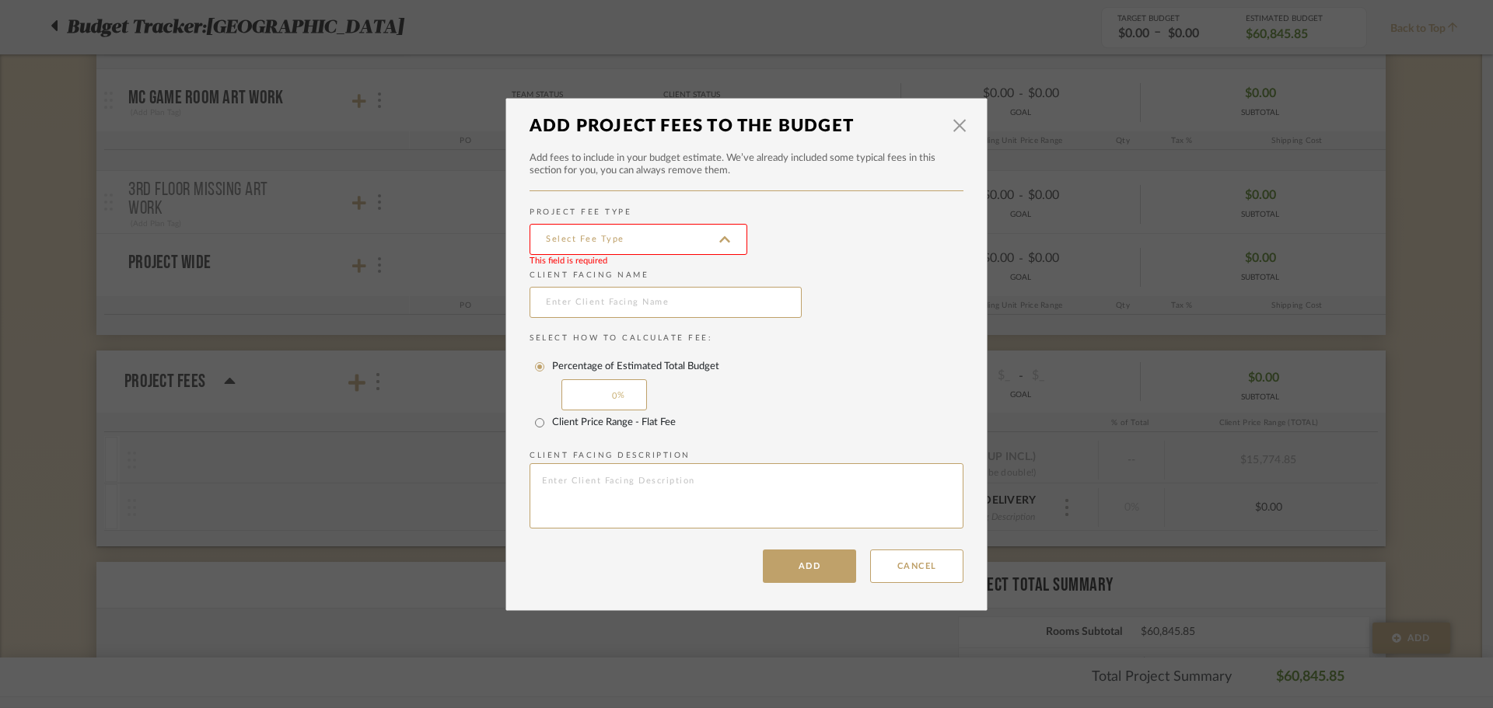
type input "Installation & Local Delivery"
click at [536, 421] on input "Client Price Range - Flat Fee" at bounding box center [539, 422] width 25 height 25
radio input "true"
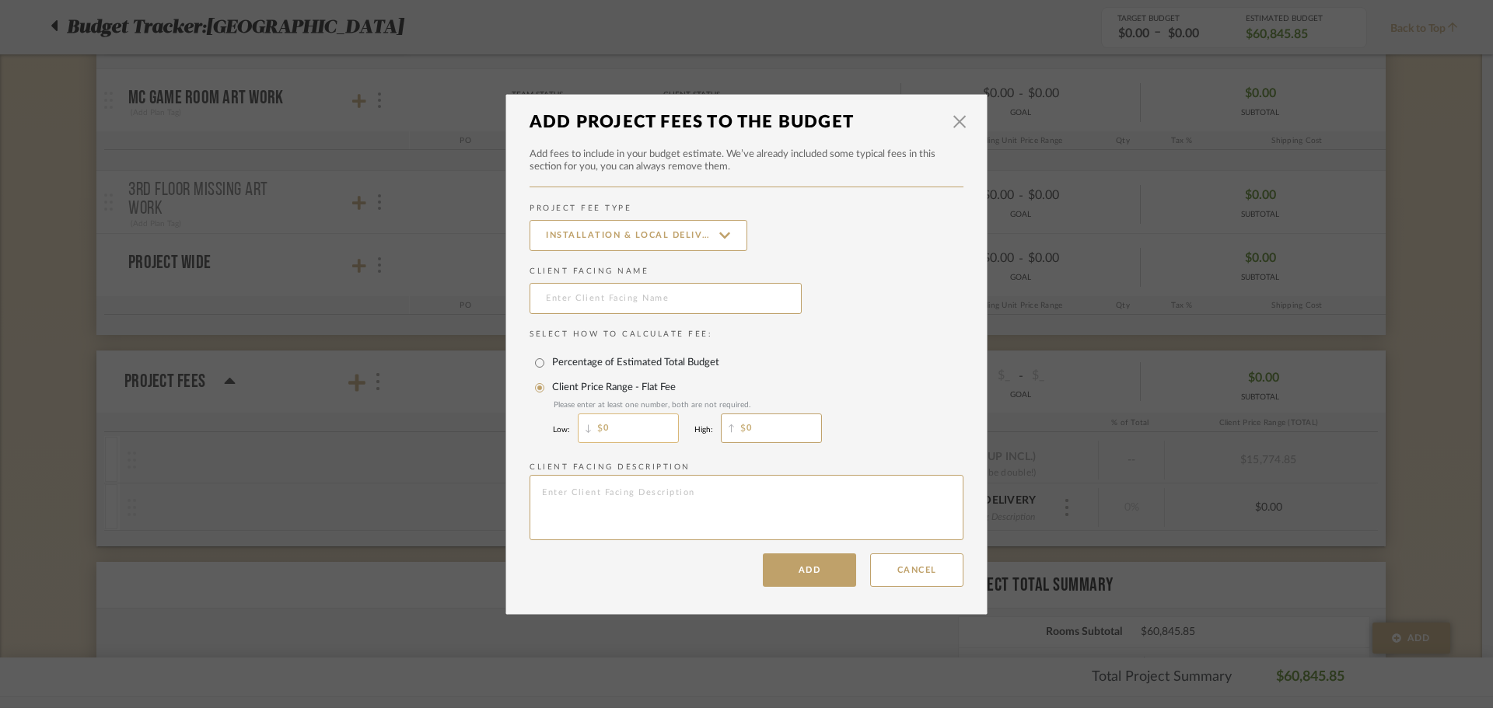
click at [637, 428] on input "0" at bounding box center [628, 429] width 101 height 30
type input "3,662.08"
click at [795, 581] on button "Add" at bounding box center [809, 569] width 93 height 33
click at [773, 435] on input "0" at bounding box center [771, 429] width 101 height 30
drag, startPoint x: 651, startPoint y: 430, endPoint x: 493, endPoint y: 431, distance: 157.8
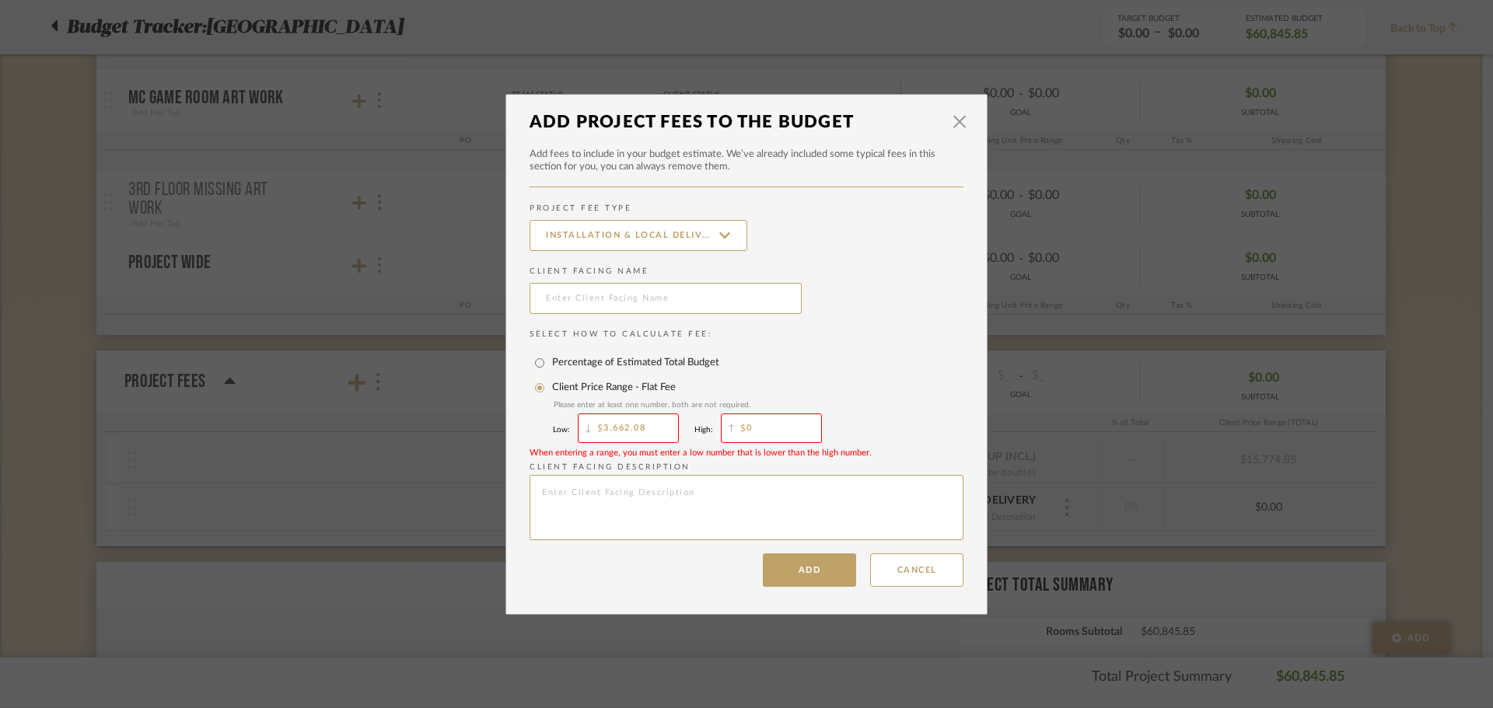
click at [488, 431] on div "× Add Project Fees to the Budget Add fees to include in your budget estimate. W…" at bounding box center [746, 354] width 1493 height 708
click at [782, 439] on input "0" at bounding box center [771, 429] width 101 height 30
paste input "3,662.08"
type input "3,662.08"
click at [792, 569] on button "Add" at bounding box center [809, 569] width 93 height 33
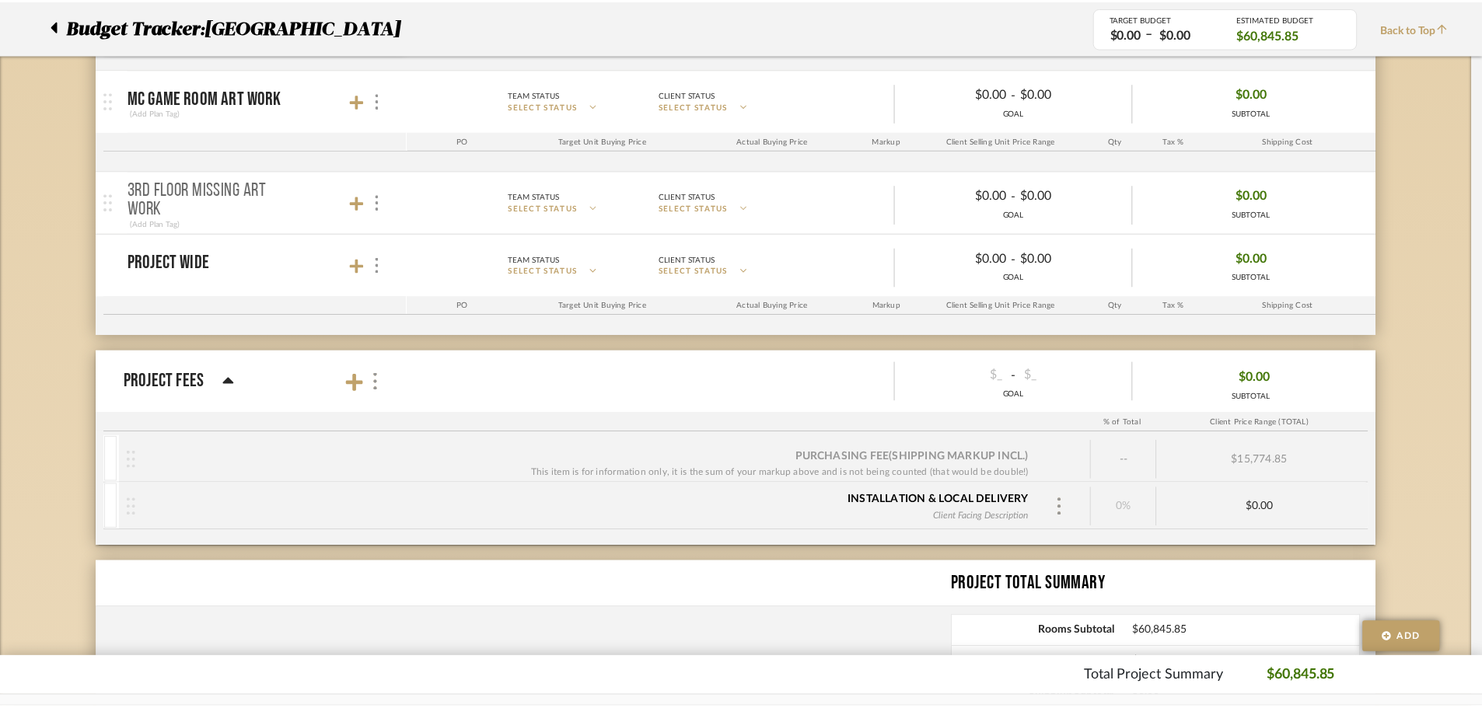
scroll to position [1011, 0]
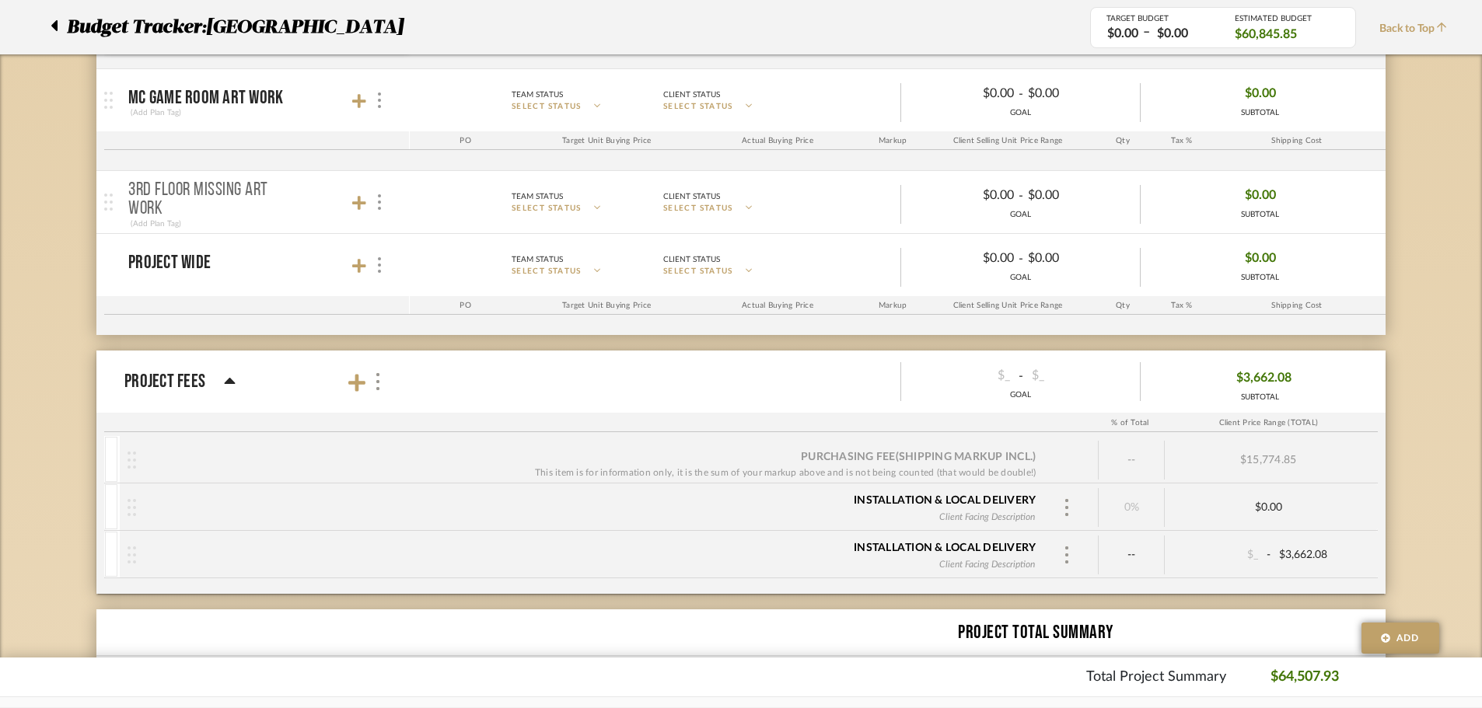
click at [816, 459] on div "Purchasing Fee (Shipping markup incl.)" at bounding box center [918, 457] width 235 height 16
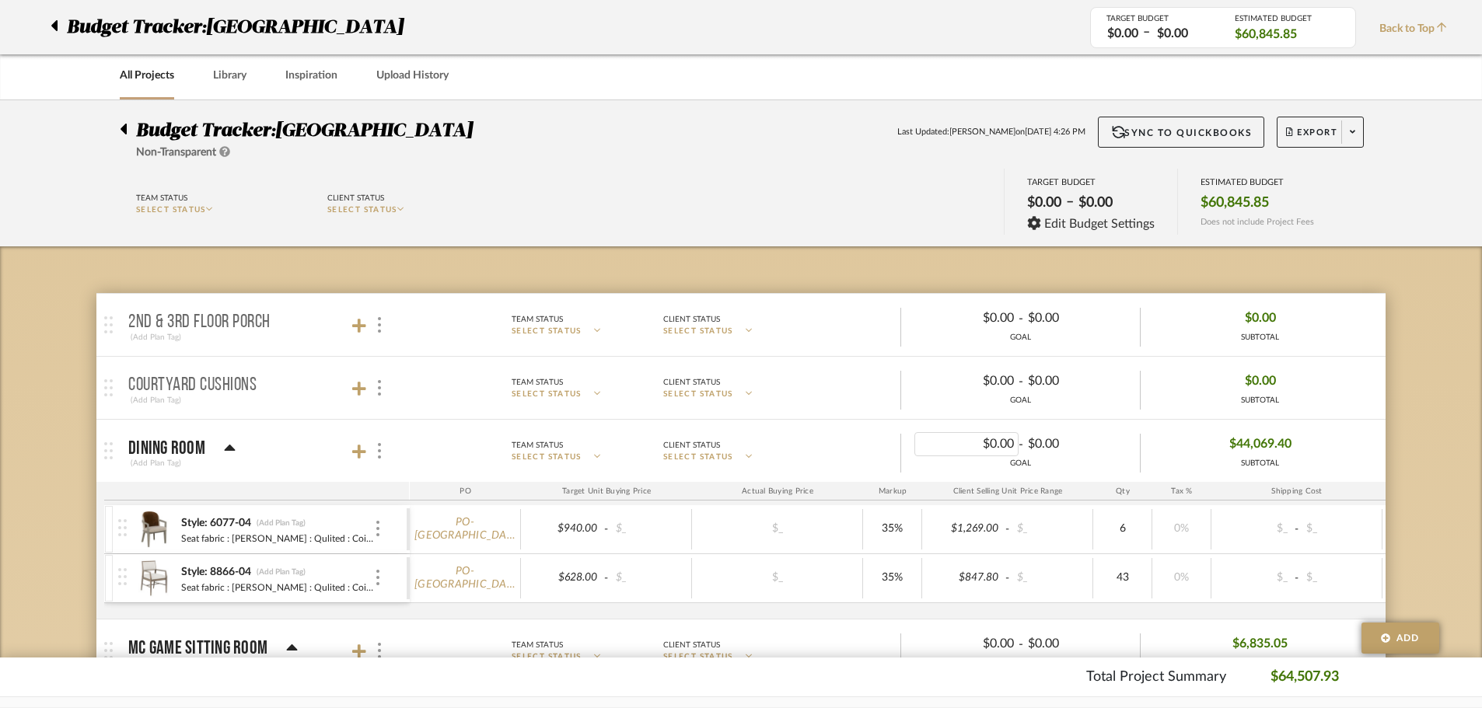
scroll to position [0, 0]
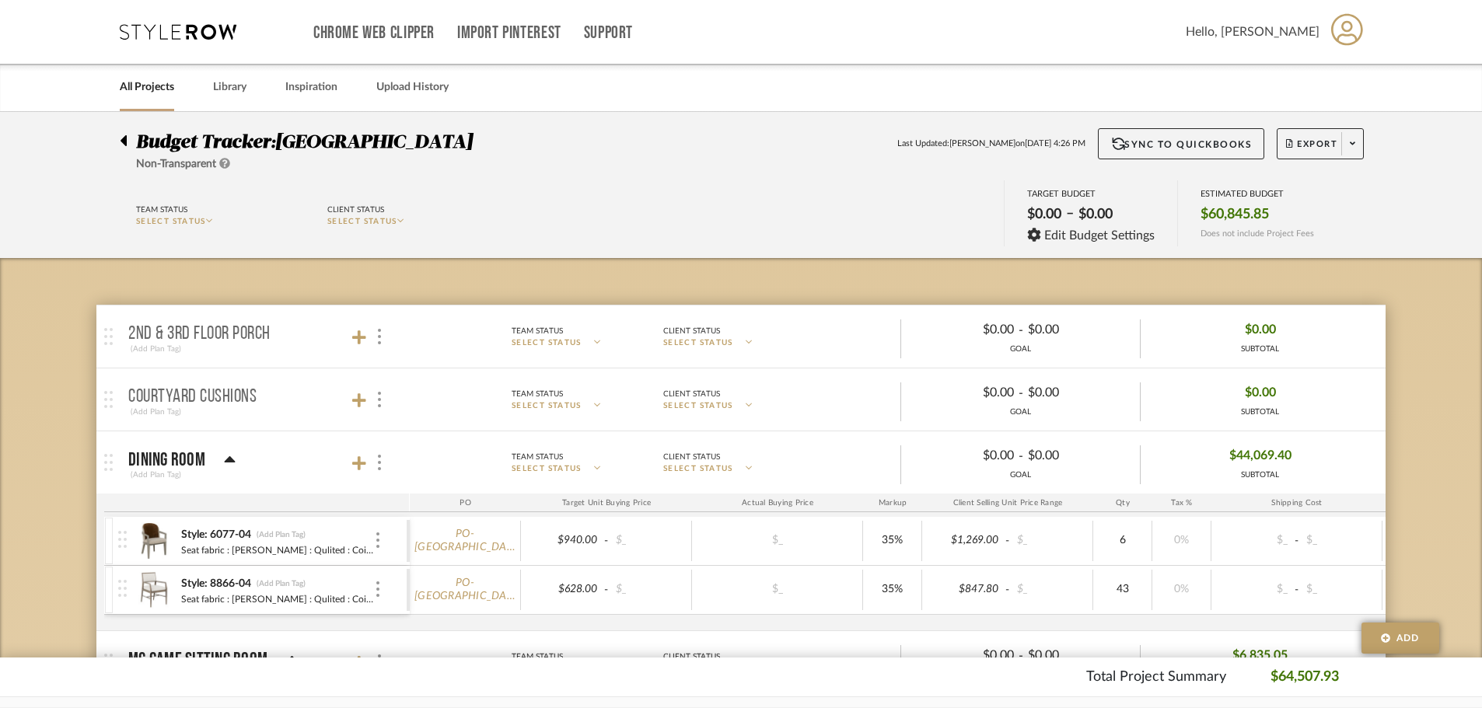
click at [124, 141] on icon at bounding box center [123, 140] width 6 height 11
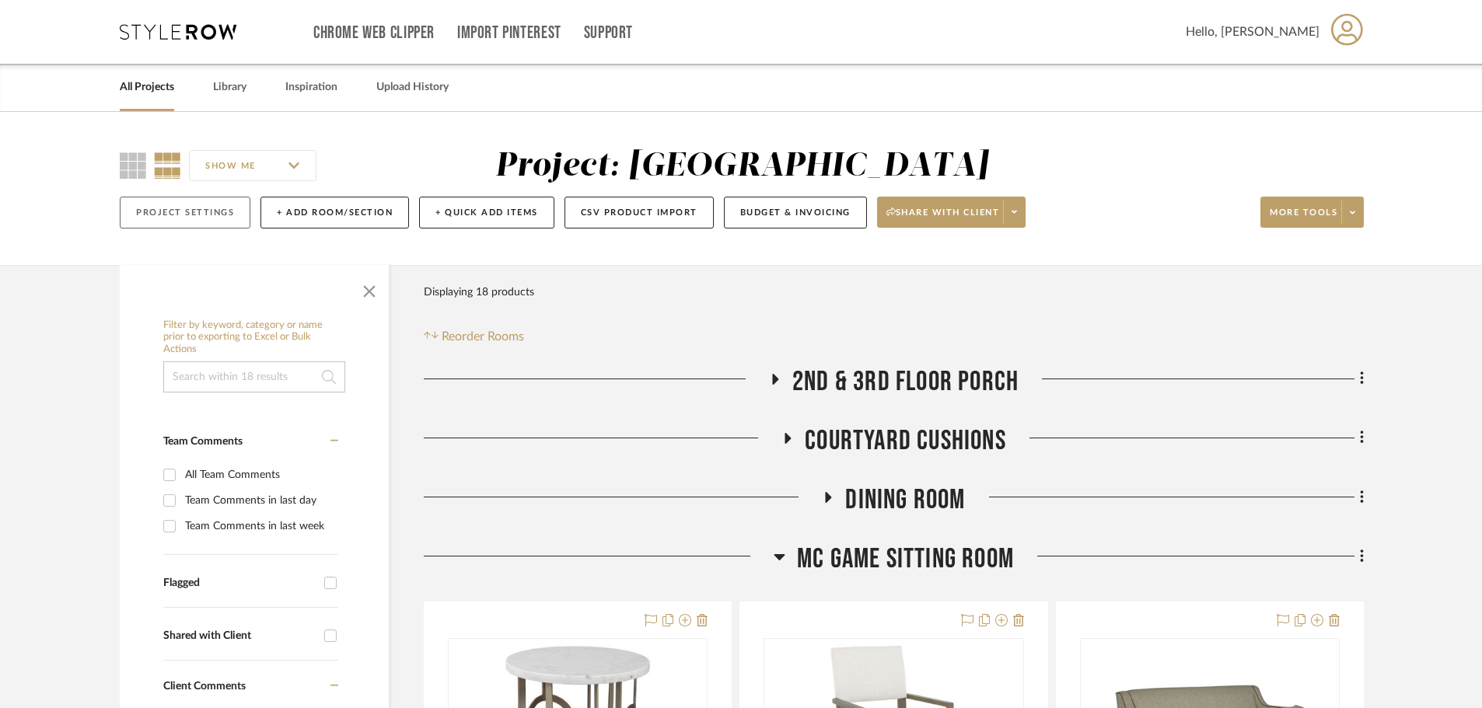
click at [179, 206] on button "Project Settings" at bounding box center [185, 213] width 131 height 32
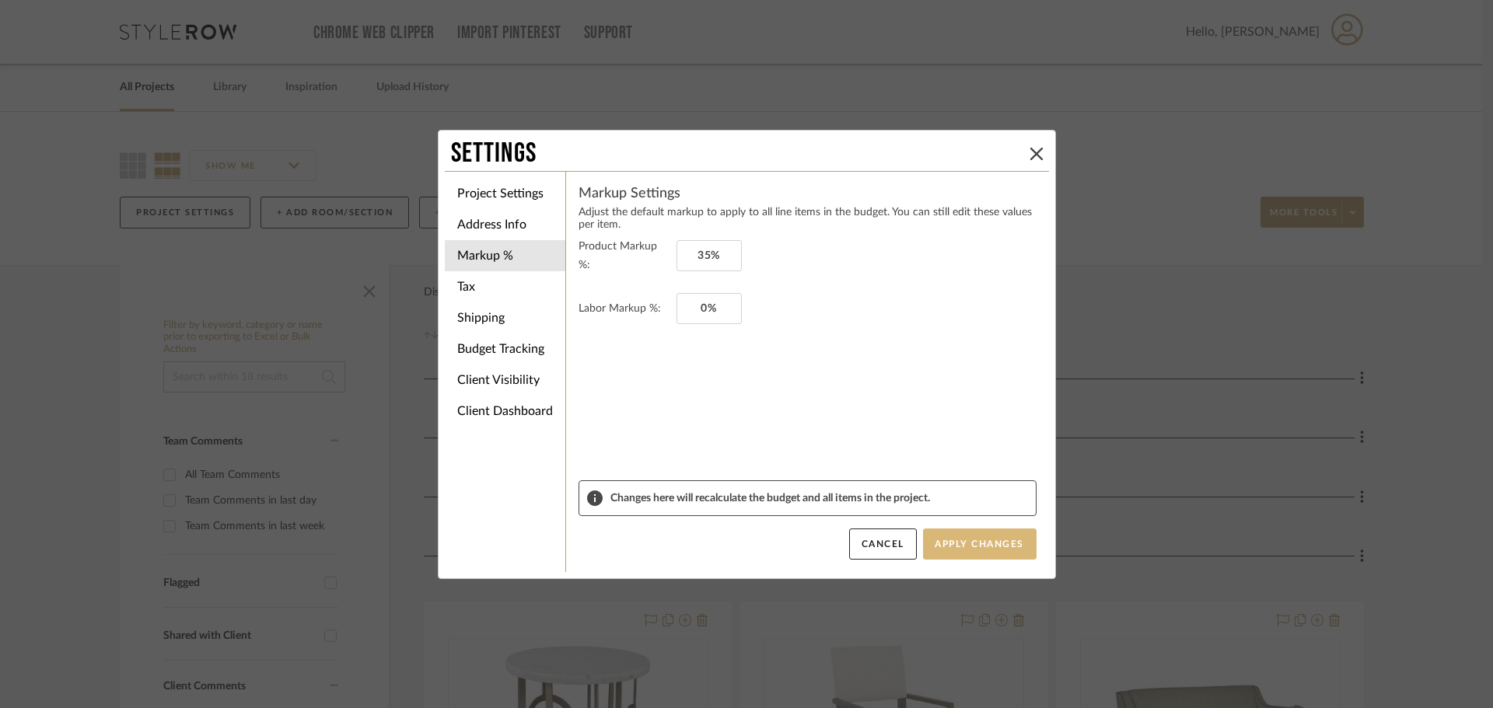
click at [948, 537] on button "Apply Changes" at bounding box center [979, 544] width 113 height 31
click at [1030, 156] on icon at bounding box center [1036, 154] width 12 height 12
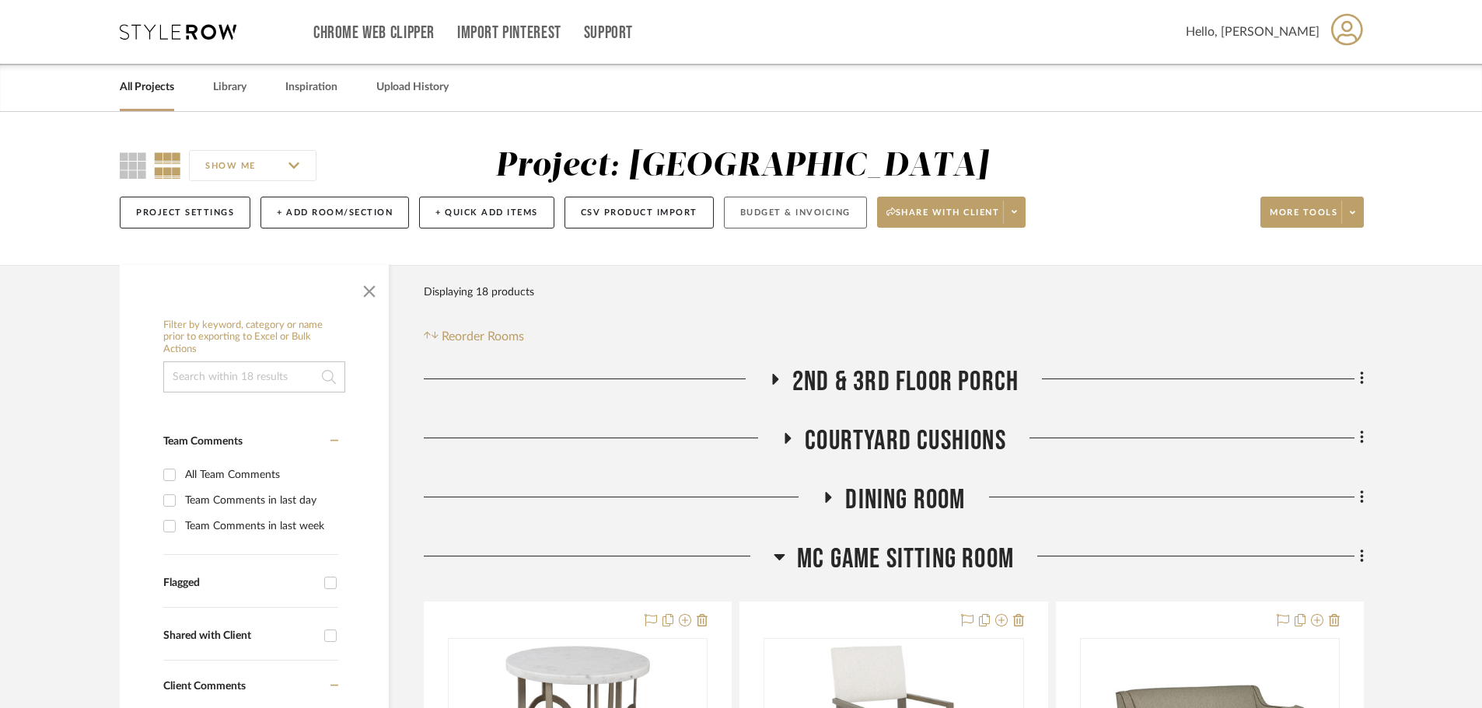
click at [794, 219] on button "Budget & Invoicing" at bounding box center [795, 213] width 143 height 32
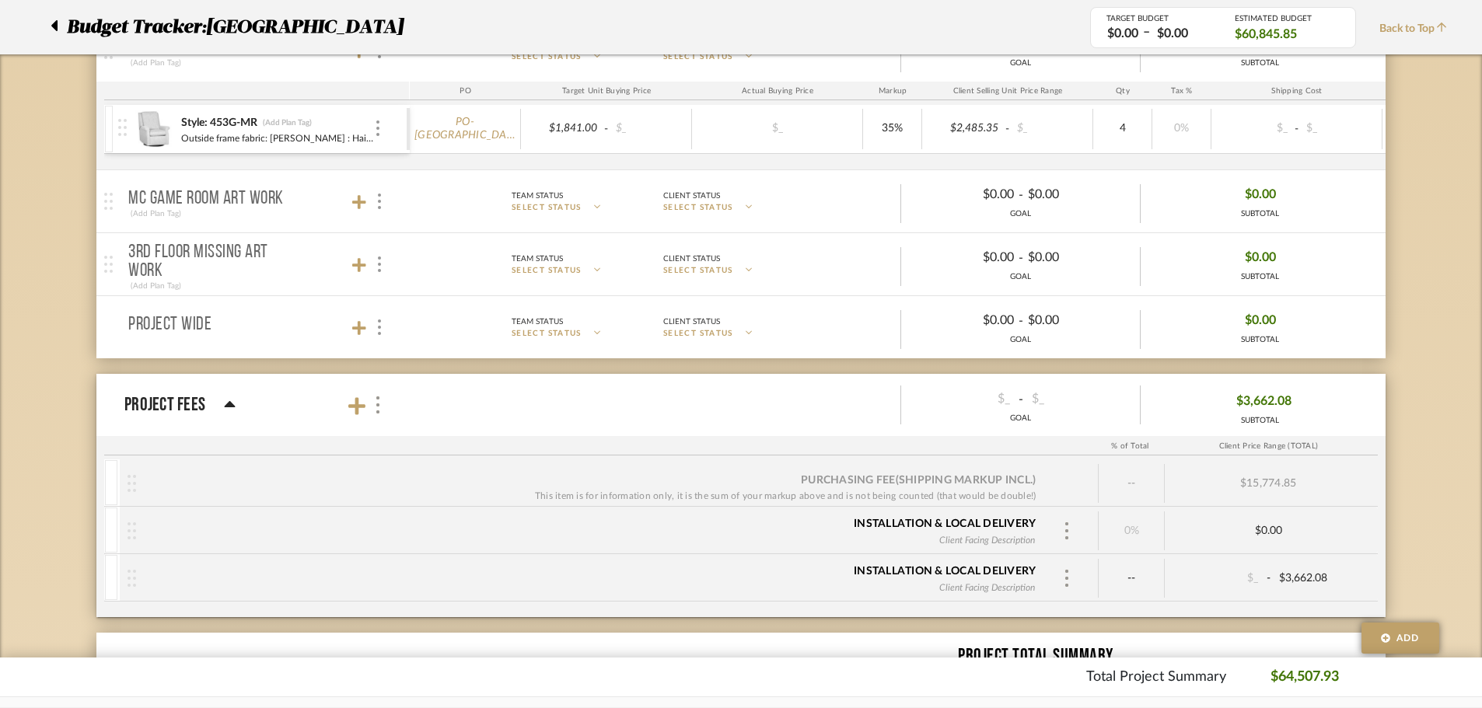
scroll to position [933, 0]
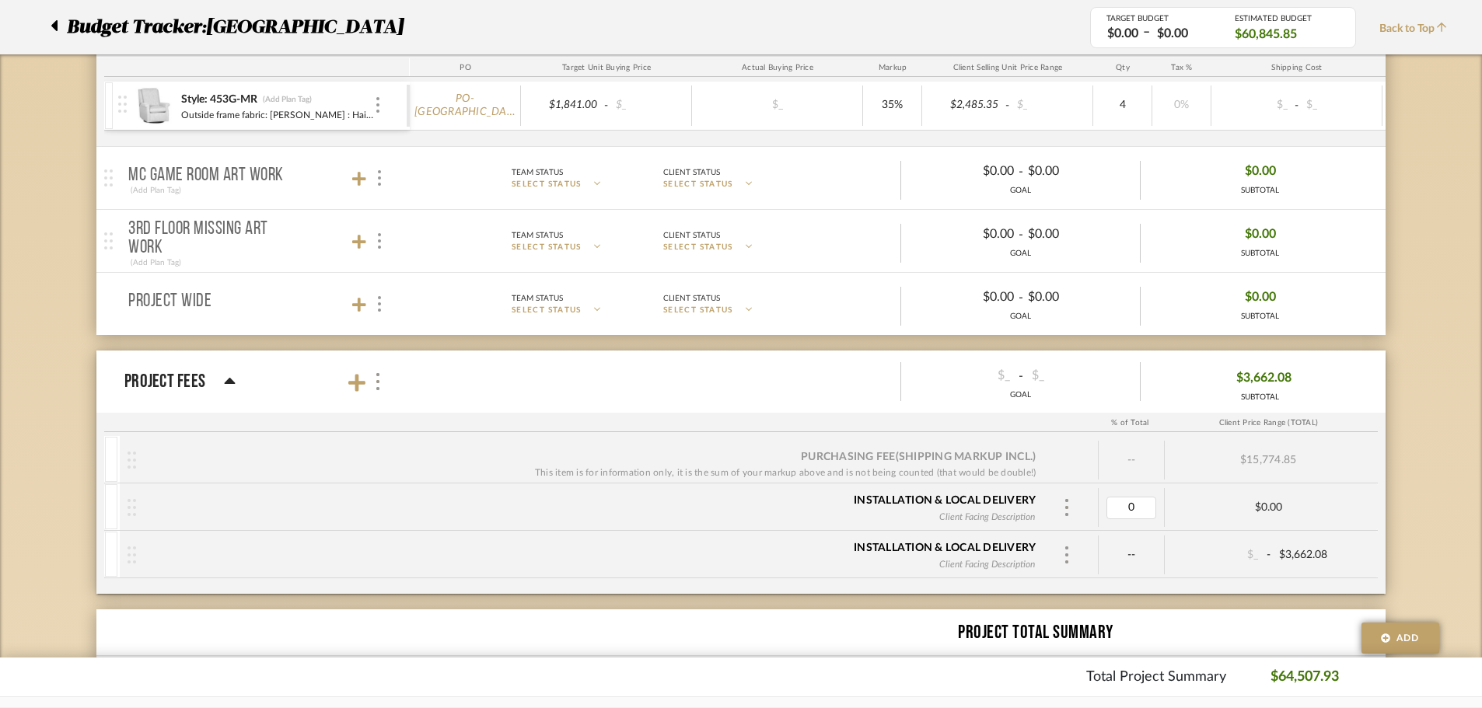
type input "5"
click at [820, 558] on div "Installation & Local Delivery Client Facing Description" at bounding box center [589, 555] width 907 height 48
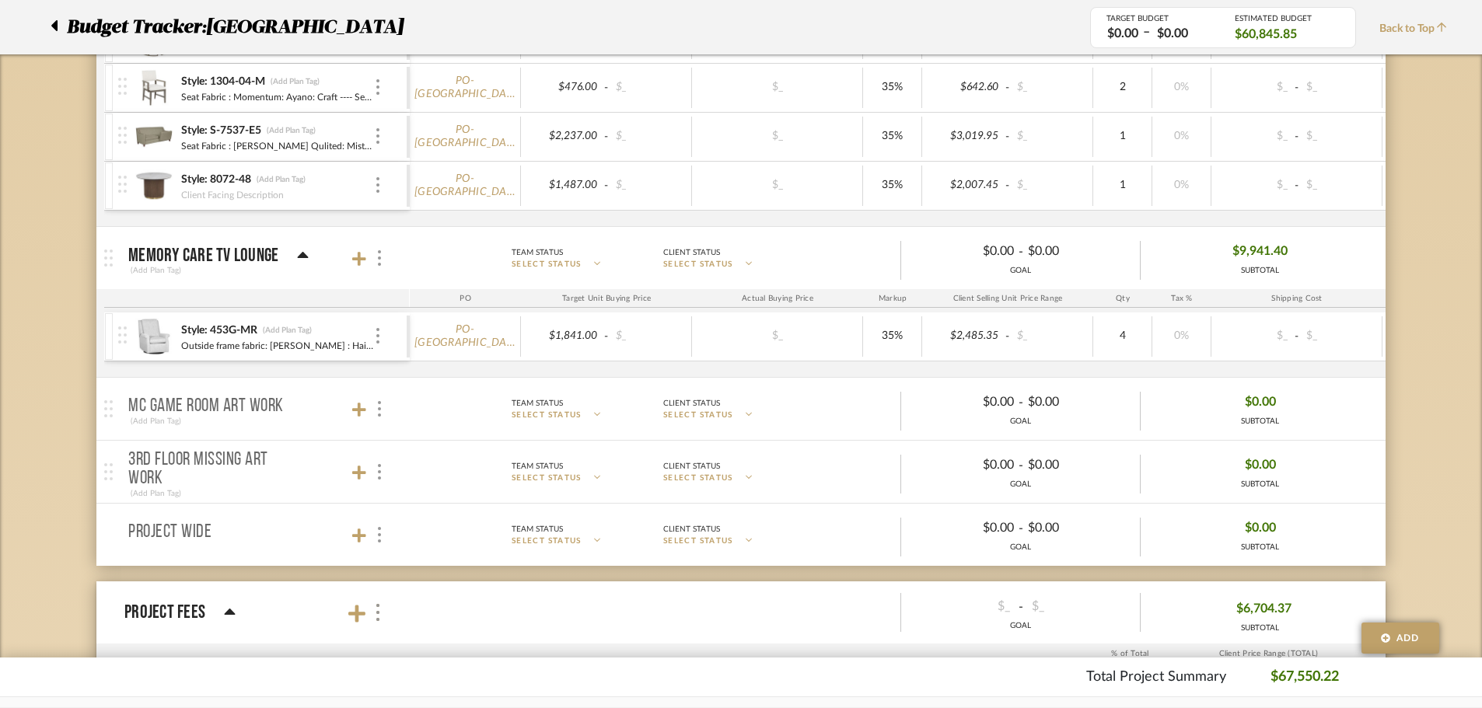
scroll to position [698, 0]
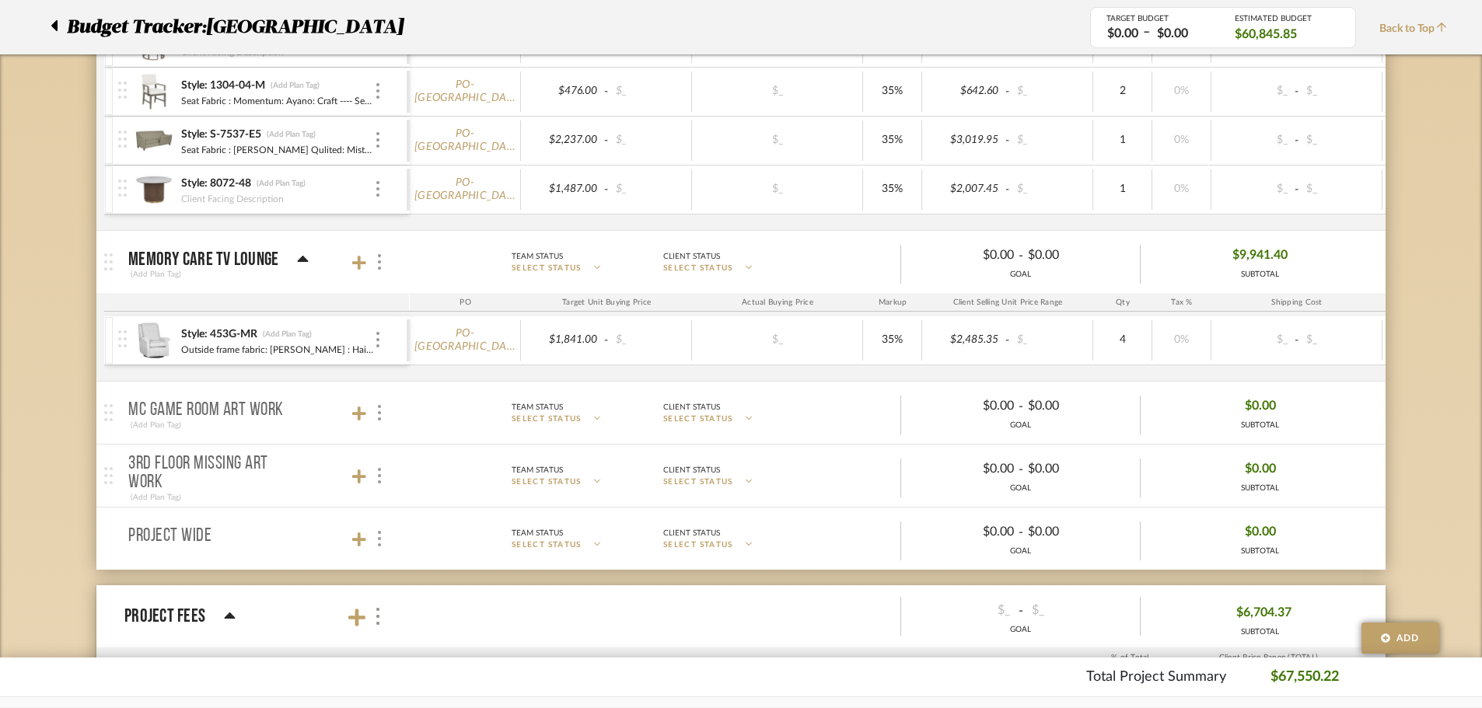
click at [311, 257] on mat-panel-title "Memory Care TV Lounge (Add Plan Tag)" at bounding box center [265, 262] width 274 height 38
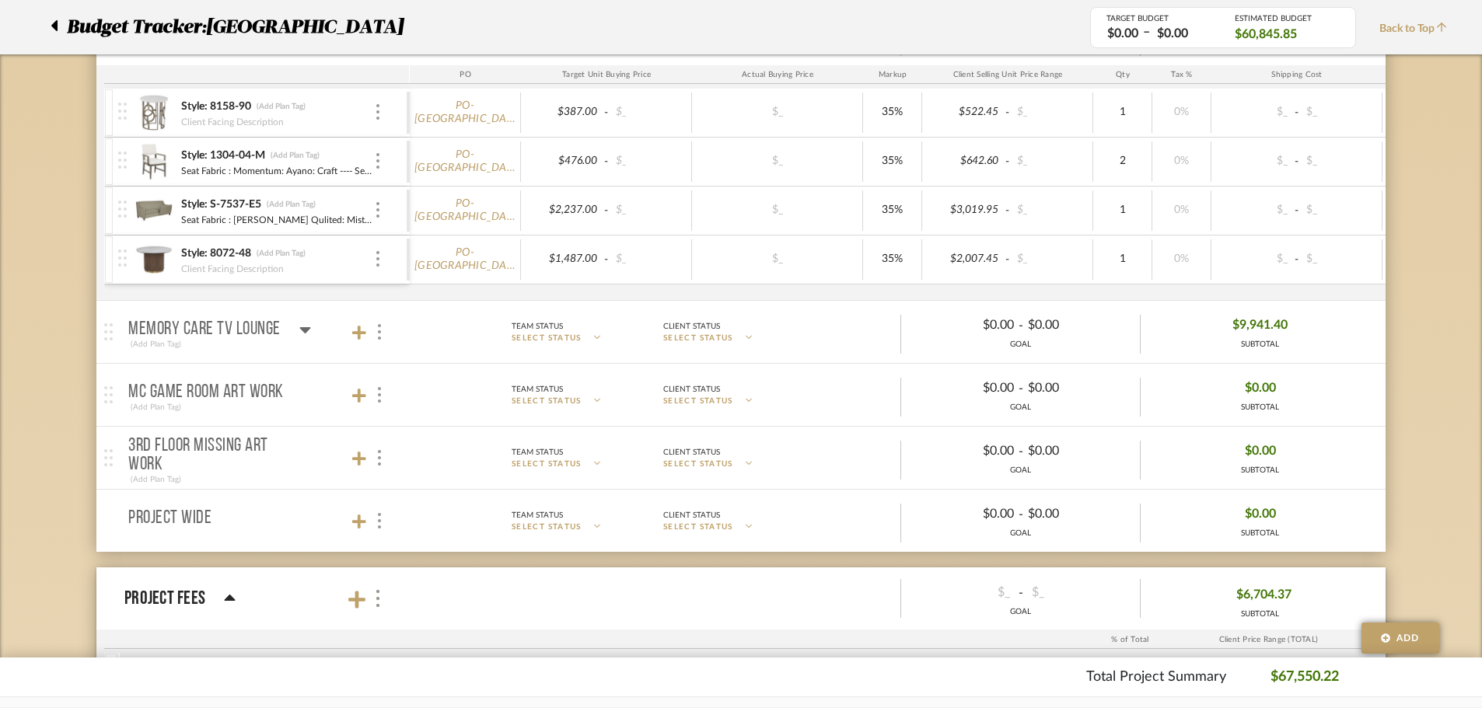
scroll to position [465, 0]
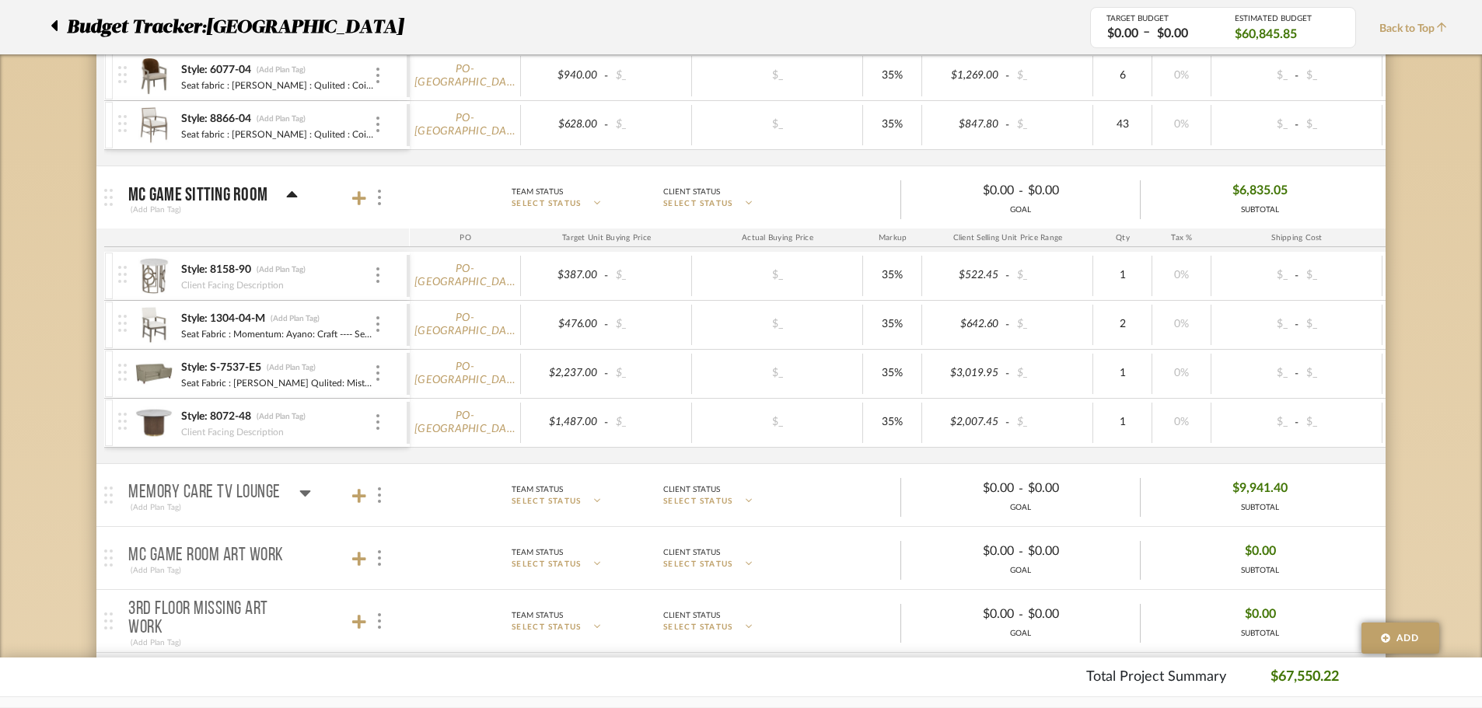
click at [286, 192] on icon at bounding box center [292, 195] width 12 height 19
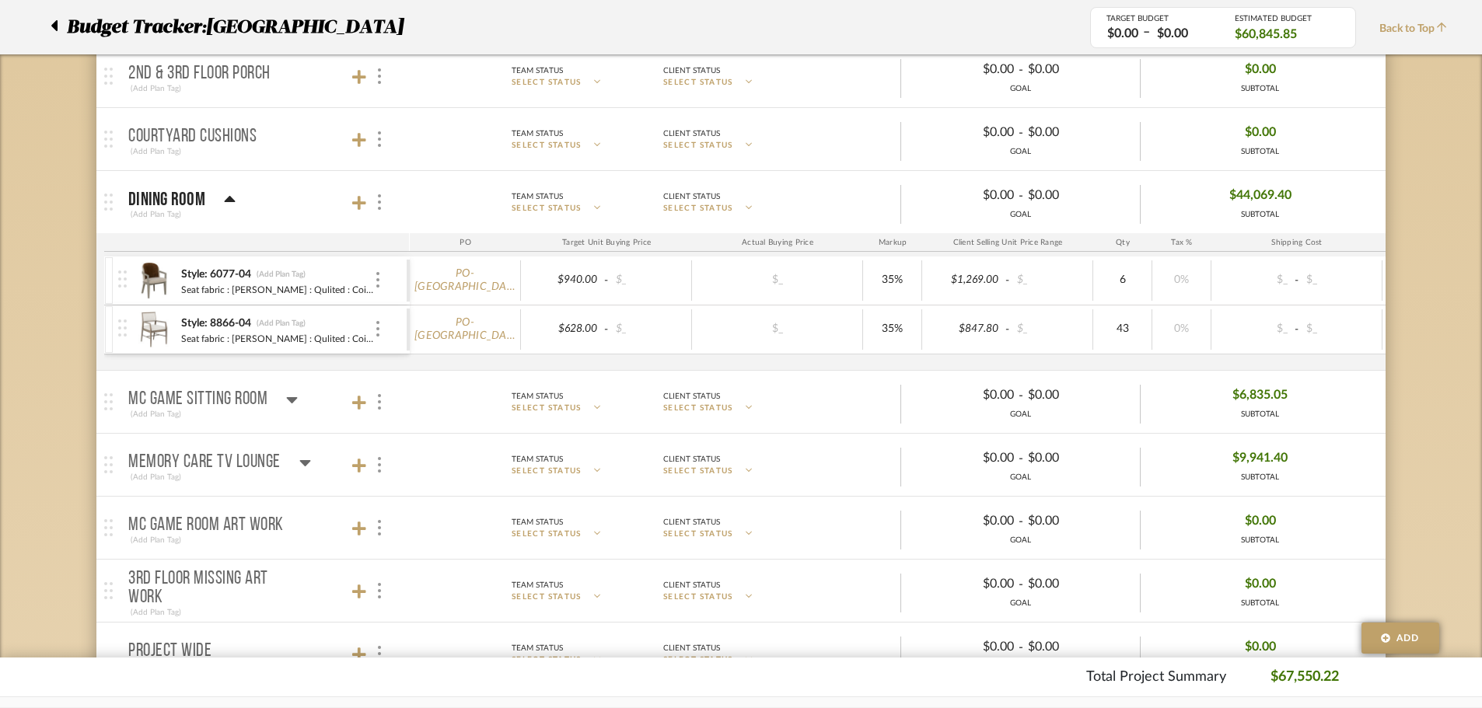
scroll to position [154, 0]
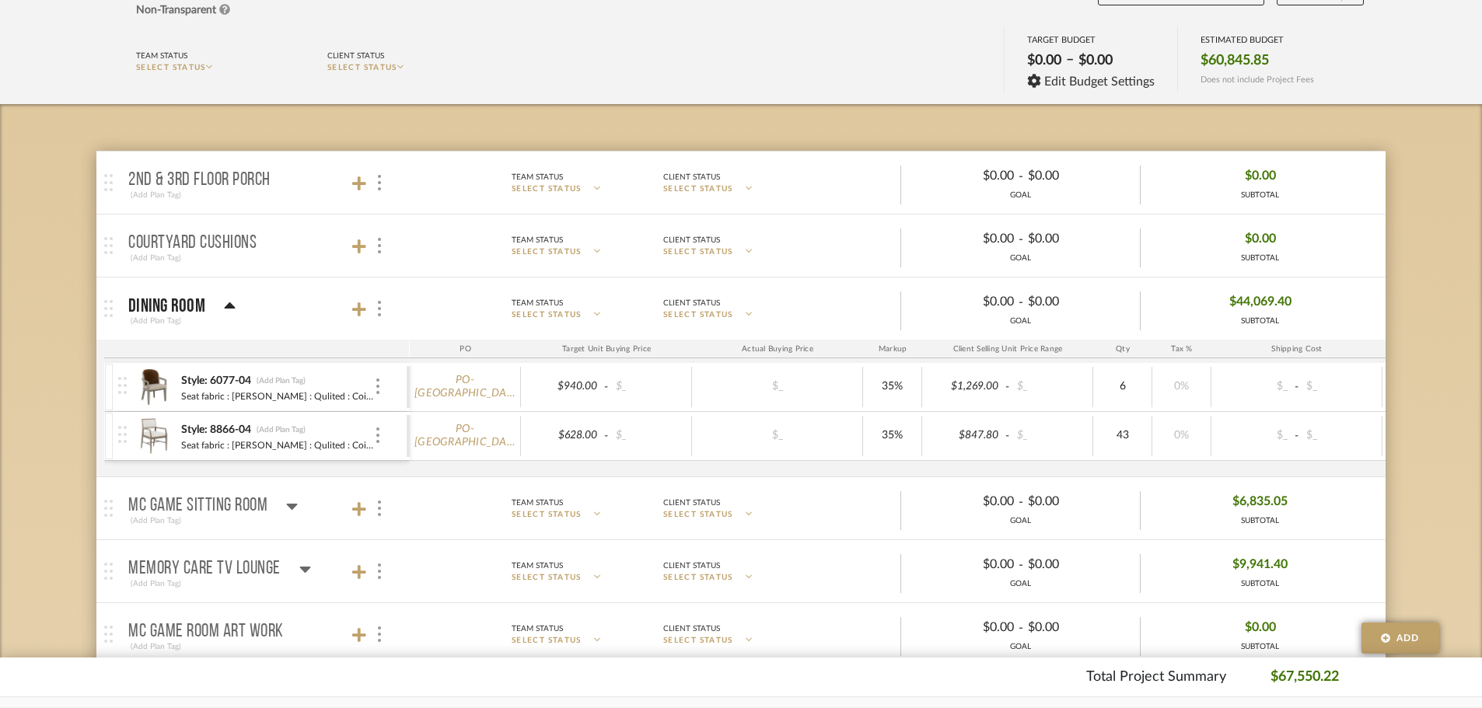
click at [231, 301] on icon at bounding box center [230, 306] width 12 height 19
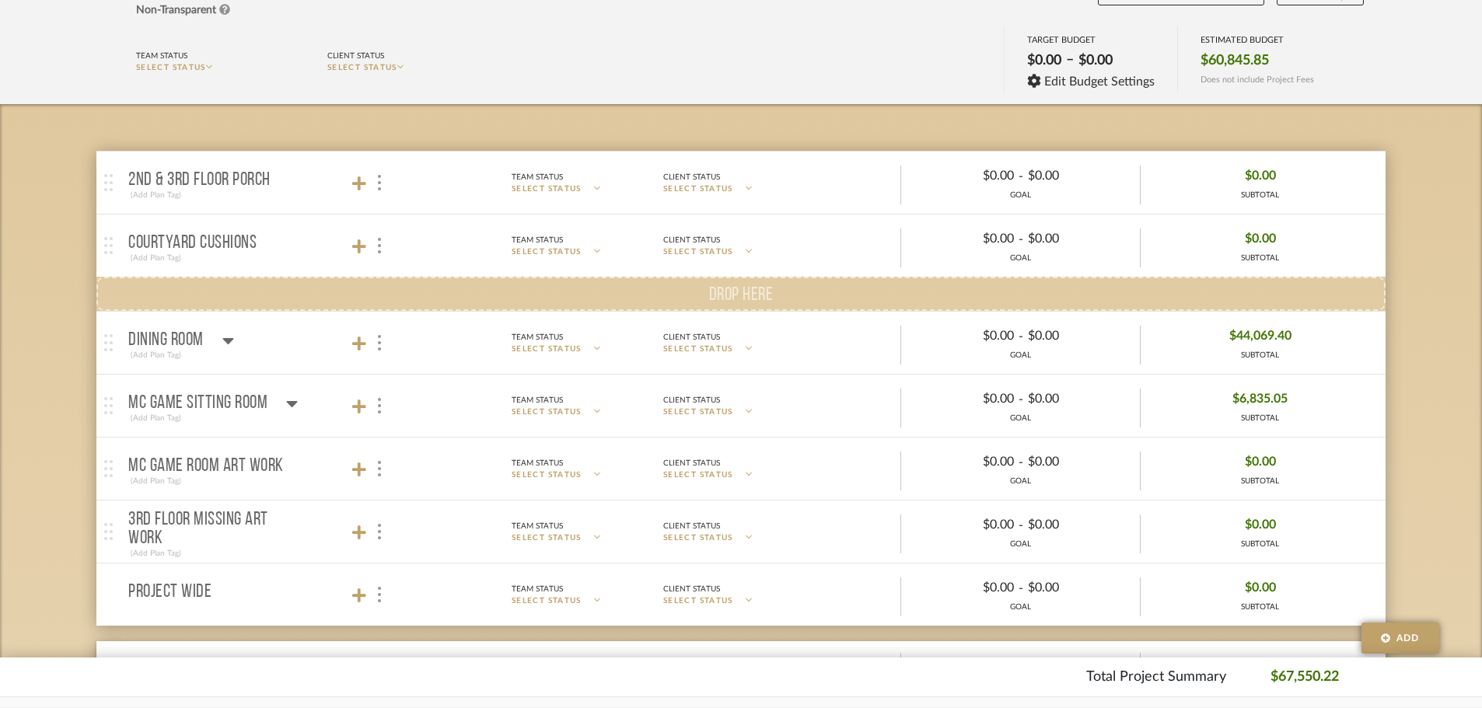
drag, startPoint x: 110, startPoint y: 442, endPoint x: 106, endPoint y: 285, distance: 156.3
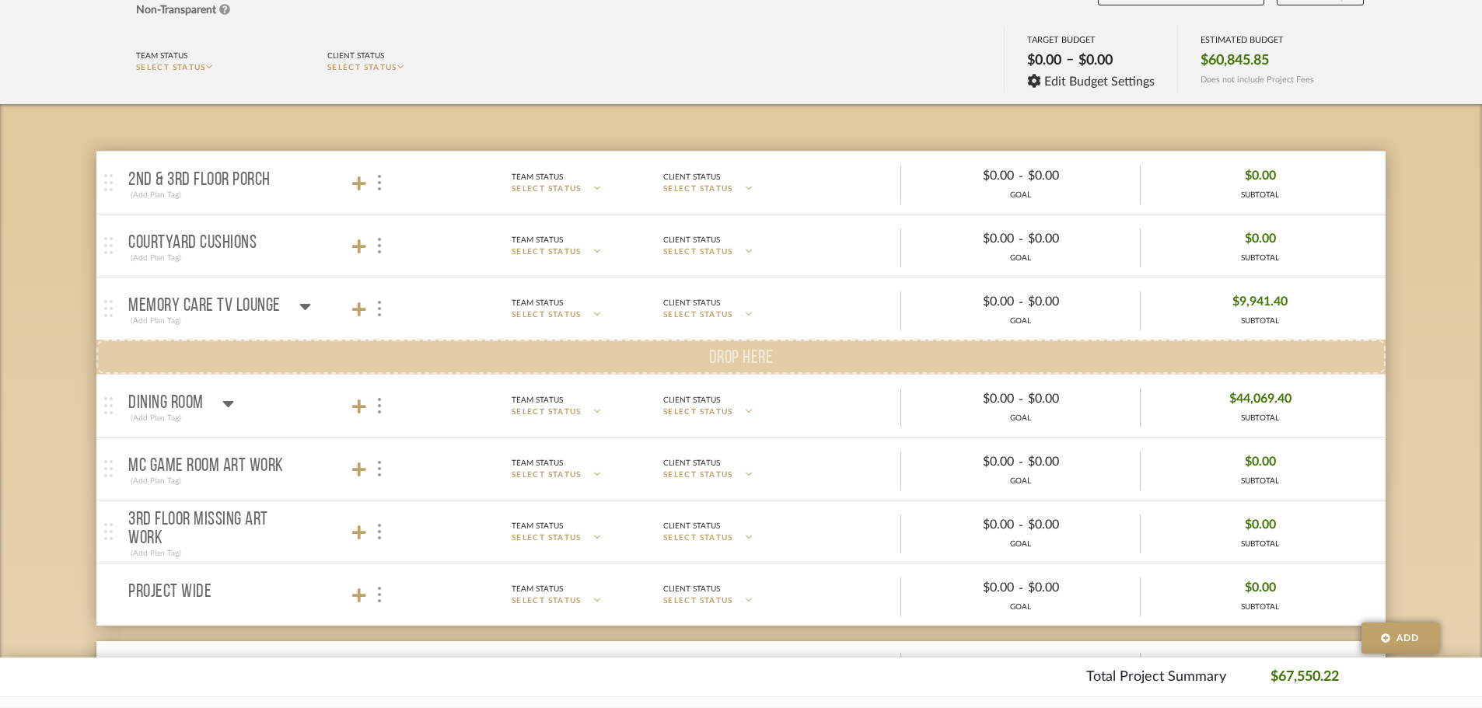
drag, startPoint x: 111, startPoint y: 445, endPoint x: 115, endPoint y: 350, distance: 95.7
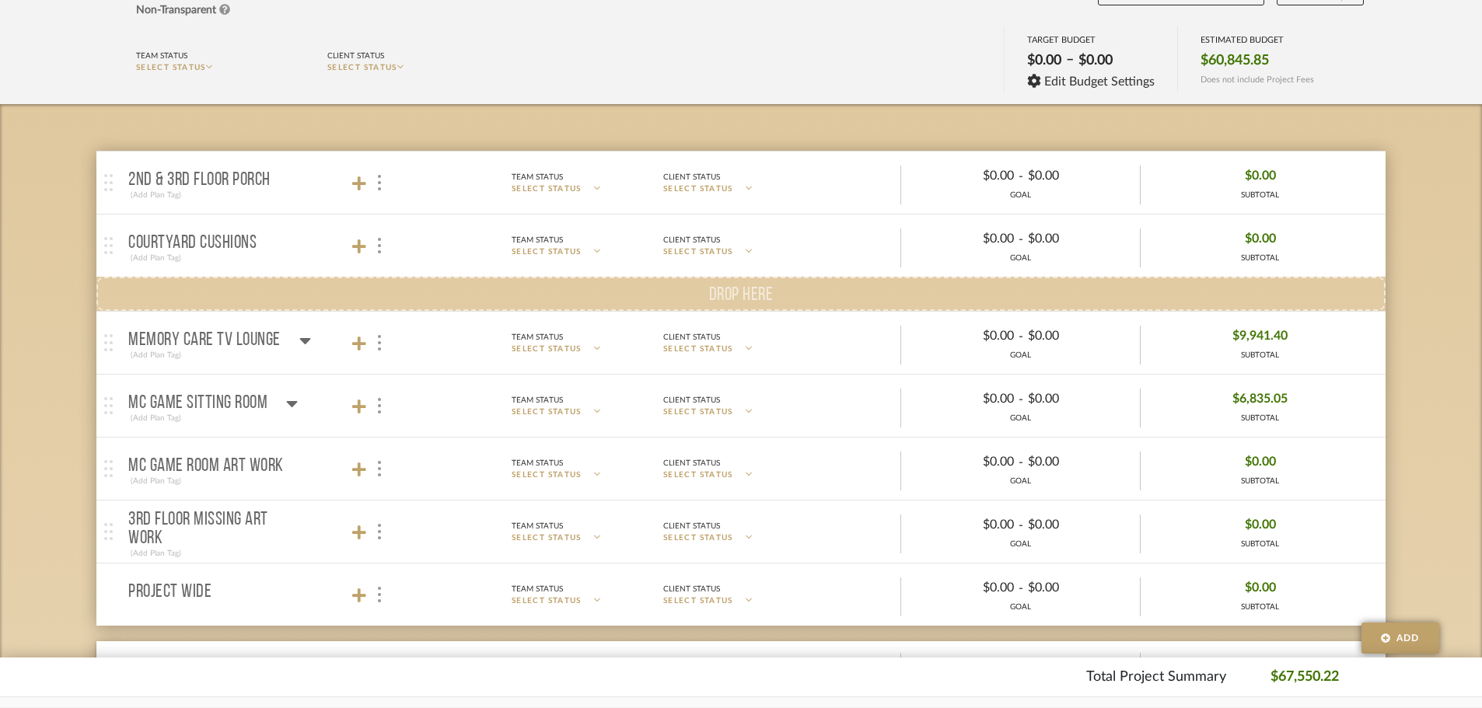
drag, startPoint x: 108, startPoint y: 442, endPoint x: 117, endPoint y: 278, distance: 164.2
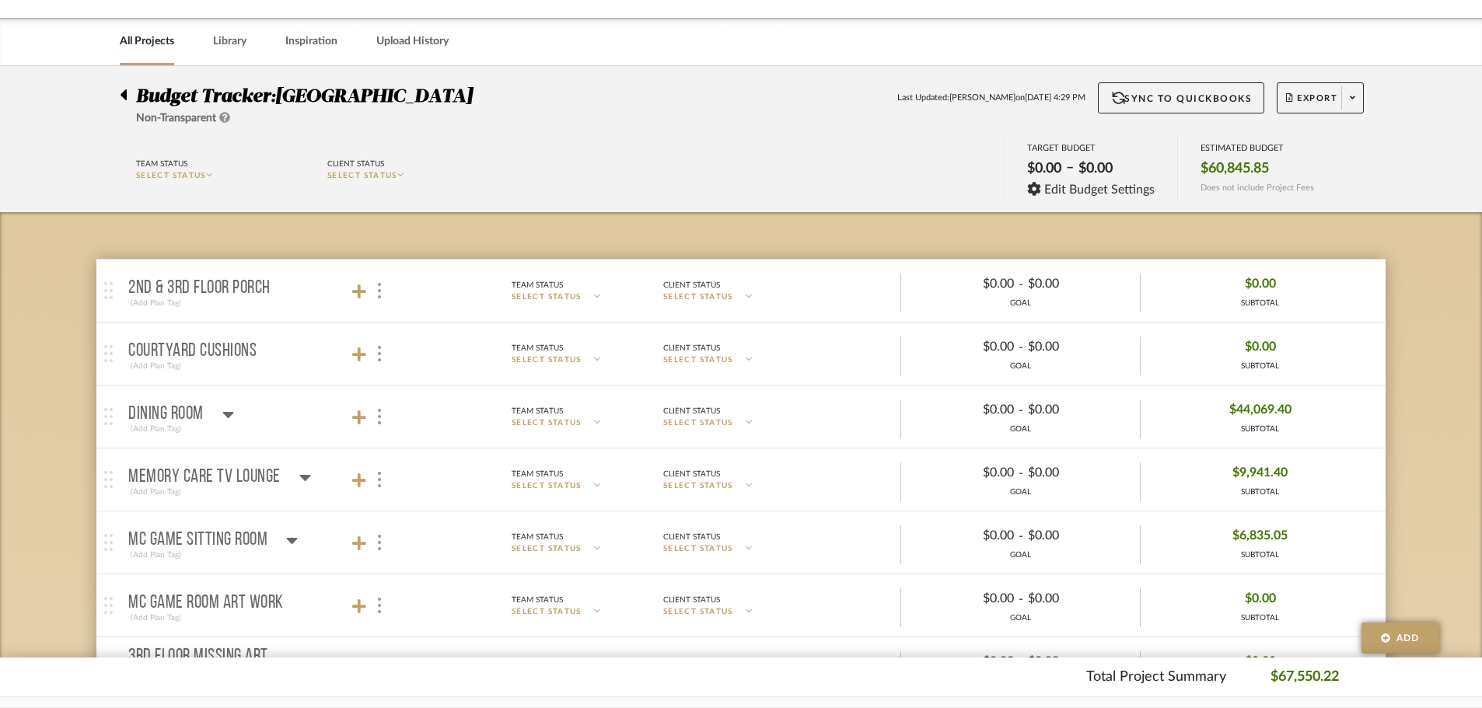
scroll to position [0, 0]
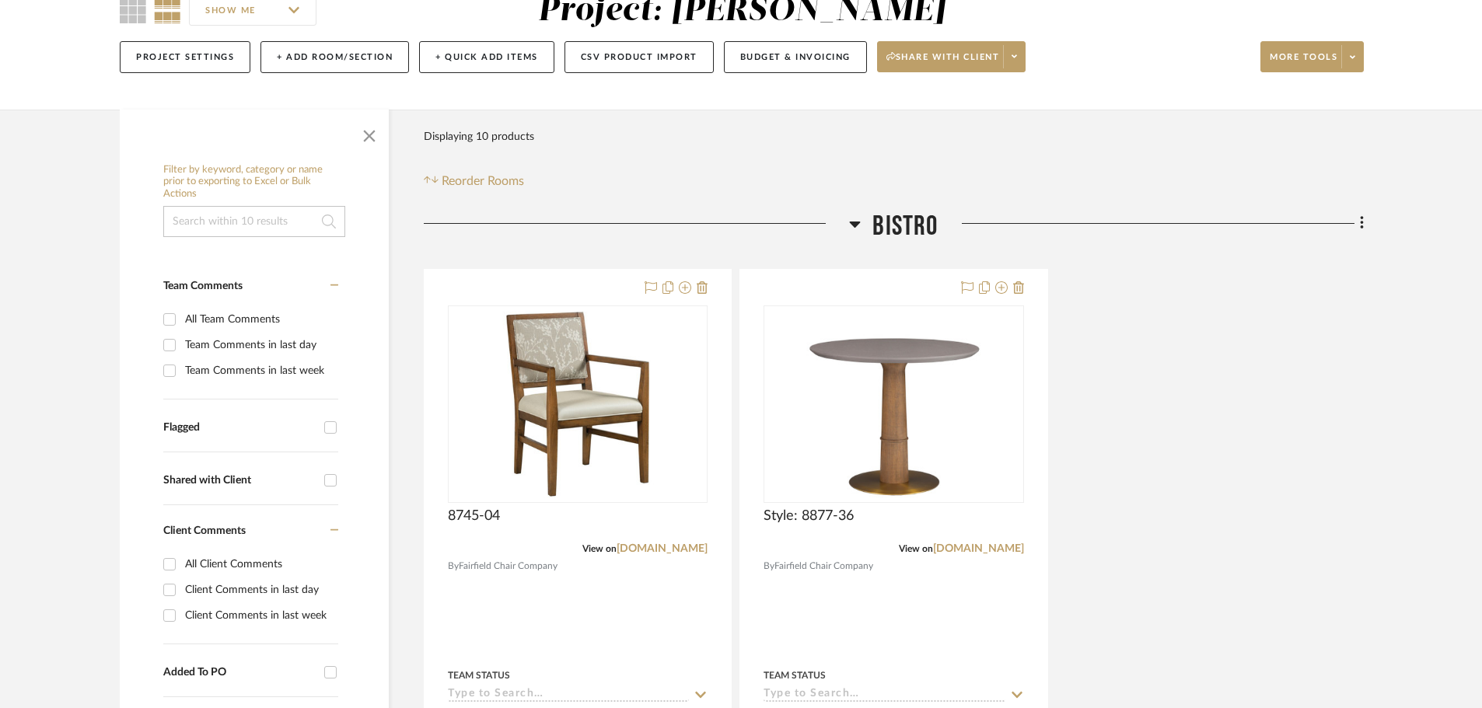
scroll to position [155, 0]
click at [854, 227] on icon at bounding box center [855, 224] width 12 height 19
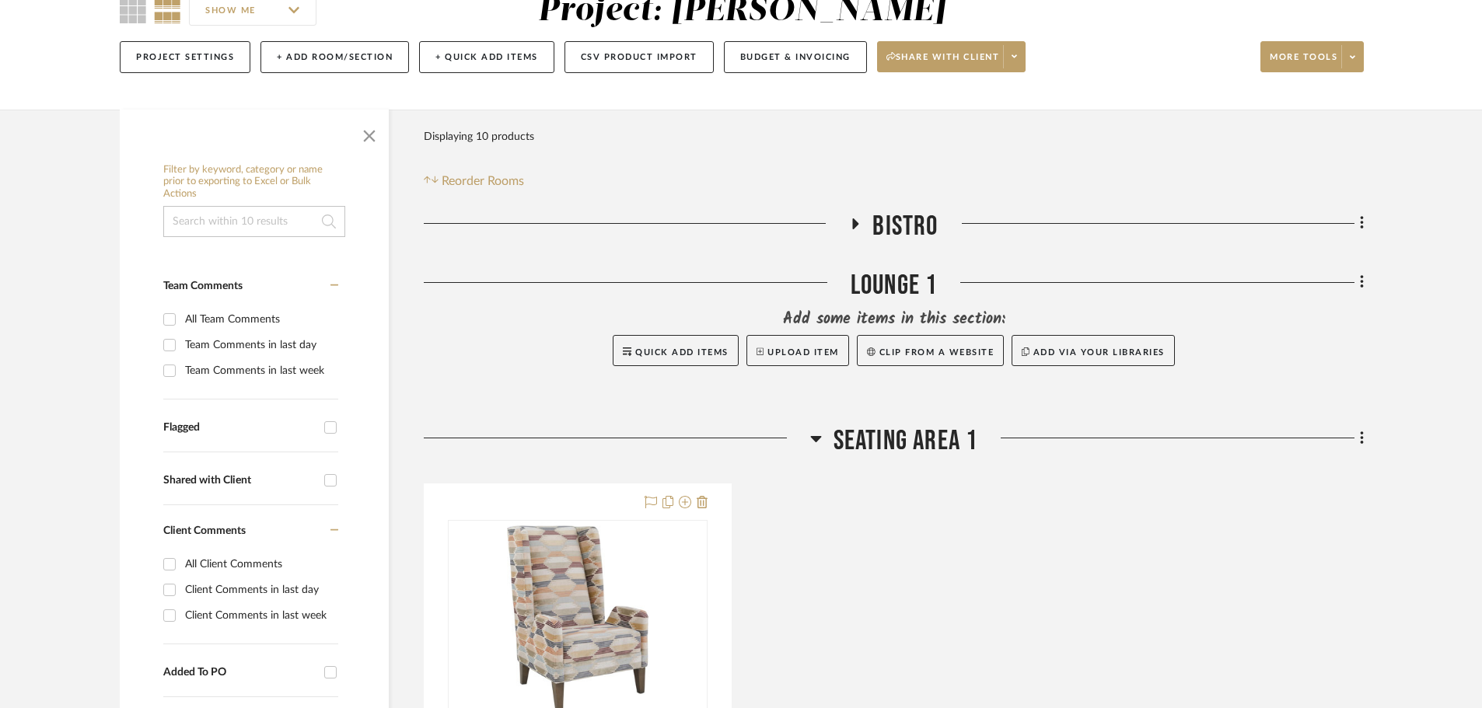
click at [823, 436] on h3 "Seating area 1" at bounding box center [894, 440] width 168 height 33
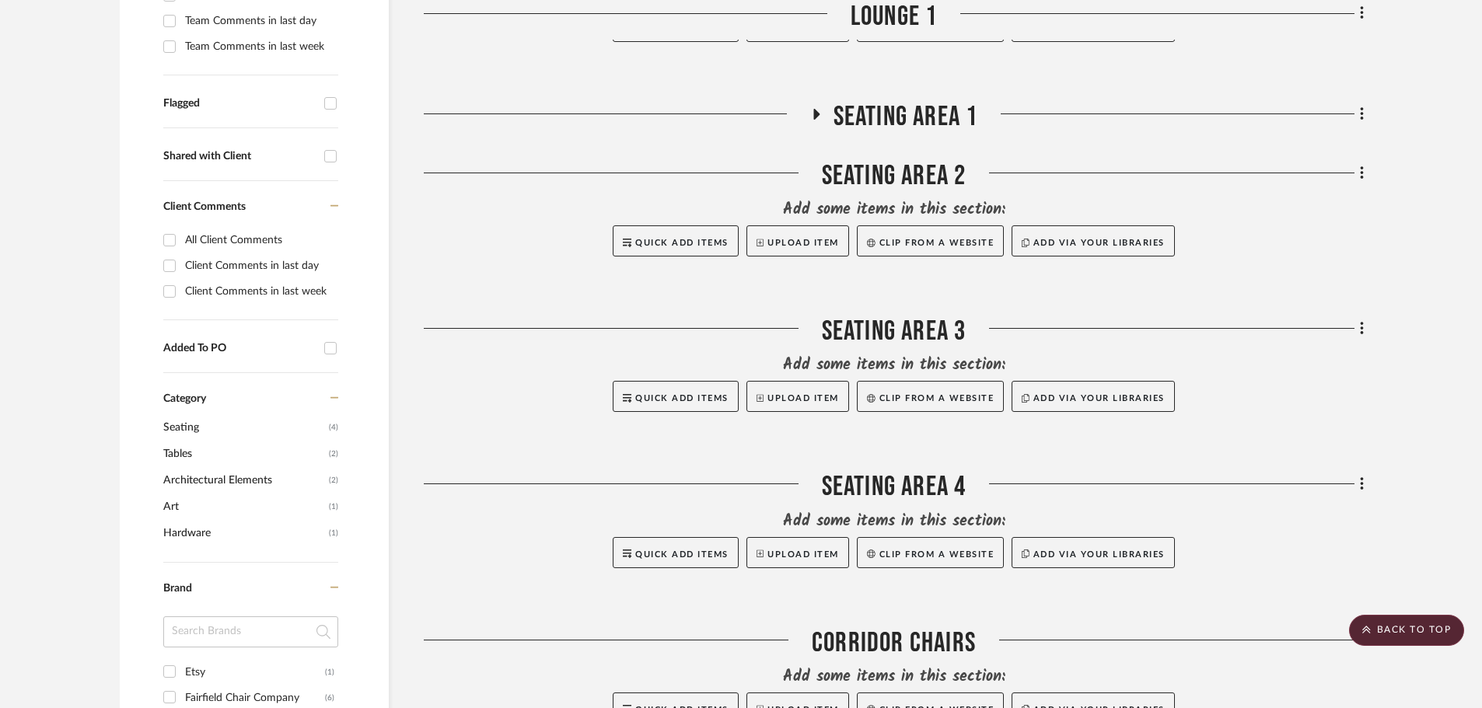
scroll to position [622, 0]
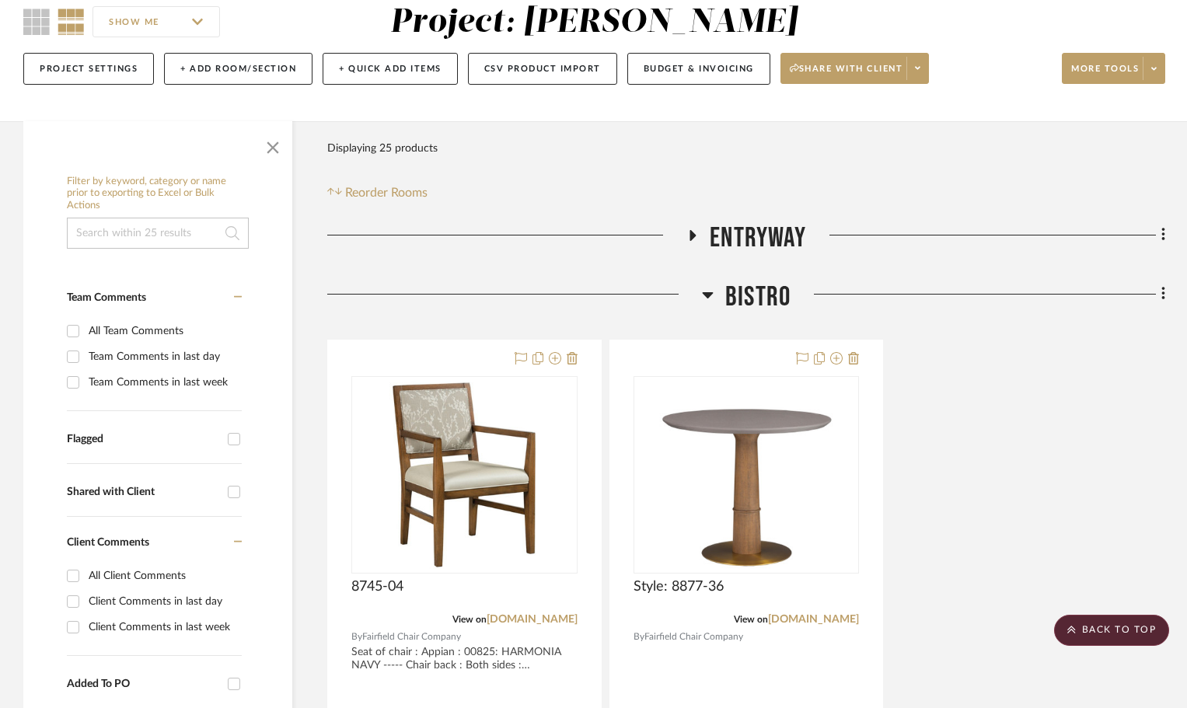
scroll to position [131, 0]
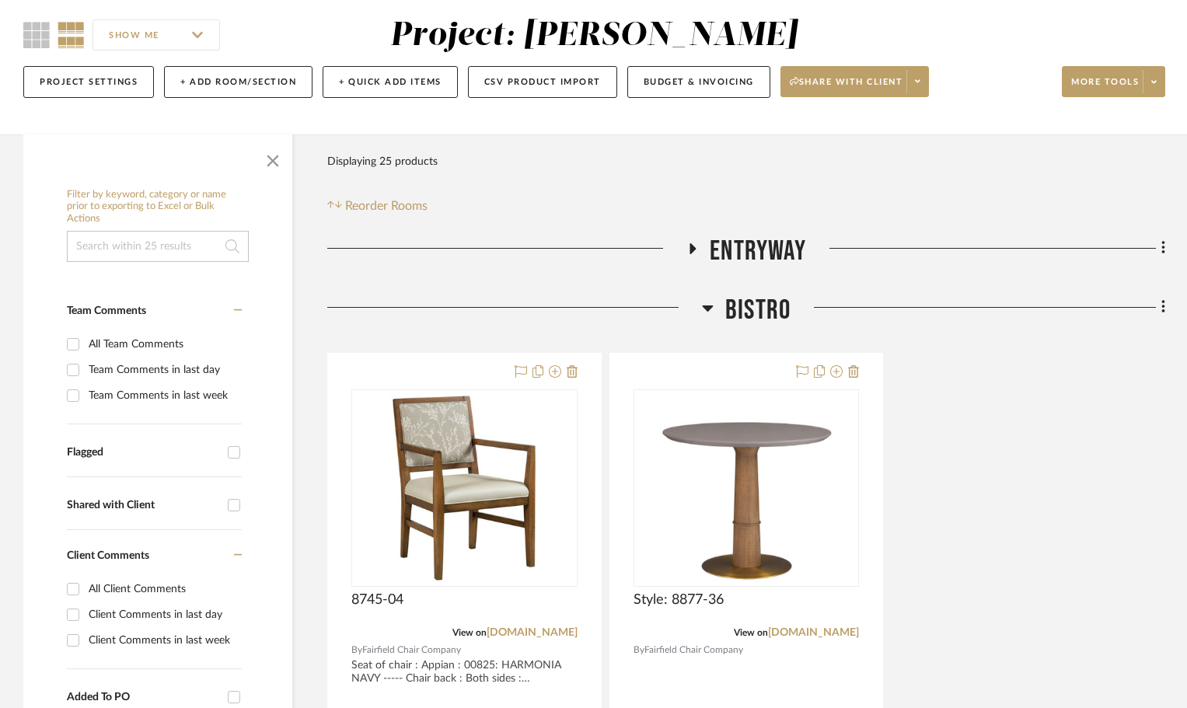
click at [709, 306] on icon at bounding box center [707, 309] width 11 height 6
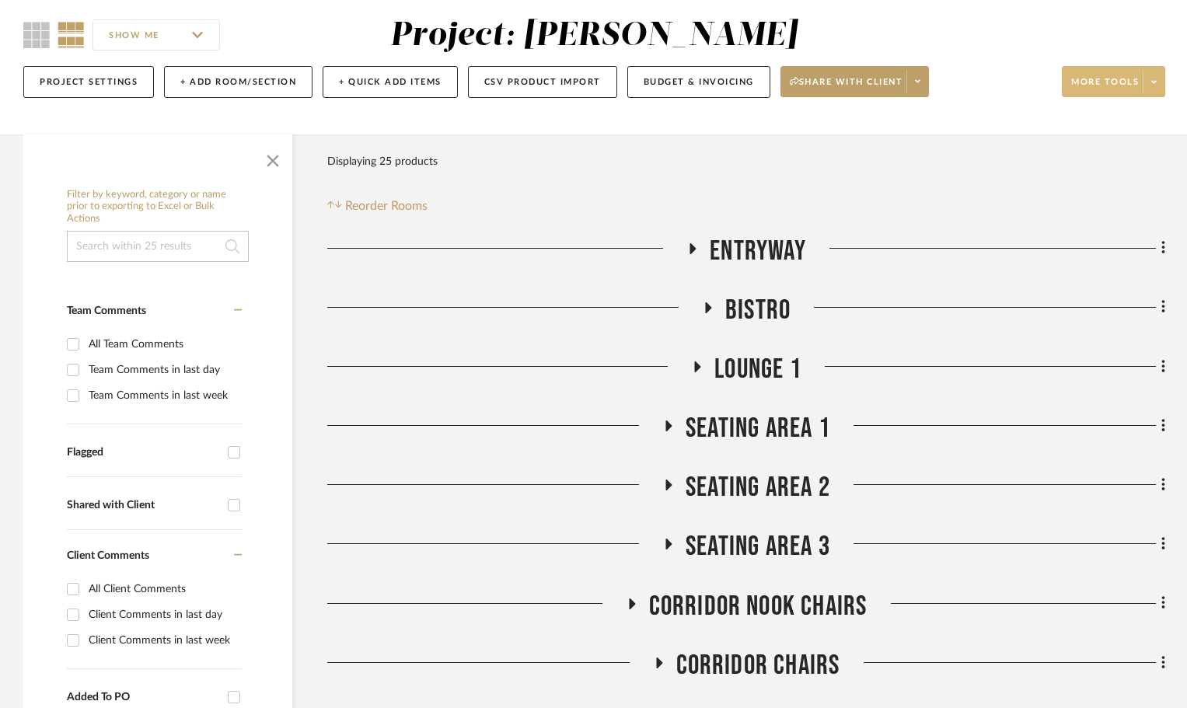
click at [1157, 85] on span at bounding box center [1154, 81] width 22 height 23
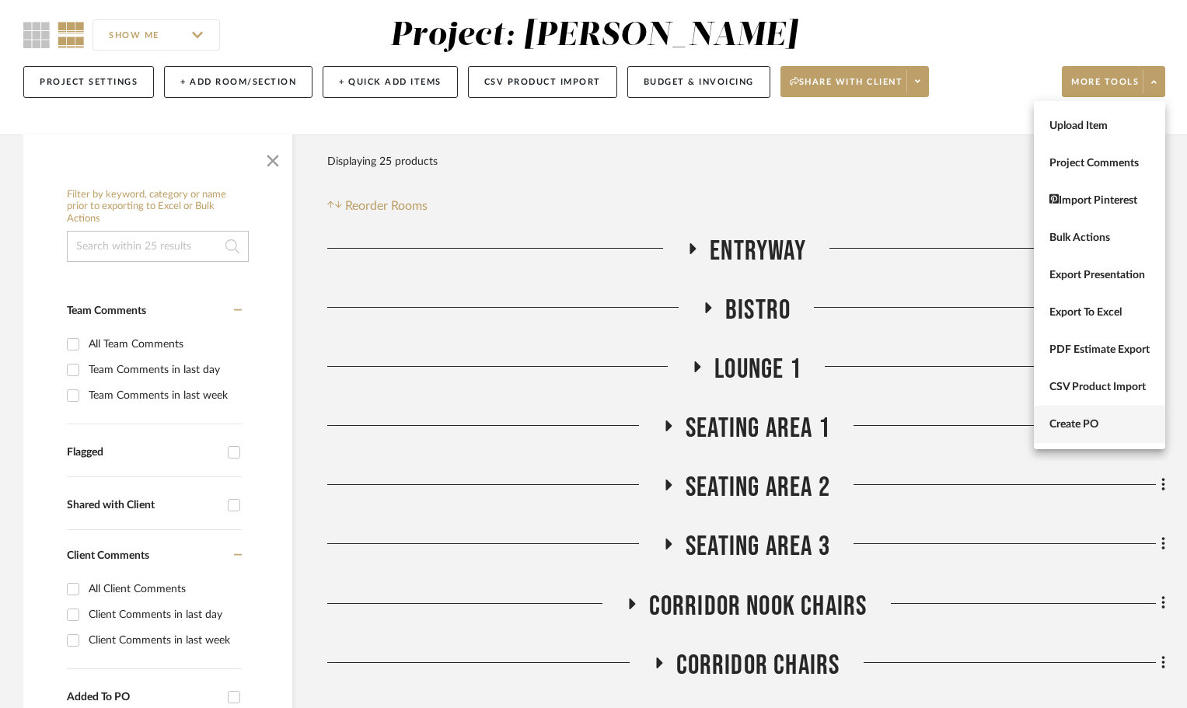
click at [1068, 435] on button "Create PO" at bounding box center [1099, 424] width 131 height 37
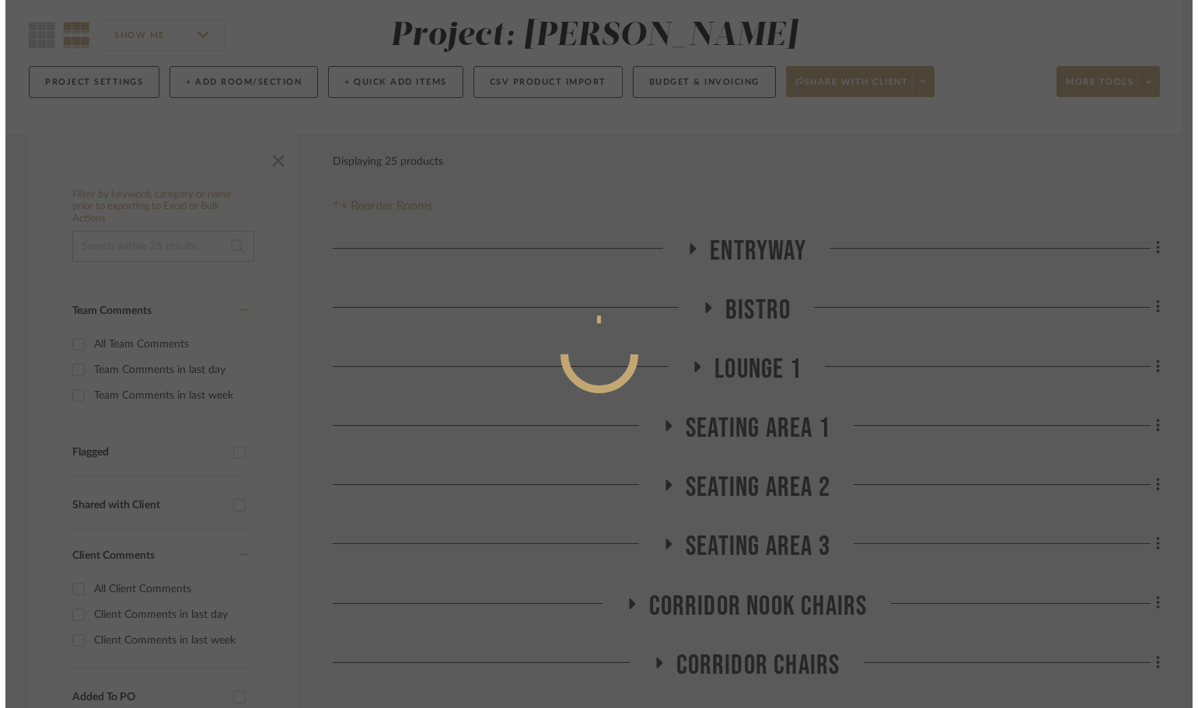
scroll to position [0, 0]
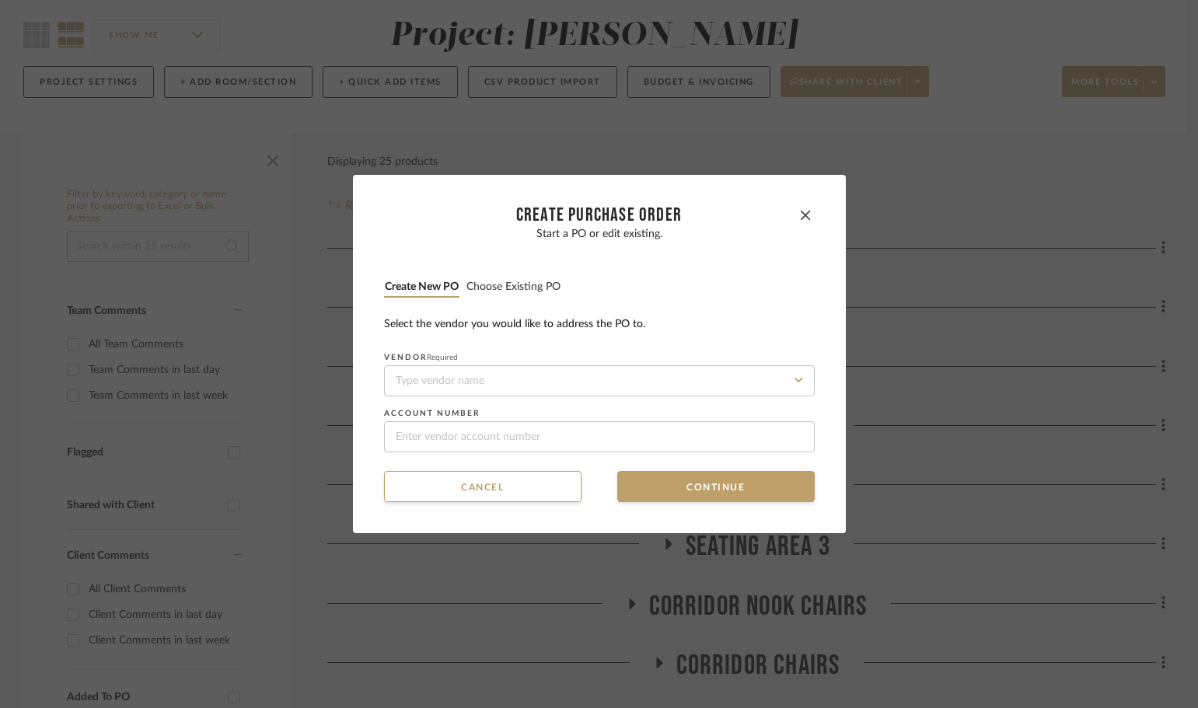
click at [536, 293] on button "Choose existing PO" at bounding box center [514, 287] width 96 height 15
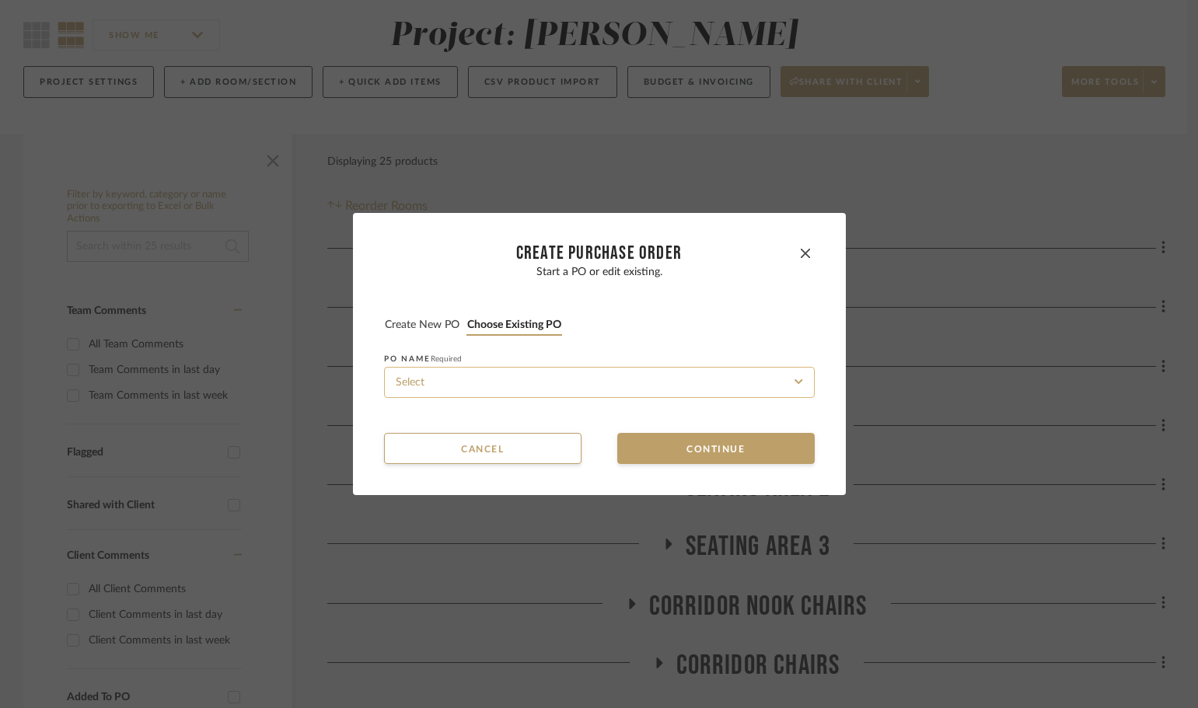
click at [570, 372] on input at bounding box center [599, 382] width 431 height 31
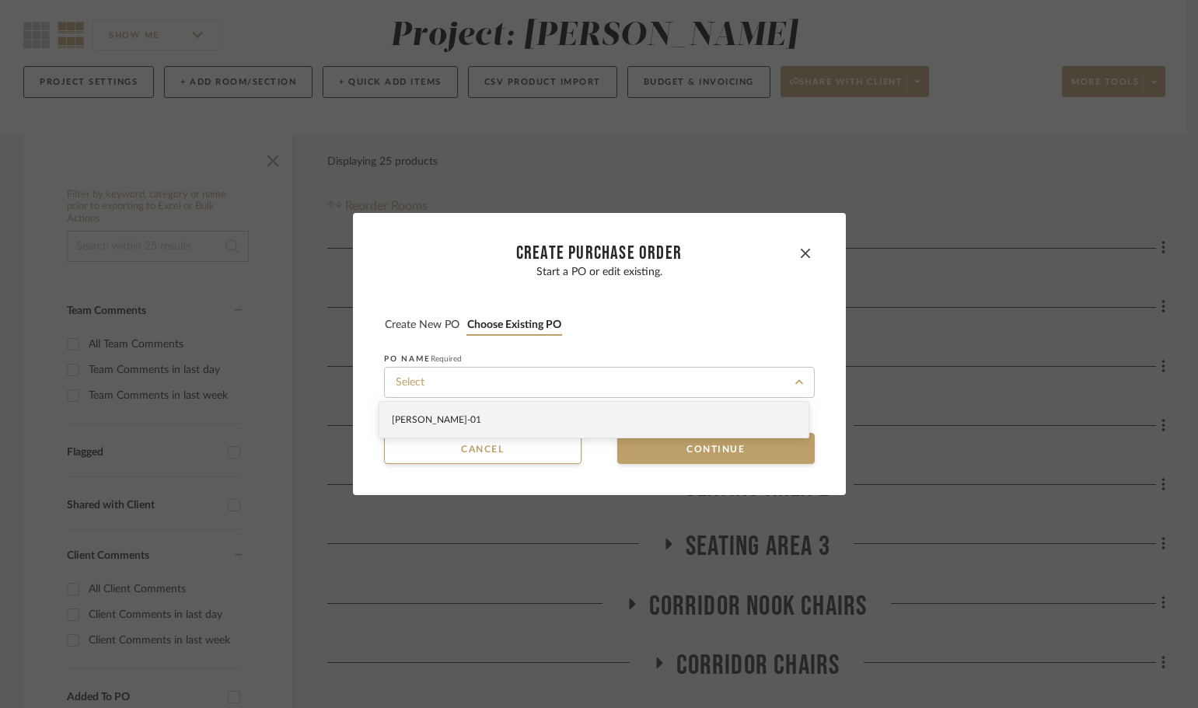
click at [572, 414] on div "[PERSON_NAME]-01" at bounding box center [593, 420] width 429 height 36
type input "[PERSON_NAME]-01"
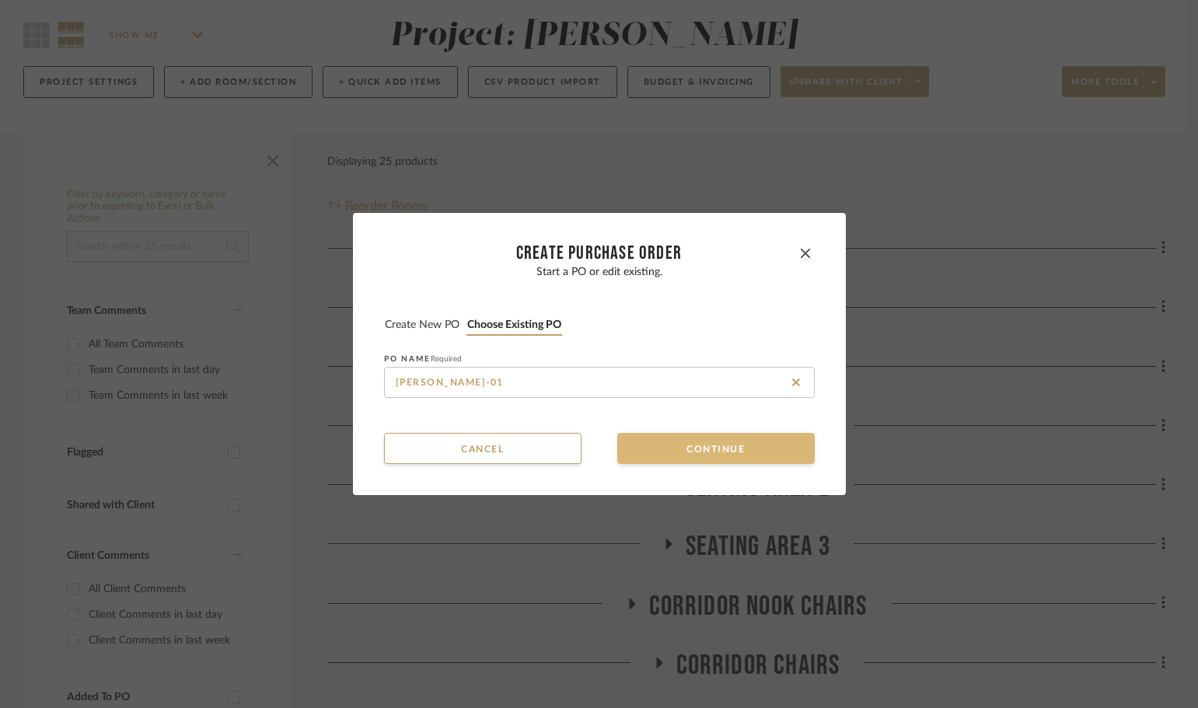
click at [641, 445] on button "Continue" at bounding box center [715, 448] width 197 height 31
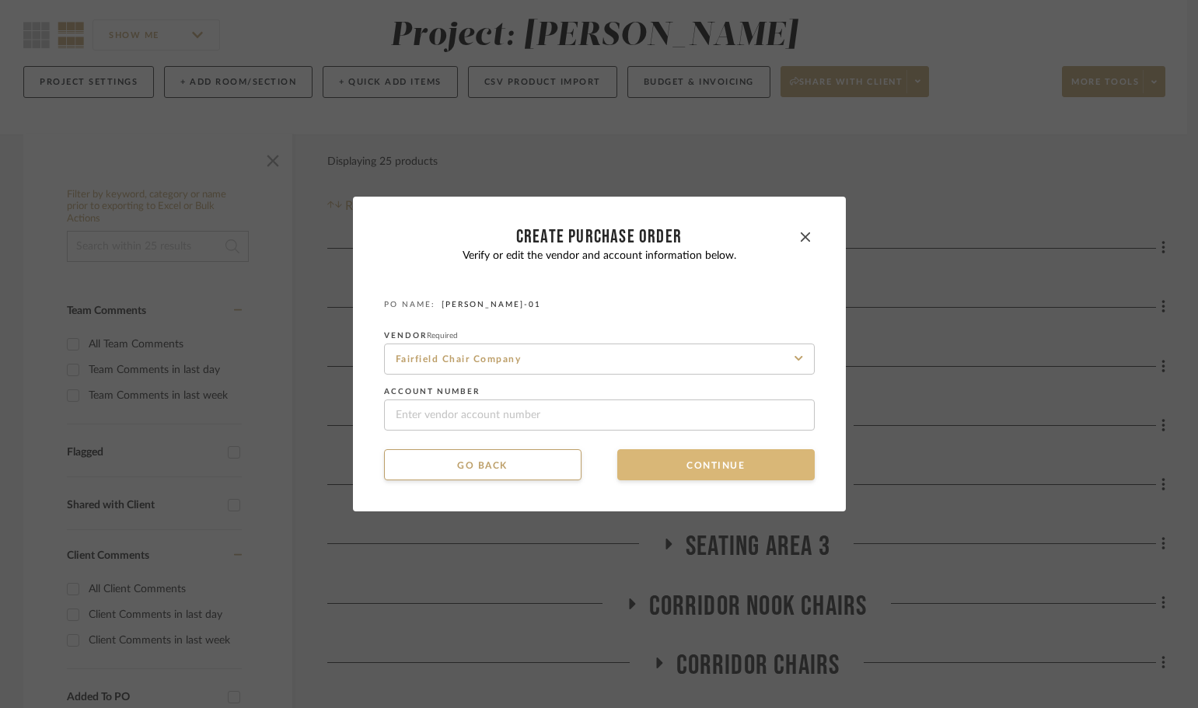
click at [643, 463] on button "Continue" at bounding box center [715, 464] width 197 height 31
click at [662, 459] on button "Continue" at bounding box center [715, 464] width 197 height 31
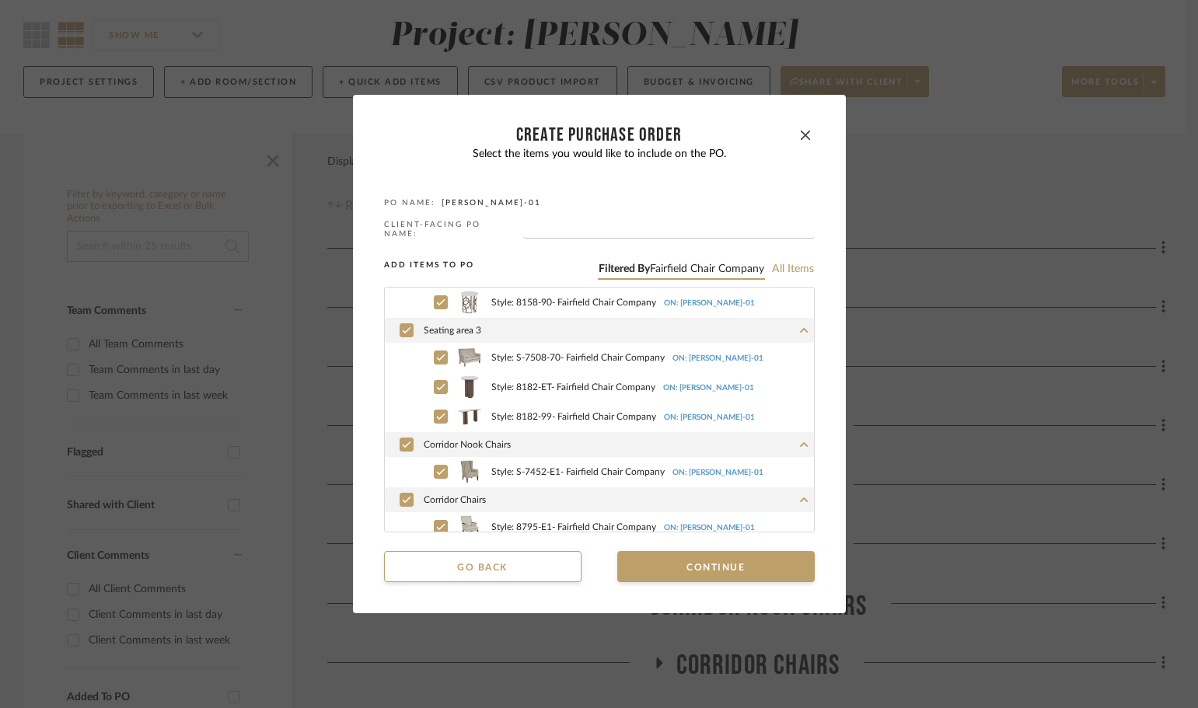
scroll to position [596, 0]
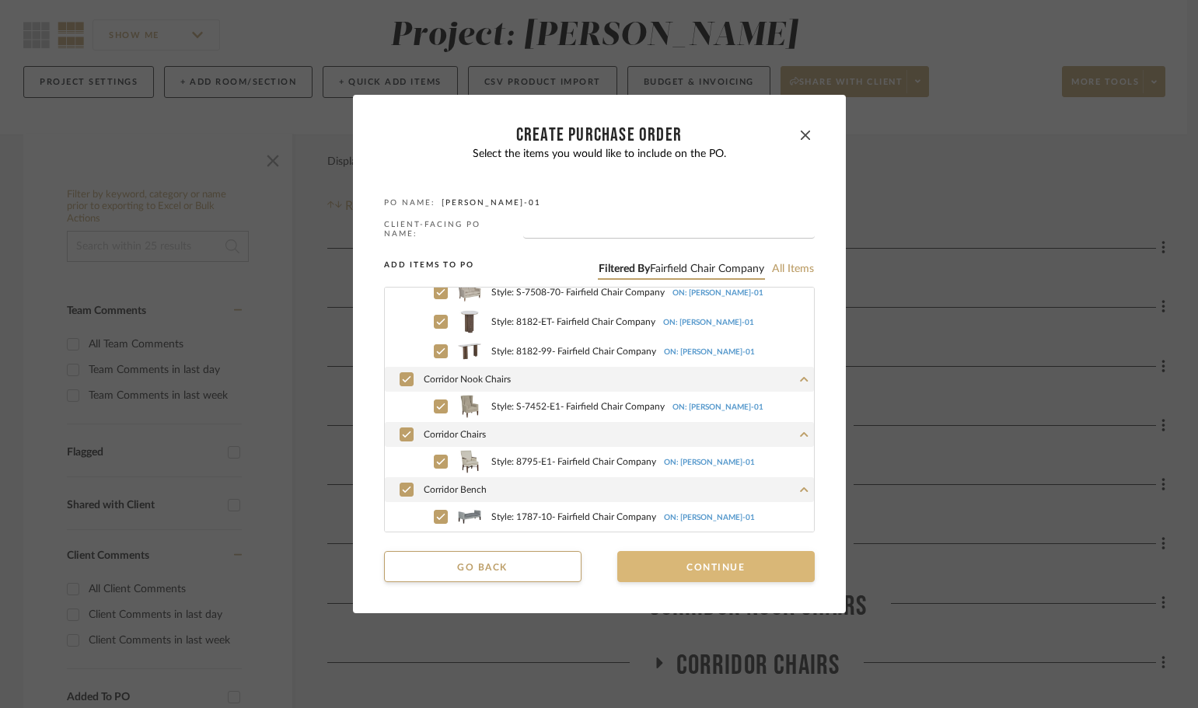
click at [695, 568] on button "Continue" at bounding box center [715, 566] width 197 height 31
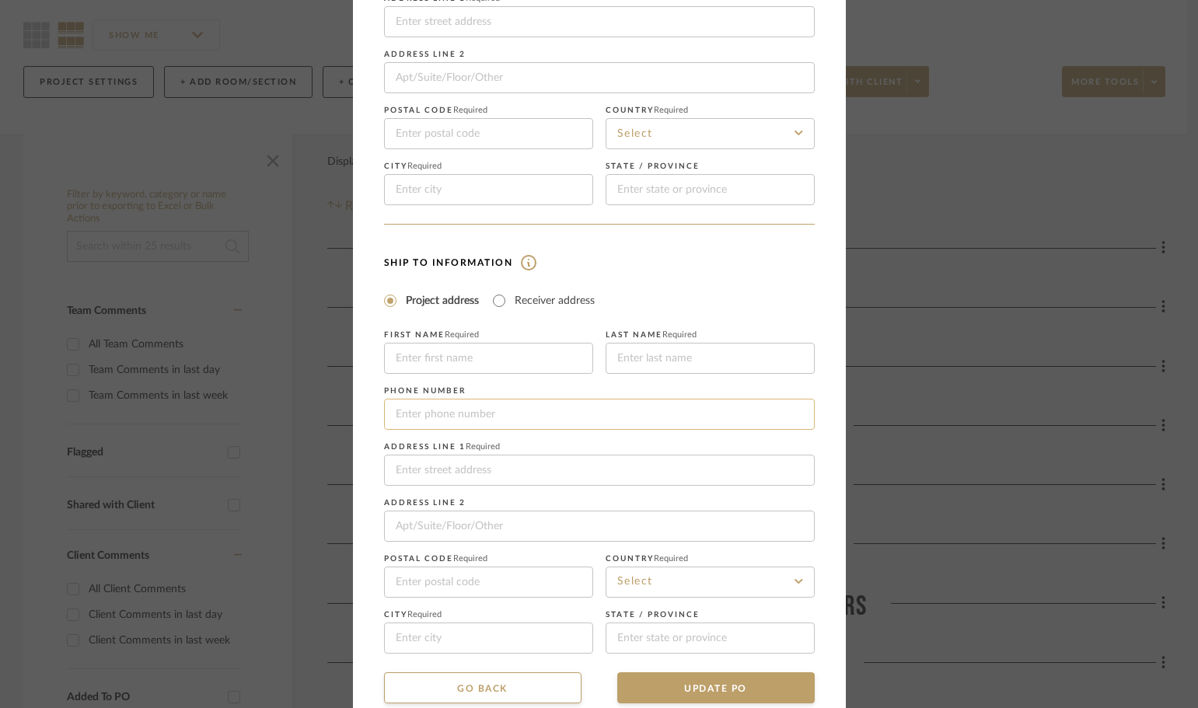
scroll to position [182, 0]
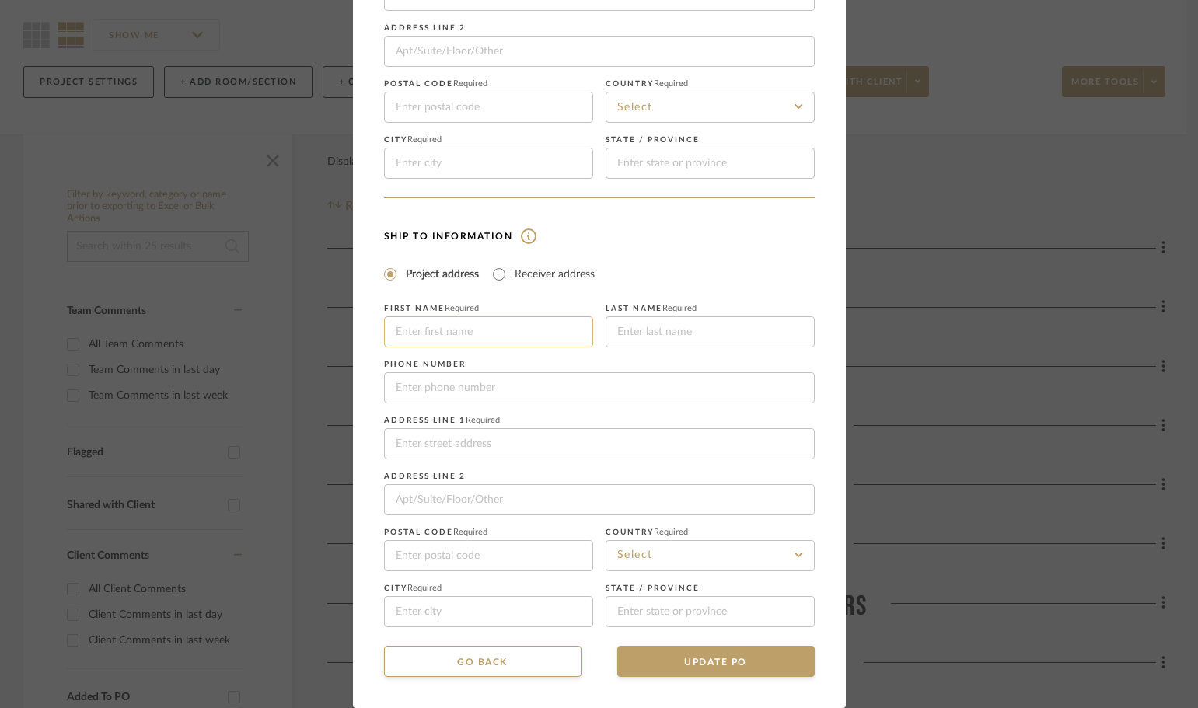
click at [481, 330] on input at bounding box center [488, 331] width 209 height 31
type input "American House"
type input "Southland"
paste input "[STREET_ADDRESS]"
click at [499, 442] on input "[STREET_ADDRESS]" at bounding box center [599, 443] width 431 height 31
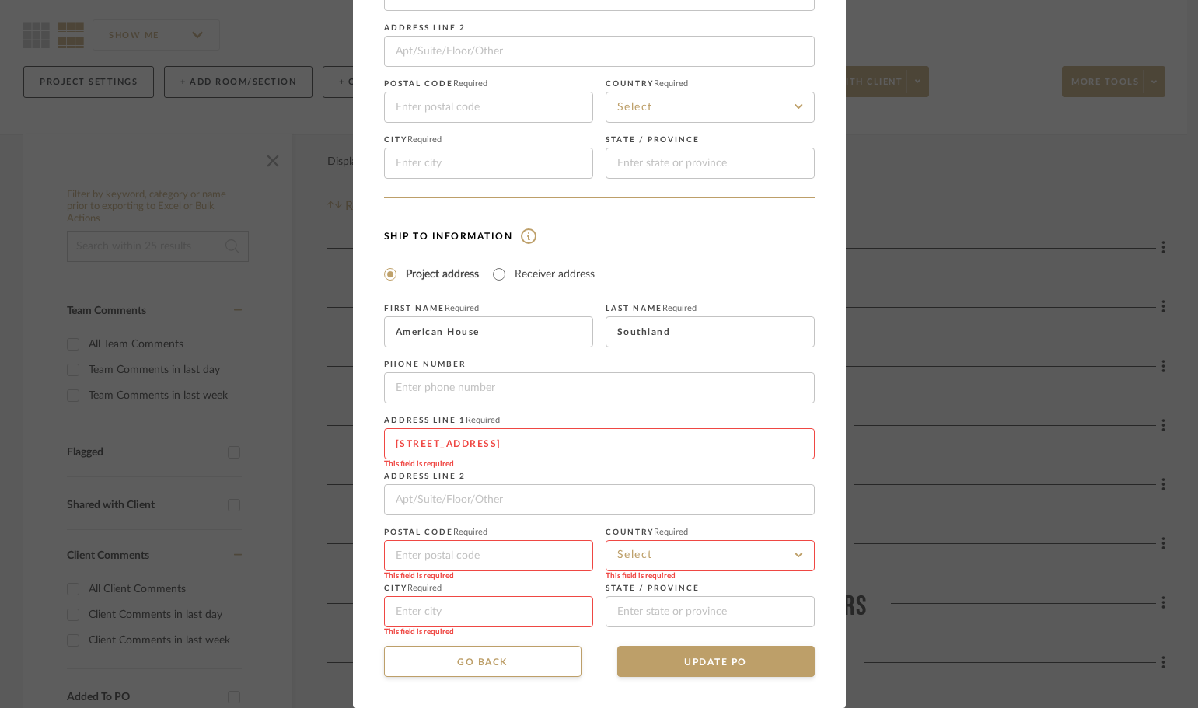
click at [499, 442] on input "[STREET_ADDRESS]" at bounding box center [599, 443] width 431 height 31
type input "[STREET_ADDRESS]"
click at [463, 607] on input at bounding box center [488, 611] width 209 height 31
paste input "[PERSON_NAME]"
type input "[PERSON_NAME]"
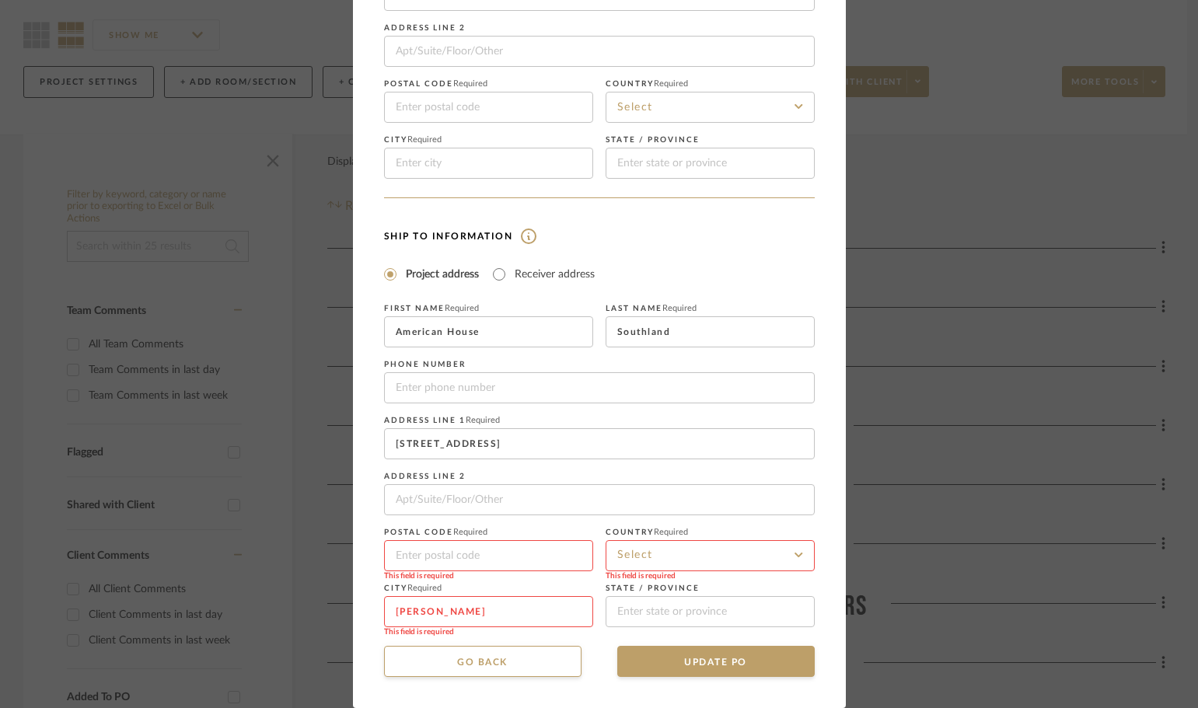
click at [651, 548] on input at bounding box center [710, 555] width 209 height 31
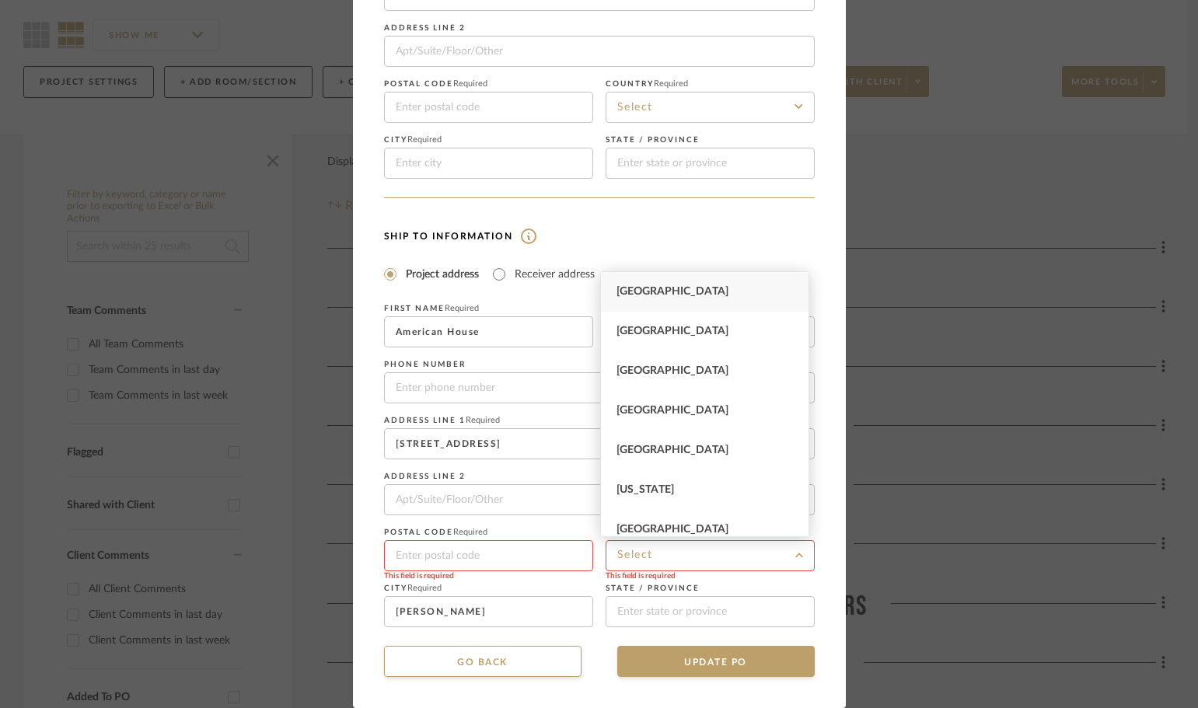
click at [649, 288] on span "[GEOGRAPHIC_DATA]" at bounding box center [672, 291] width 112 height 11
type input "[GEOGRAPHIC_DATA]"
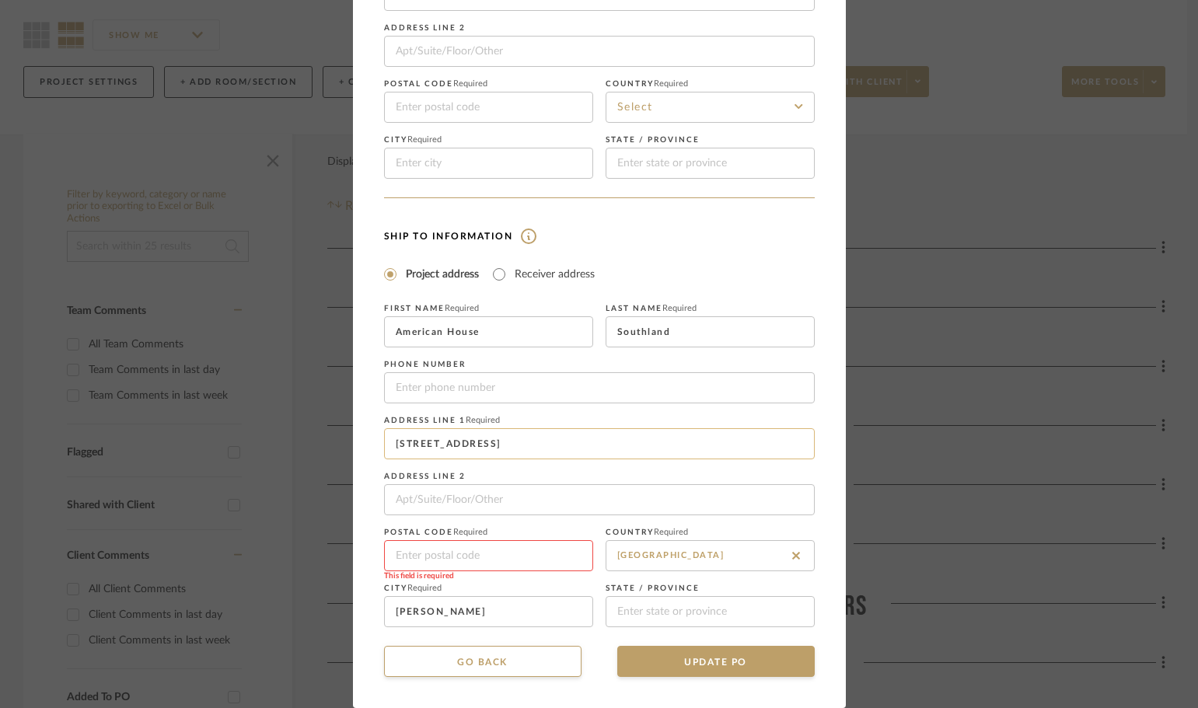
click at [523, 445] on input "[STREET_ADDRESS]" at bounding box center [599, 443] width 431 height 31
type input "[STREET_ADDRESS]"
click at [466, 553] on input at bounding box center [488, 555] width 209 height 31
paste input "48180"
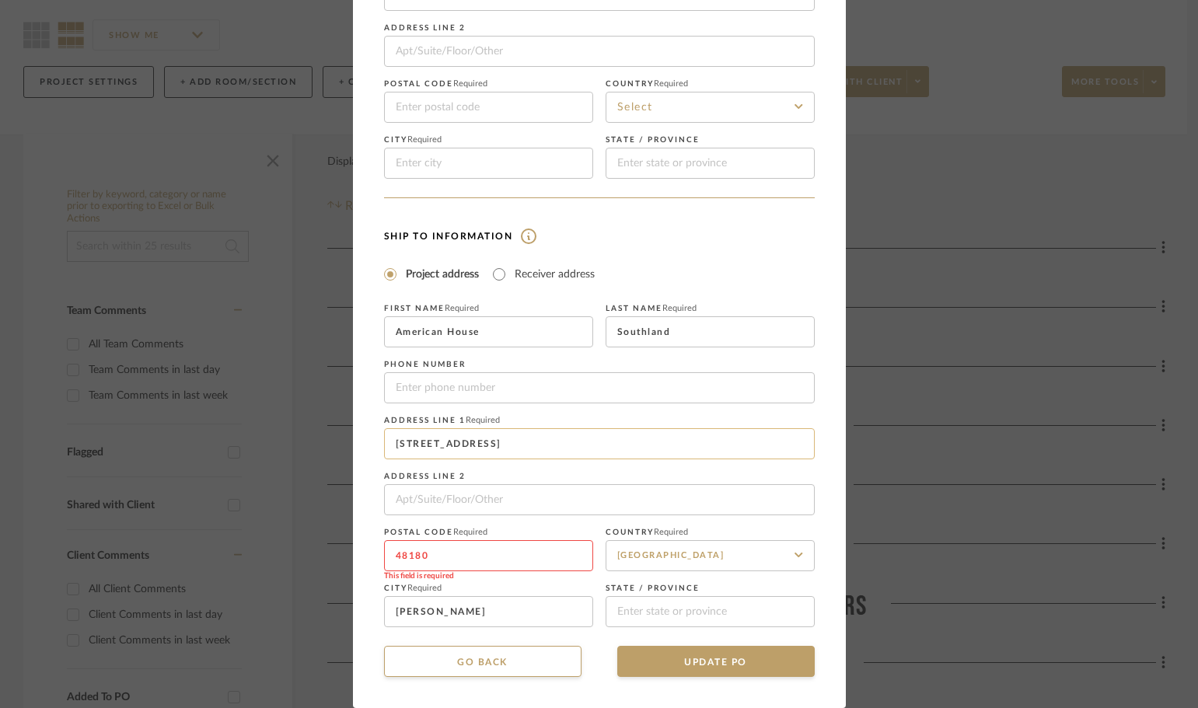
type input "48180"
drag, startPoint x: 513, startPoint y: 445, endPoint x: 493, endPoint y: 445, distance: 20.2
click at [493, 445] on input "[STREET_ADDRESS]" at bounding box center [599, 443] width 431 height 31
type input "[STREET_ADDRESS] ,"
click at [644, 602] on input at bounding box center [710, 611] width 209 height 31
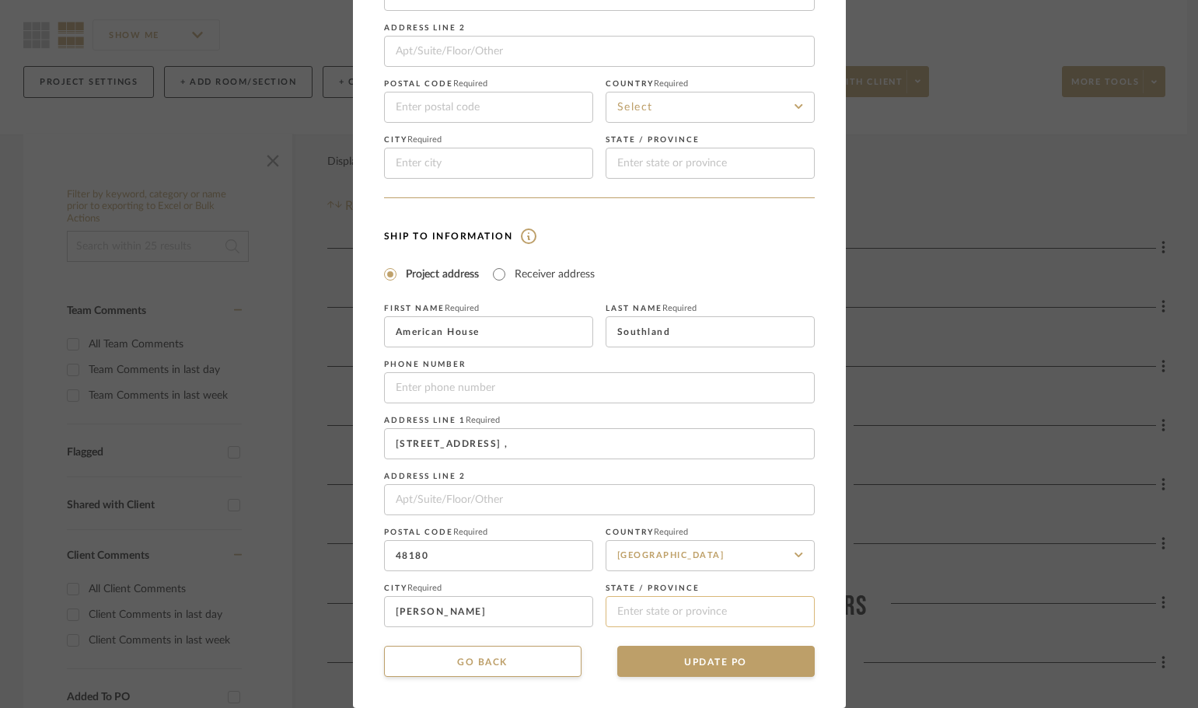
paste input "MI"
type input "MI"
click at [525, 446] on input "[STREET_ADDRESS] ," at bounding box center [599, 443] width 431 height 31
type input "[STREET_ADDRESS]"
click at [665, 658] on button "UPDATE PO" at bounding box center [715, 661] width 197 height 31
